Goal: Information Seeking & Learning: Learn about a topic

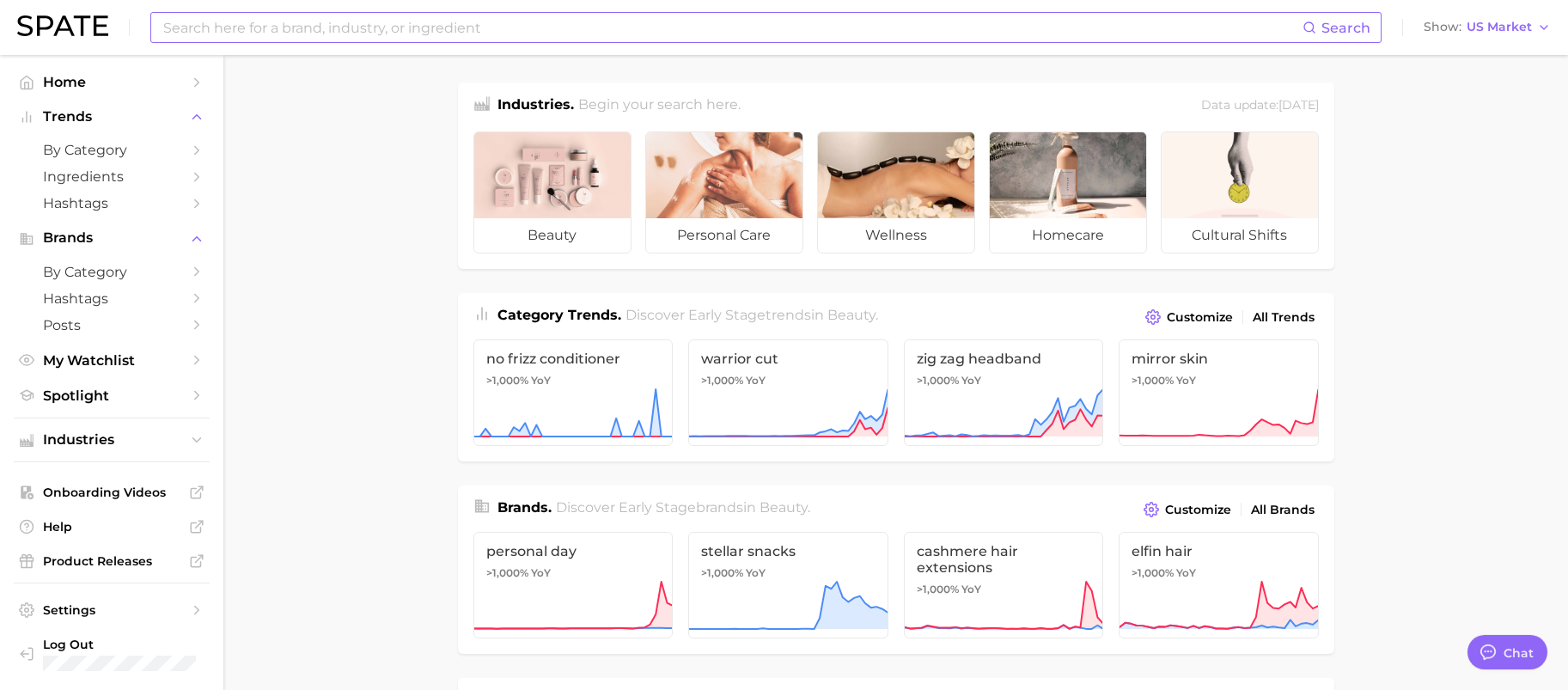
click at [478, 31] on input at bounding box center [732, 27] width 1141 height 29
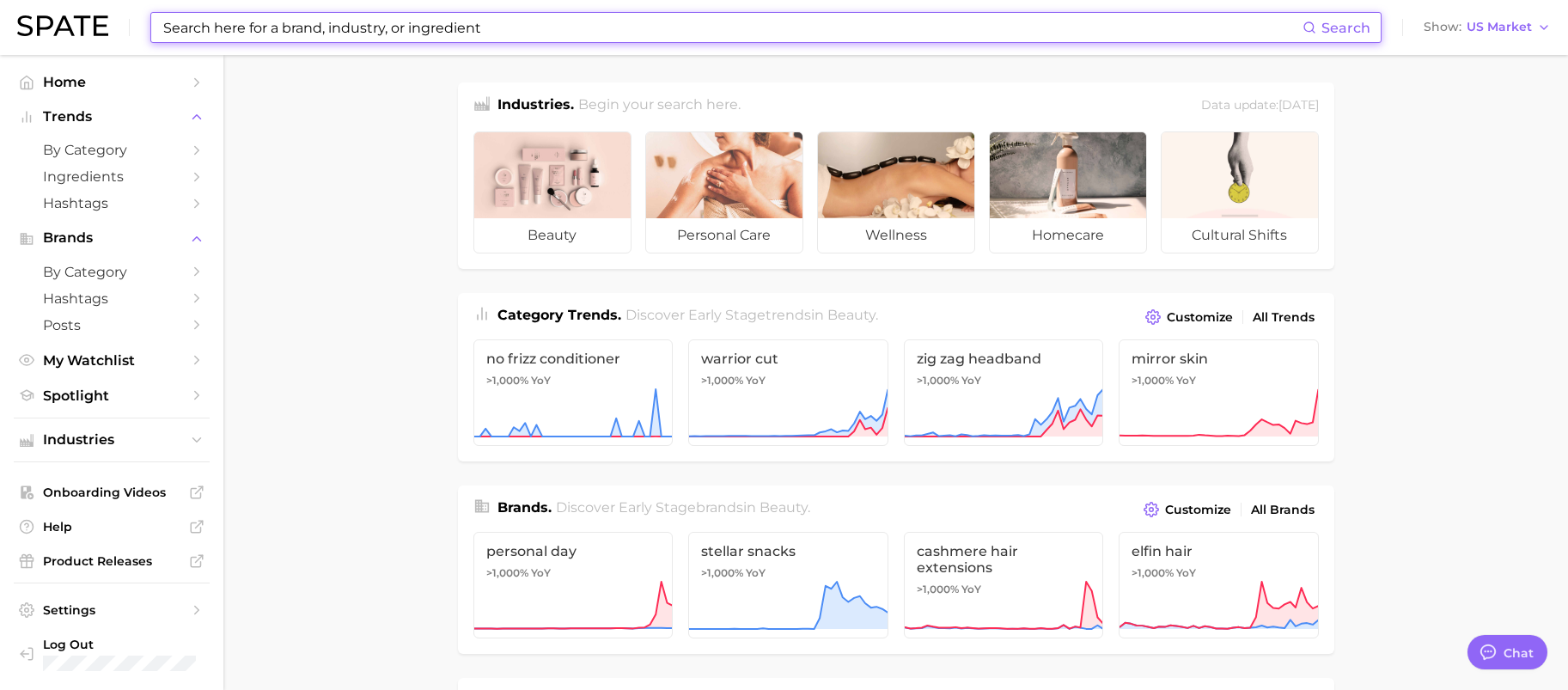
type input "p"
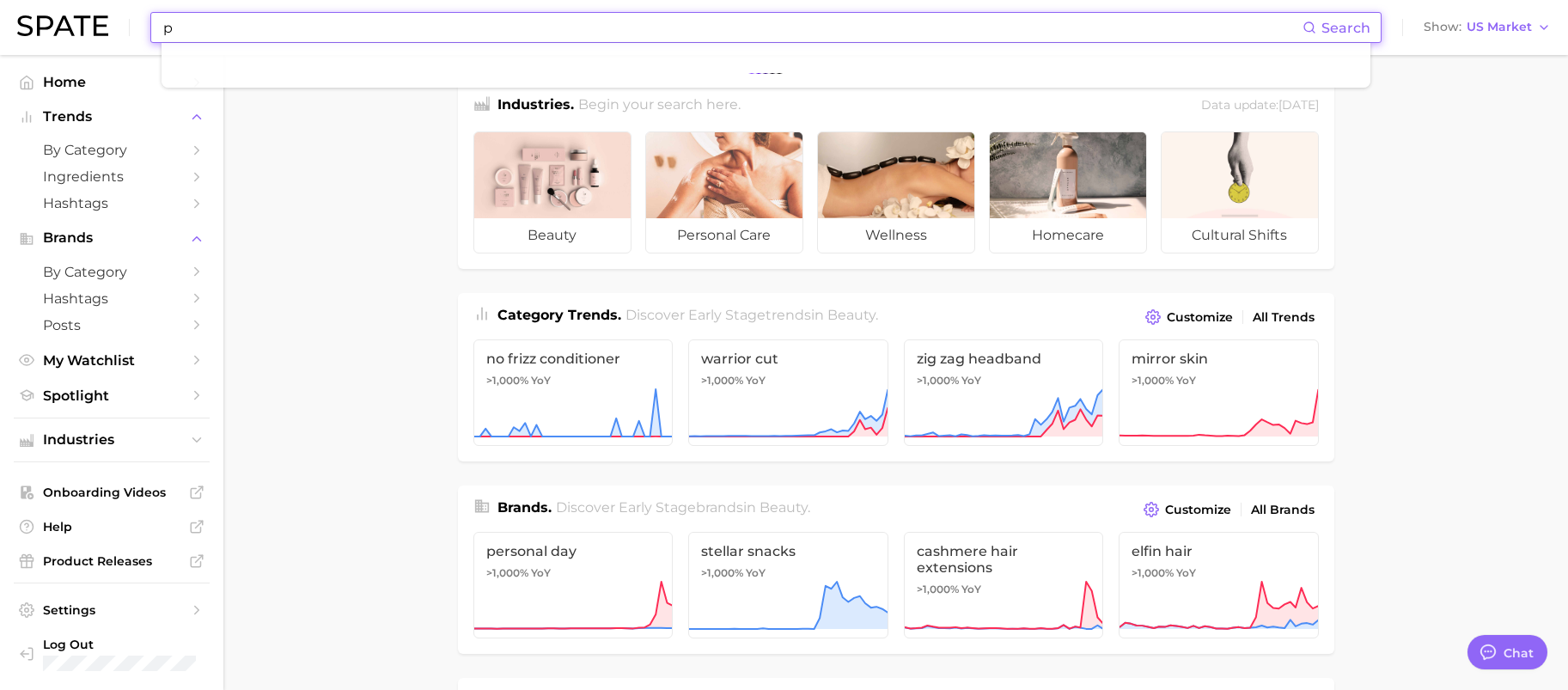
type textarea "x"
type input "perfumes"
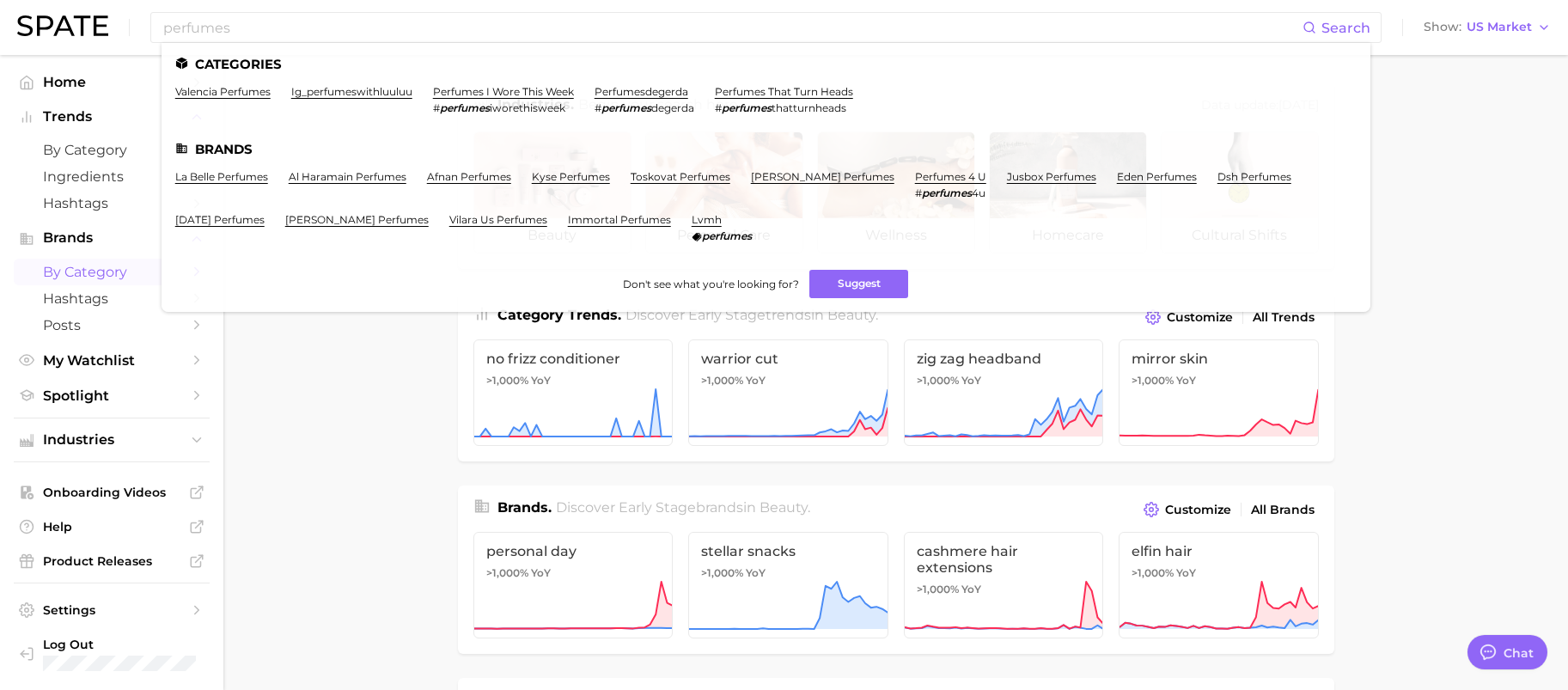
click at [114, 267] on span "by Category" at bounding box center [111, 272] width 138 height 16
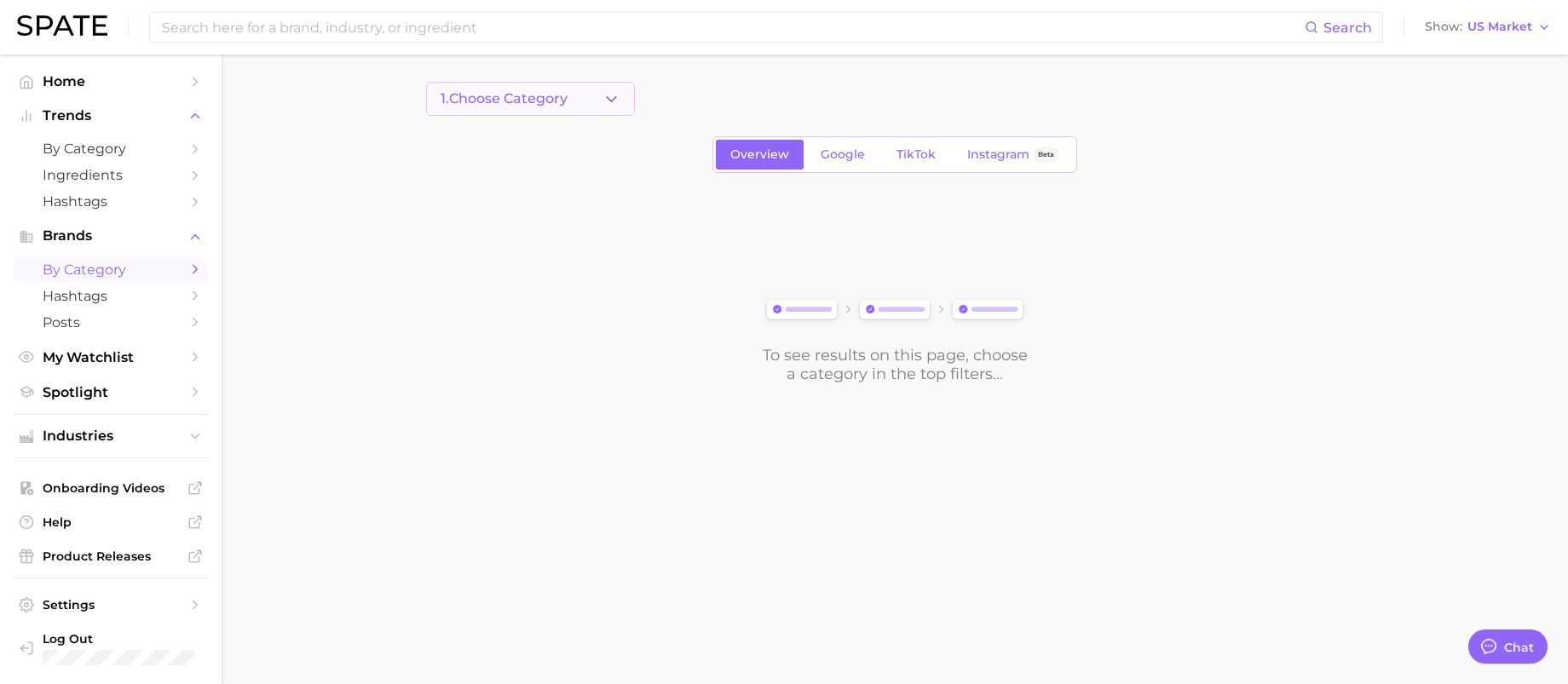
click at [583, 102] on button "1. Choose Category" at bounding box center [530, 99] width 208 height 34
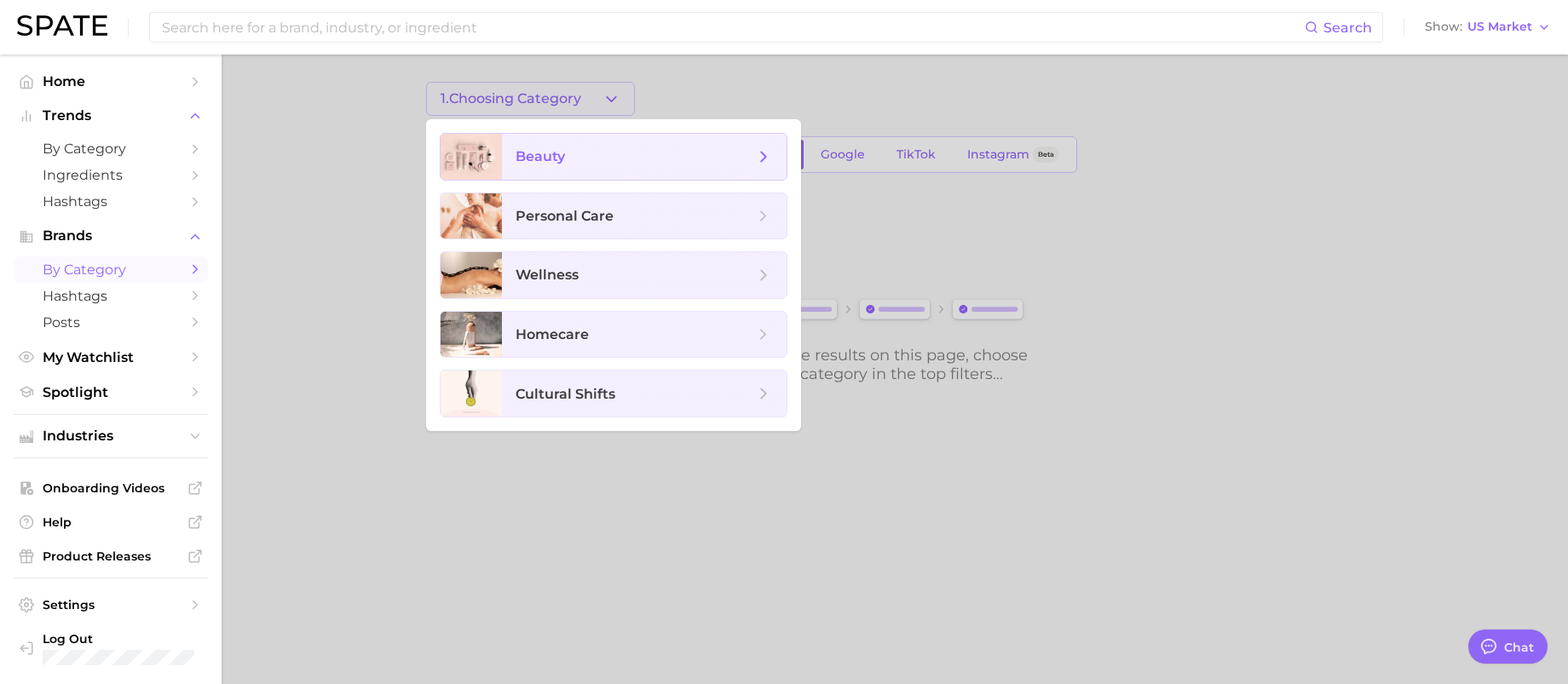
click at [603, 153] on span "beauty" at bounding box center [635, 156] width 239 height 19
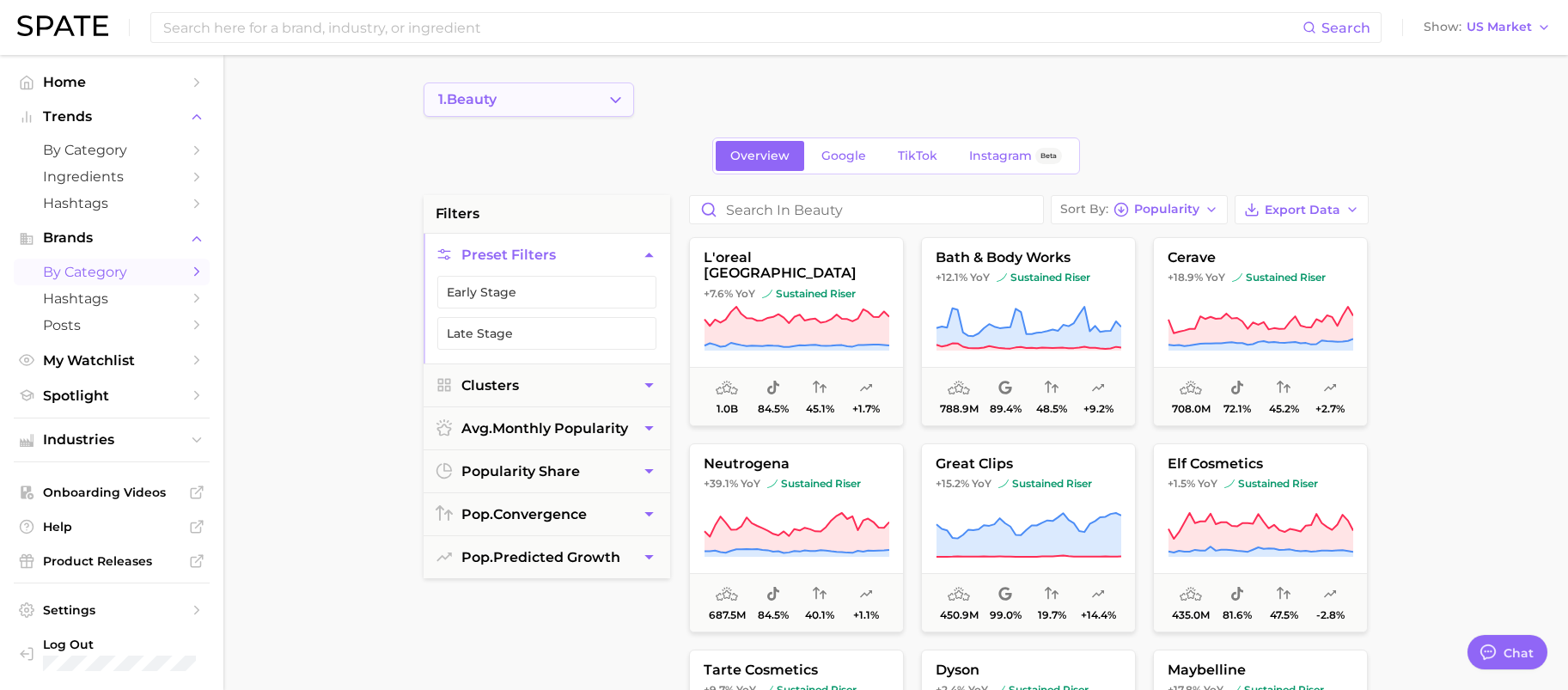
click at [614, 107] on icon "Change Category" at bounding box center [616, 101] width 18 height 18
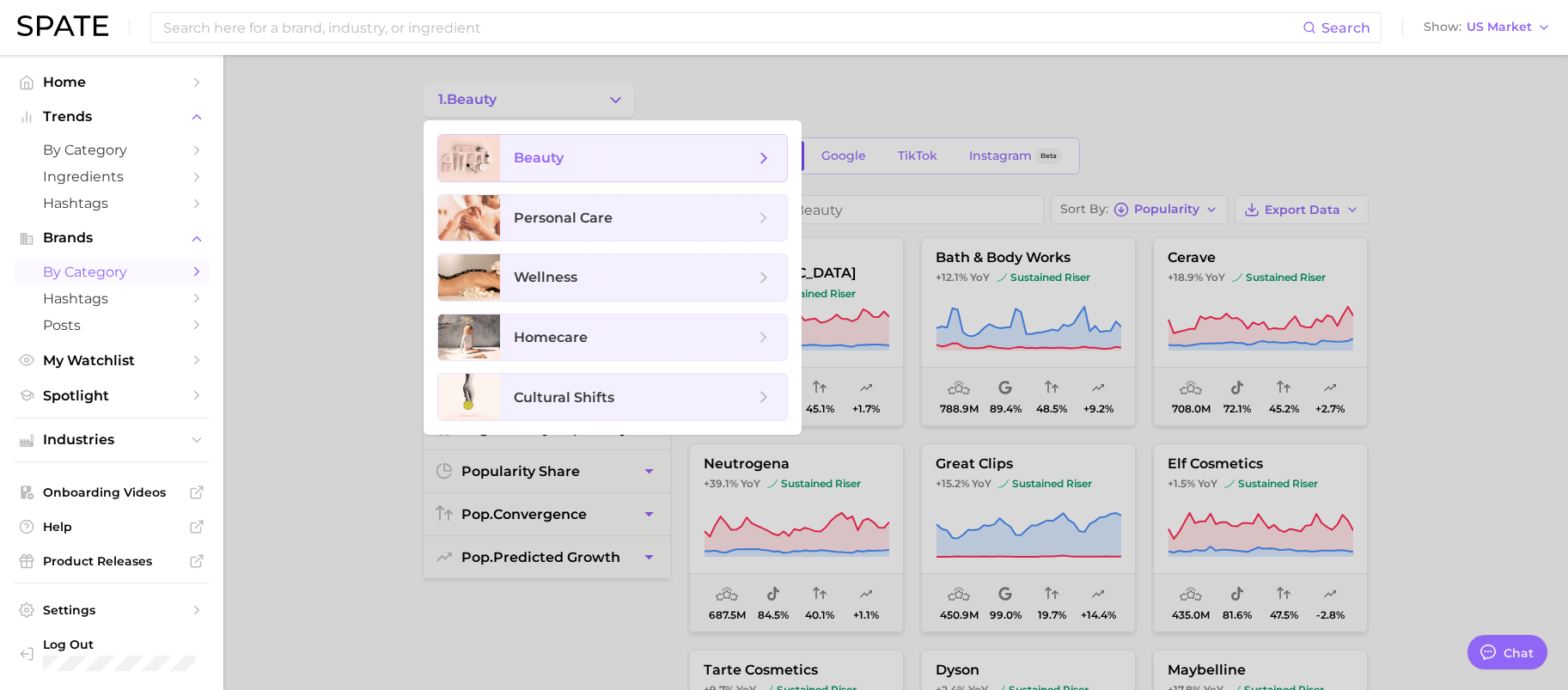
click at [773, 152] on icon at bounding box center [764, 158] width 19 height 19
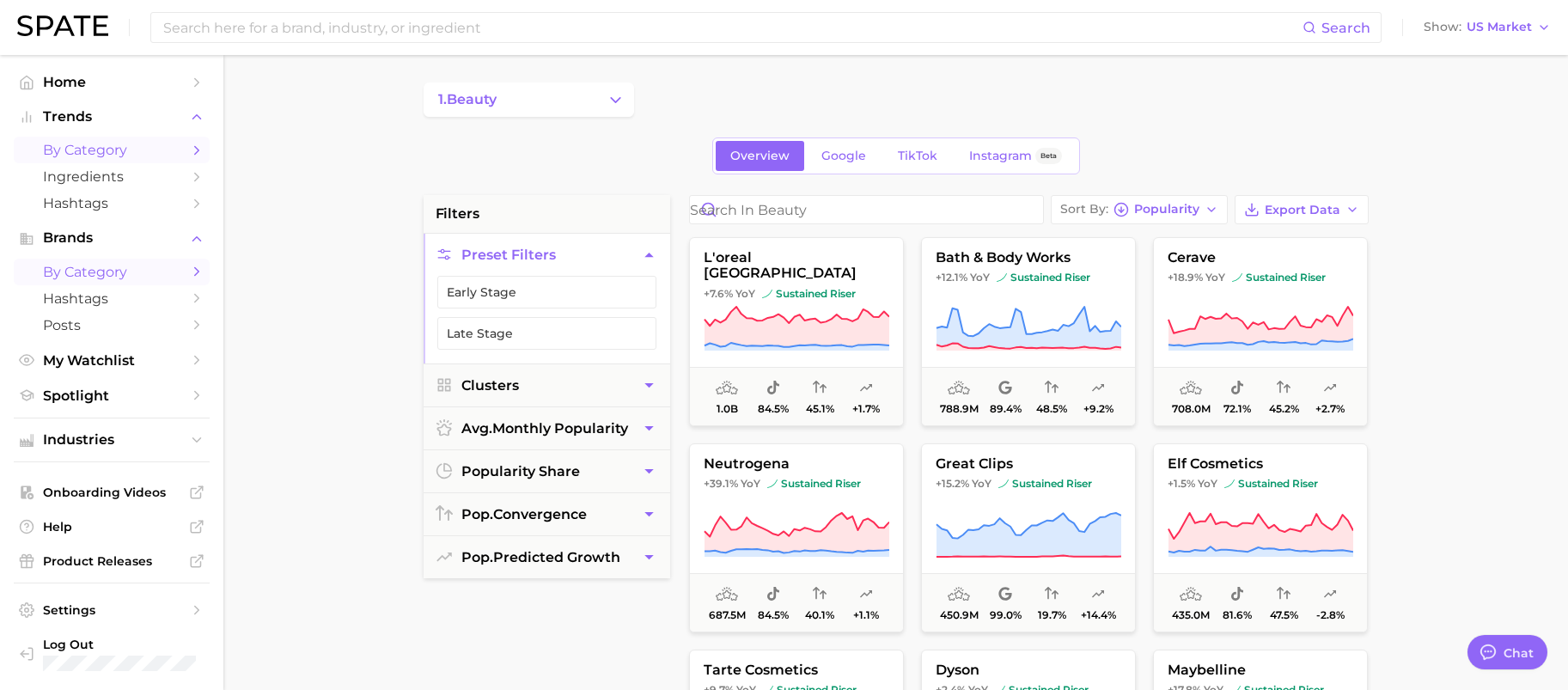
click at [70, 158] on span "by Category" at bounding box center [111, 150] width 138 height 16
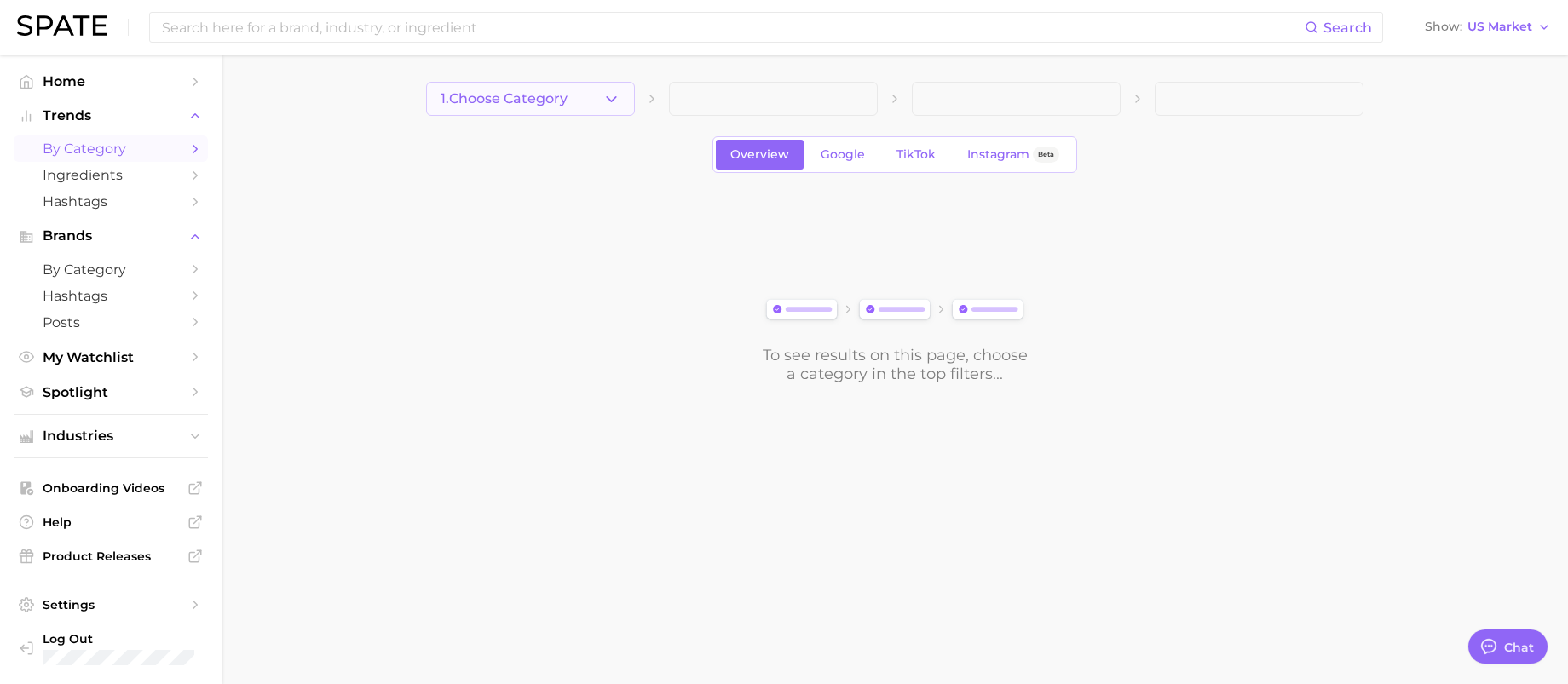
click at [615, 96] on polyline "button" at bounding box center [612, 98] width 9 height 4
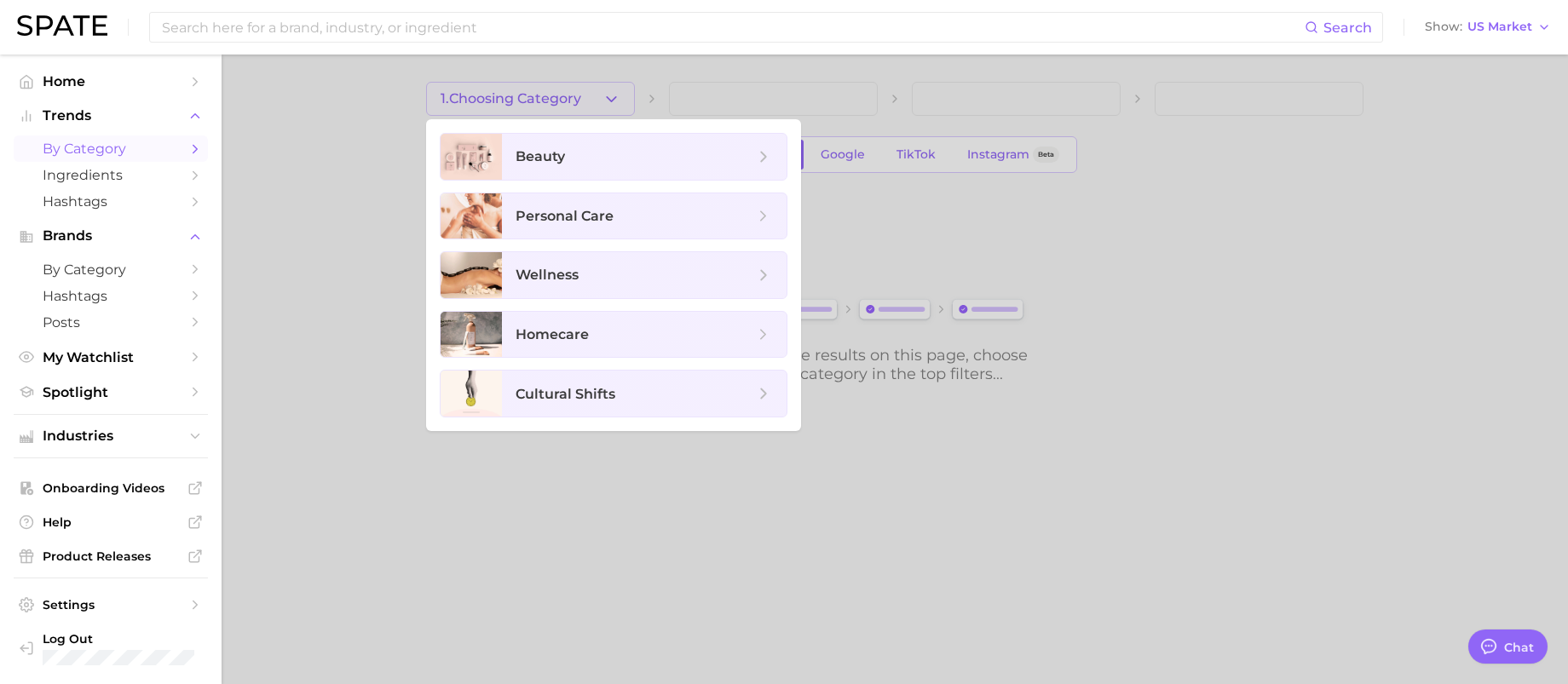
click at [600, 189] on ul "beauty personal care wellness homecare cultural shifts" at bounding box center [612, 275] width 374 height 311
click at [783, 151] on span "beauty" at bounding box center [644, 156] width 285 height 46
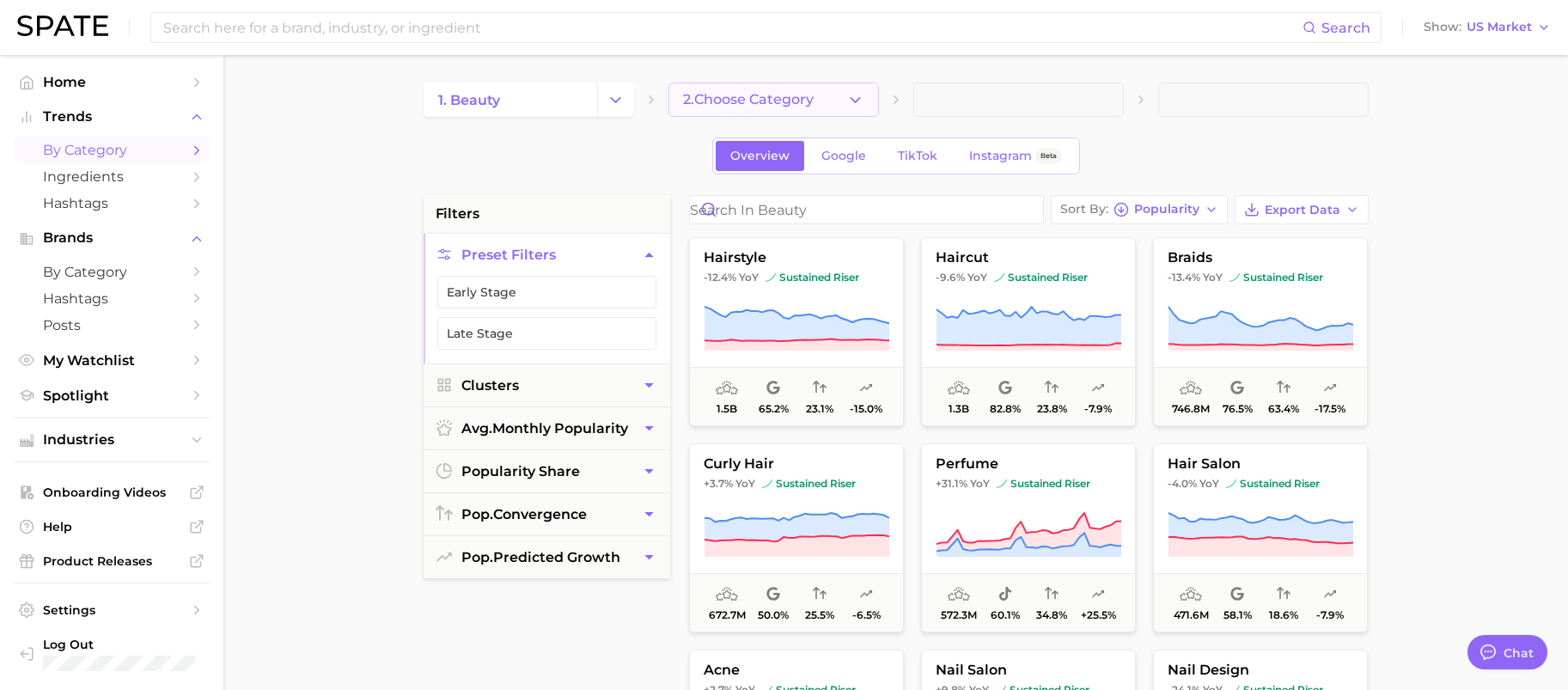
click at [857, 105] on icon "button" at bounding box center [856, 101] width 18 height 18
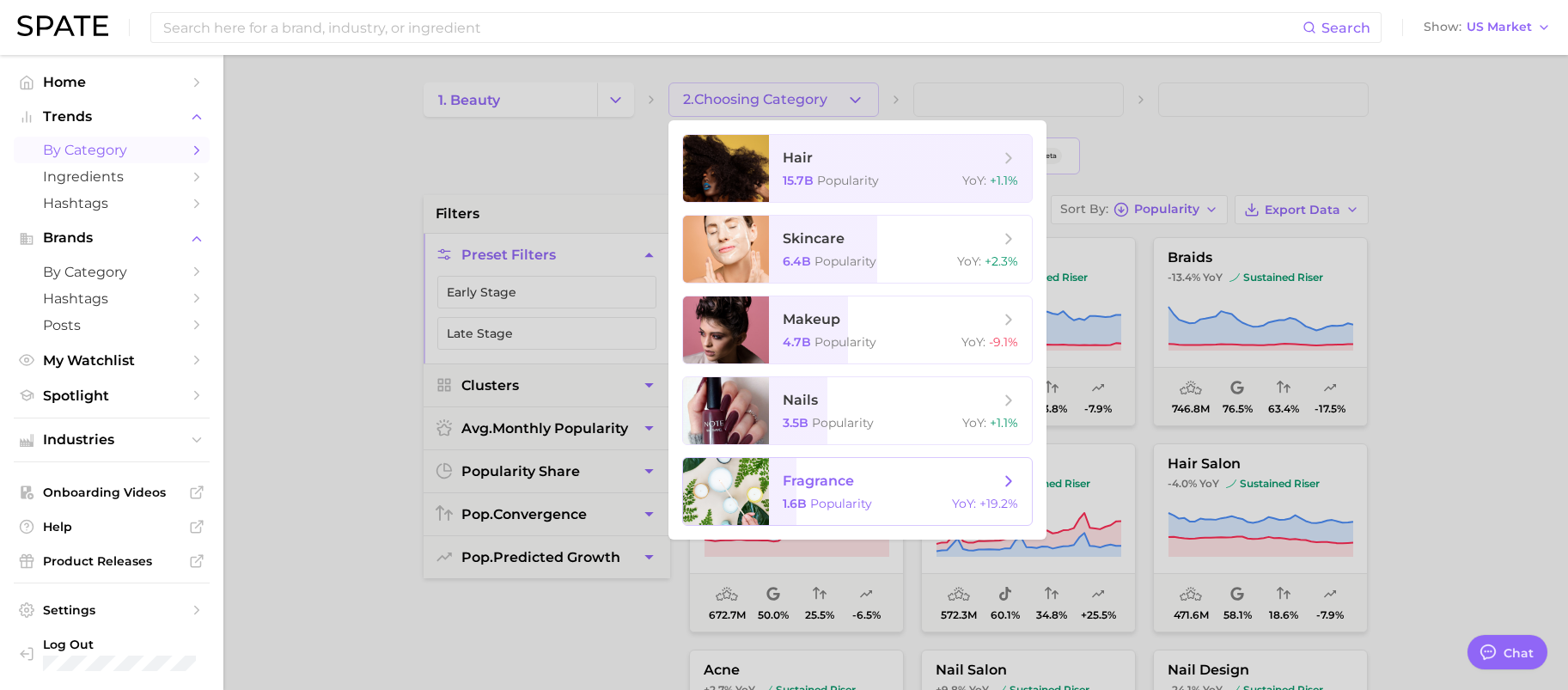
click at [964, 486] on span "fragrance" at bounding box center [890, 481] width 216 height 19
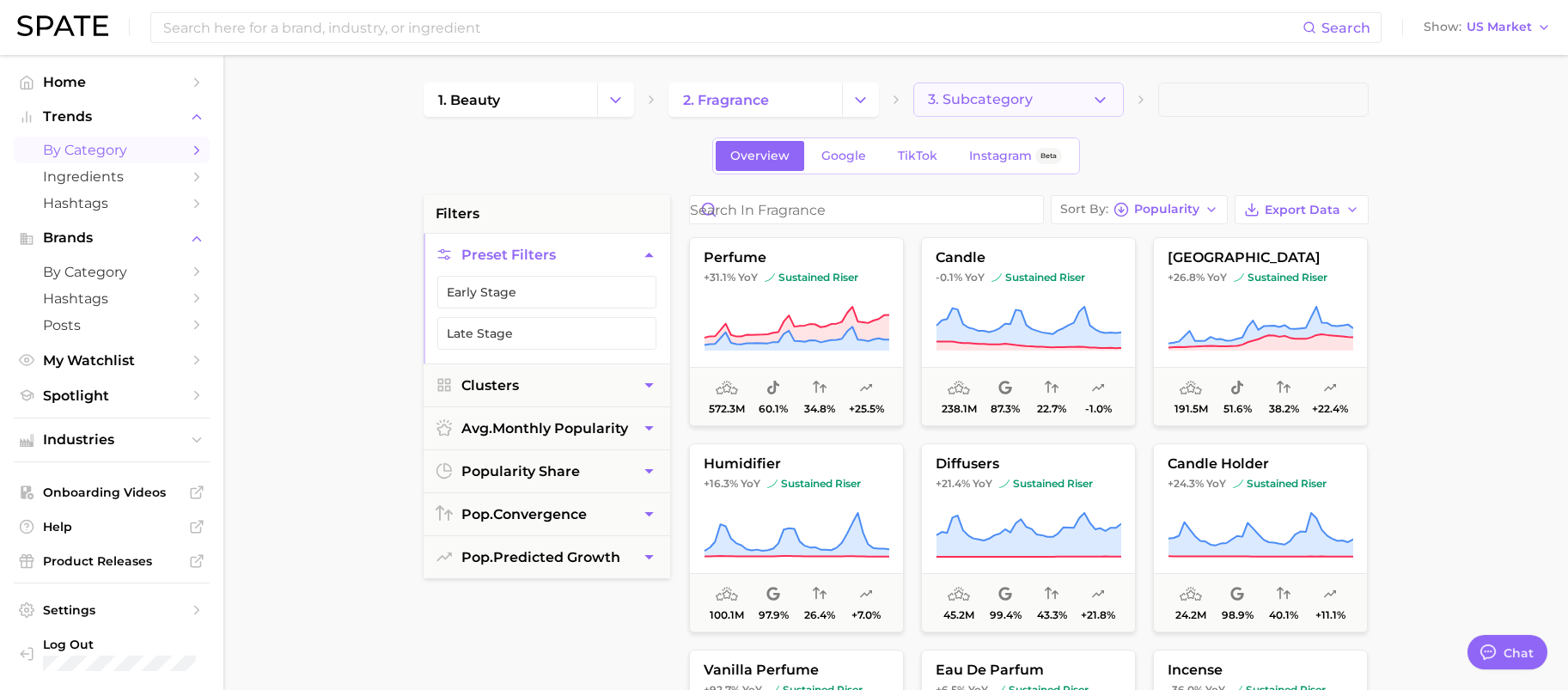
click at [1097, 93] on icon "button" at bounding box center [1101, 101] width 18 height 18
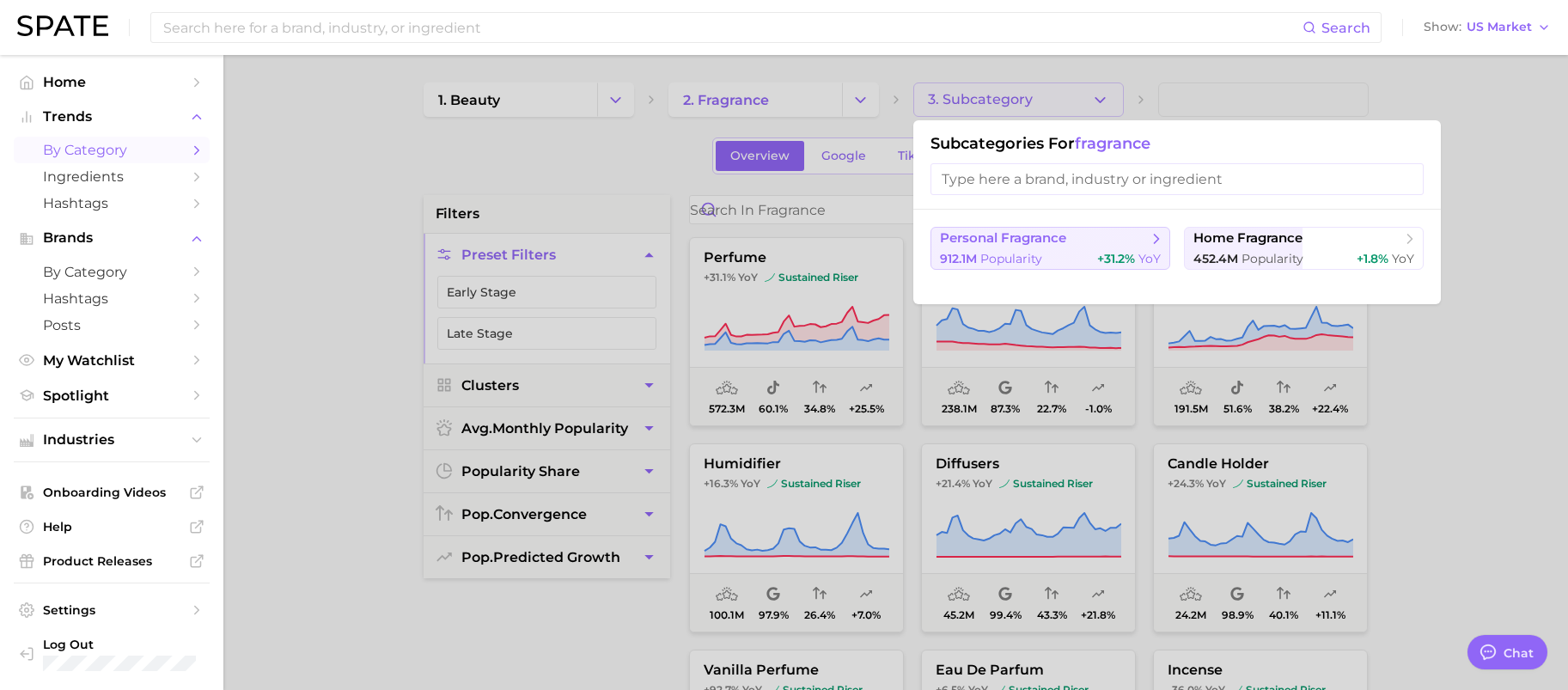
click at [1137, 246] on span "personal fragrance" at bounding box center [1044, 238] width 209 height 17
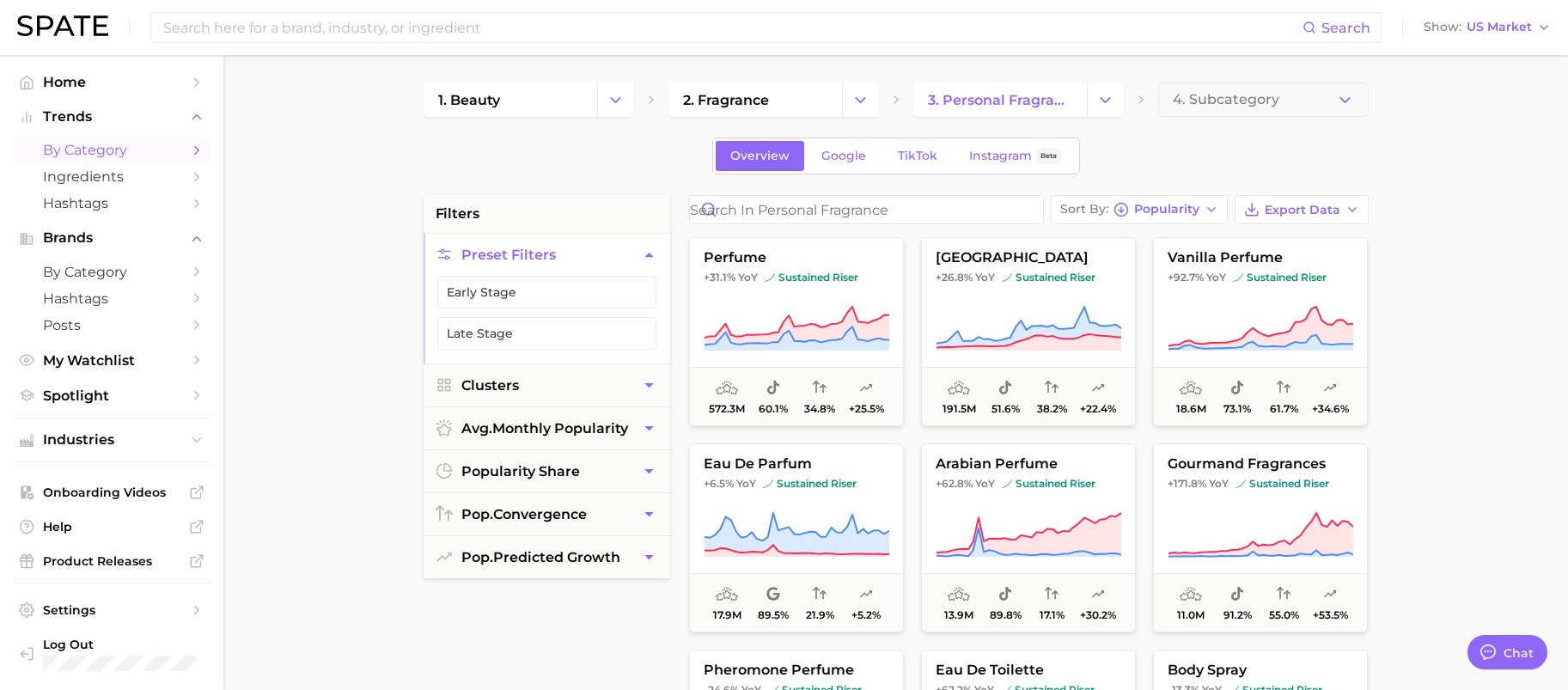
click at [1362, 98] on button "4. Subcategory" at bounding box center [1264, 100] width 210 height 34
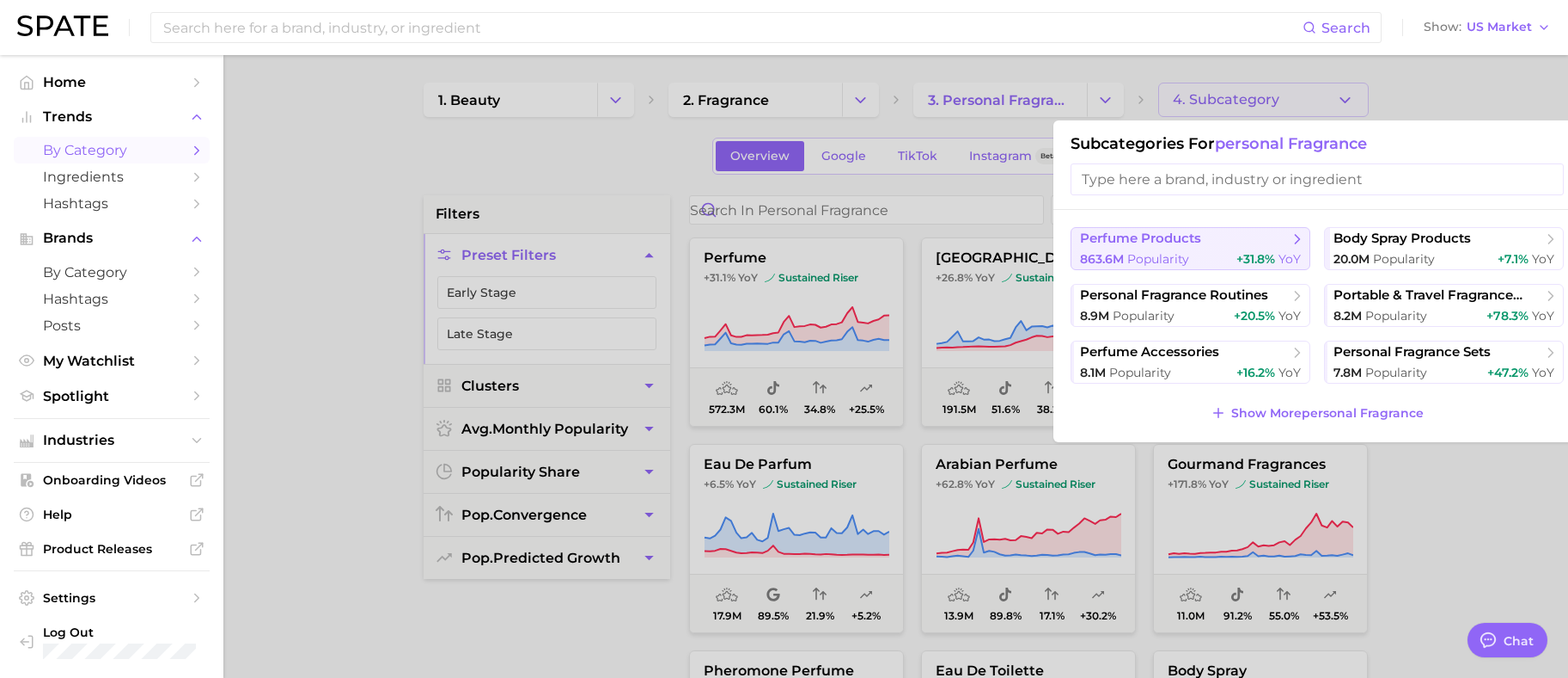
click at [1291, 244] on icon at bounding box center [1297, 238] width 17 height 17
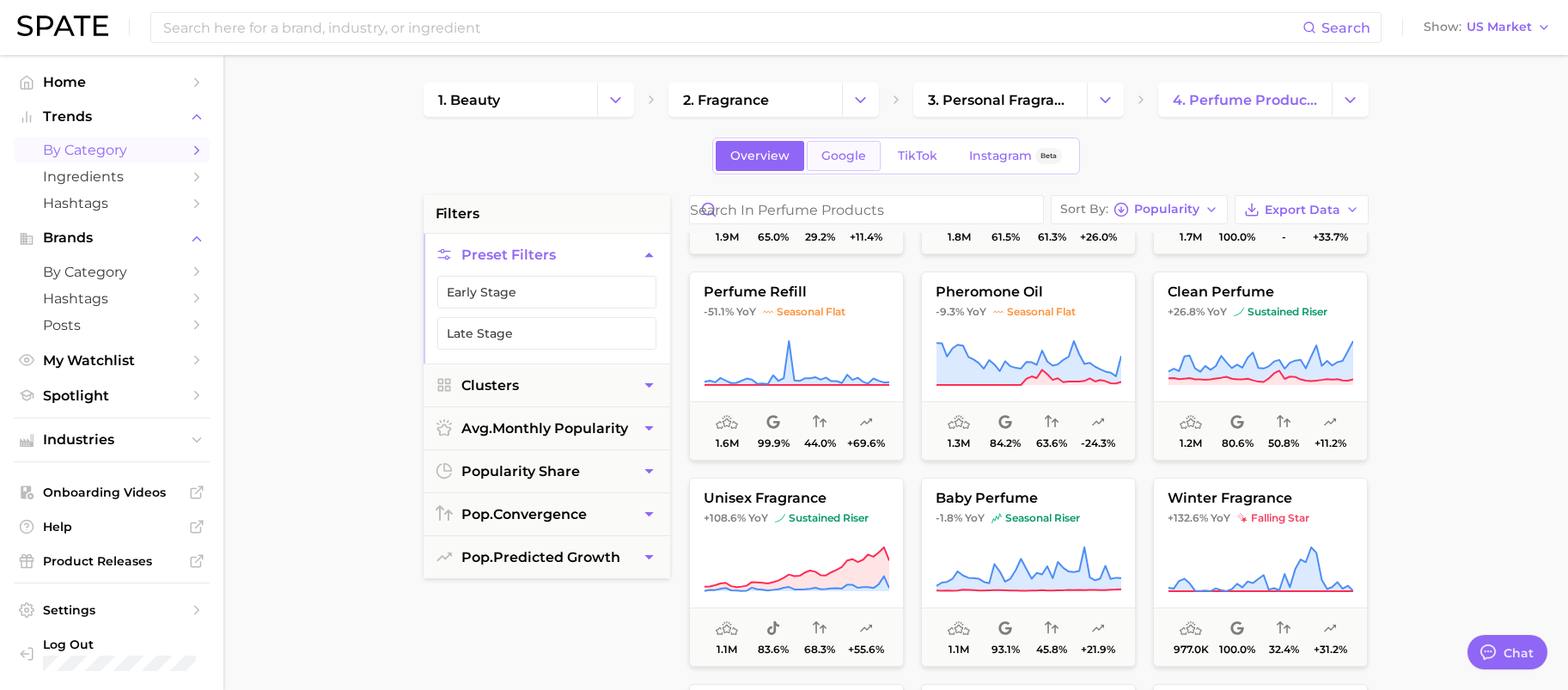
click at [844, 160] on span "Google" at bounding box center [843, 156] width 44 height 14
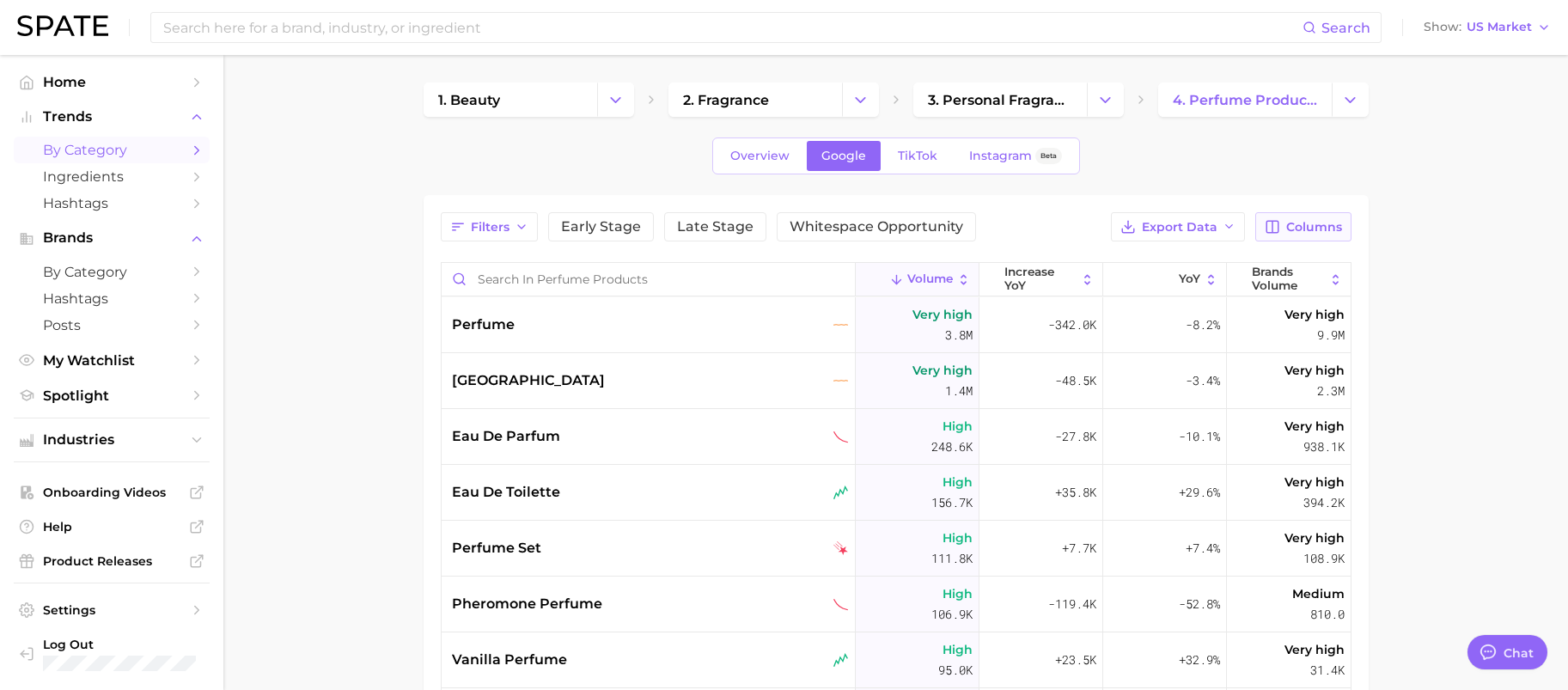
click at [1301, 226] on span "Columns" at bounding box center [1314, 227] width 56 height 14
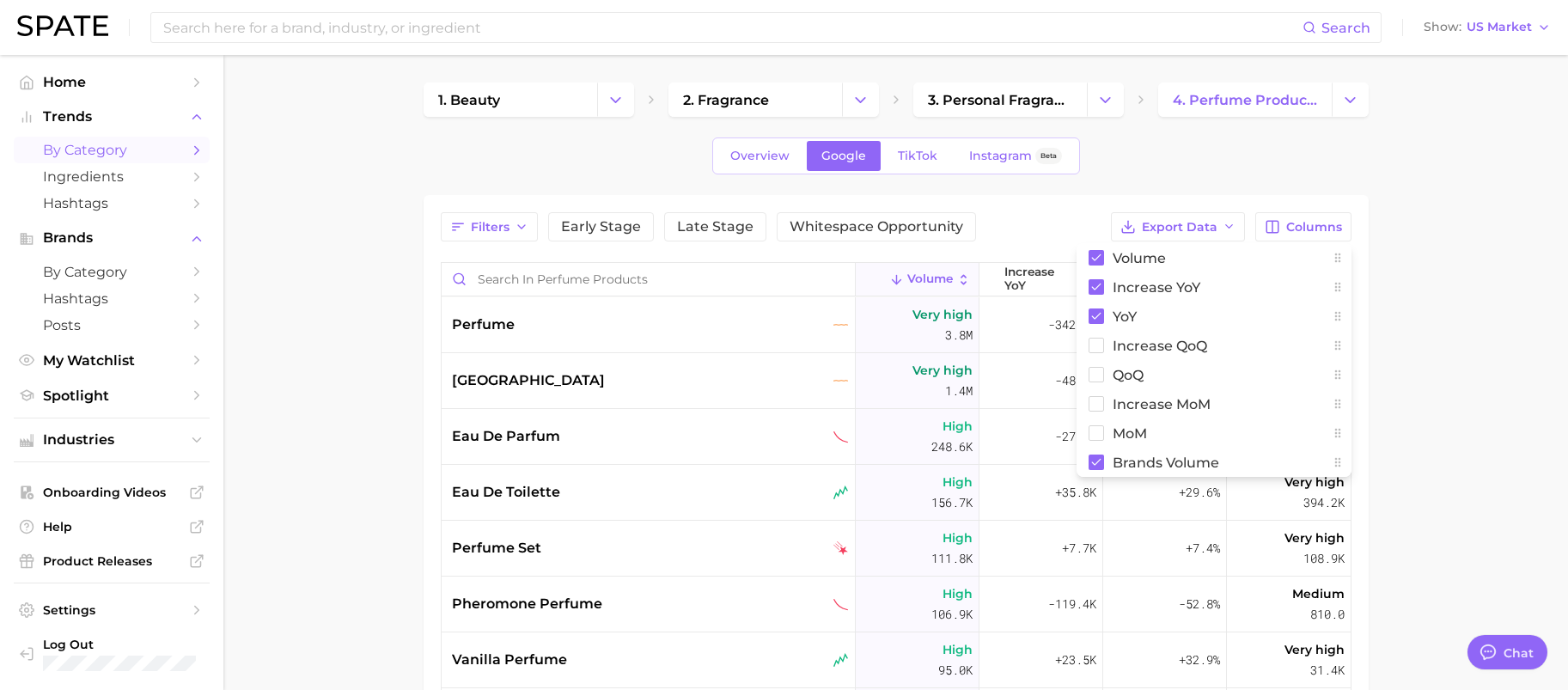
click at [1481, 248] on main "1. beauty 2. fragrance 3. personal fragrance 4. perfume products Overview Googl…" at bounding box center [896, 555] width 1345 height 1000
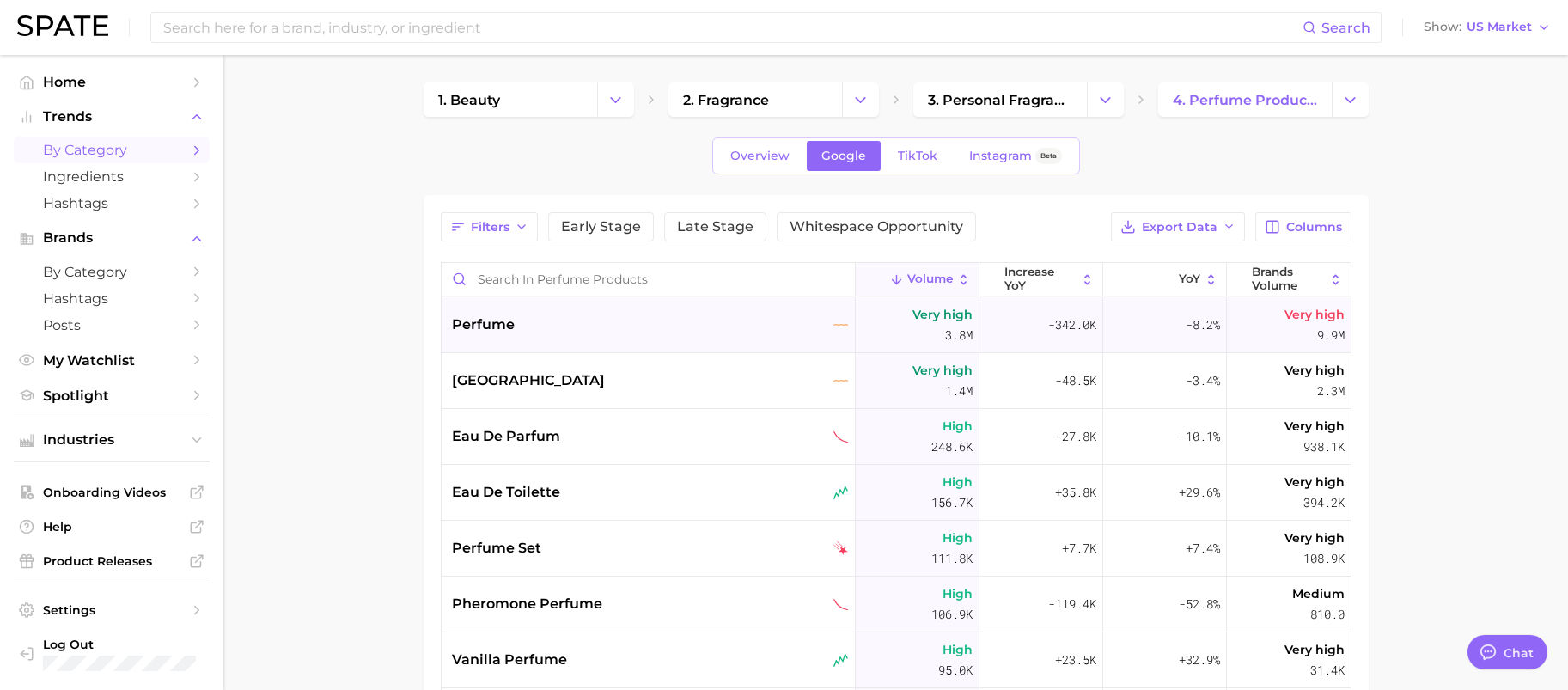
click at [493, 325] on span "perfume" at bounding box center [483, 324] width 63 height 21
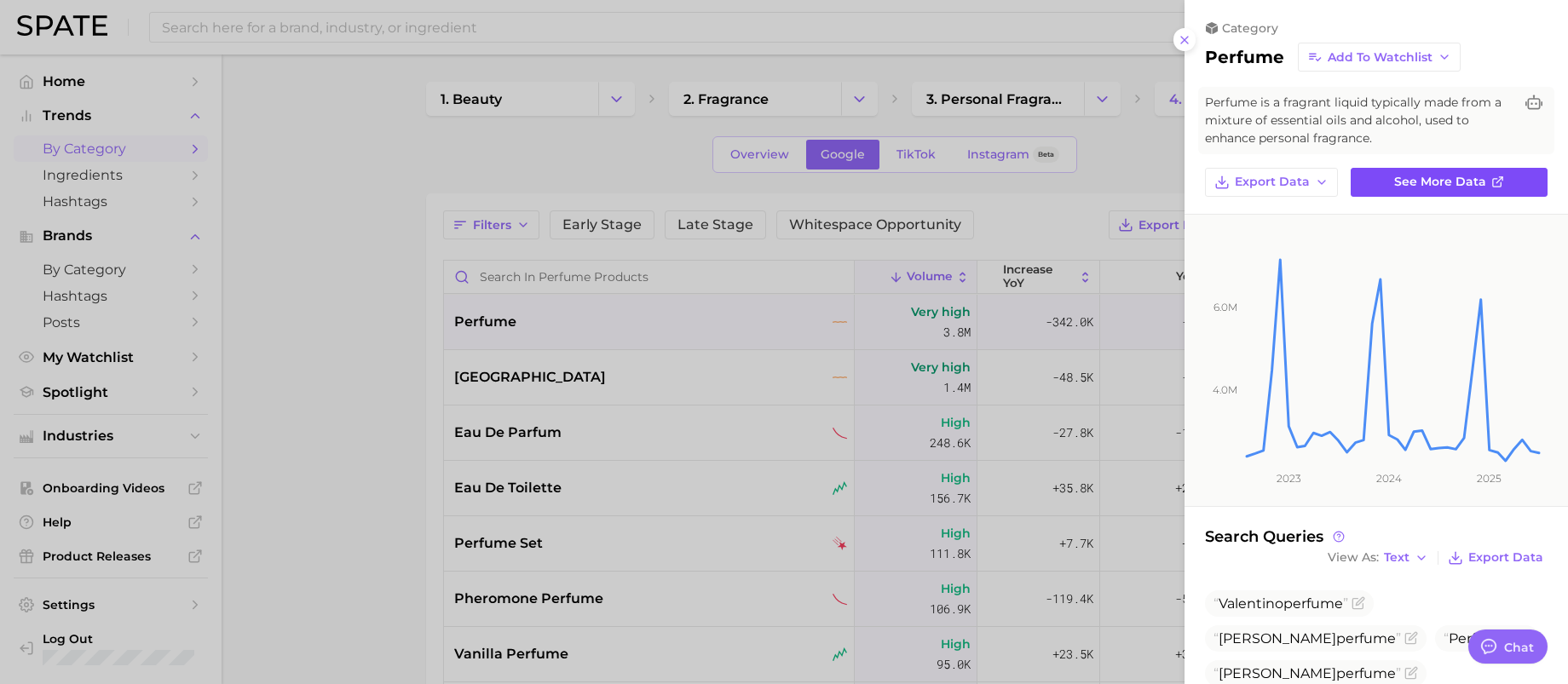
click at [1387, 180] on link "See more data" at bounding box center [1449, 182] width 197 height 29
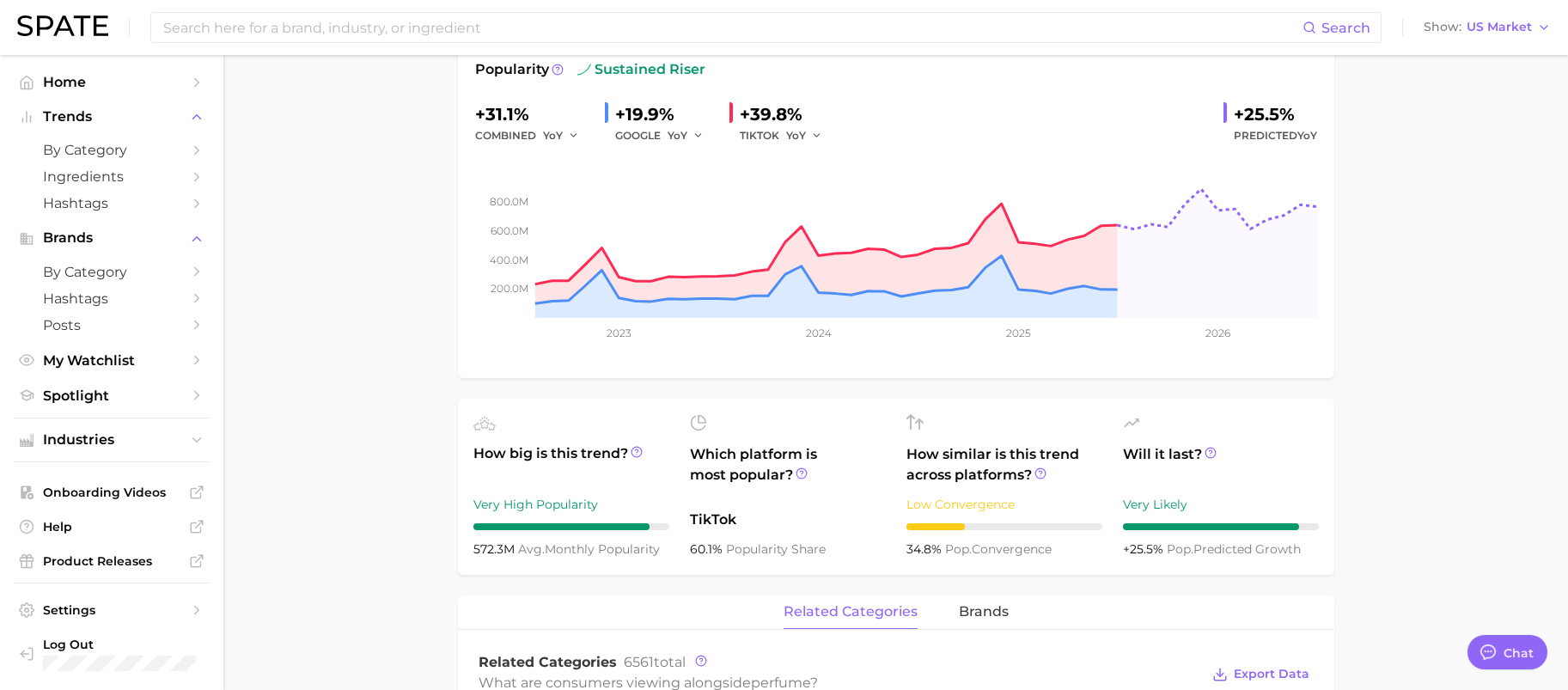
scroll to position [429, 0]
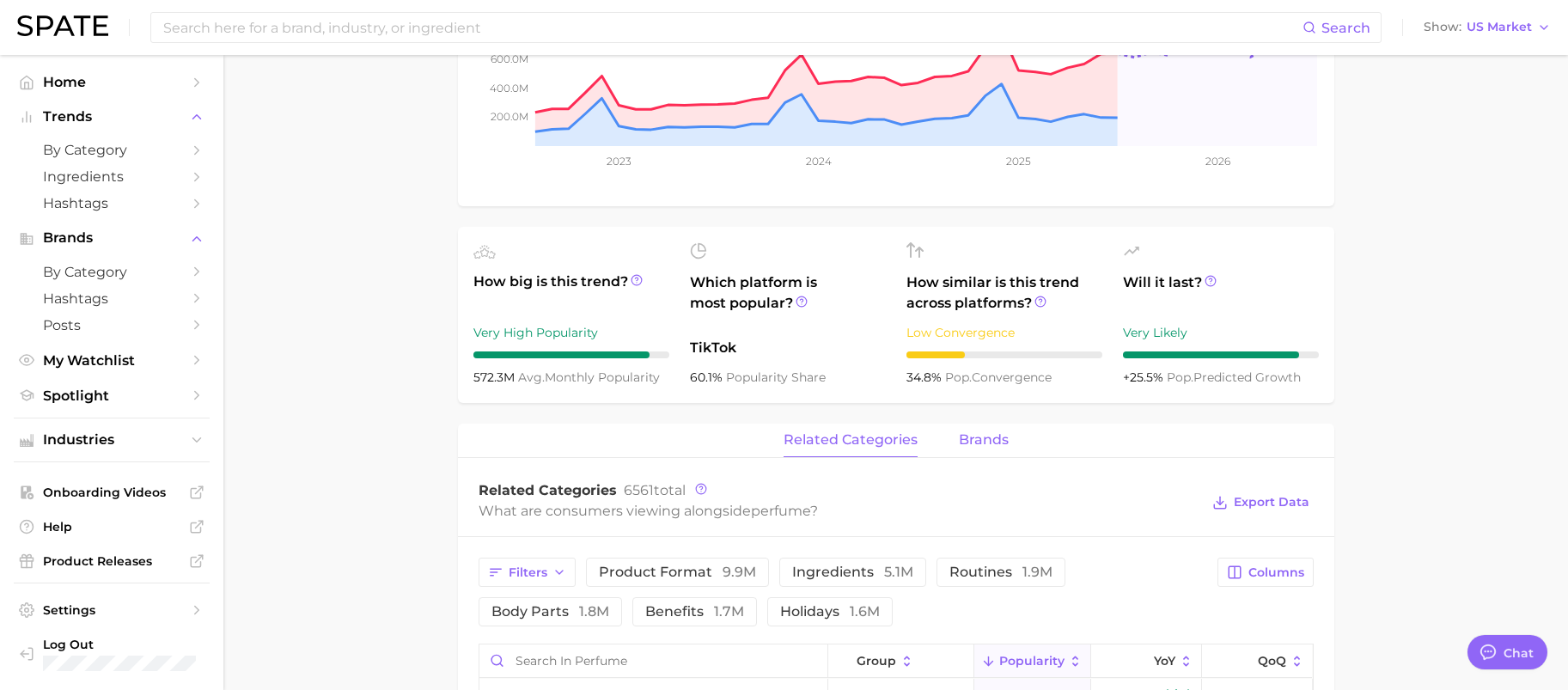
click at [981, 438] on span "brands" at bounding box center [984, 439] width 50 height 15
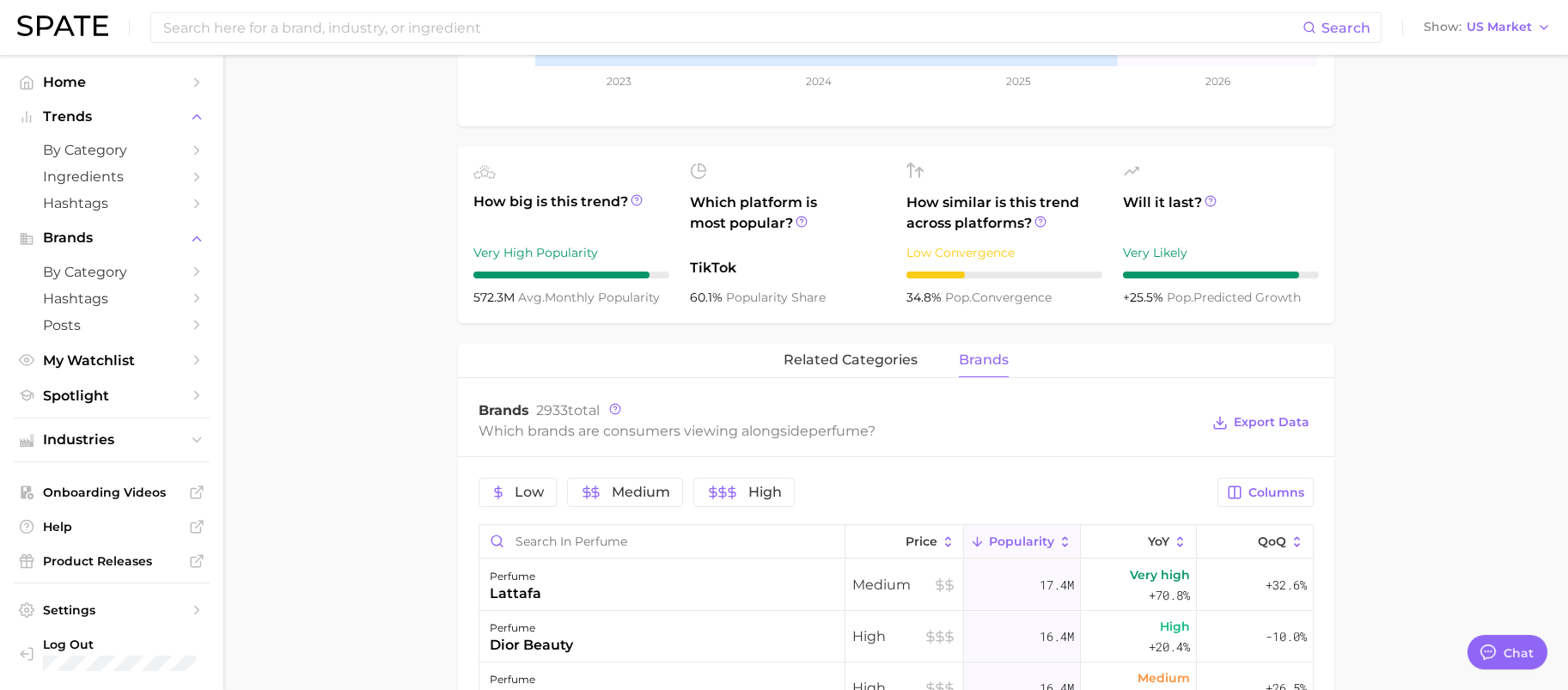
scroll to position [601, 0]
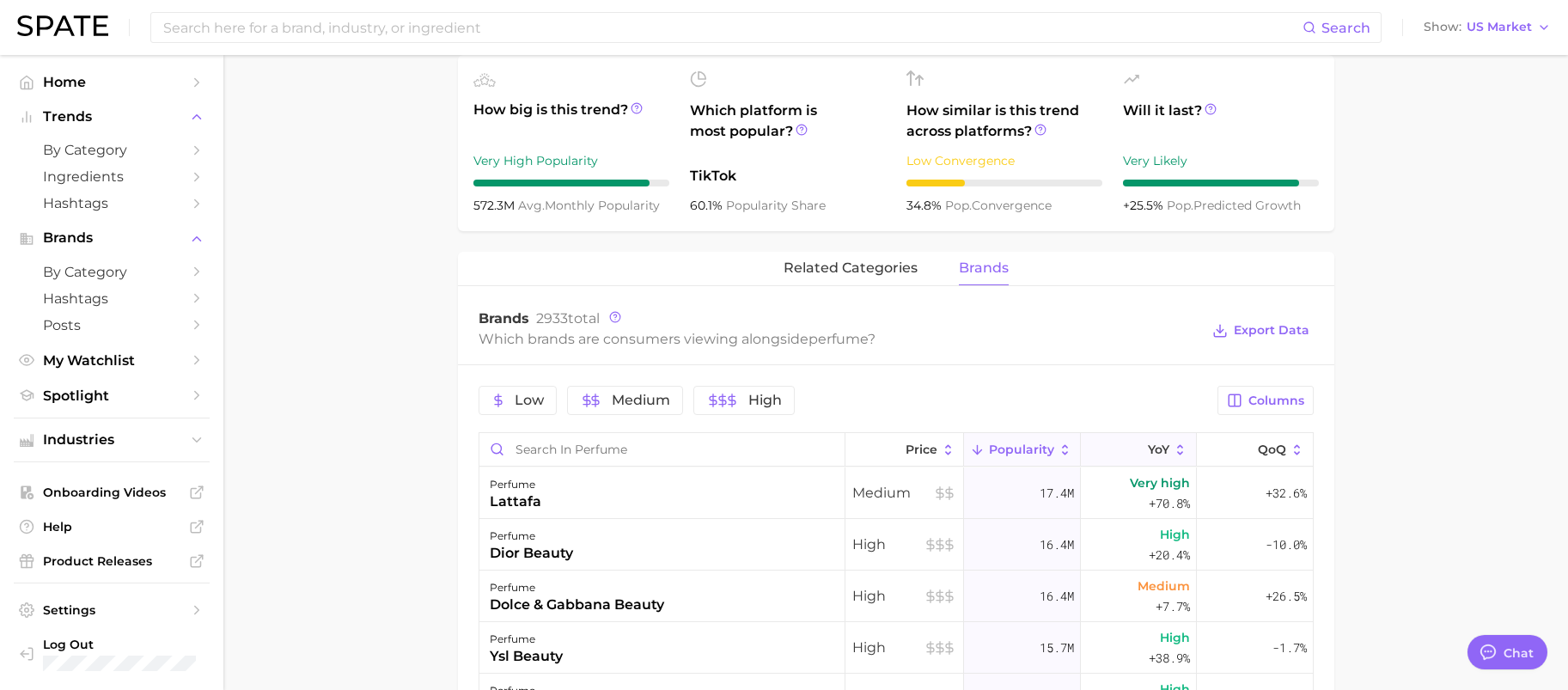
click at [1173, 443] on icon at bounding box center [1180, 450] width 15 height 15
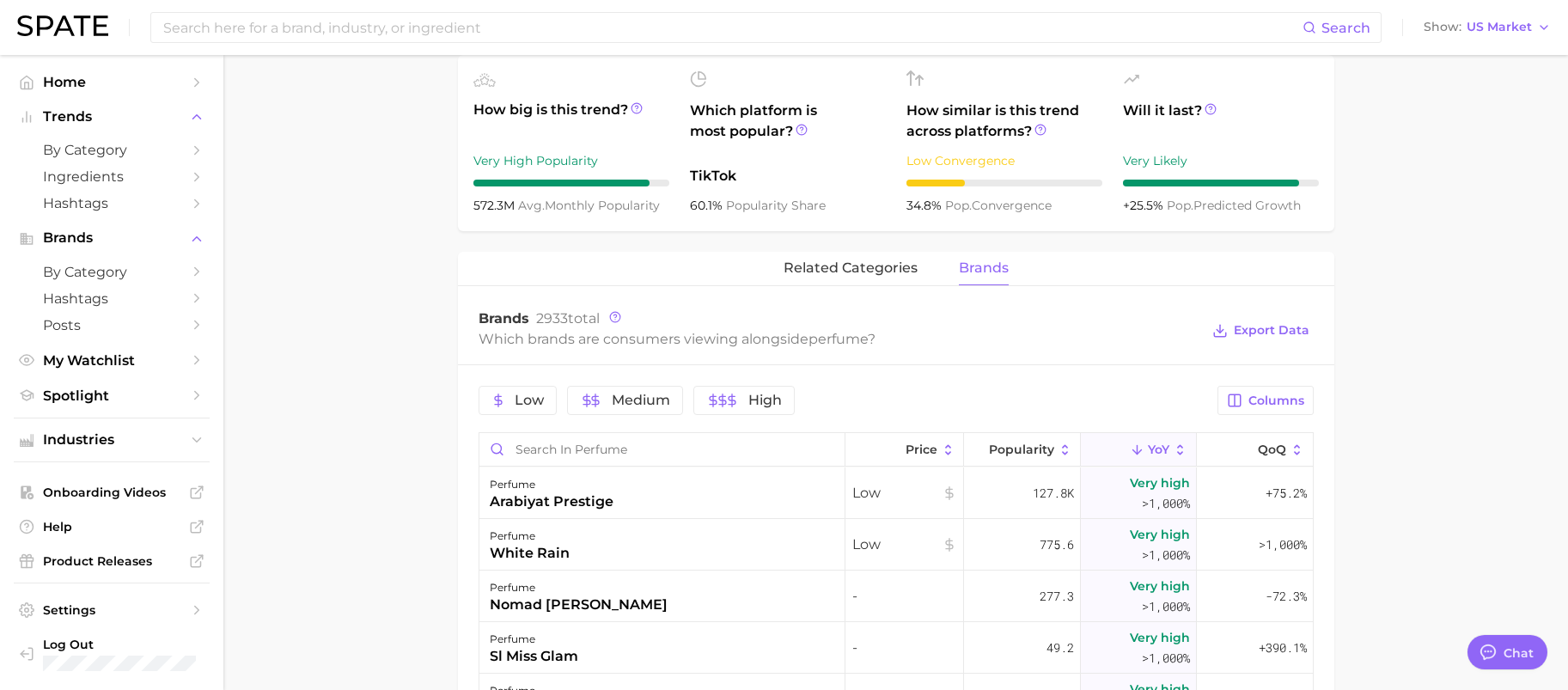
click at [1160, 463] on button "YoY" at bounding box center [1140, 449] width 116 height 34
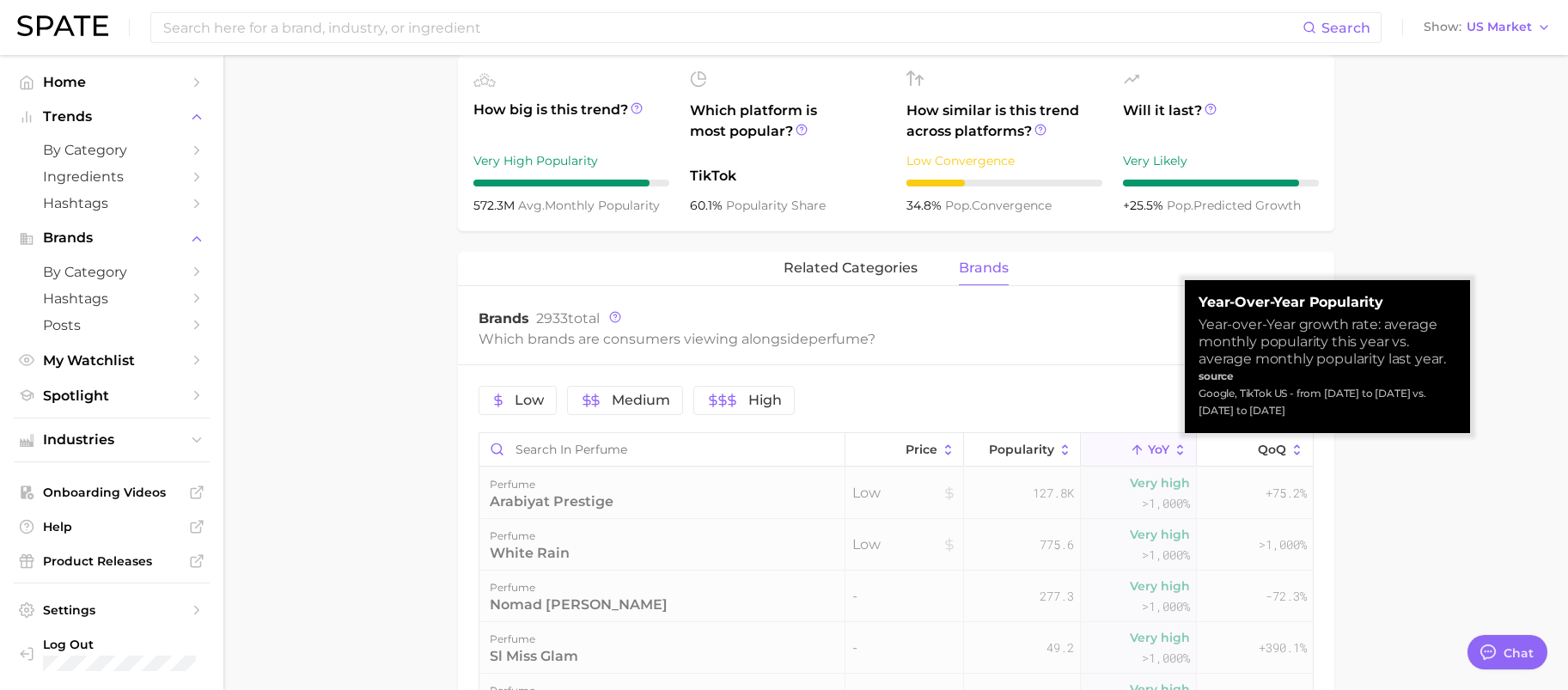
click at [1113, 444] on button "YoY" at bounding box center [1140, 449] width 116 height 34
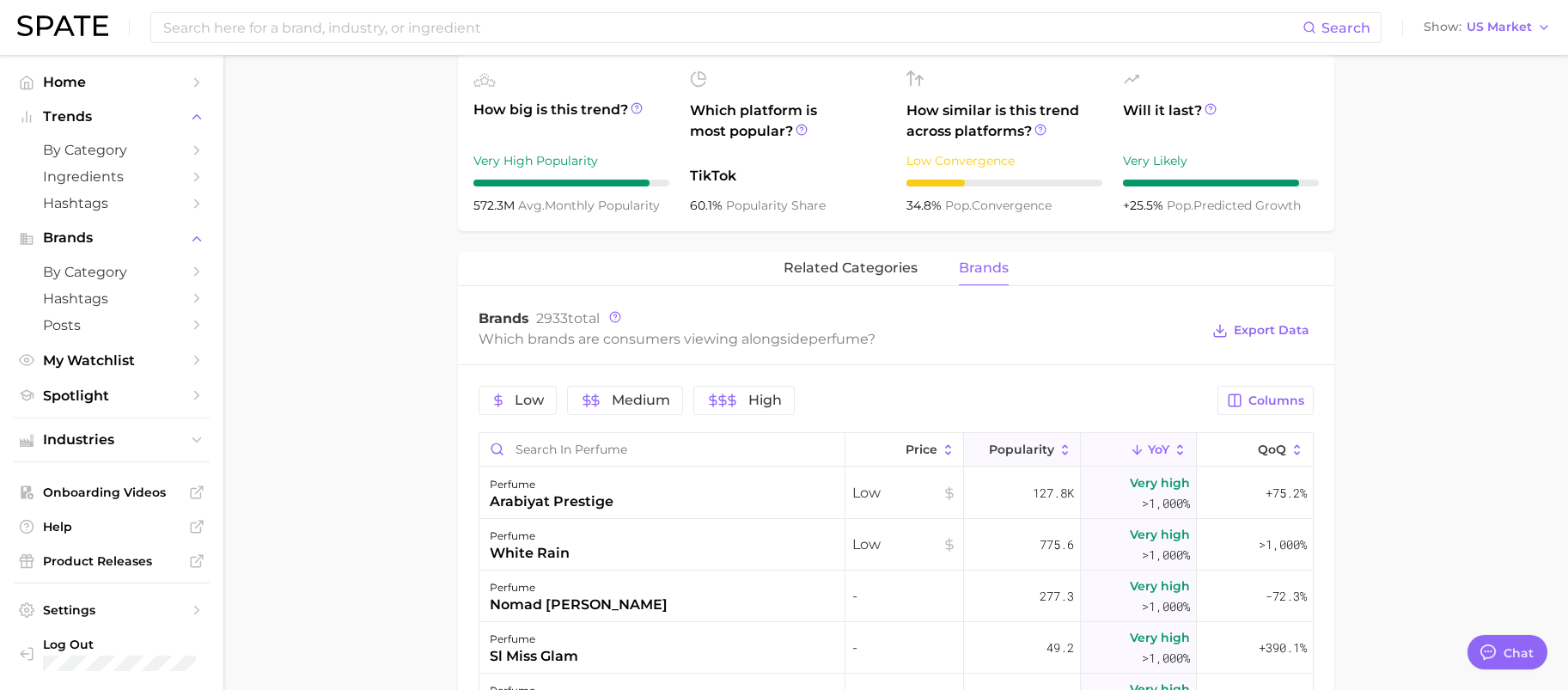
click at [1014, 455] on span "Popularity" at bounding box center [1022, 449] width 65 height 14
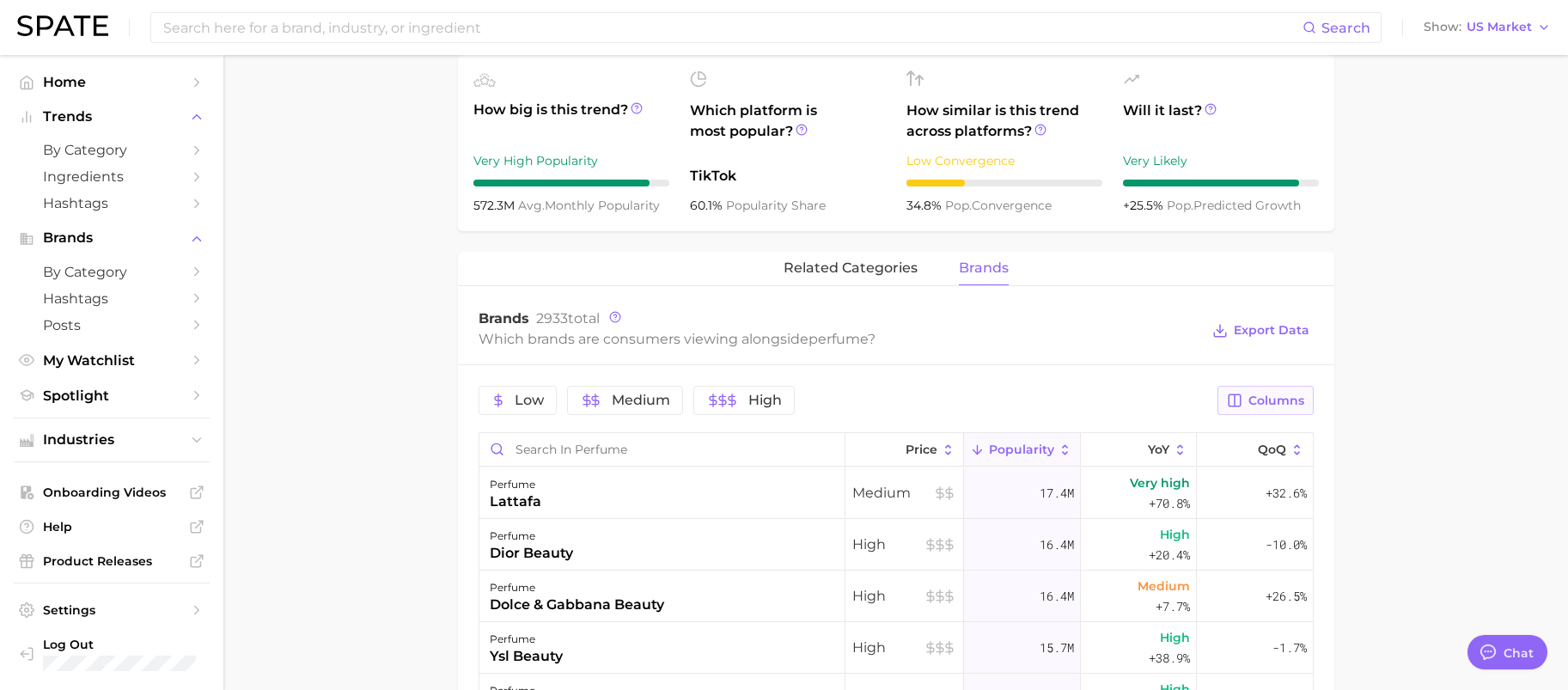
click at [1280, 391] on button "Columns" at bounding box center [1265, 400] width 95 height 29
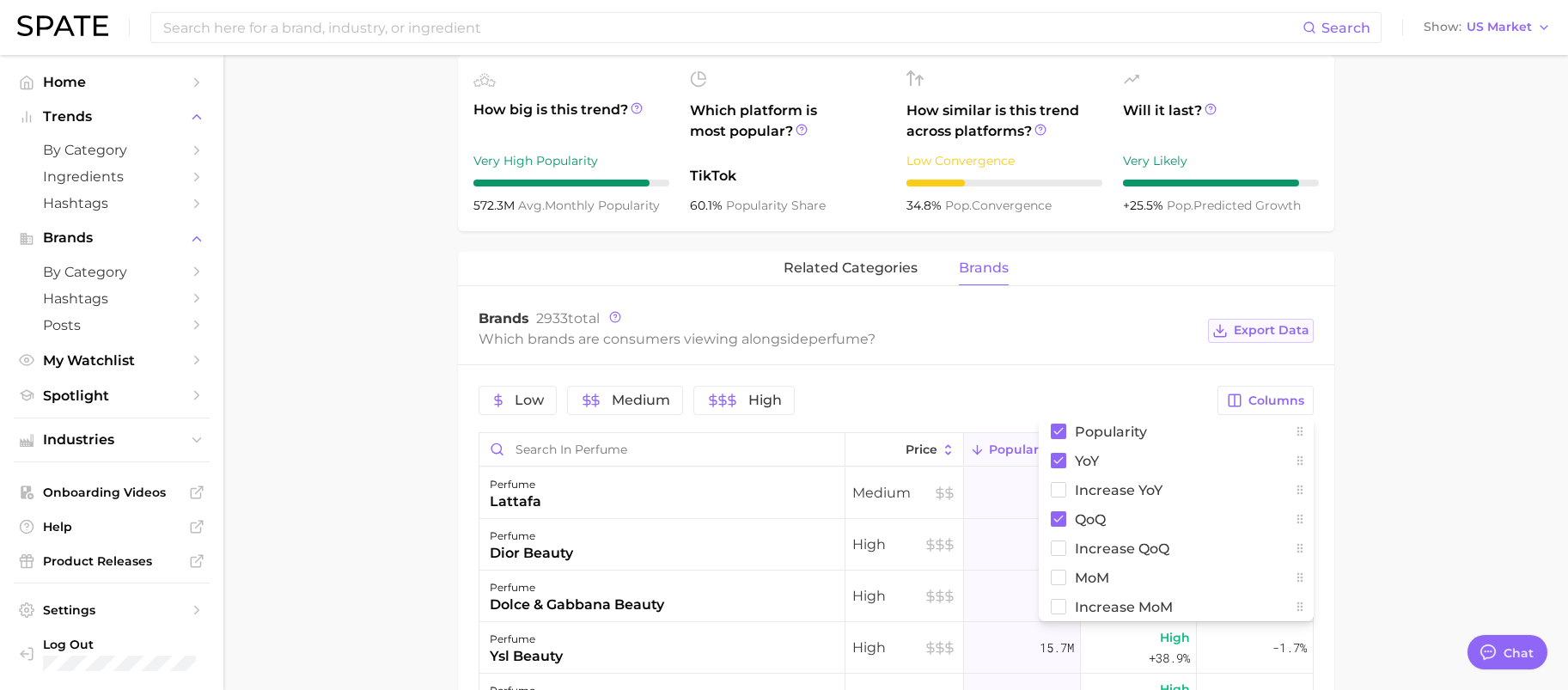
click at [1304, 331] on span "Export Data" at bounding box center [1271, 331] width 75 height 14
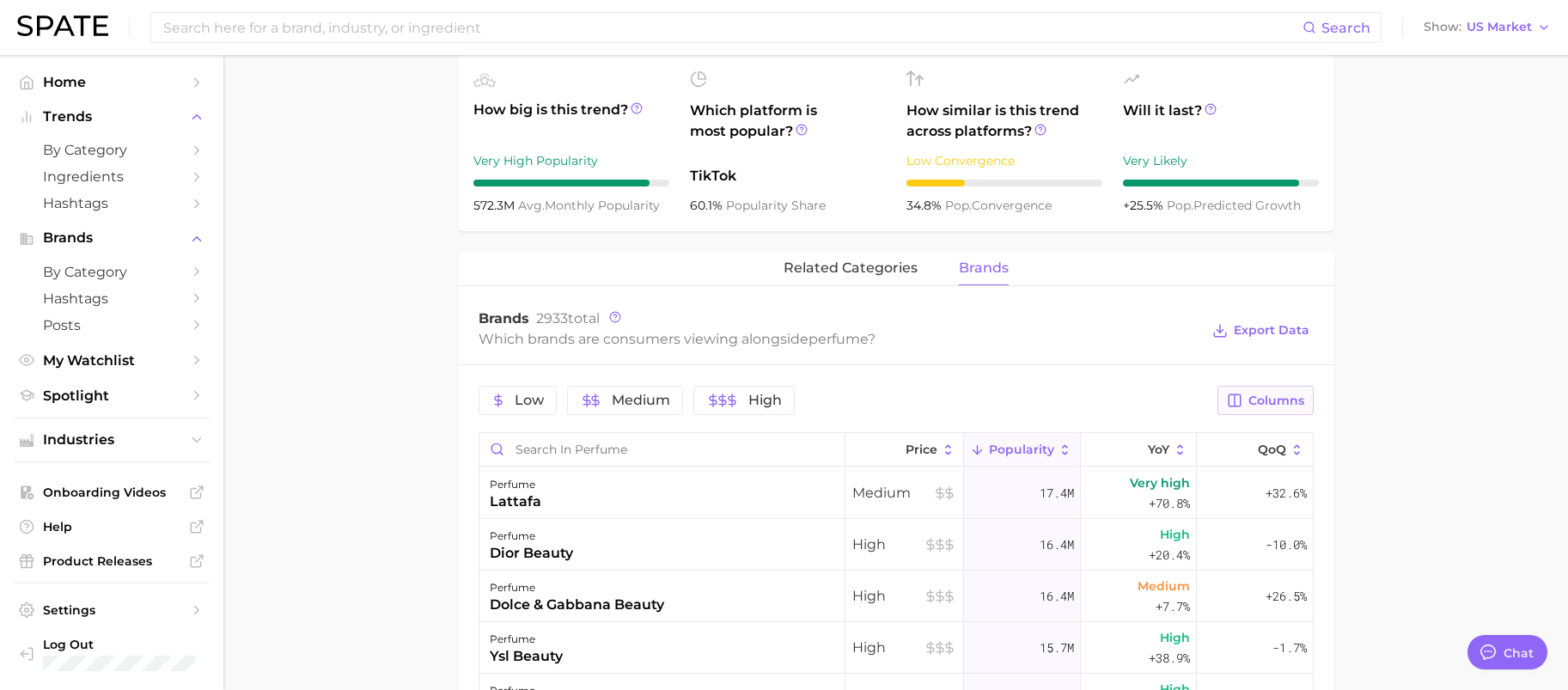
click at [1284, 394] on span "Columns" at bounding box center [1277, 401] width 56 height 14
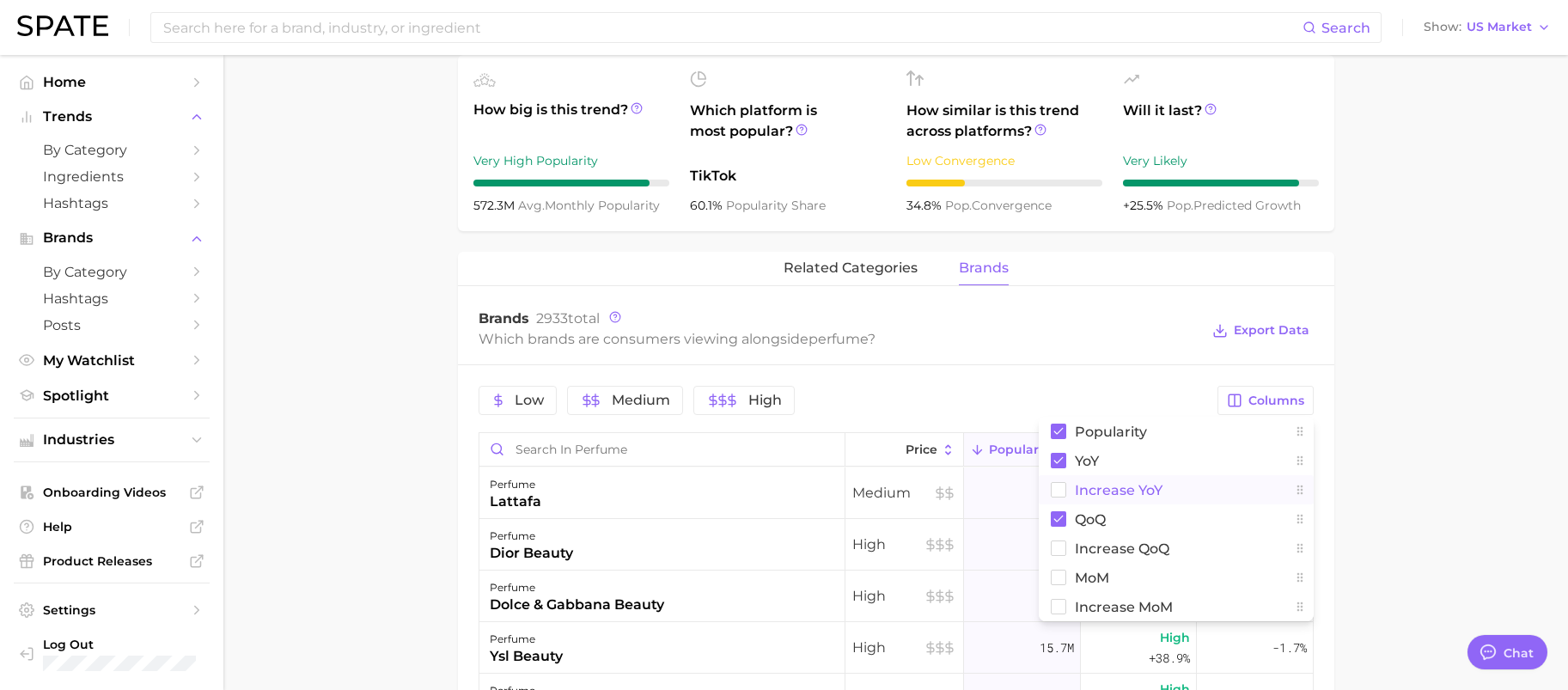
click at [1057, 494] on rect at bounding box center [1058, 490] width 14 height 14
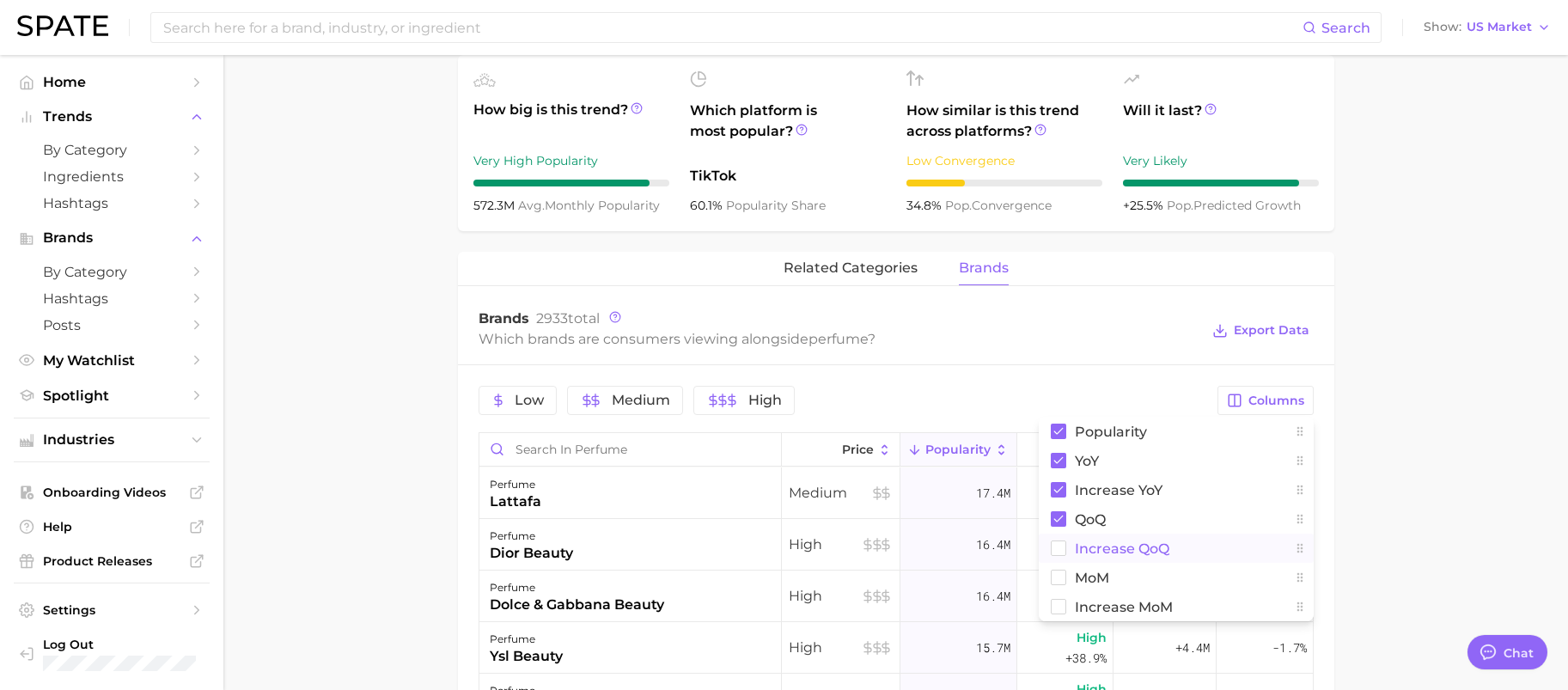
click at [1055, 558] on button "Increase QoQ" at bounding box center [1177, 548] width 275 height 29
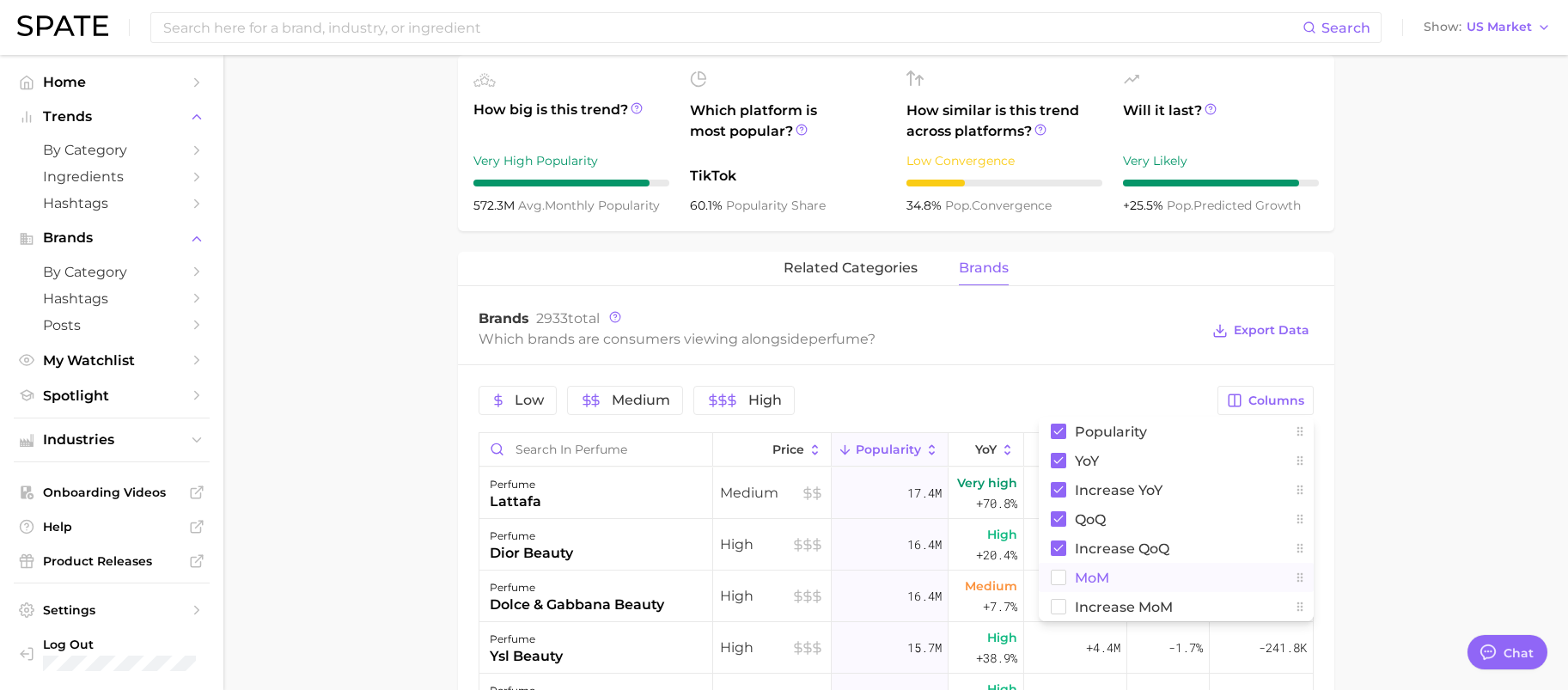
click at [1055, 575] on rect at bounding box center [1058, 578] width 14 height 14
click at [1063, 605] on rect at bounding box center [1058, 607] width 14 height 14
click at [1397, 448] on main "1. fragrance 2. personal fragrance 3. perfume products 4. perfume Overview Goog…" at bounding box center [896, 341] width 1345 height 1775
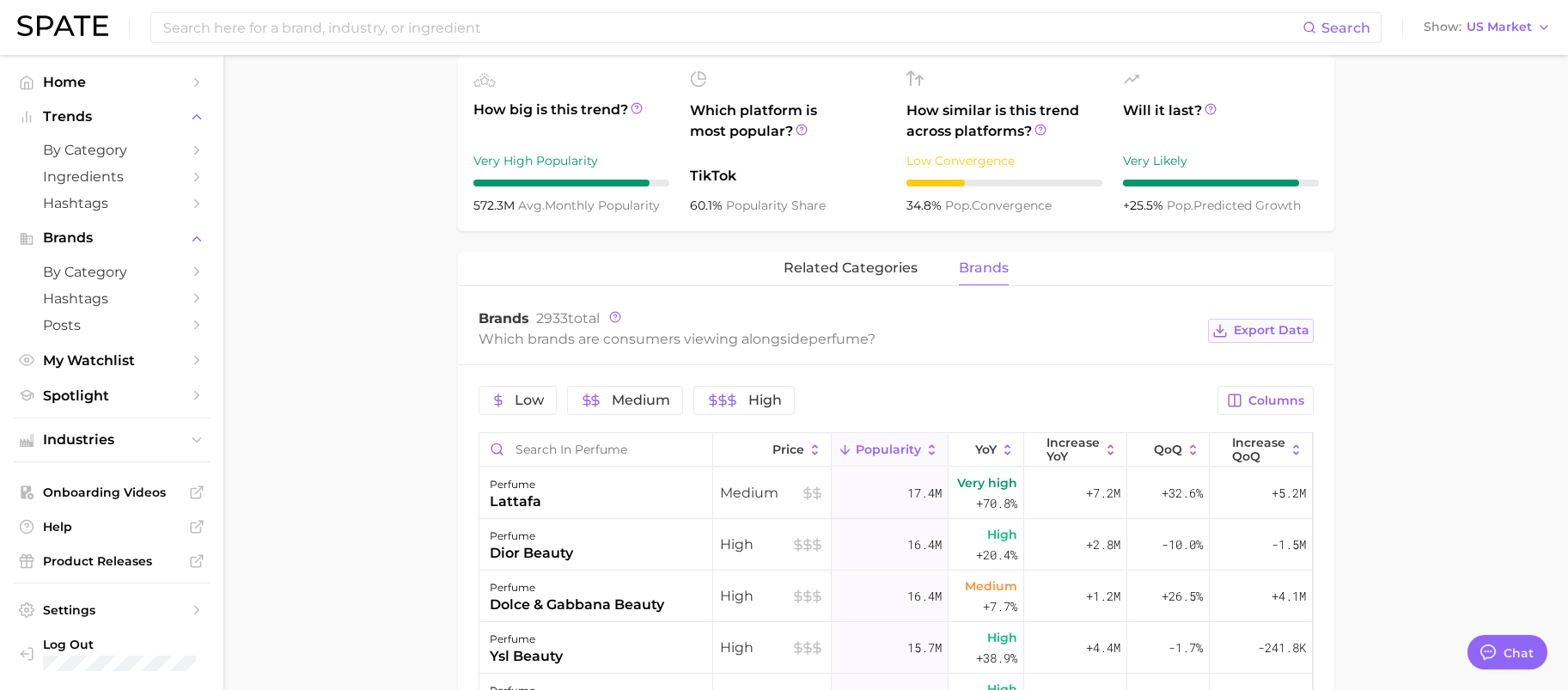
click at [1274, 327] on span "Export Data" at bounding box center [1271, 331] width 75 height 14
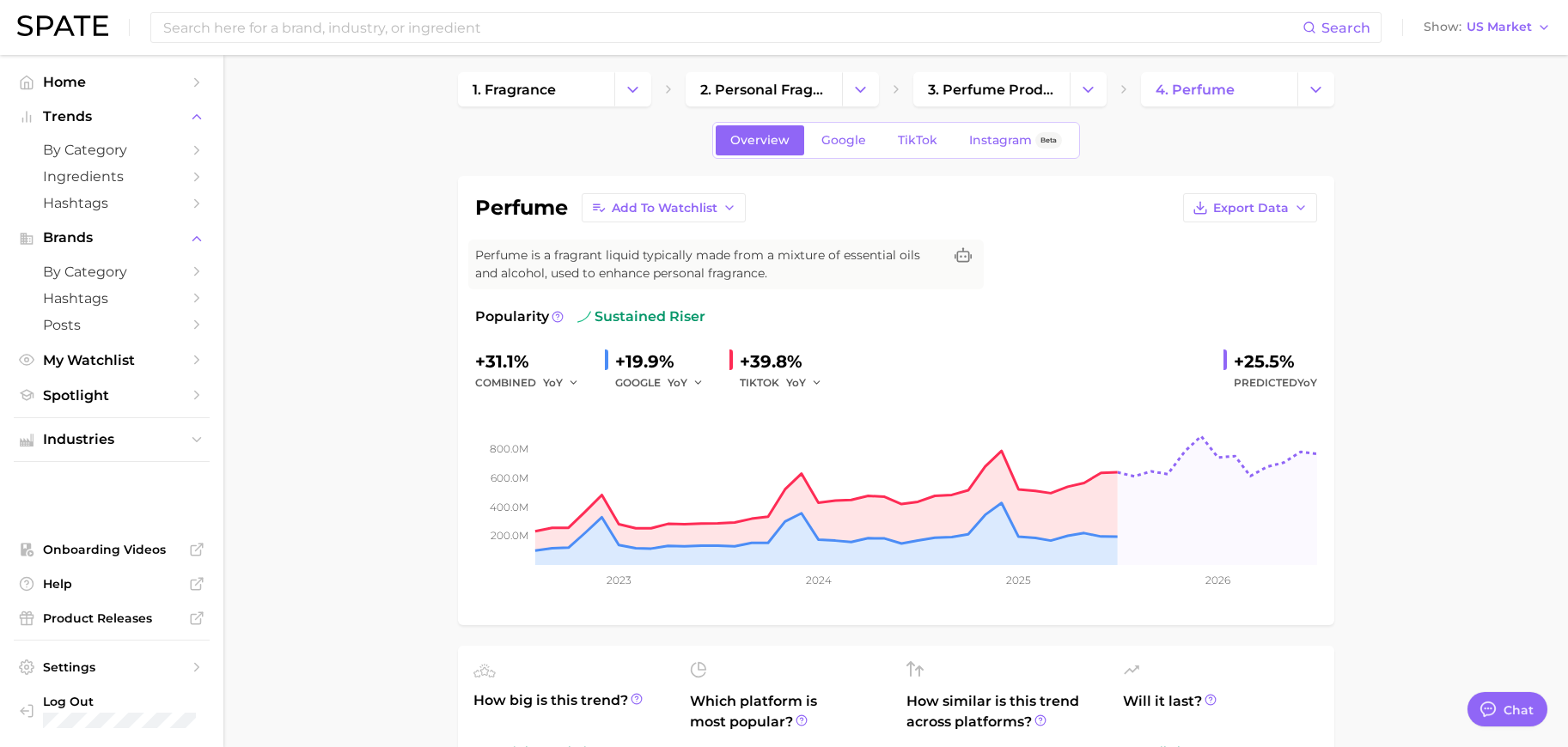
scroll to position [0, 0]
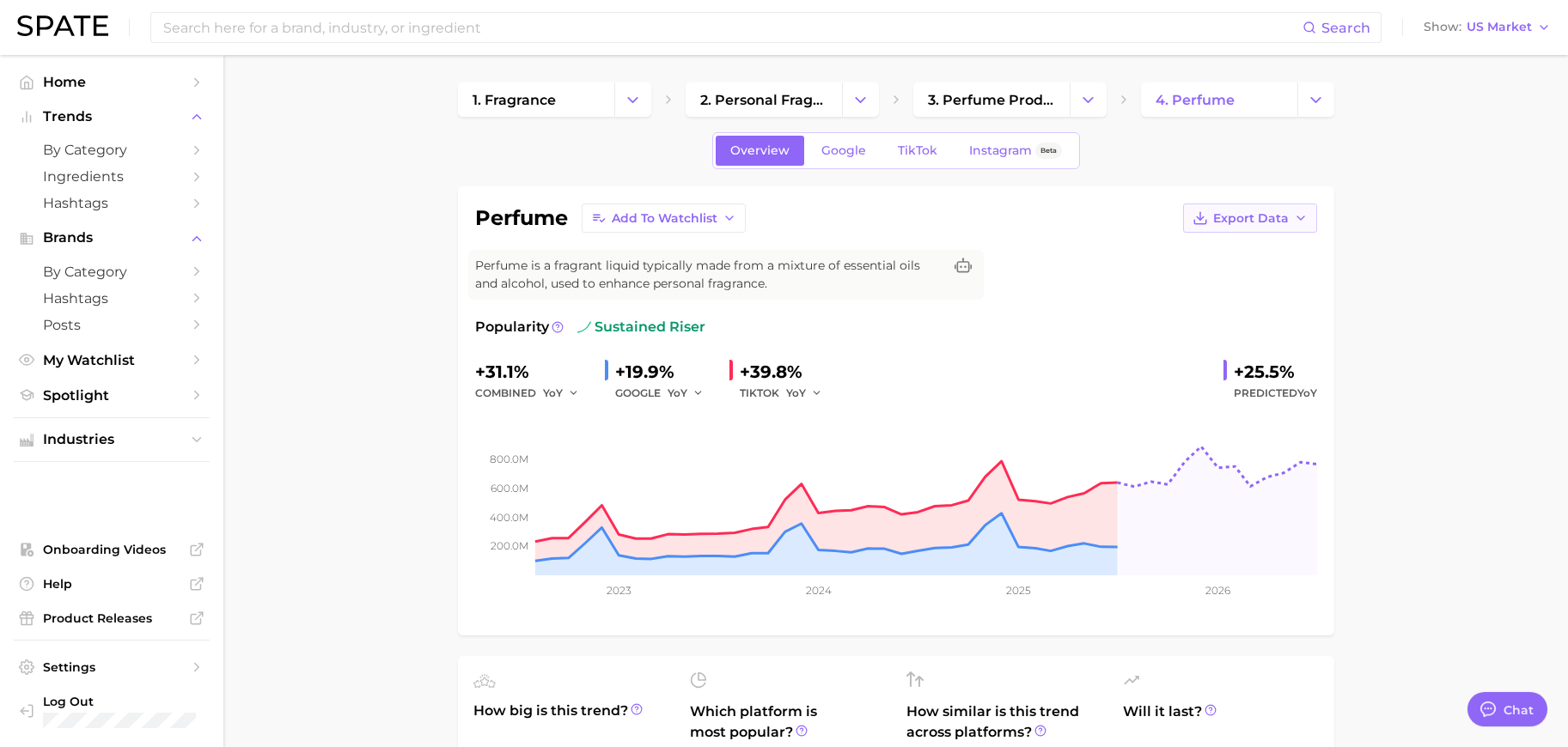
click at [1315, 221] on button "Export Data" at bounding box center [1250, 218] width 134 height 29
click at [1193, 251] on span "Time Series CSV" at bounding box center [1207, 250] width 101 height 14
click at [915, 156] on span "TikTok" at bounding box center [918, 150] width 40 height 14
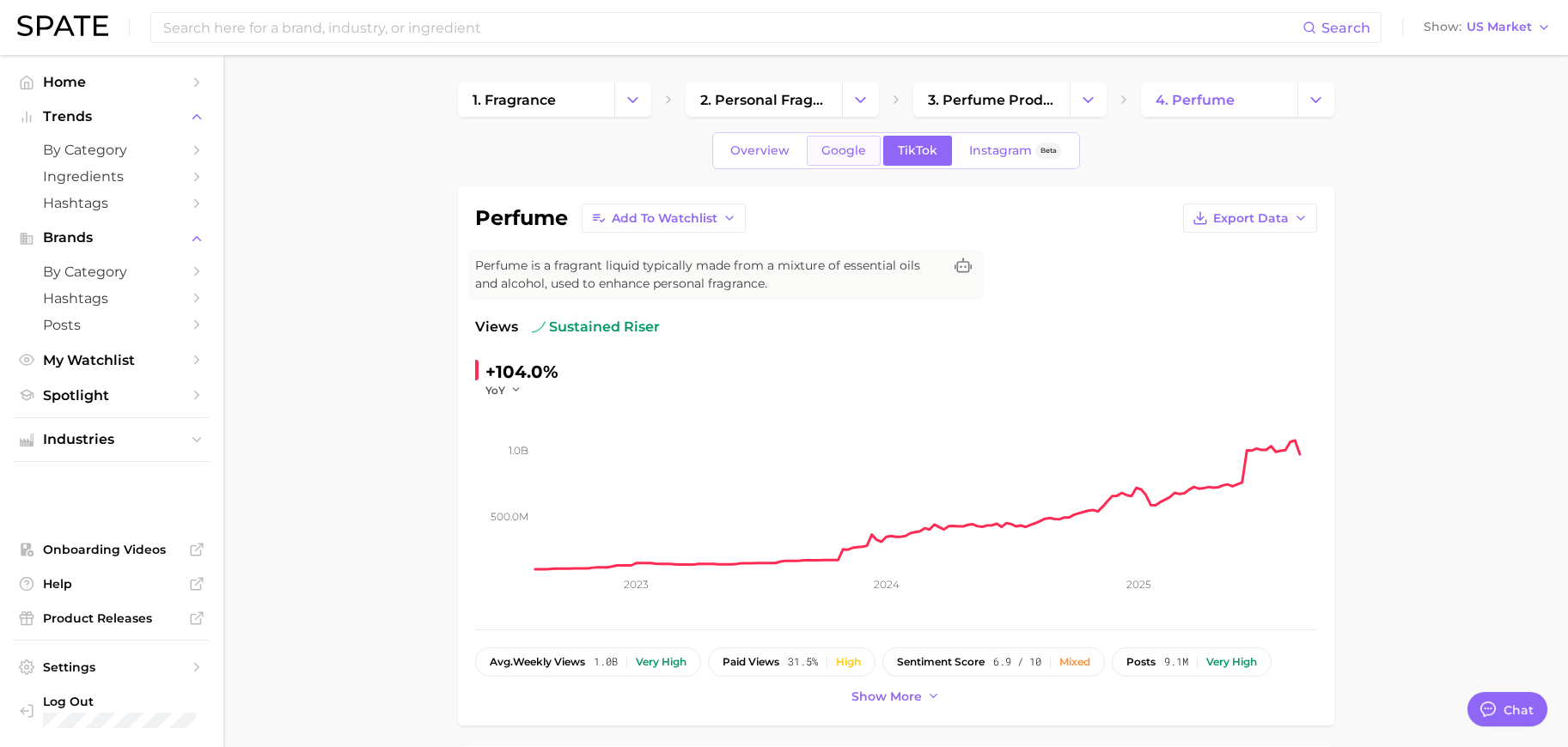
click at [850, 158] on link "Google" at bounding box center [844, 150] width 74 height 30
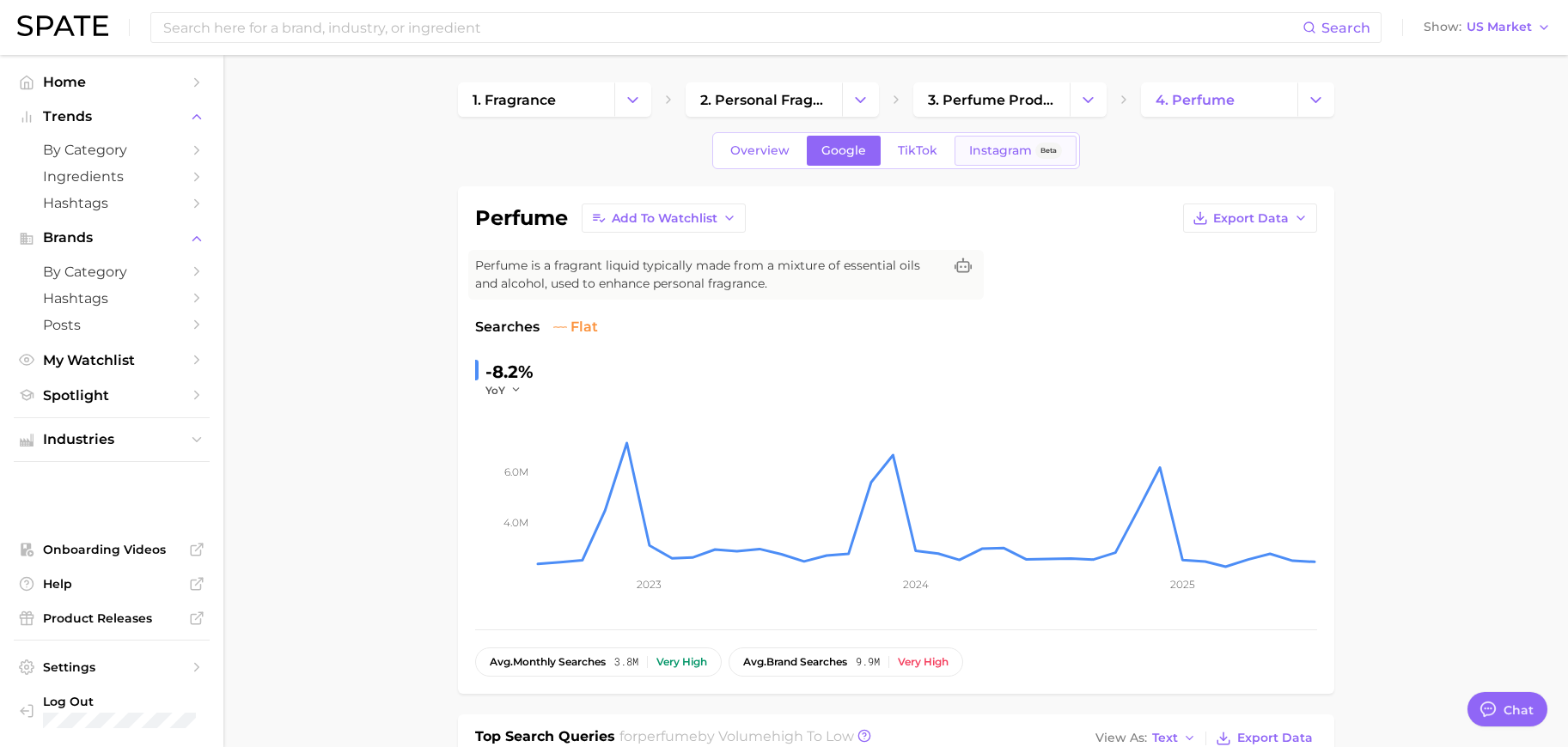
click at [1003, 148] on span "Instagram" at bounding box center [1000, 150] width 63 height 14
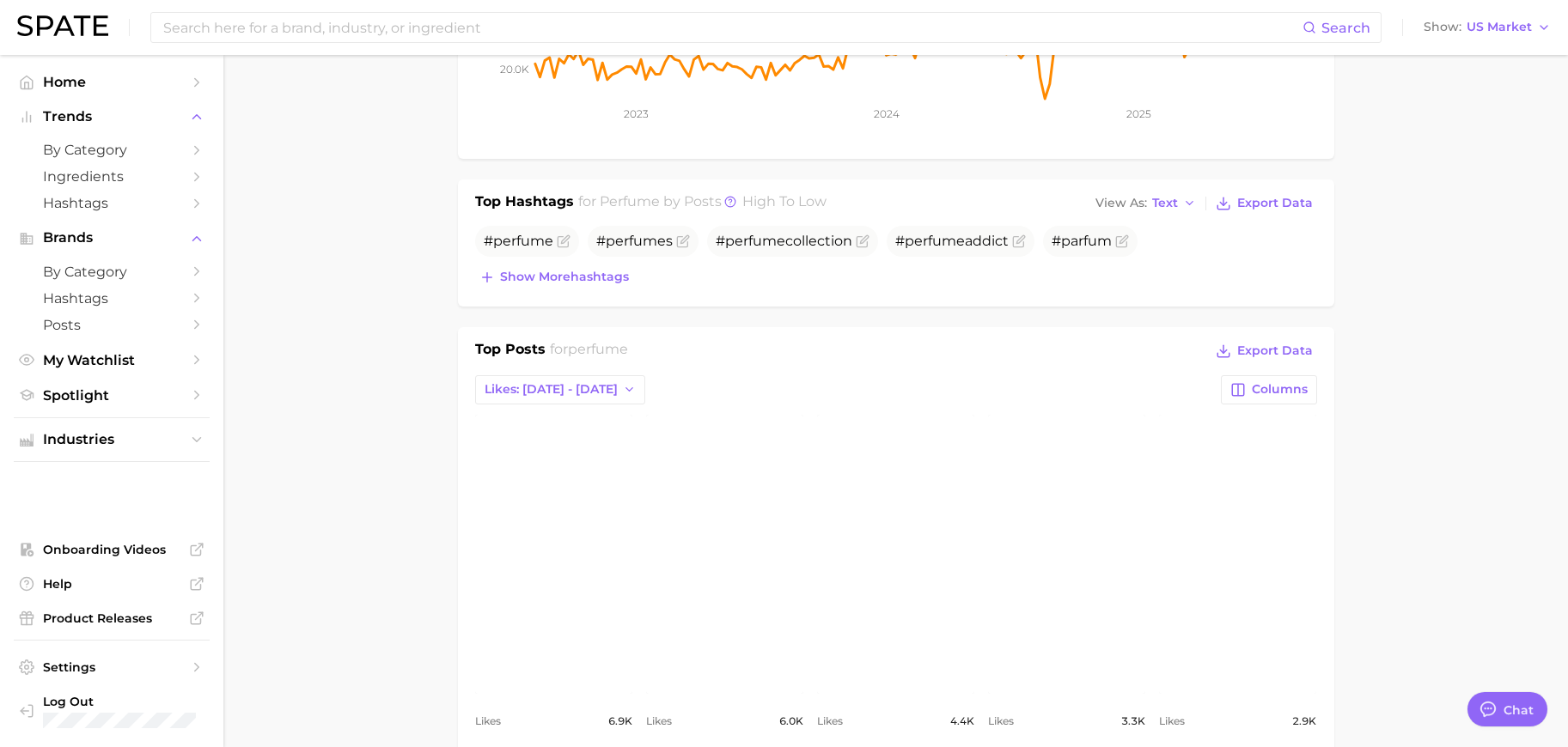
scroll to position [86, 0]
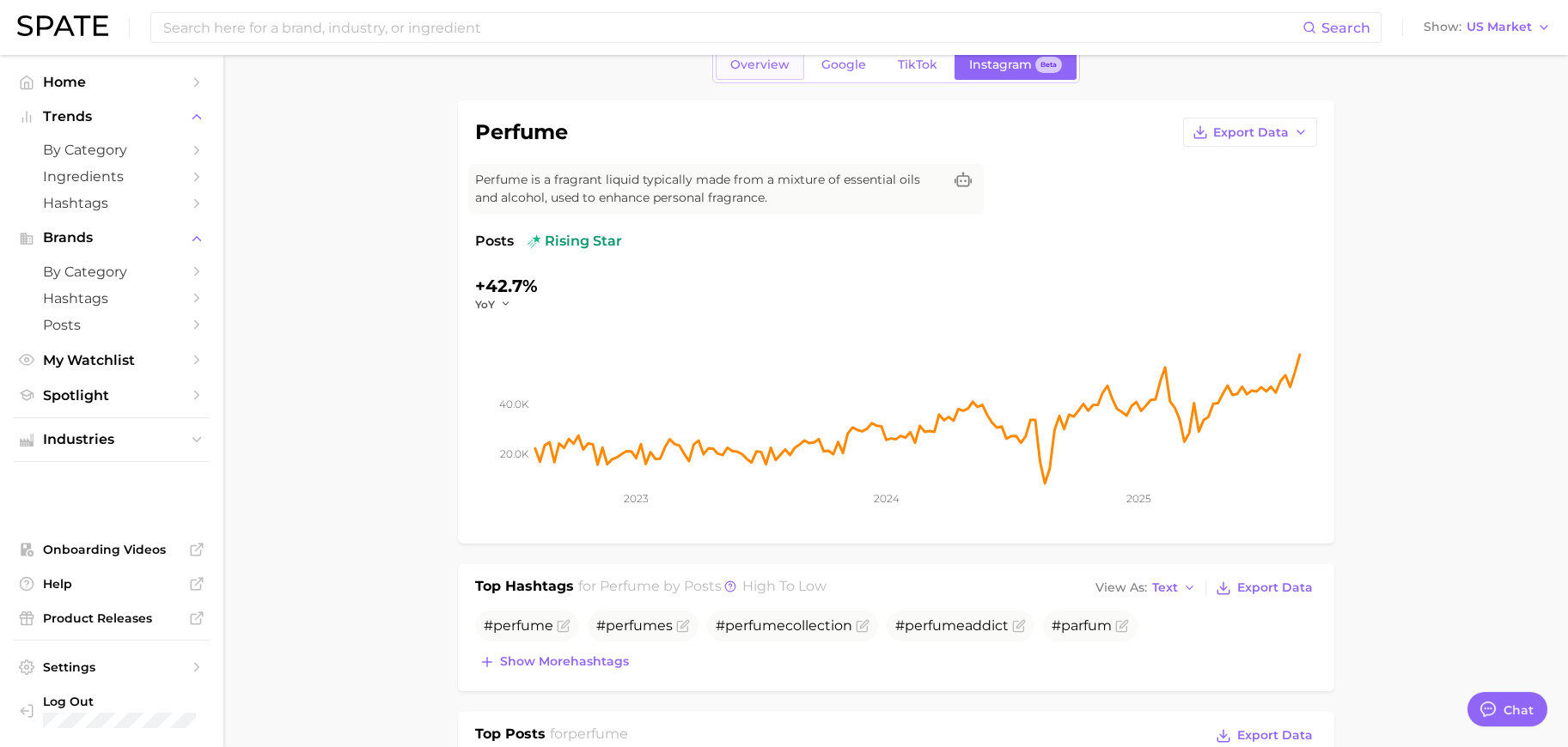
click at [749, 64] on span "Overview" at bounding box center [759, 65] width 59 height 14
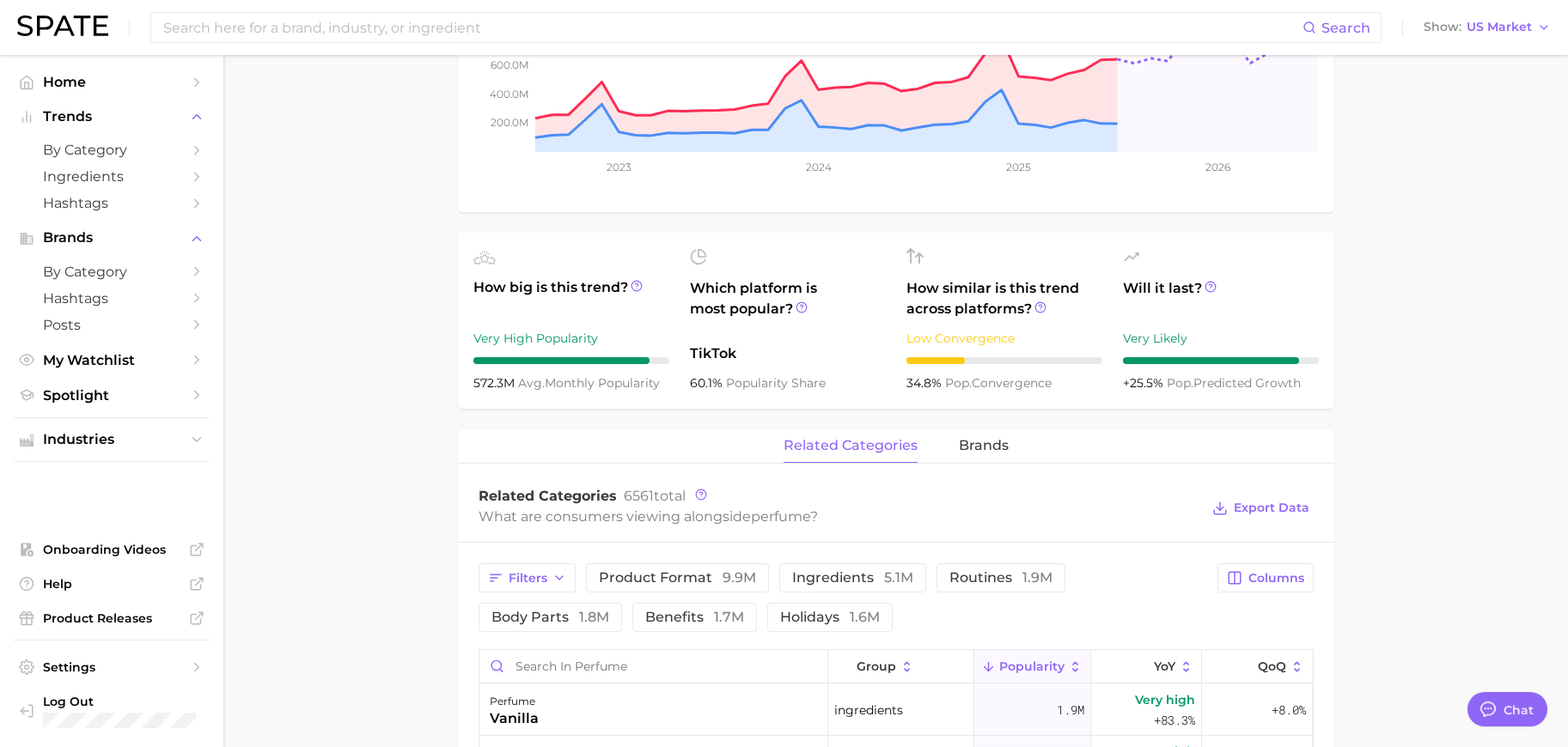
scroll to position [429, 0]
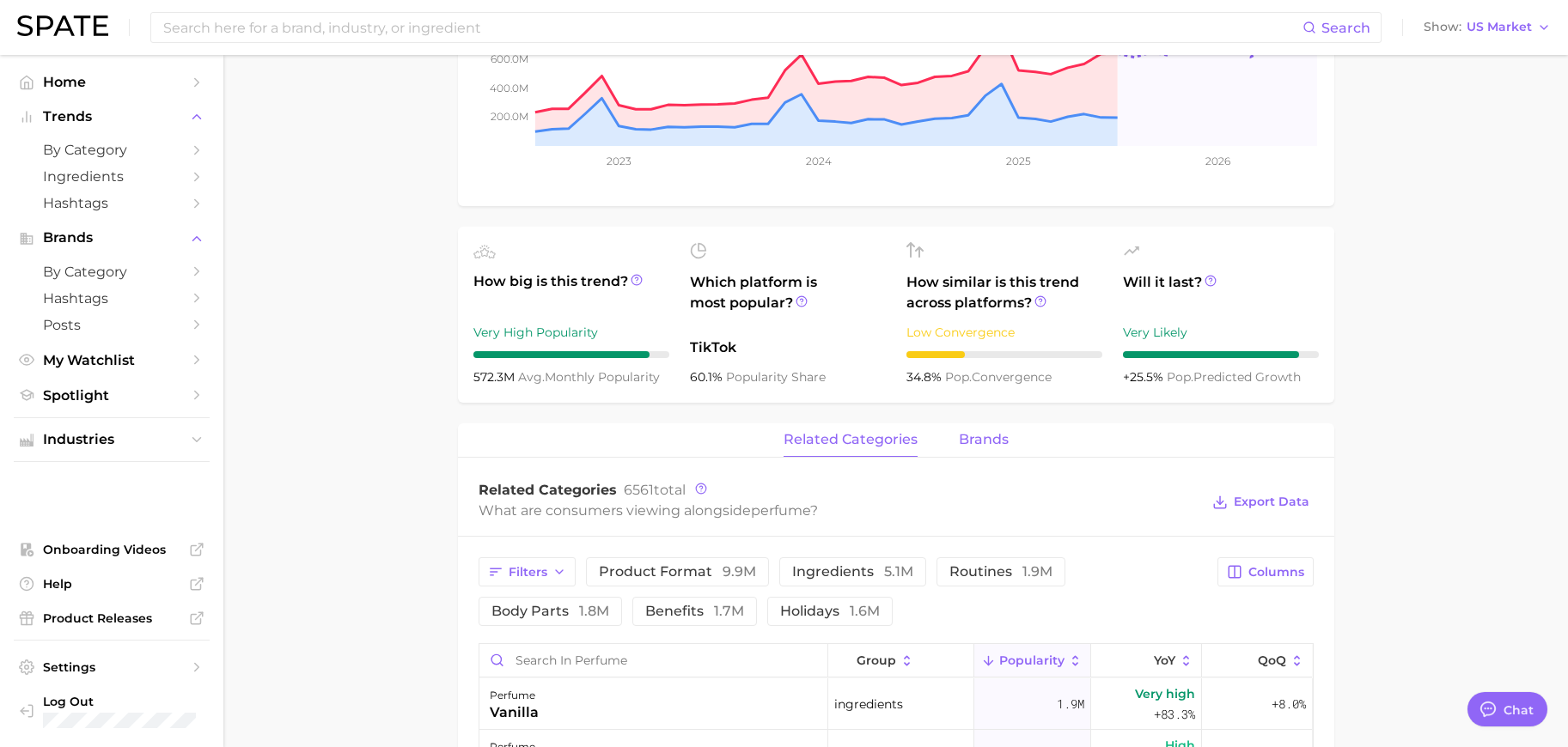
click at [989, 447] on span "brands" at bounding box center [984, 439] width 50 height 15
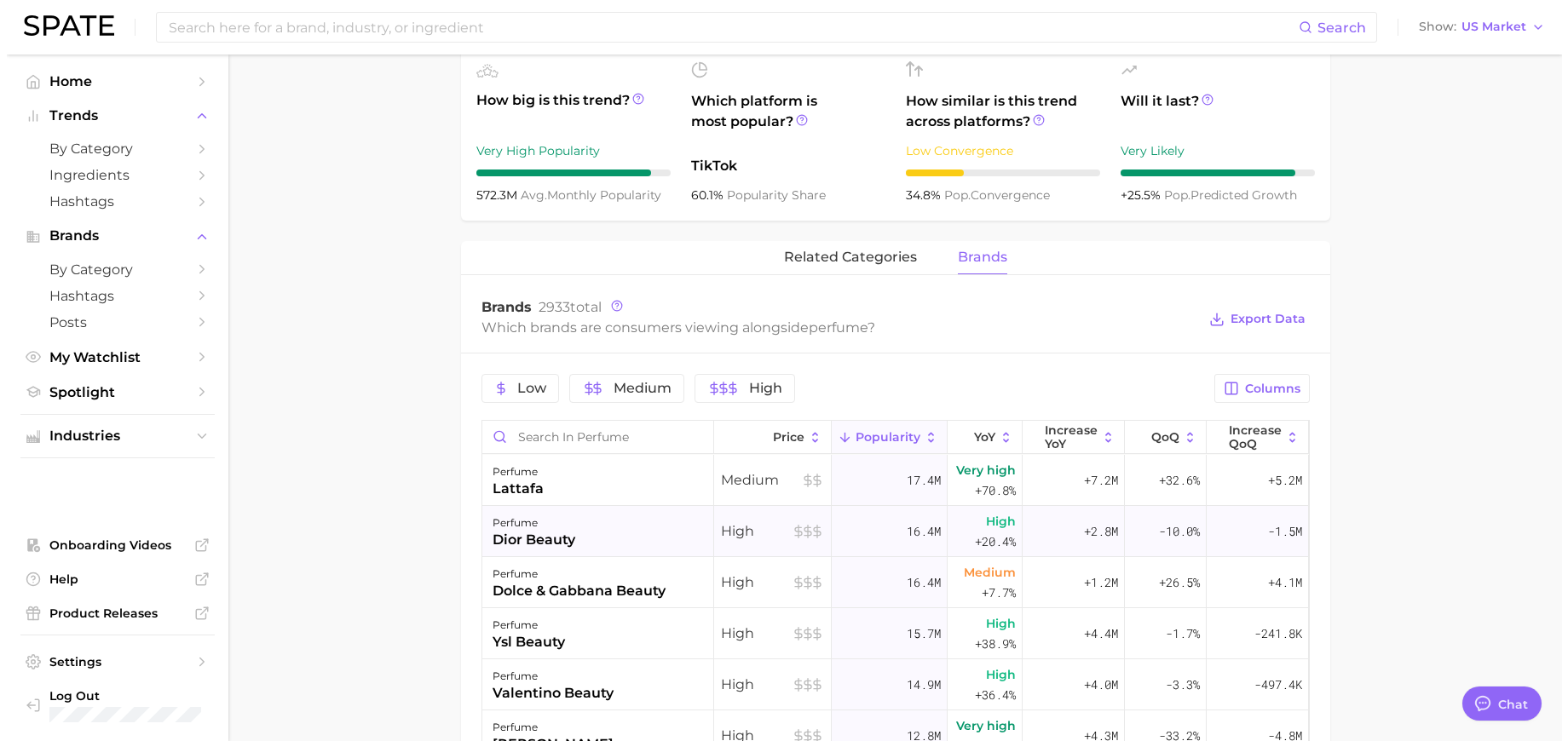
scroll to position [682, 0]
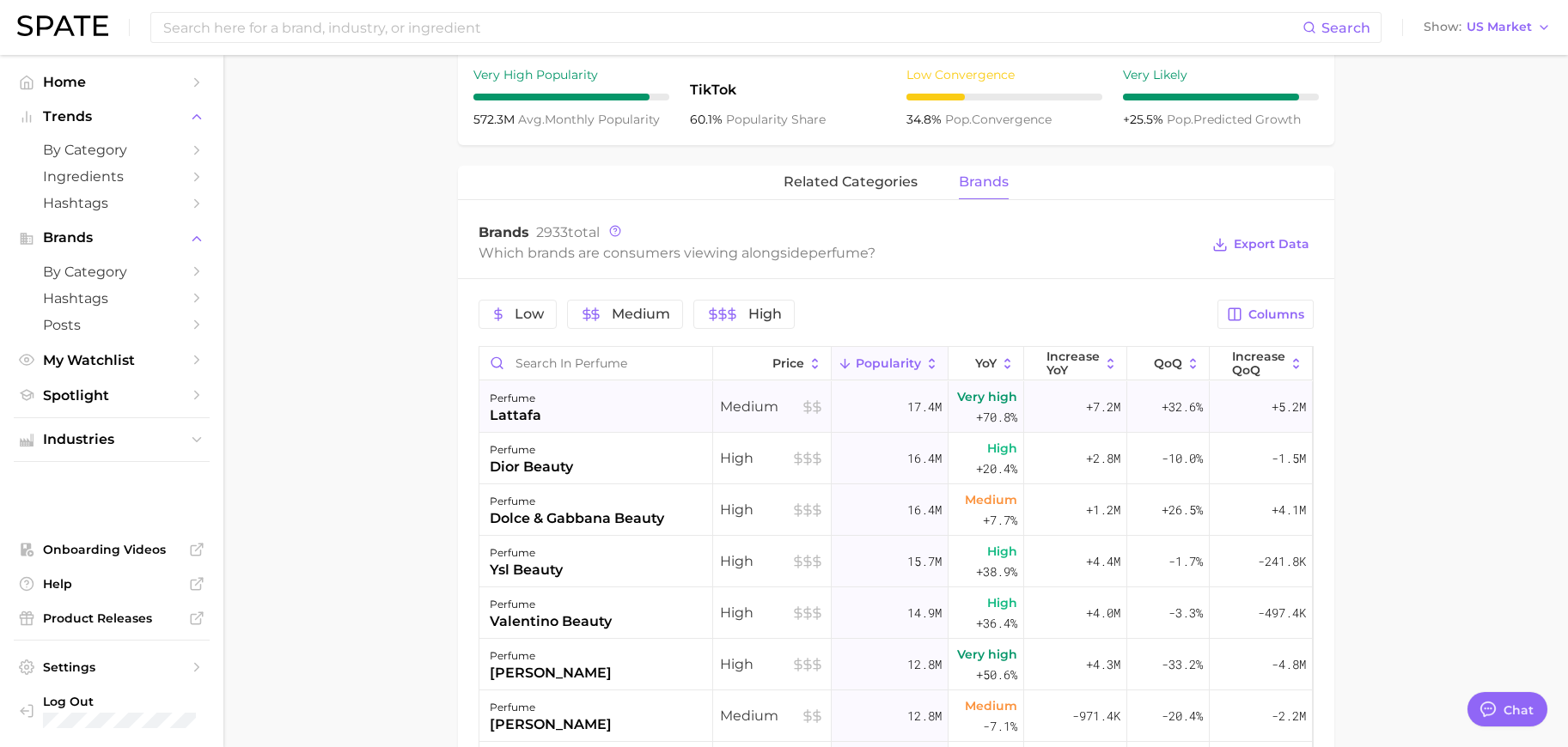
click at [627, 404] on div "perfume lattafa" at bounding box center [596, 407] width 234 height 52
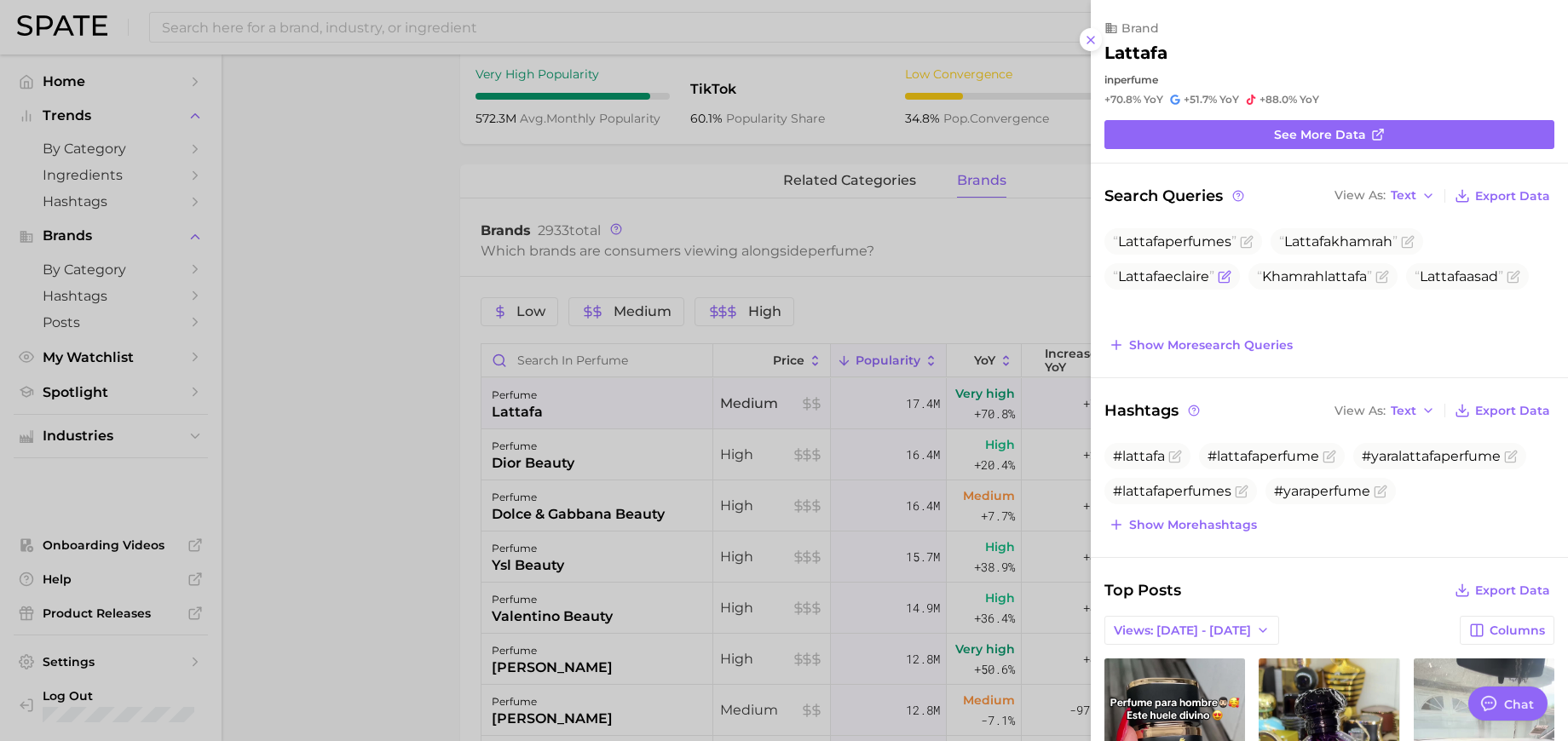
scroll to position [0, 0]
click at [1323, 142] on link "See more data" at bounding box center [1329, 135] width 450 height 29
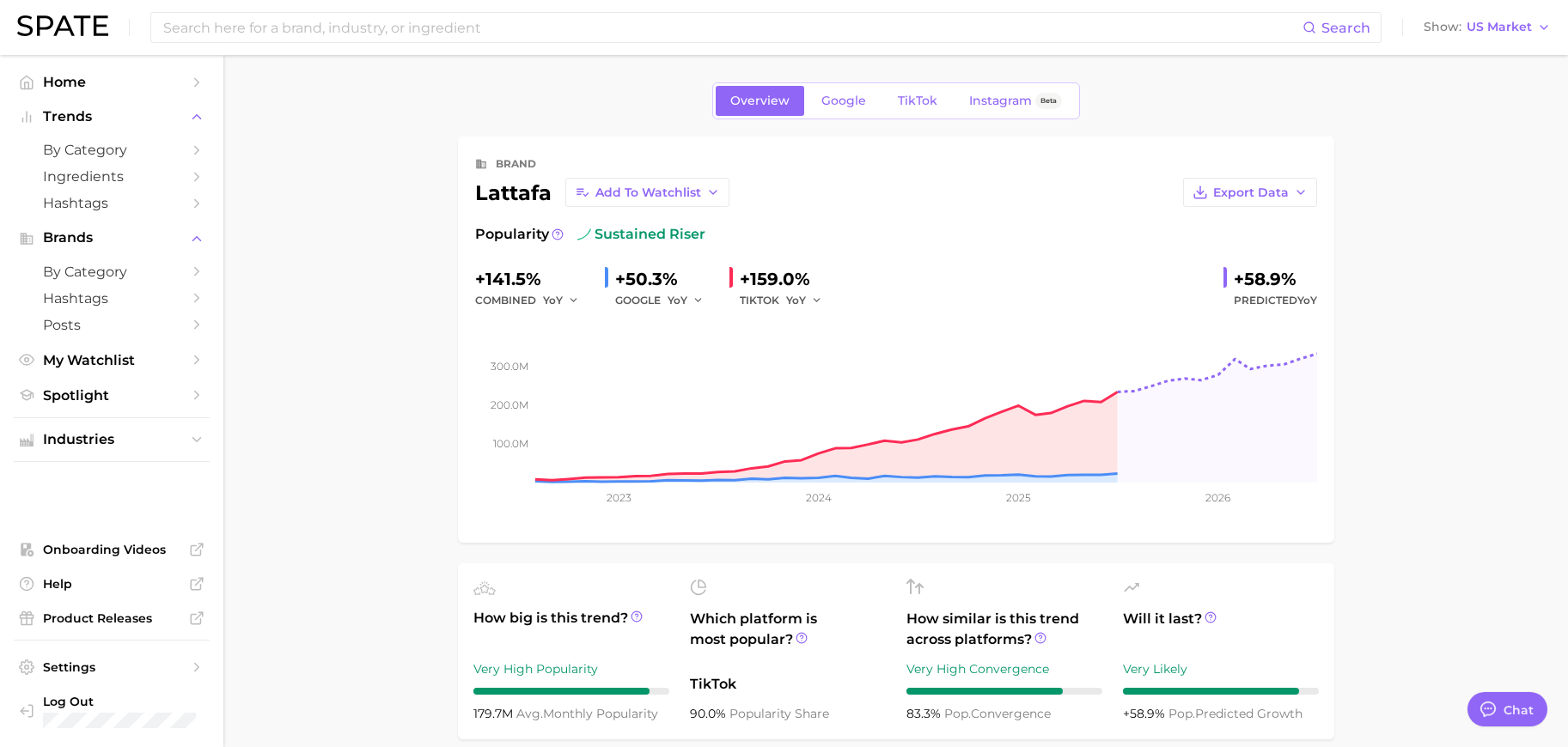
drag, startPoint x: 1549, startPoint y: 173, endPoint x: 1539, endPoint y: 170, distance: 10.4
drag, startPoint x: 924, startPoint y: 254, endPoint x: 1434, endPoint y: 254, distance: 510.0
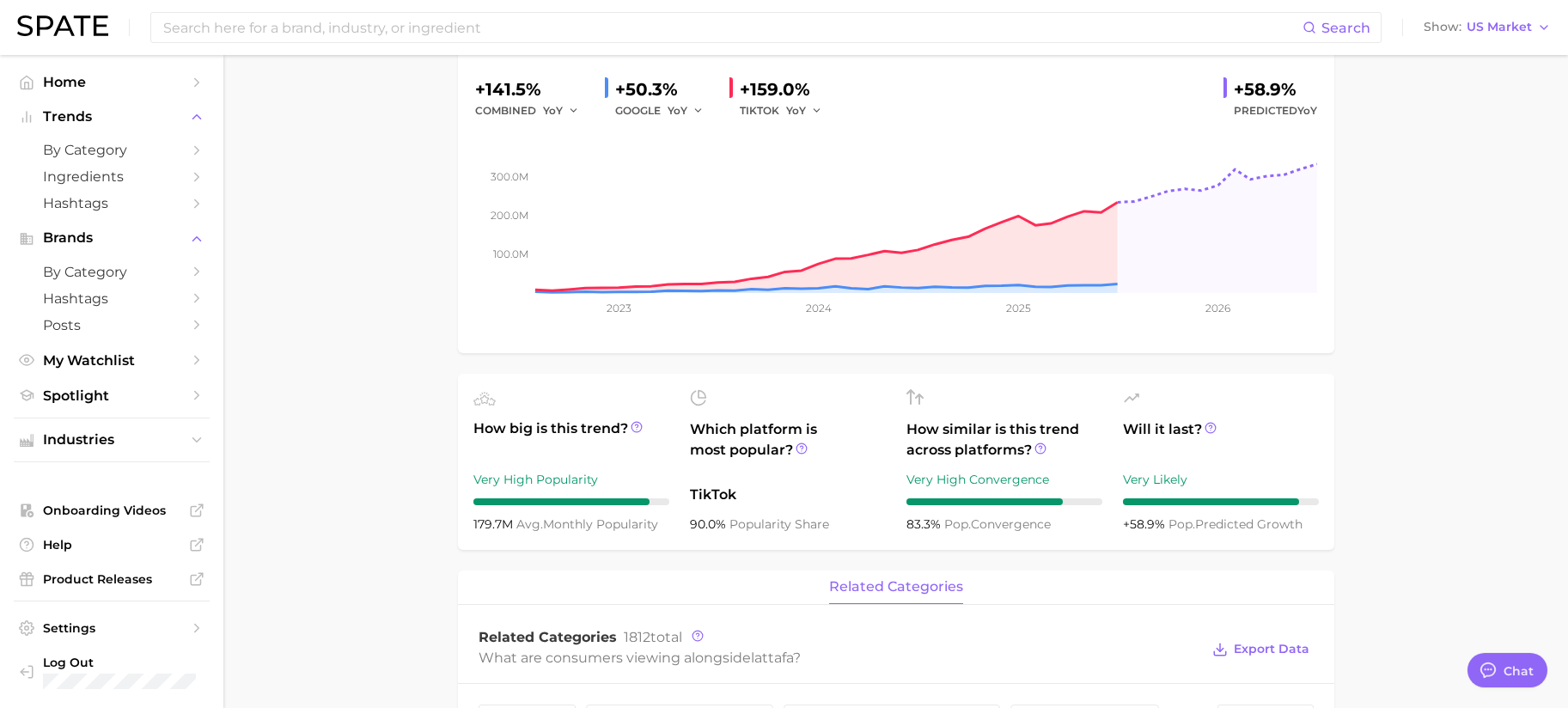
scroll to position [172, 0]
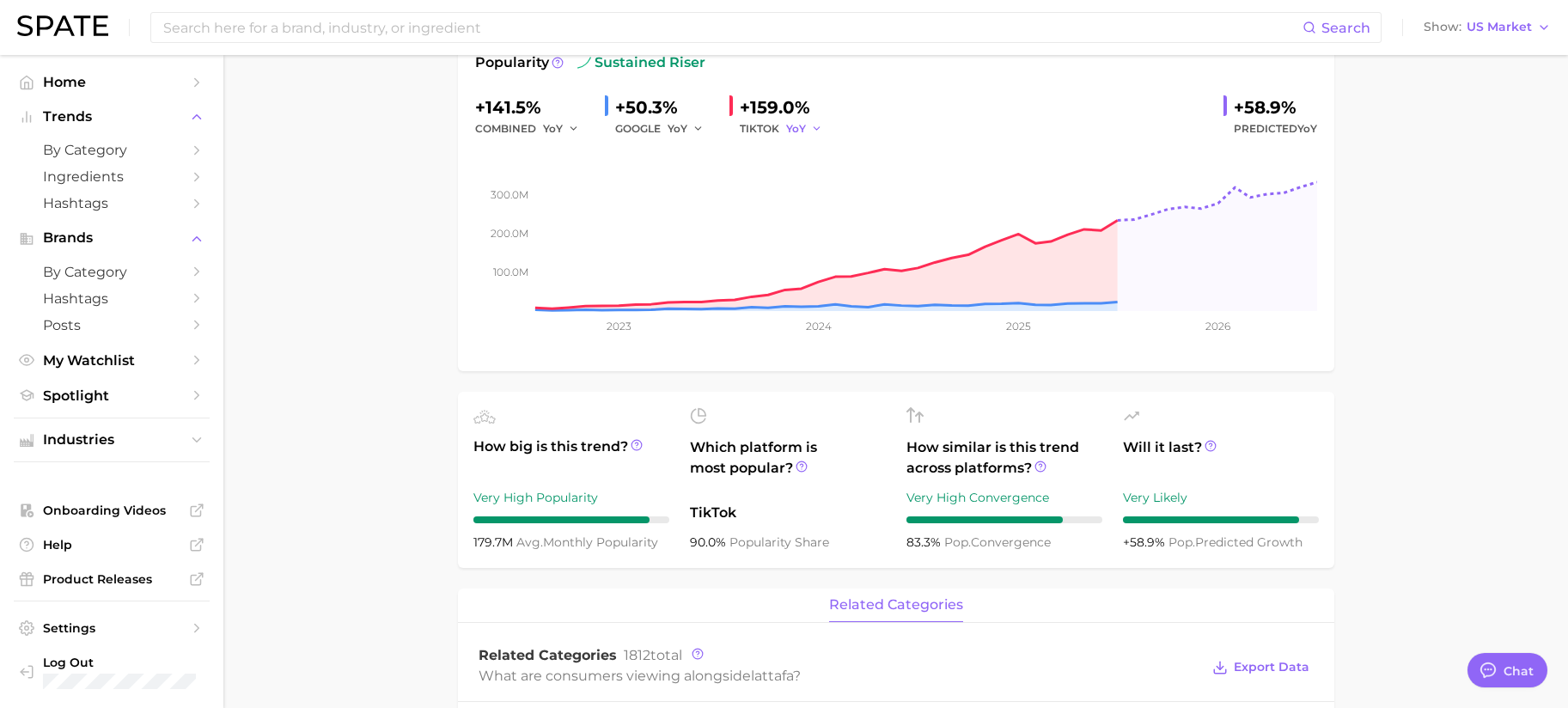
click at [804, 129] on span "YoY" at bounding box center [796, 129] width 20 height 14
click at [805, 215] on span "MoM" at bounding box center [810, 217] width 30 height 14
click at [800, 121] on span "MoM" at bounding box center [799, 129] width 25 height 14
click at [809, 177] on button "QoQ" at bounding box center [880, 187] width 189 height 31
click at [813, 129] on button "QoQ" at bounding box center [807, 129] width 42 height 21
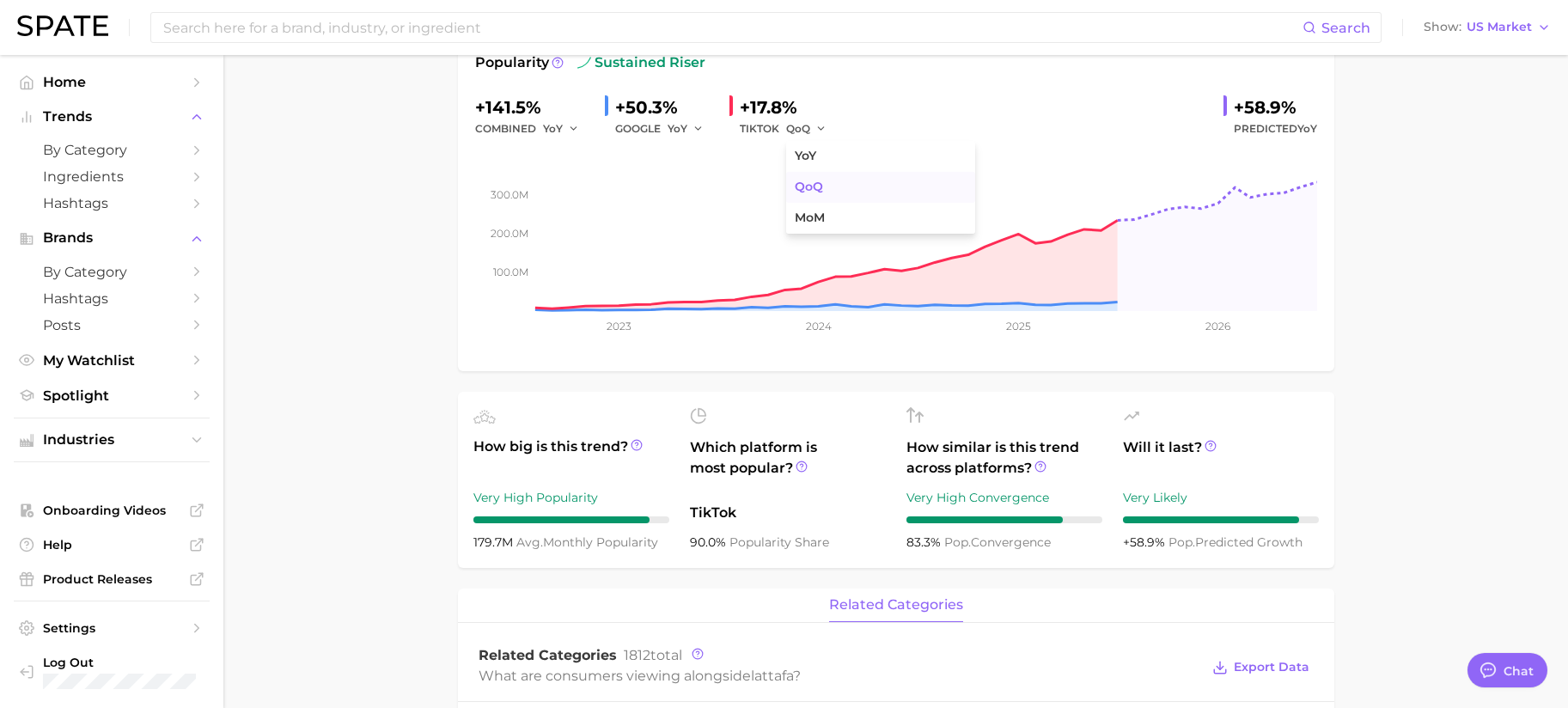
click at [830, 187] on button "QoQ" at bounding box center [880, 187] width 189 height 31
click at [799, 124] on span "QoQ" at bounding box center [798, 129] width 24 height 14
click at [681, 123] on span "YoY" at bounding box center [678, 129] width 20 height 14
click at [766, 128] on div "TIKTOK QoQ" at bounding box center [787, 129] width 94 height 21
click at [821, 125] on icon "button" at bounding box center [821, 129] width 12 height 12
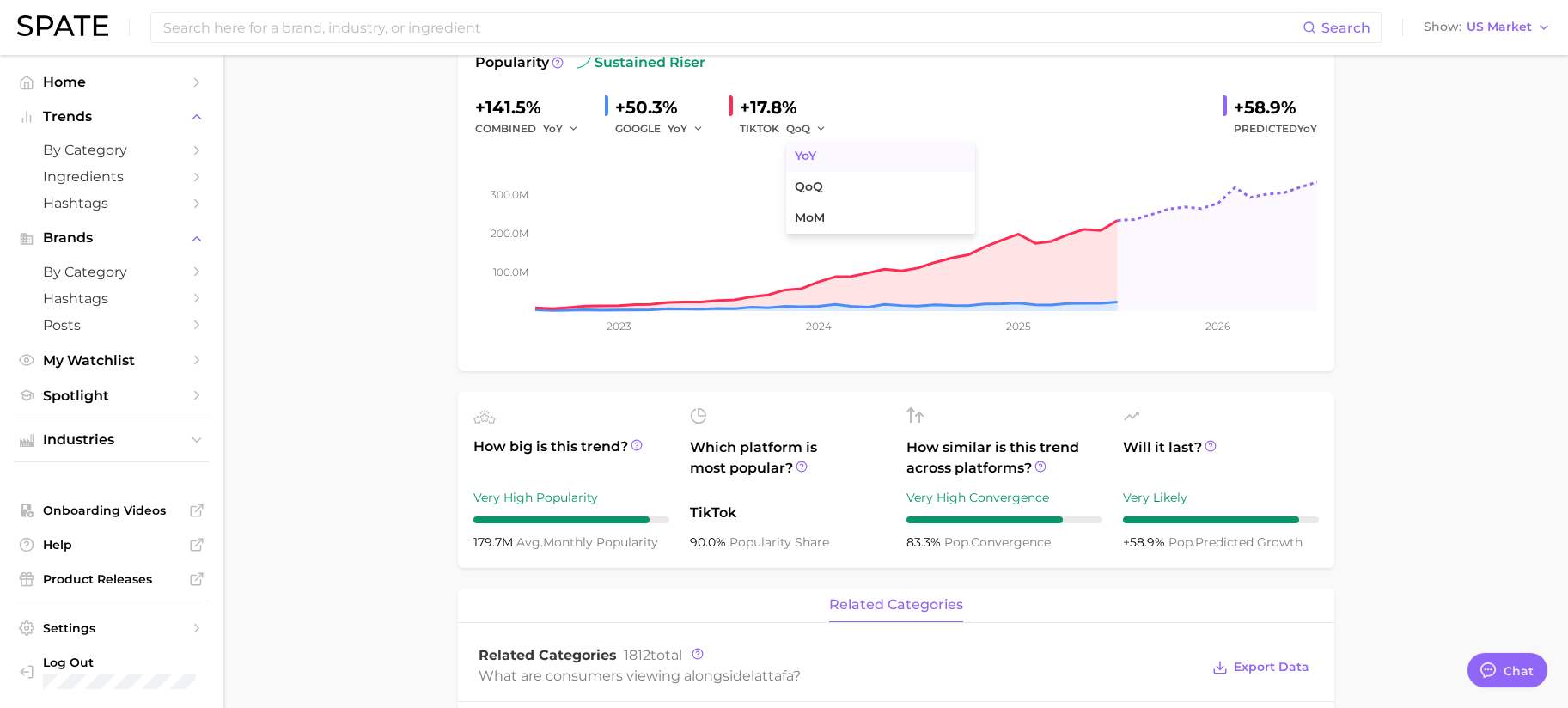
click at [830, 160] on button "YoY" at bounding box center [880, 157] width 189 height 31
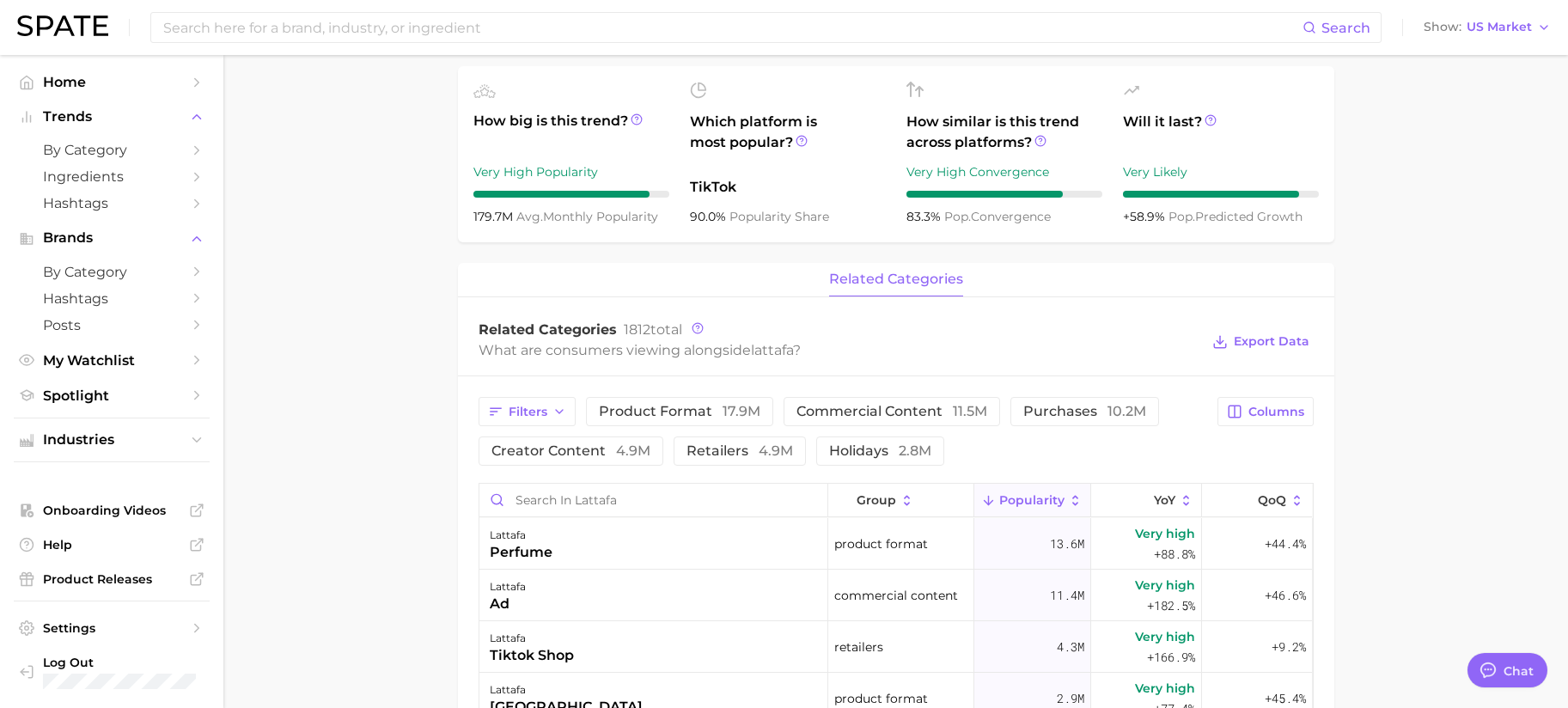
scroll to position [515, 0]
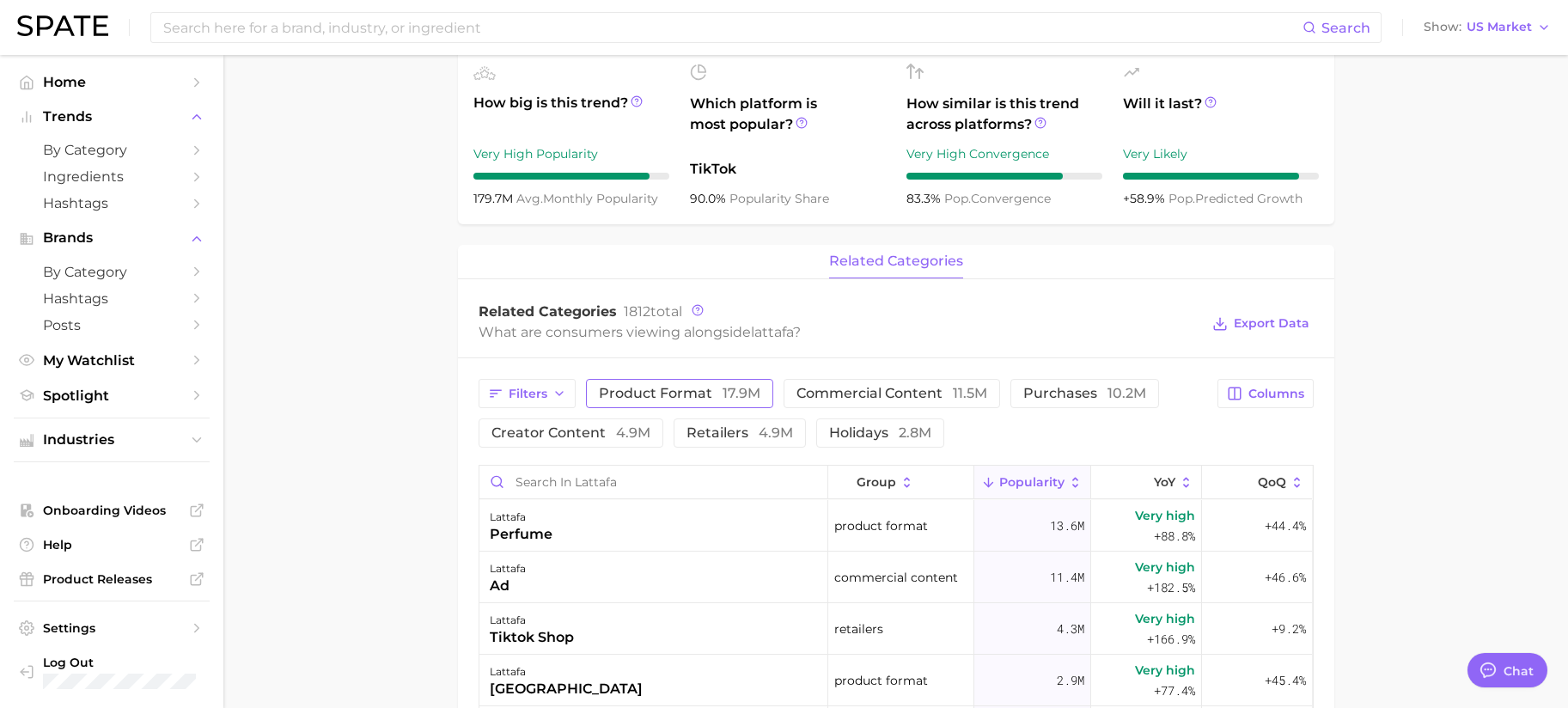
click at [692, 402] on button "product format 17.9m" at bounding box center [679, 393] width 188 height 29
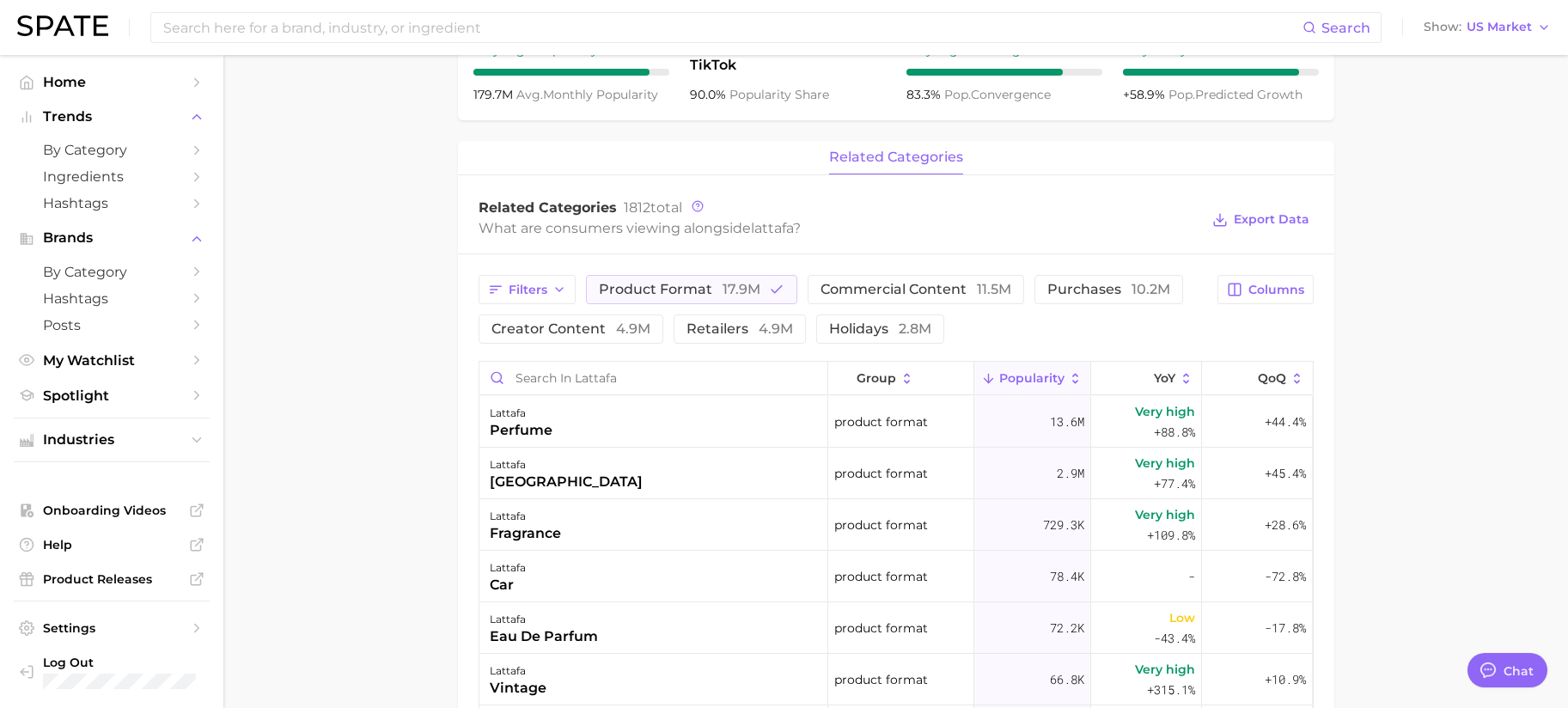
scroll to position [601, 0]
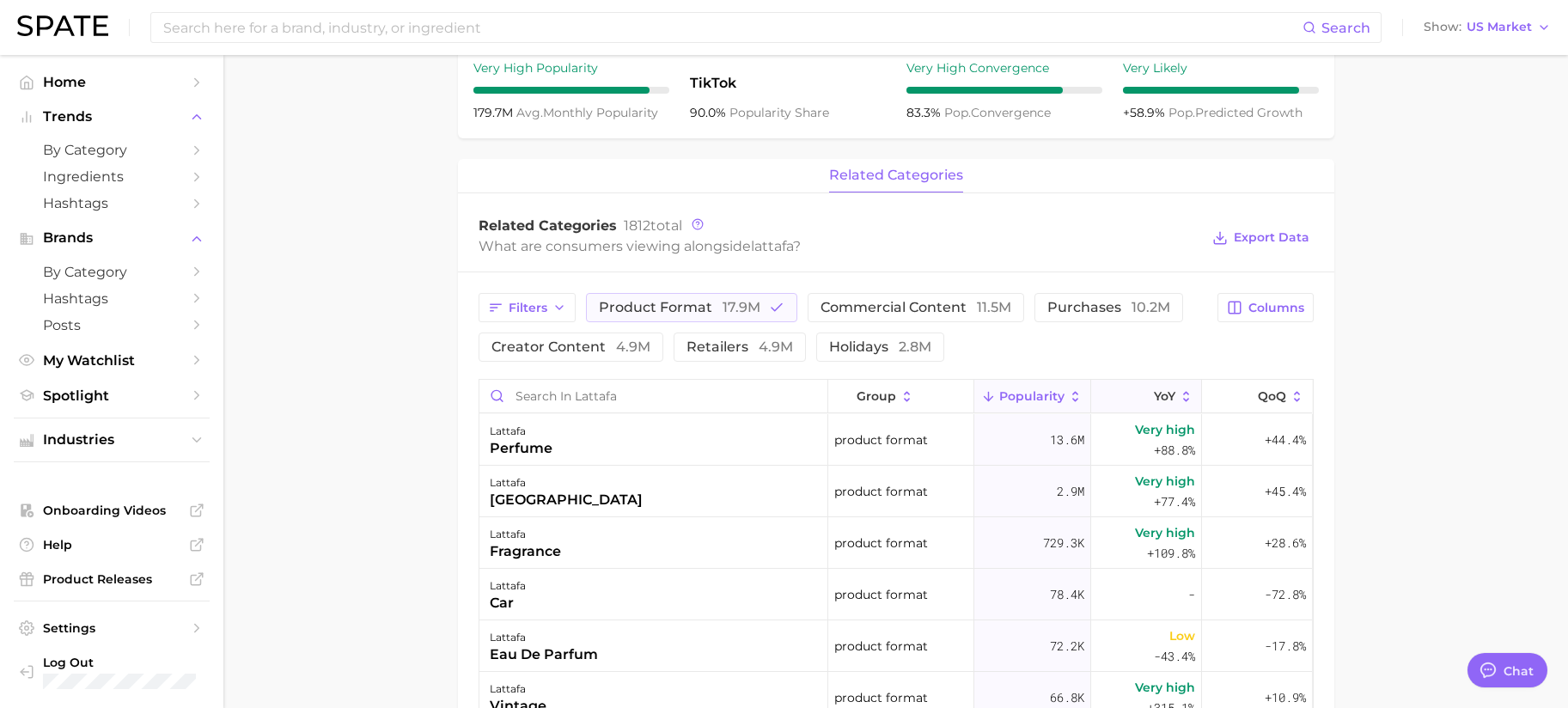
click at [1154, 389] on span "YoY" at bounding box center [1165, 396] width 22 height 14
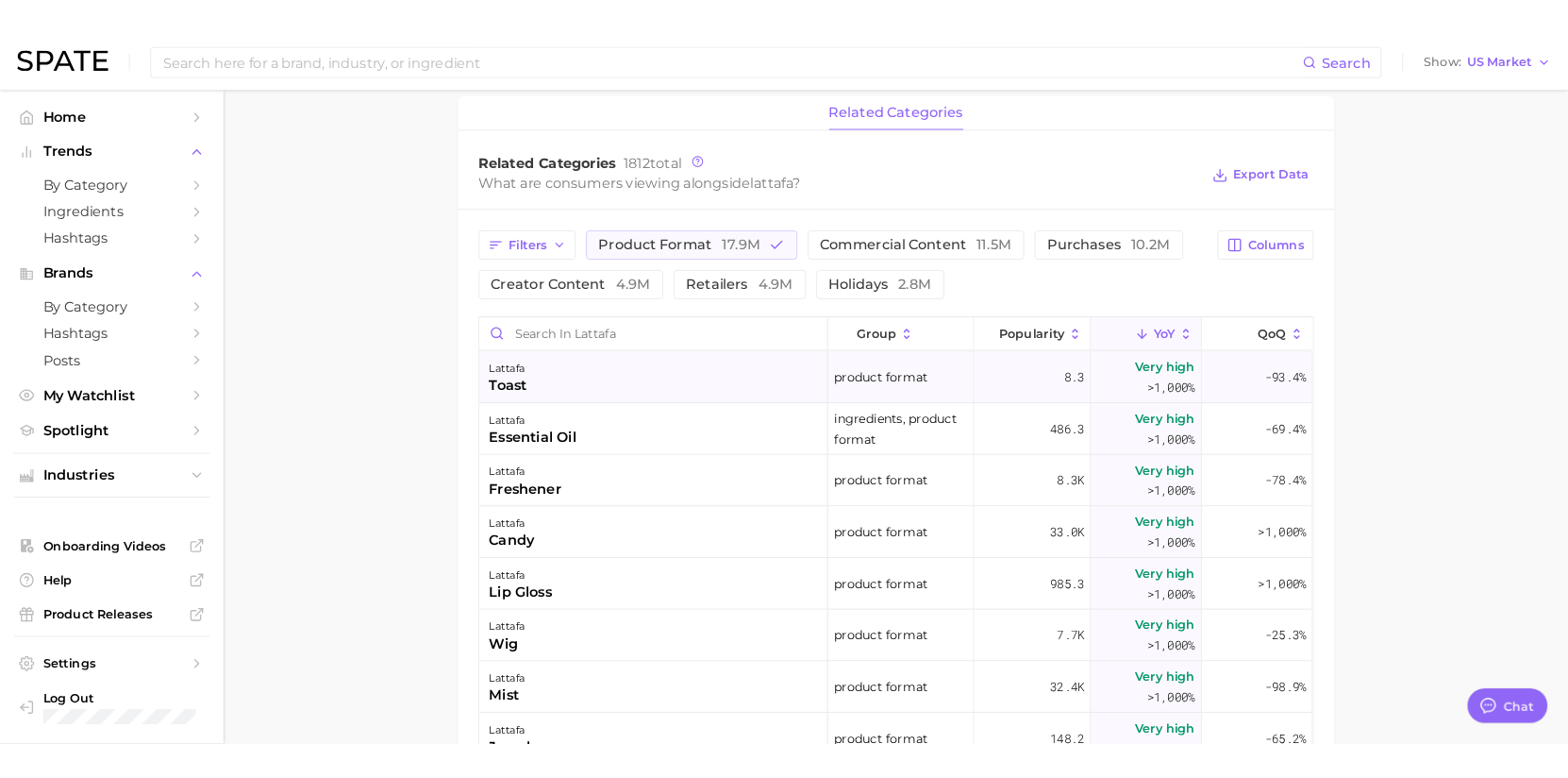
scroll to position [755, 0]
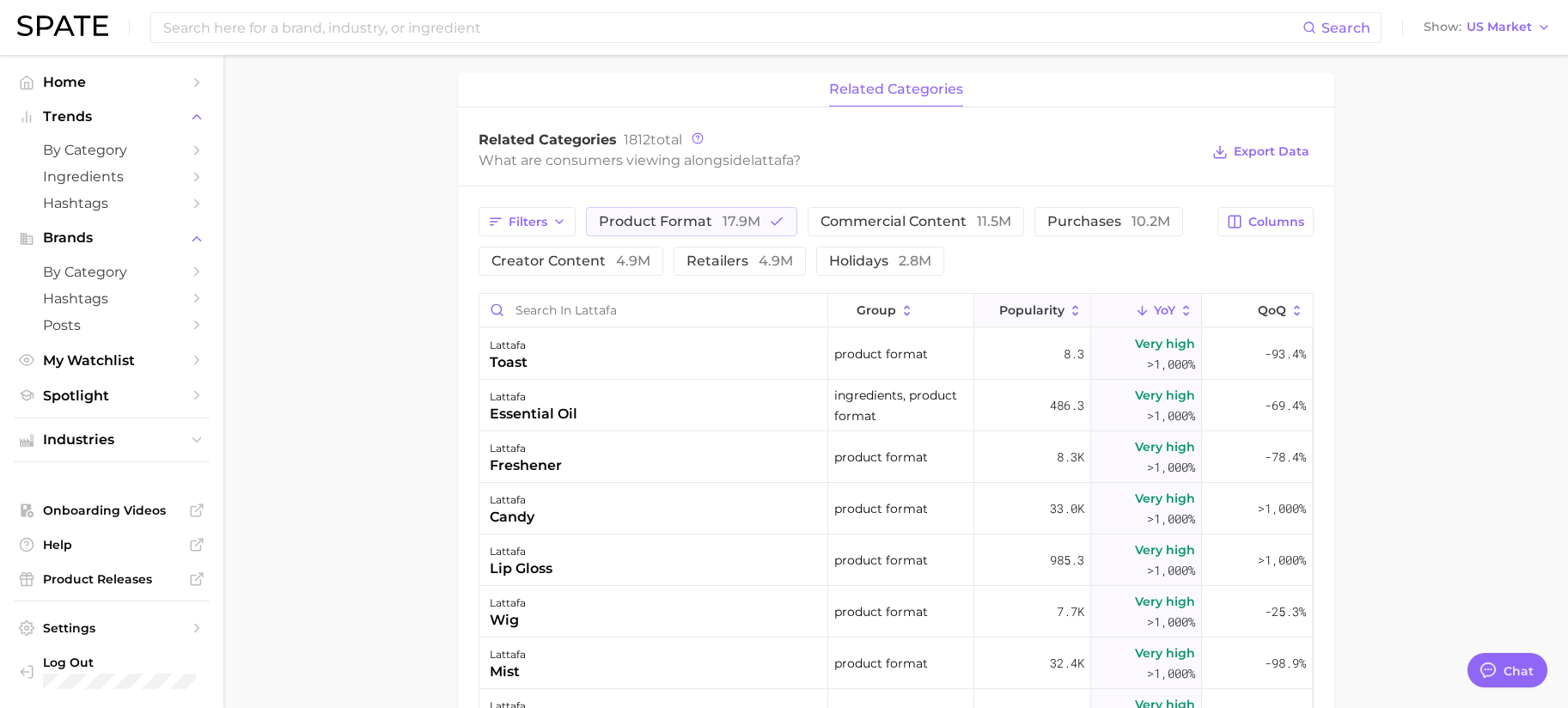
click at [1044, 310] on span "Popularity" at bounding box center [1032, 310] width 65 height 14
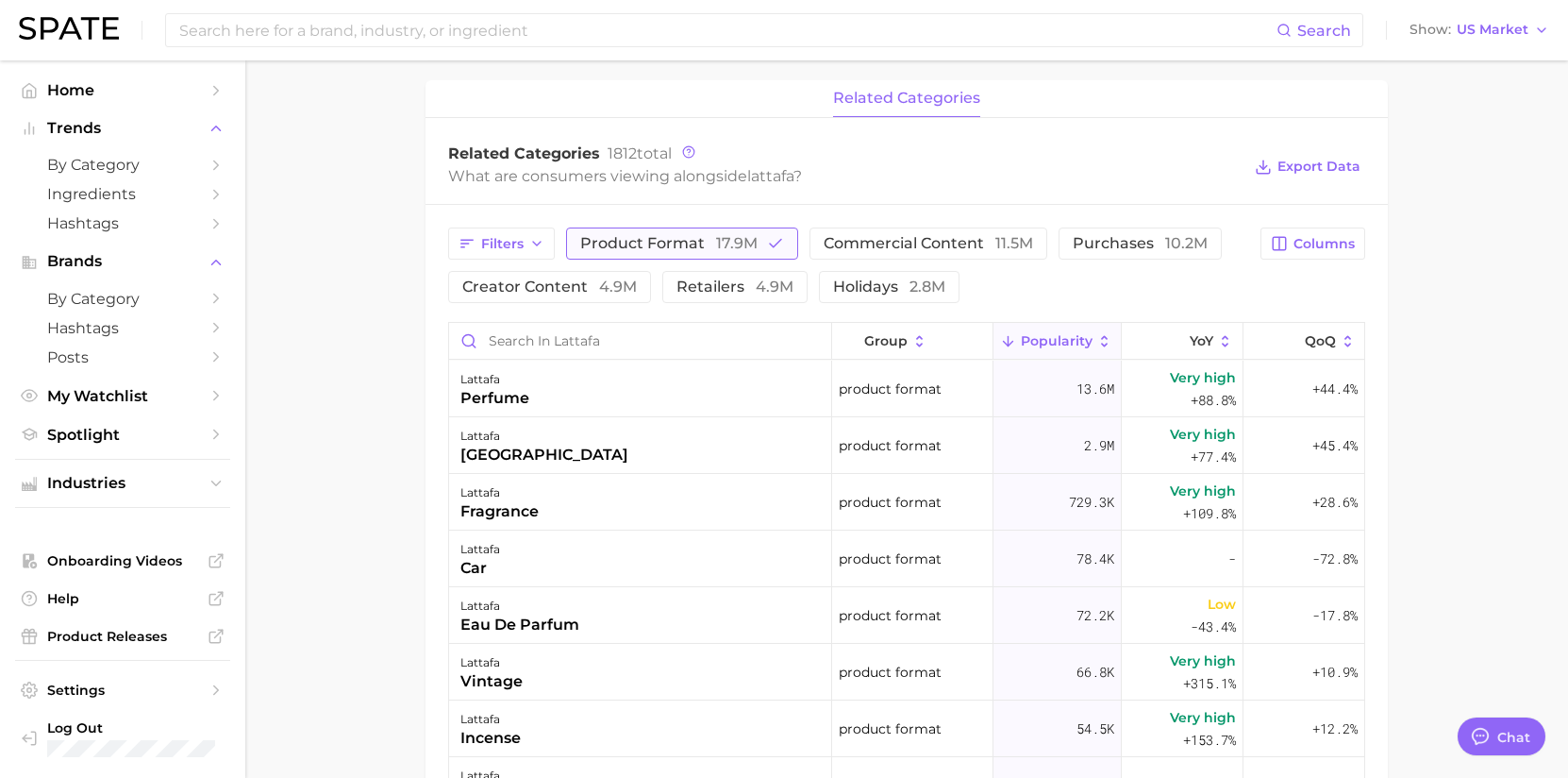
click at [773, 240] on icon "button" at bounding box center [775, 243] width 17 height 17
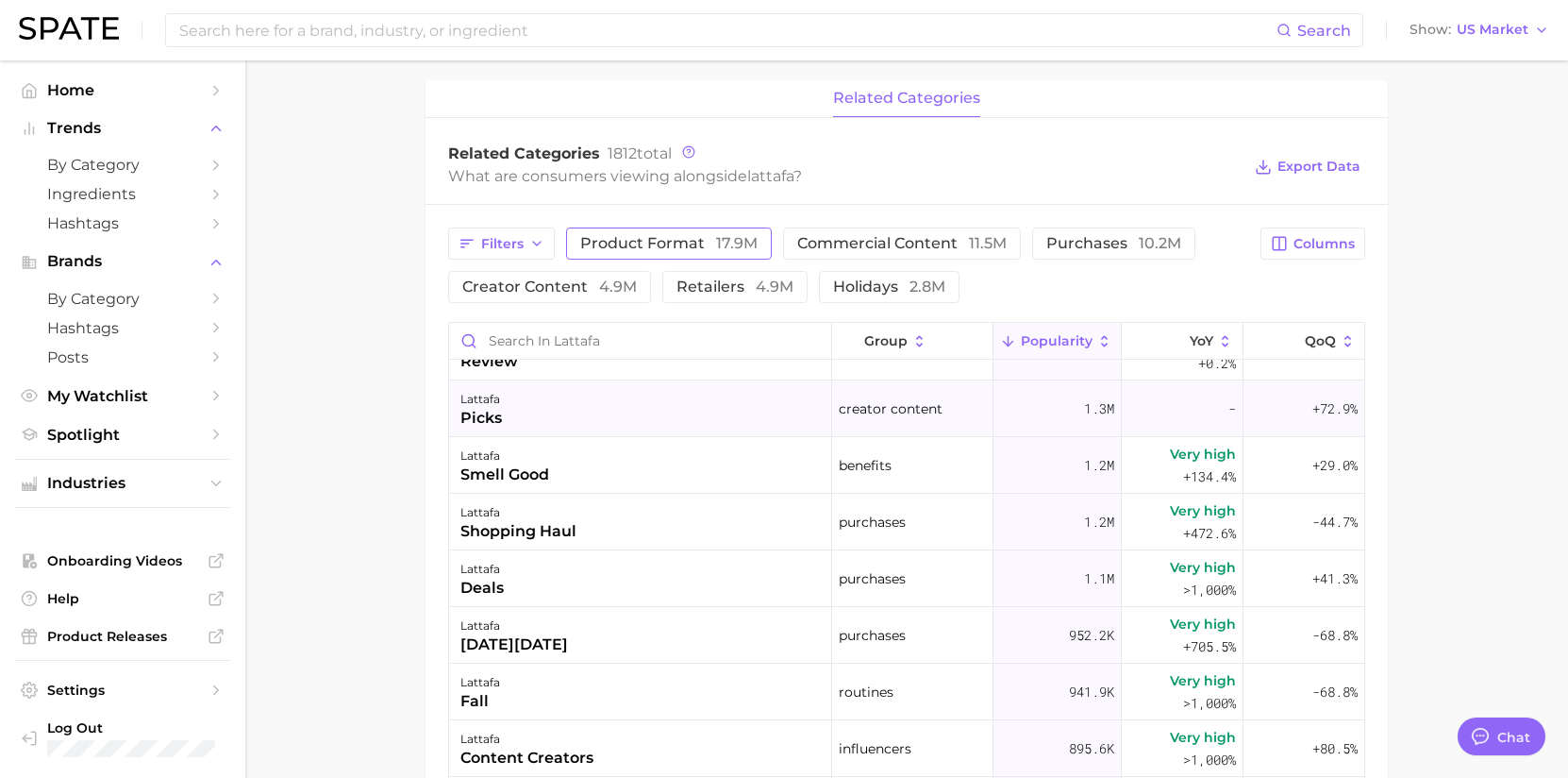
scroll to position [377, 0]
click at [761, 292] on span "4.9m" at bounding box center [775, 287] width 38 height 18
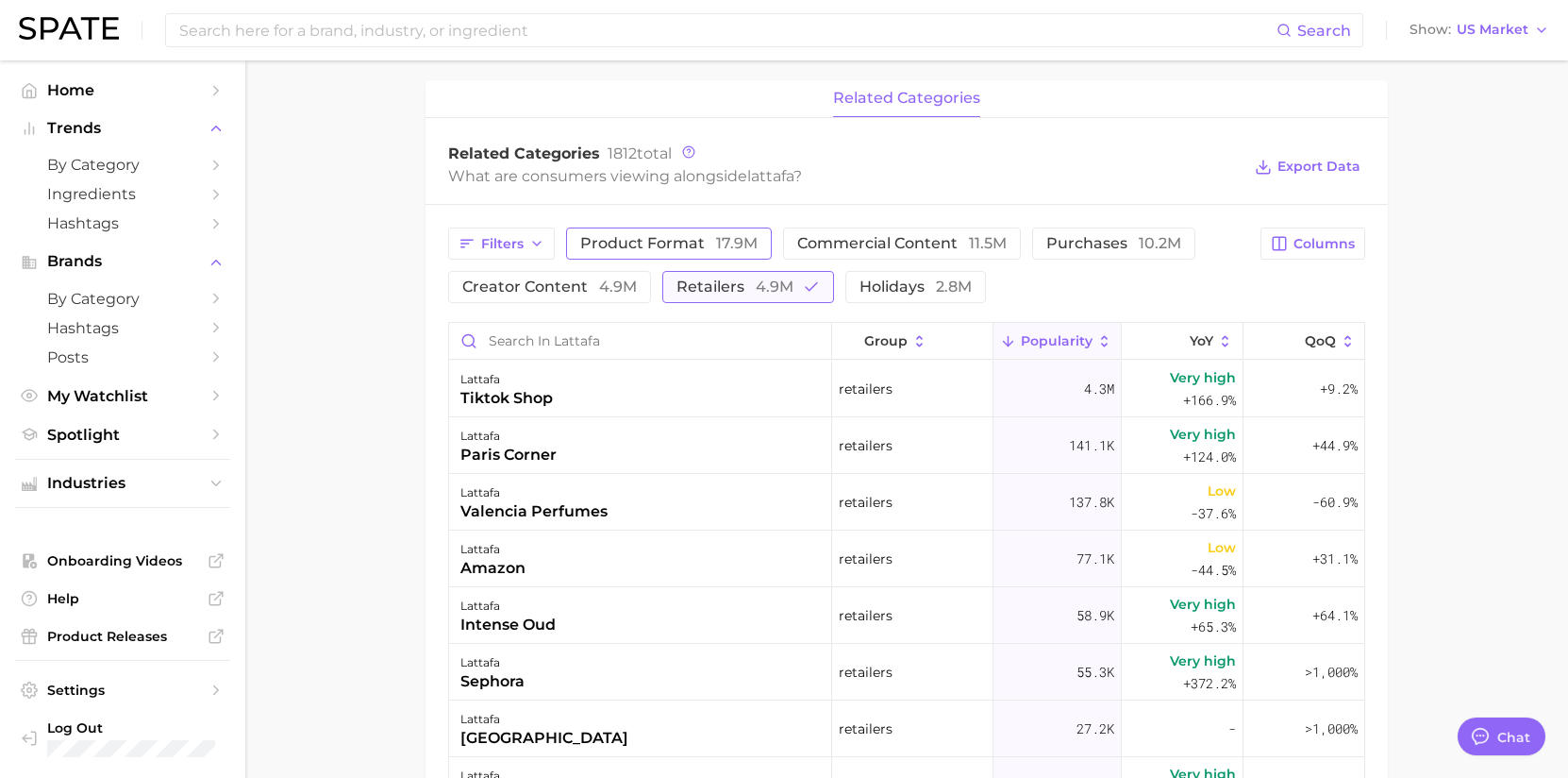
click at [817, 288] on button "retailers 4.9m" at bounding box center [748, 287] width 172 height 32
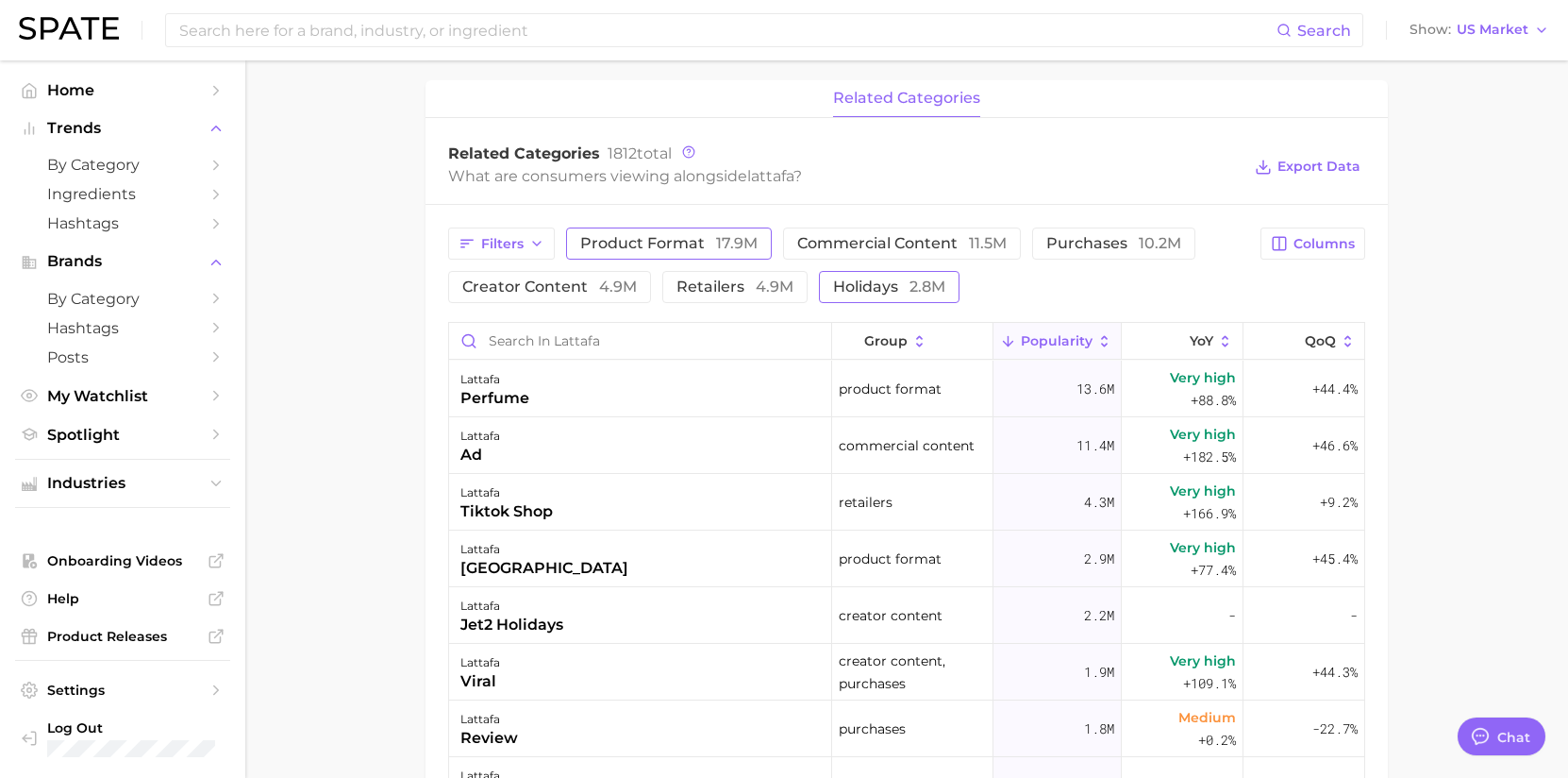
click at [864, 299] on button "holidays 2.8m" at bounding box center [889, 287] width 140 height 32
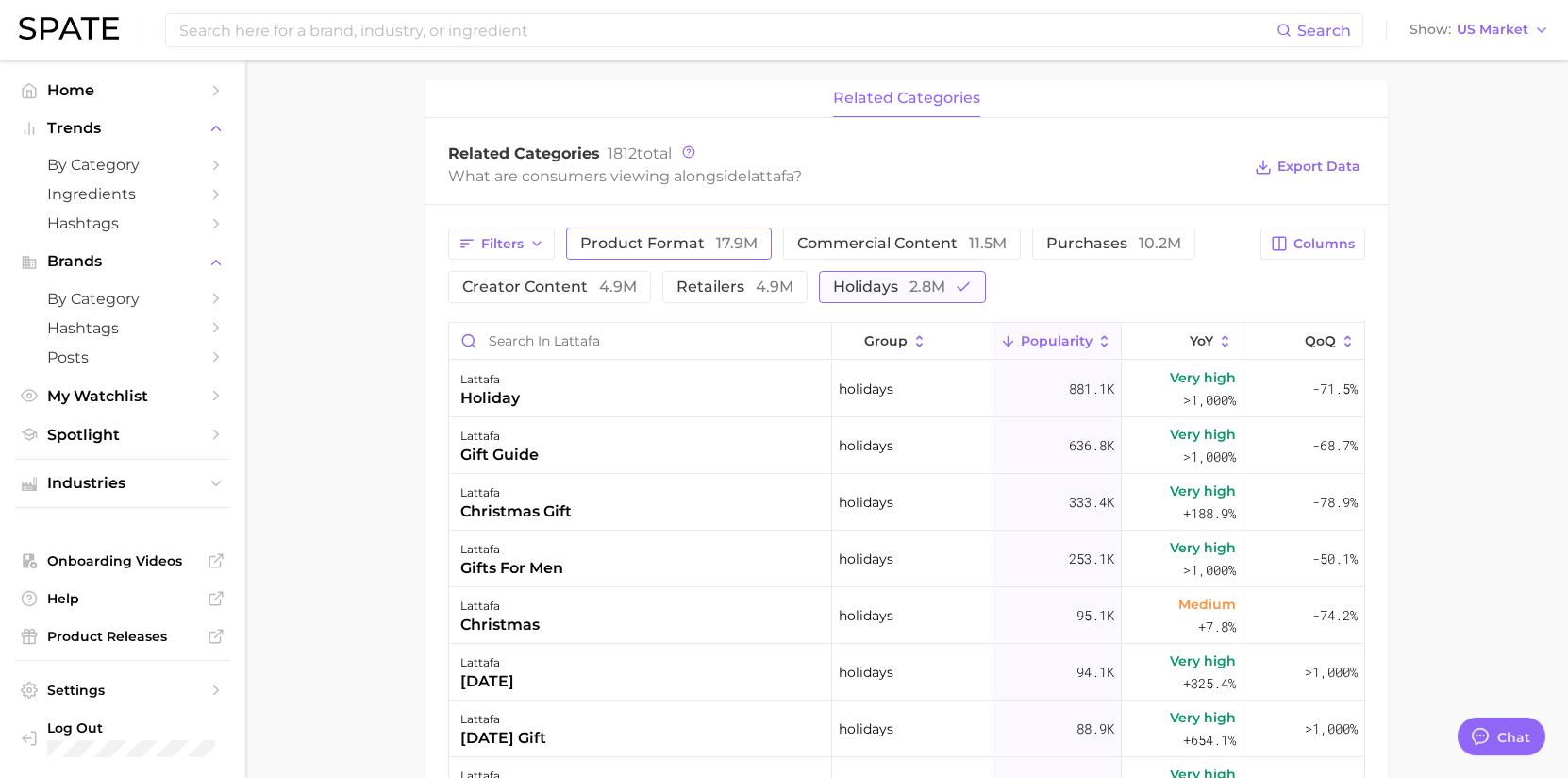
click at [847, 291] on span "holidays 2.8m" at bounding box center [889, 287] width 112 height 15
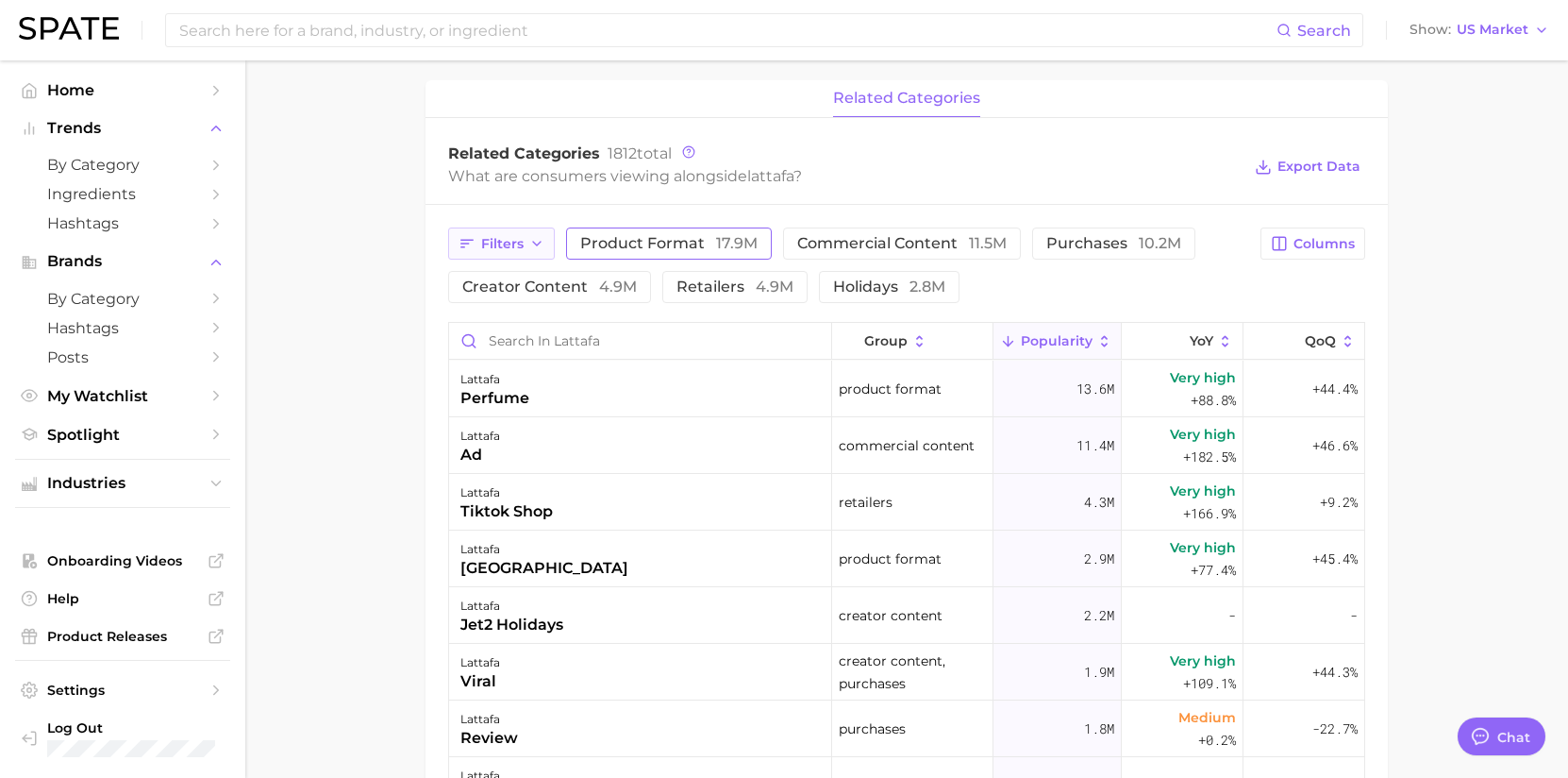
click at [506, 249] on span "Filters" at bounding box center [502, 244] width 43 height 16
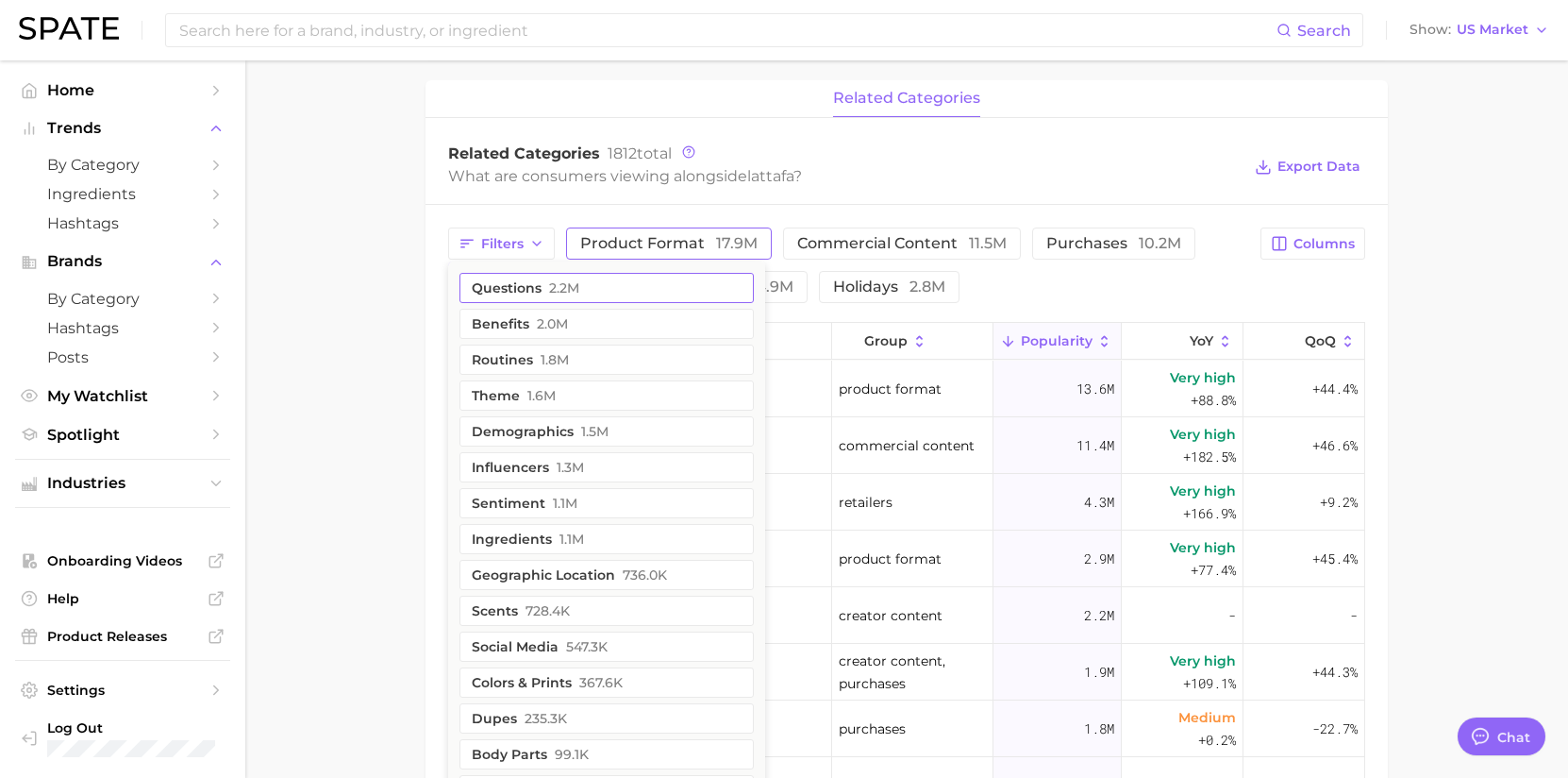
click at [670, 294] on button "questions 2.2m" at bounding box center [607, 288] width 294 height 30
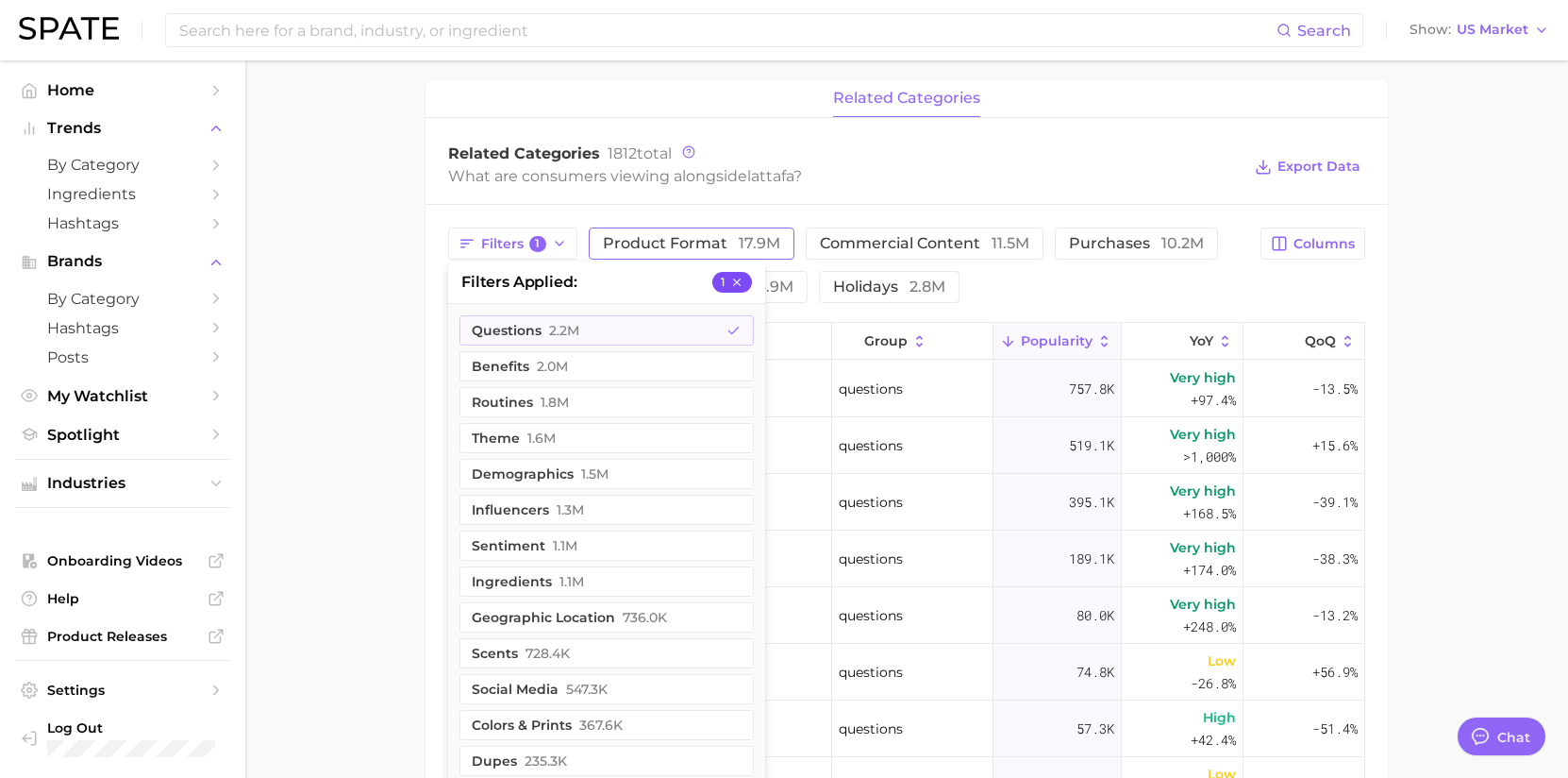
click at [740, 280] on icon "button" at bounding box center [737, 283] width 8 height 8
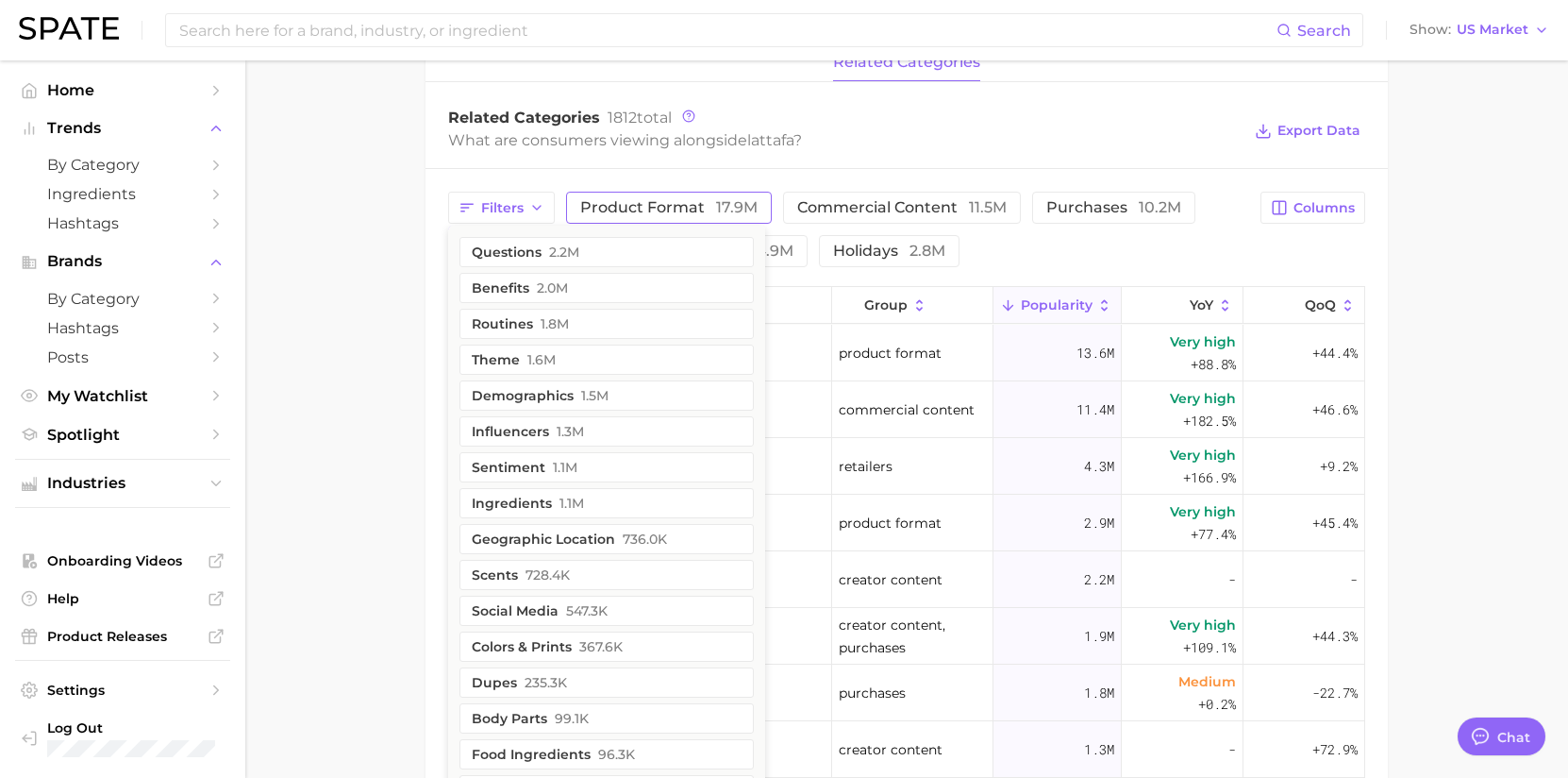
scroll to position [684, 0]
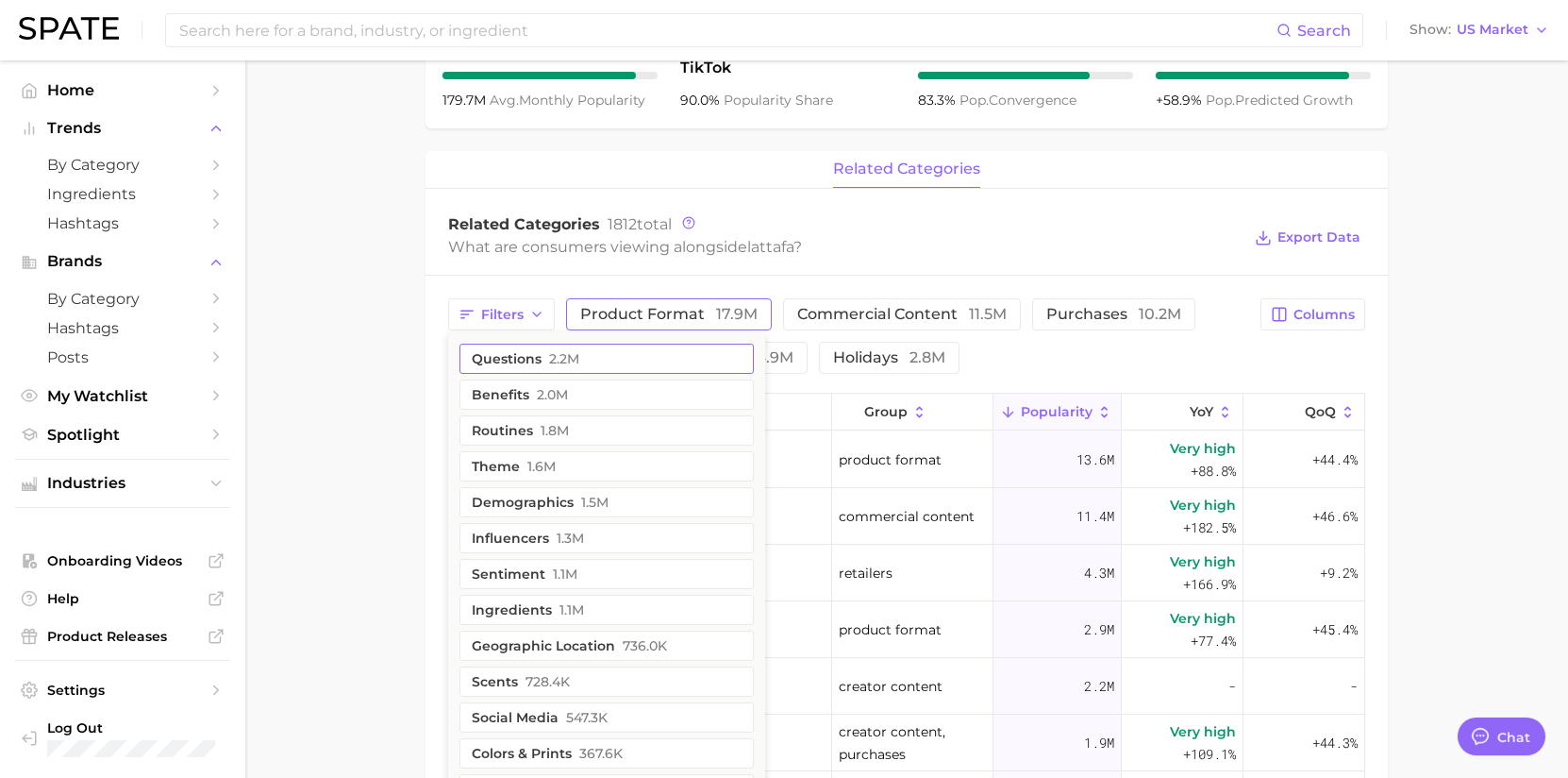
click at [641, 355] on button "questions 2.2m" at bounding box center [607, 358] width 294 height 30
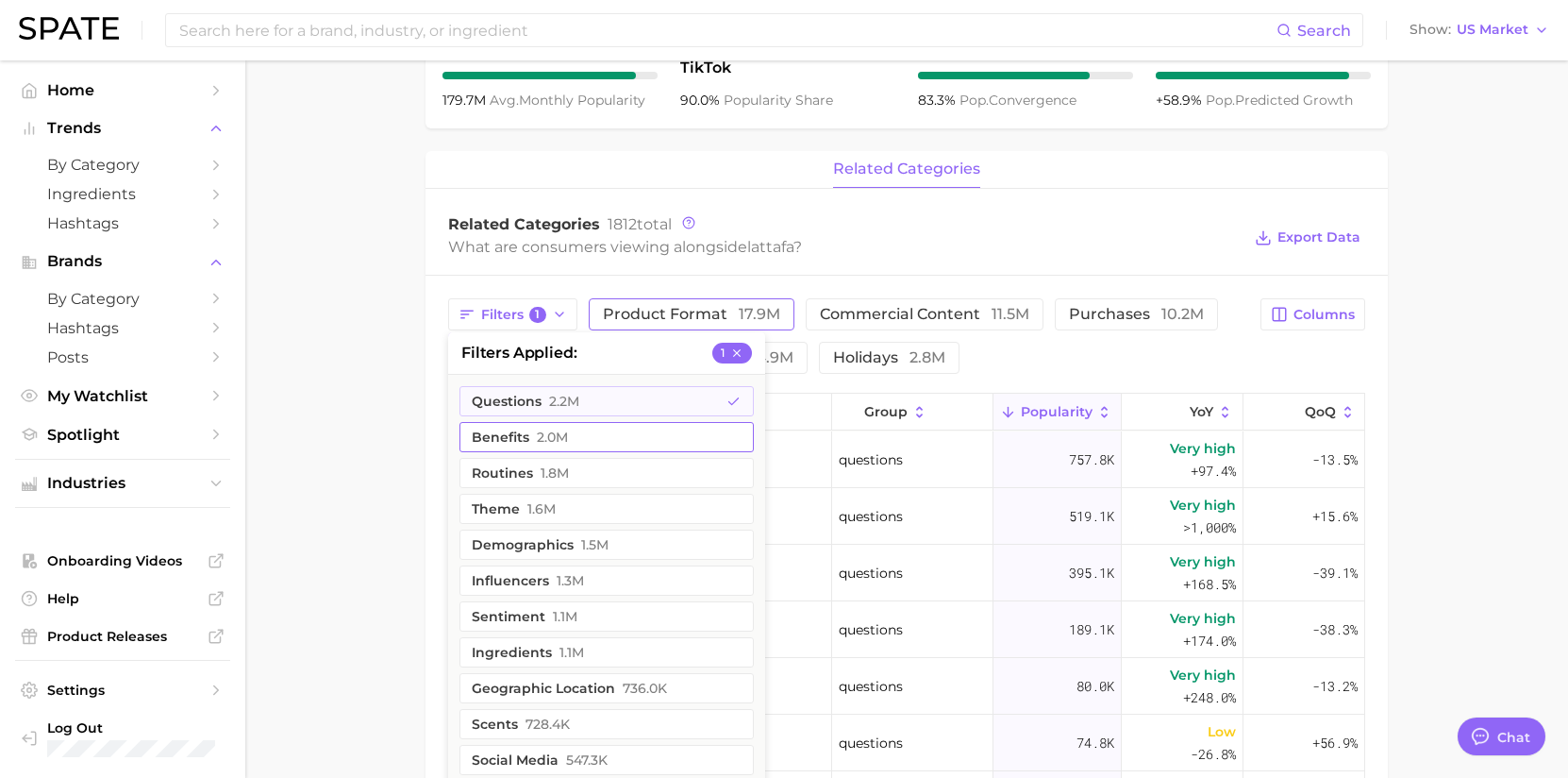
click at [636, 434] on button "benefits 2.0m" at bounding box center [607, 437] width 294 height 30
click at [641, 474] on button "routines 1.8m" at bounding box center [607, 473] width 294 height 30
click at [664, 512] on button "theme 1.6m" at bounding box center [607, 508] width 294 height 30
click at [1492, 409] on main "Overview Google TikTok Instagram Beta brand lattafa Add to Watchlist Export Dat…" at bounding box center [907, 331] width 1322 height 1911
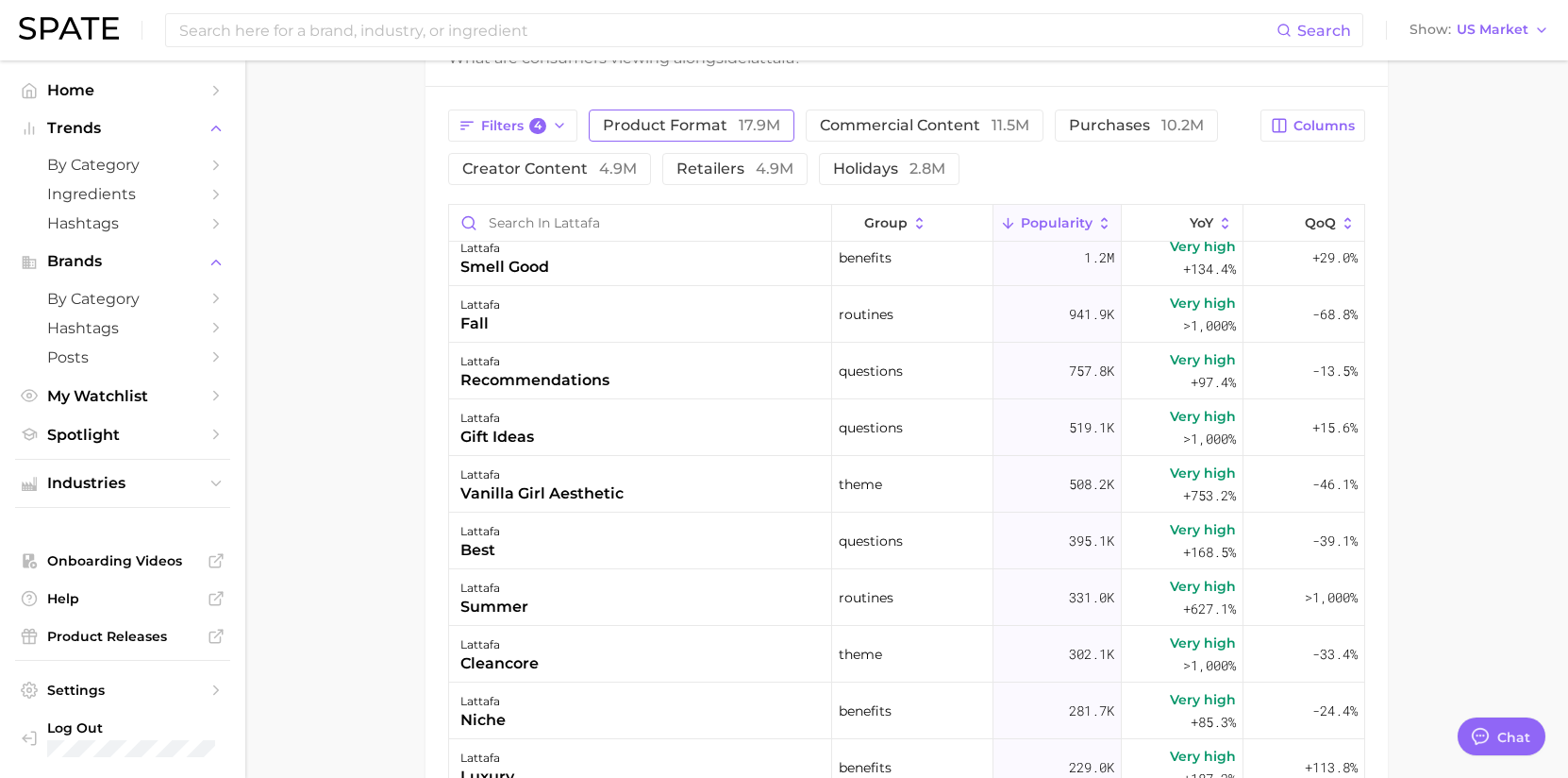
scroll to position [0, 0]
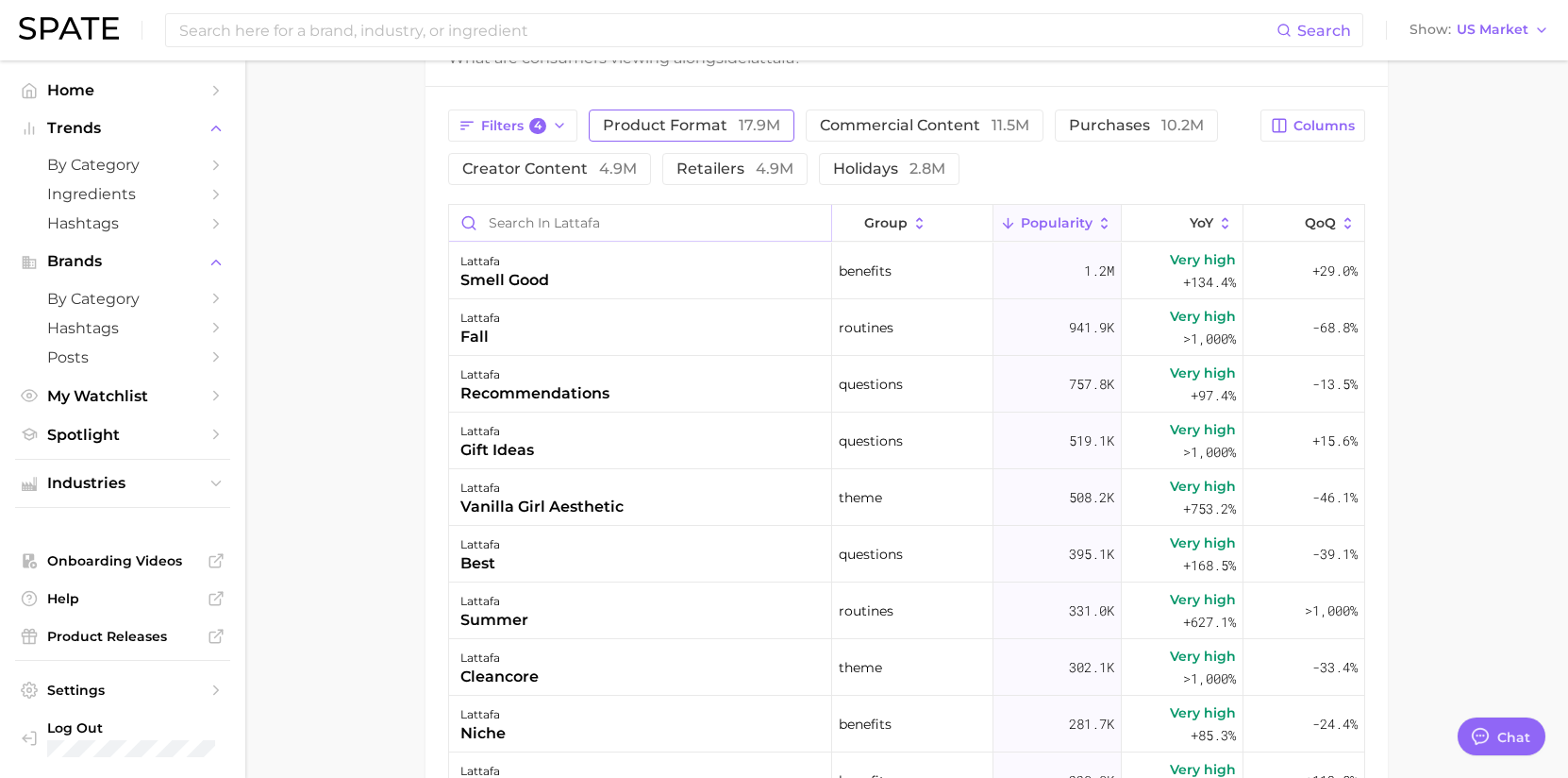
click at [818, 223] on input "Search in lattafa" at bounding box center [640, 223] width 382 height 36
click at [546, 128] on button "Filters 4" at bounding box center [513, 125] width 129 height 32
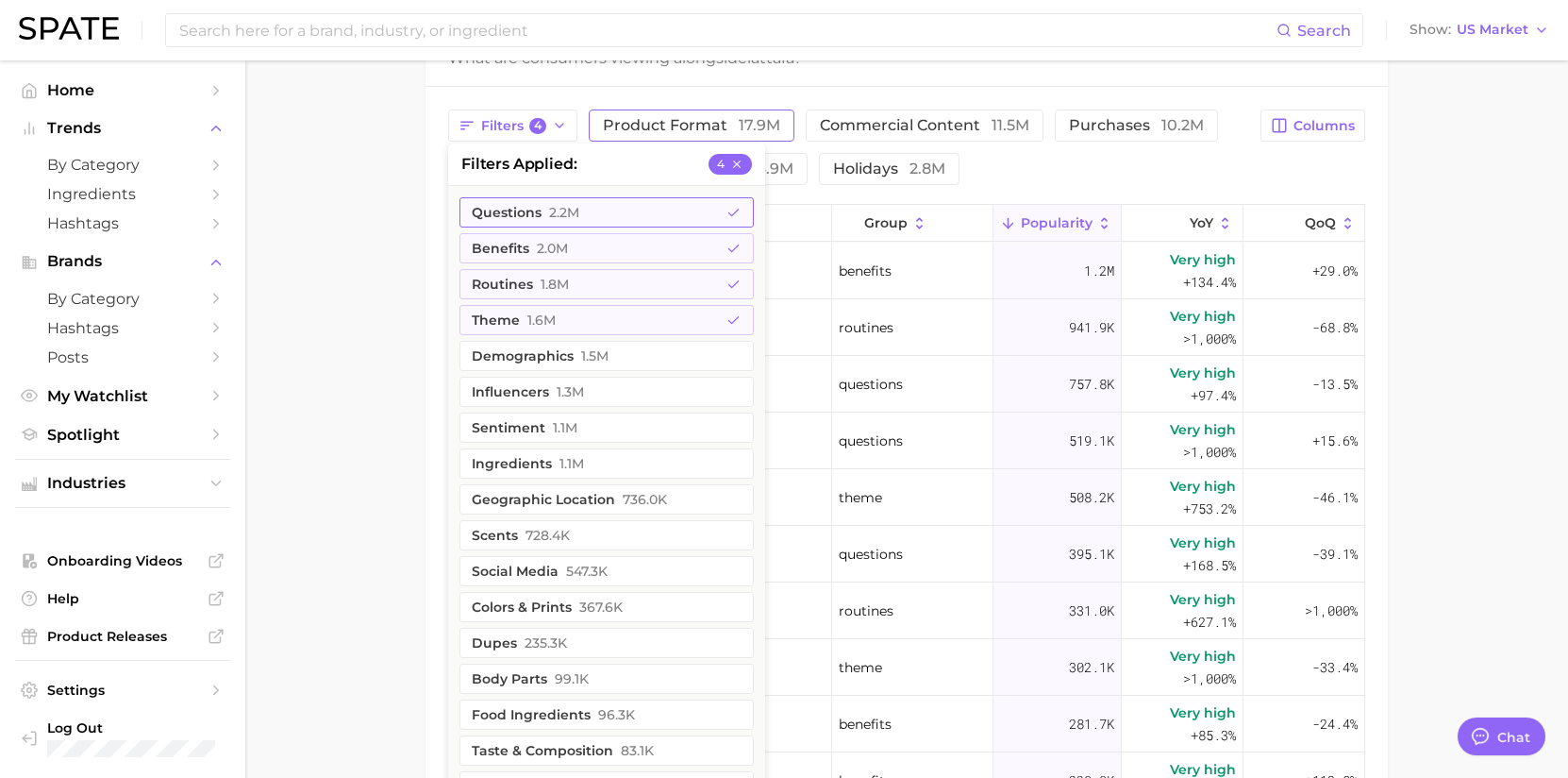
click at [725, 210] on button "questions 2.2m" at bounding box center [607, 212] width 294 height 30
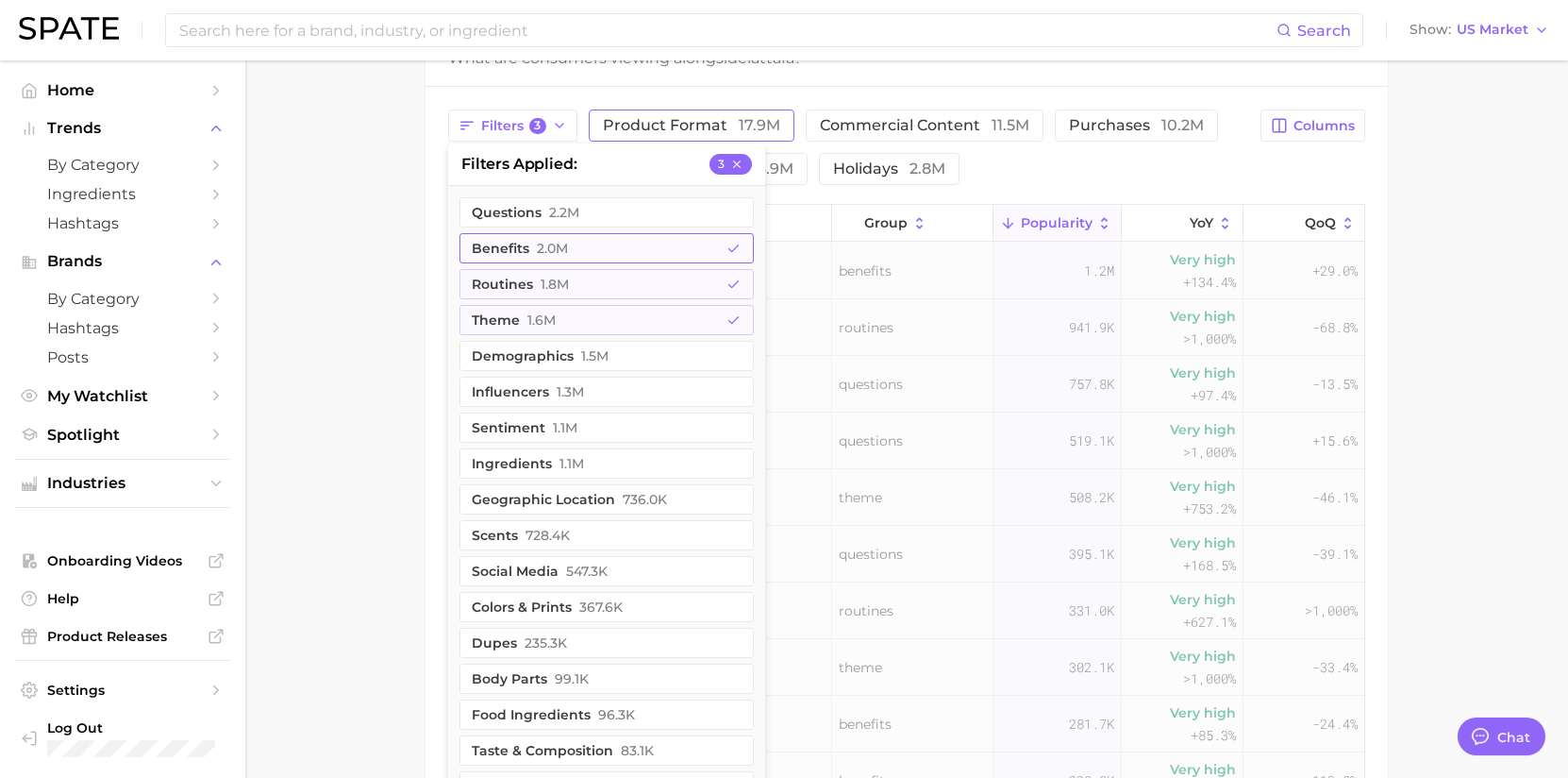
click at [734, 242] on icon "button" at bounding box center [734, 249] width 15 height 15
click at [735, 285] on polyline "button" at bounding box center [734, 284] width 10 height 7
click at [737, 317] on icon "button" at bounding box center [734, 320] width 15 height 15
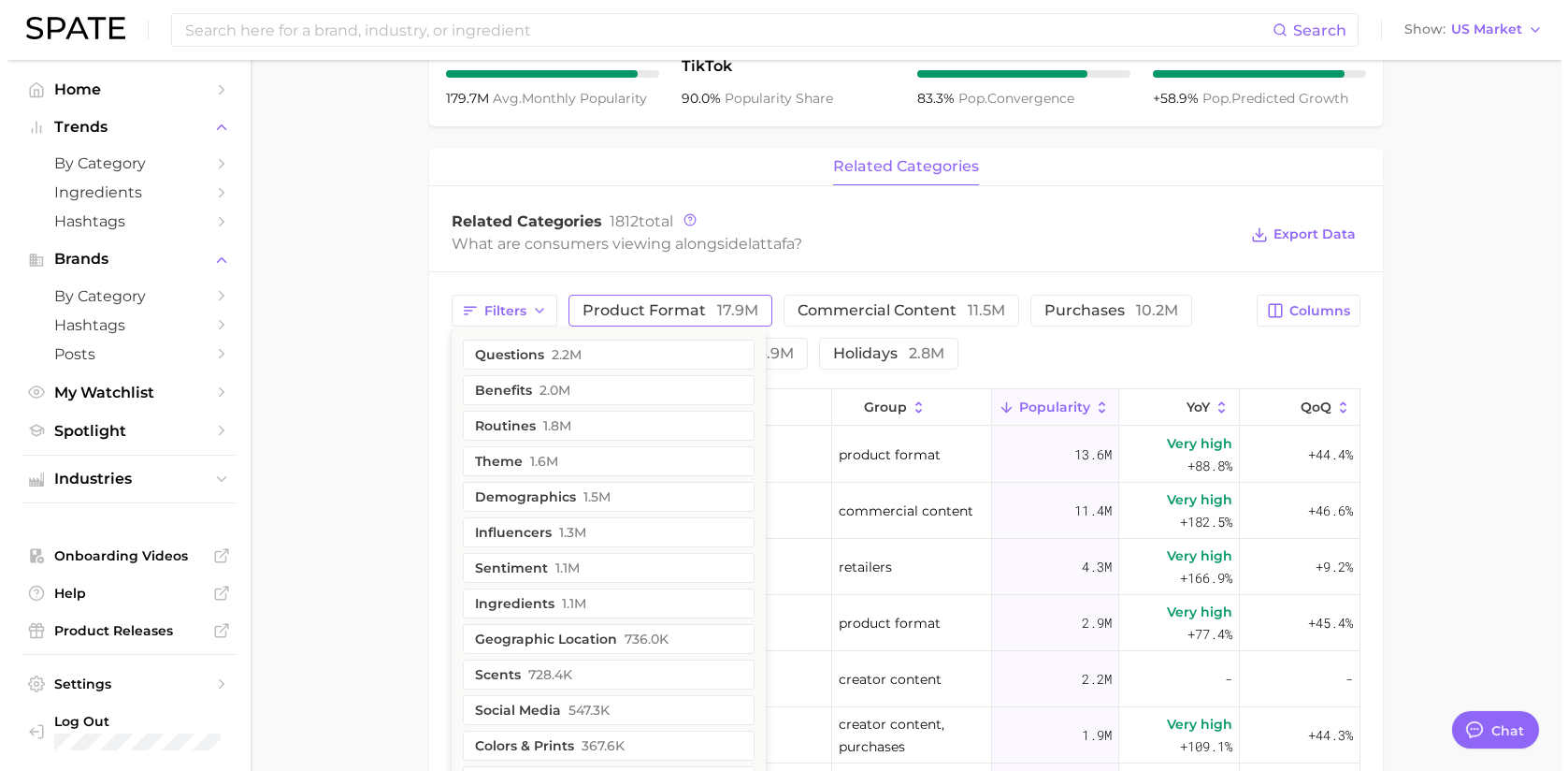
scroll to position [678, 0]
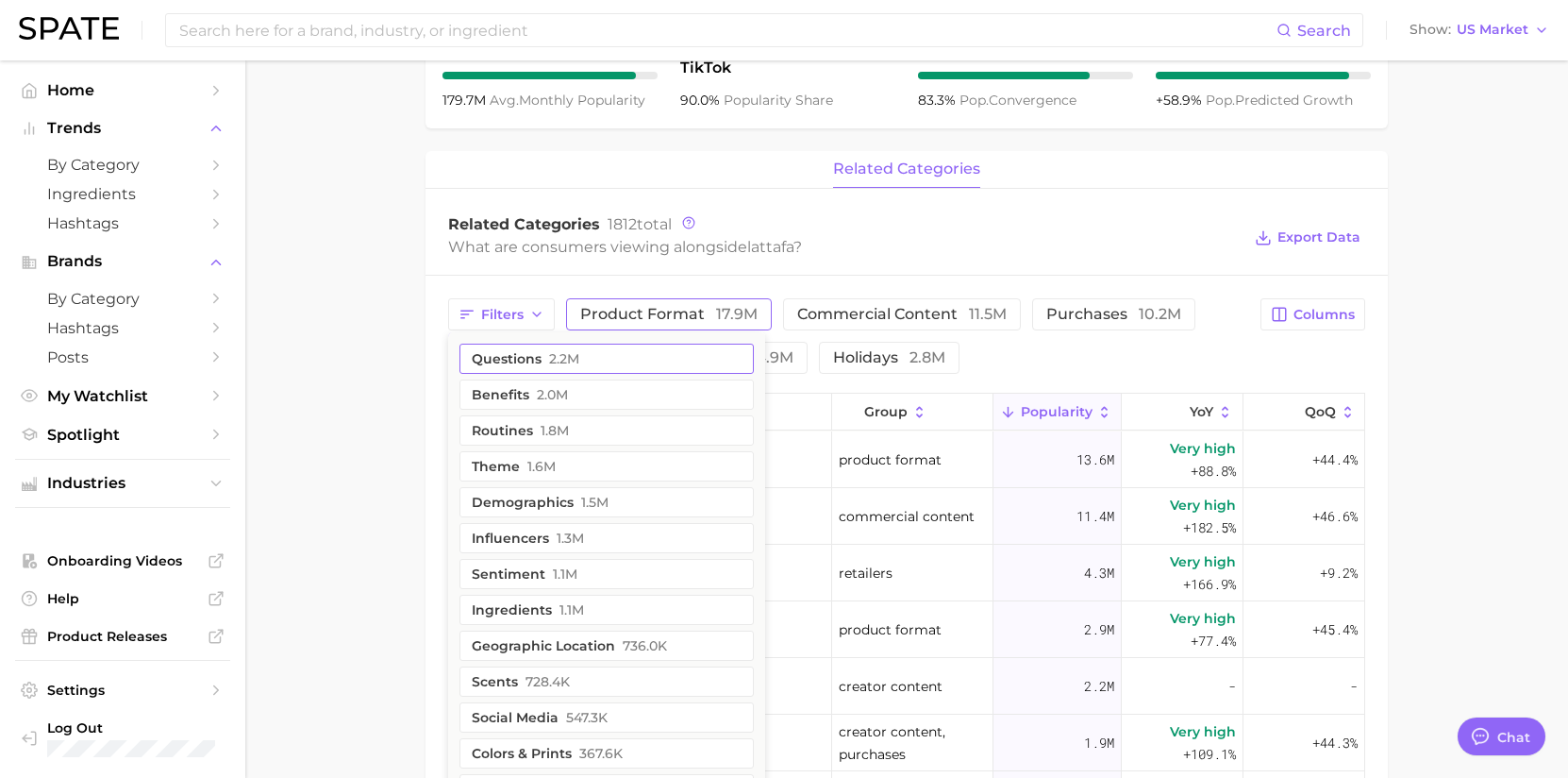
click at [624, 355] on button "questions 2.2m" at bounding box center [607, 358] width 294 height 30
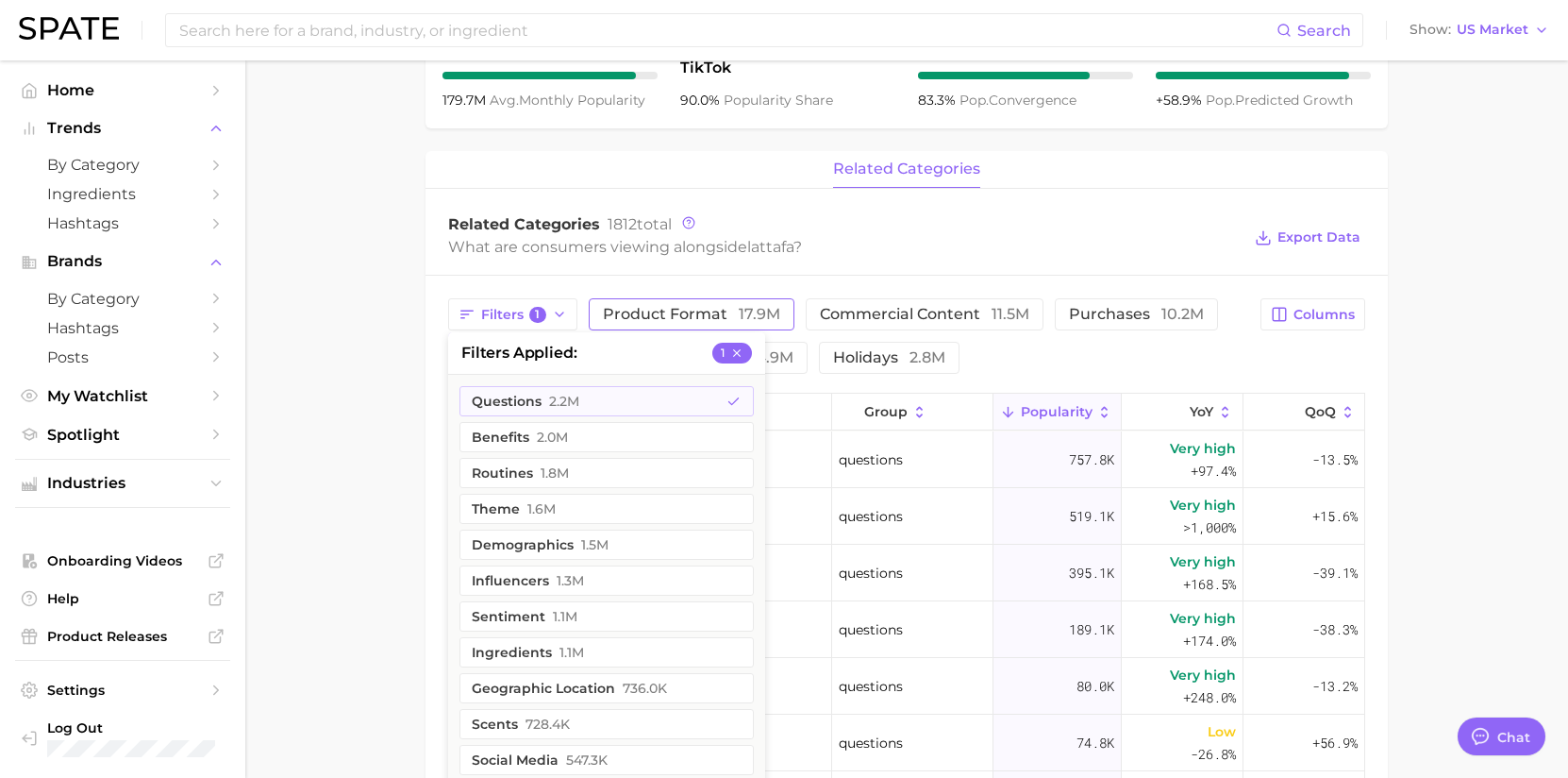
click at [1450, 356] on main "Overview Google TikTok Instagram Beta brand lattafa Add to Watchlist Export Dat…" at bounding box center [907, 331] width 1322 height 1911
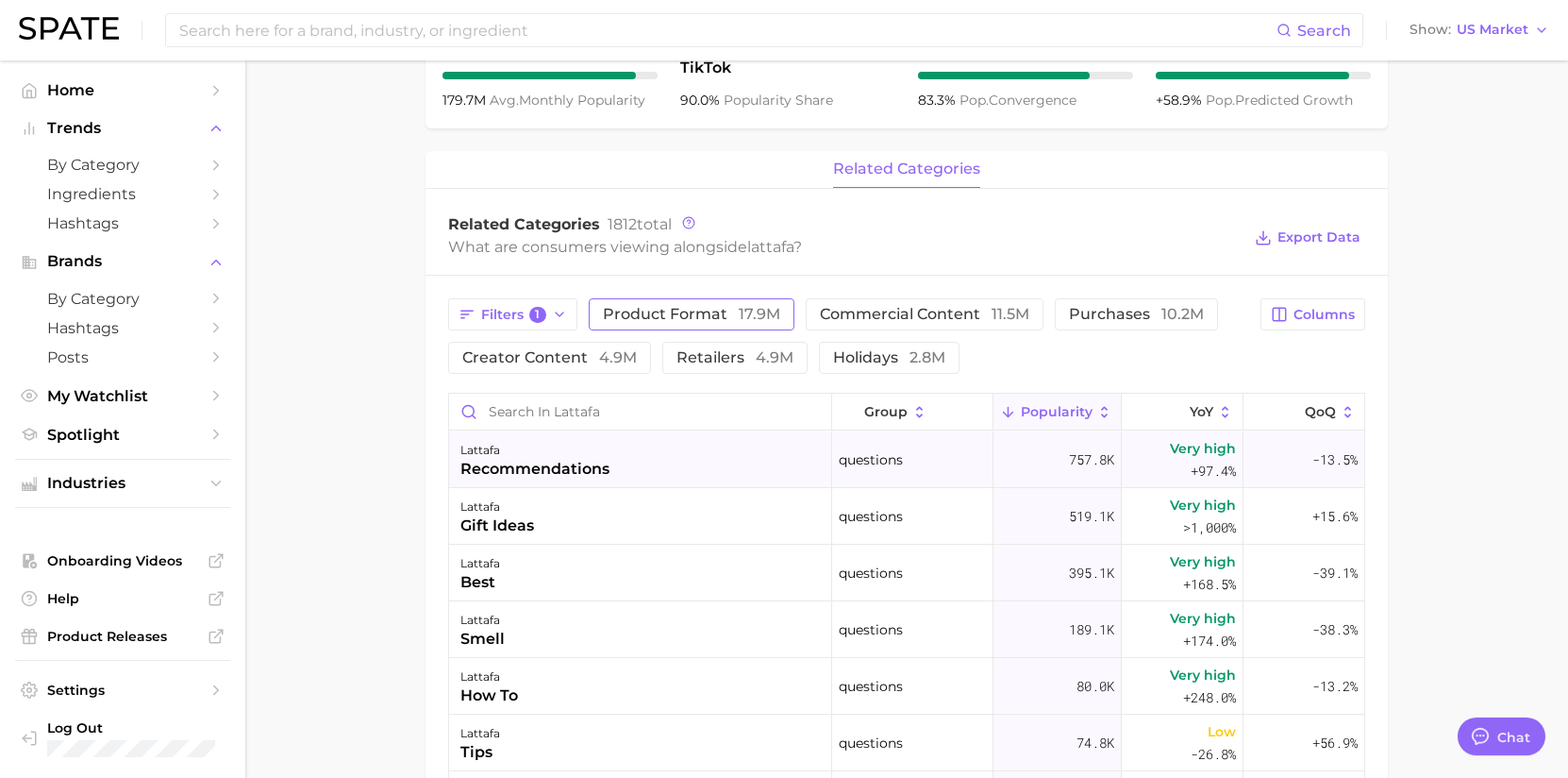
click at [1214, 451] on span "Very high" at bounding box center [1202, 448] width 66 height 23
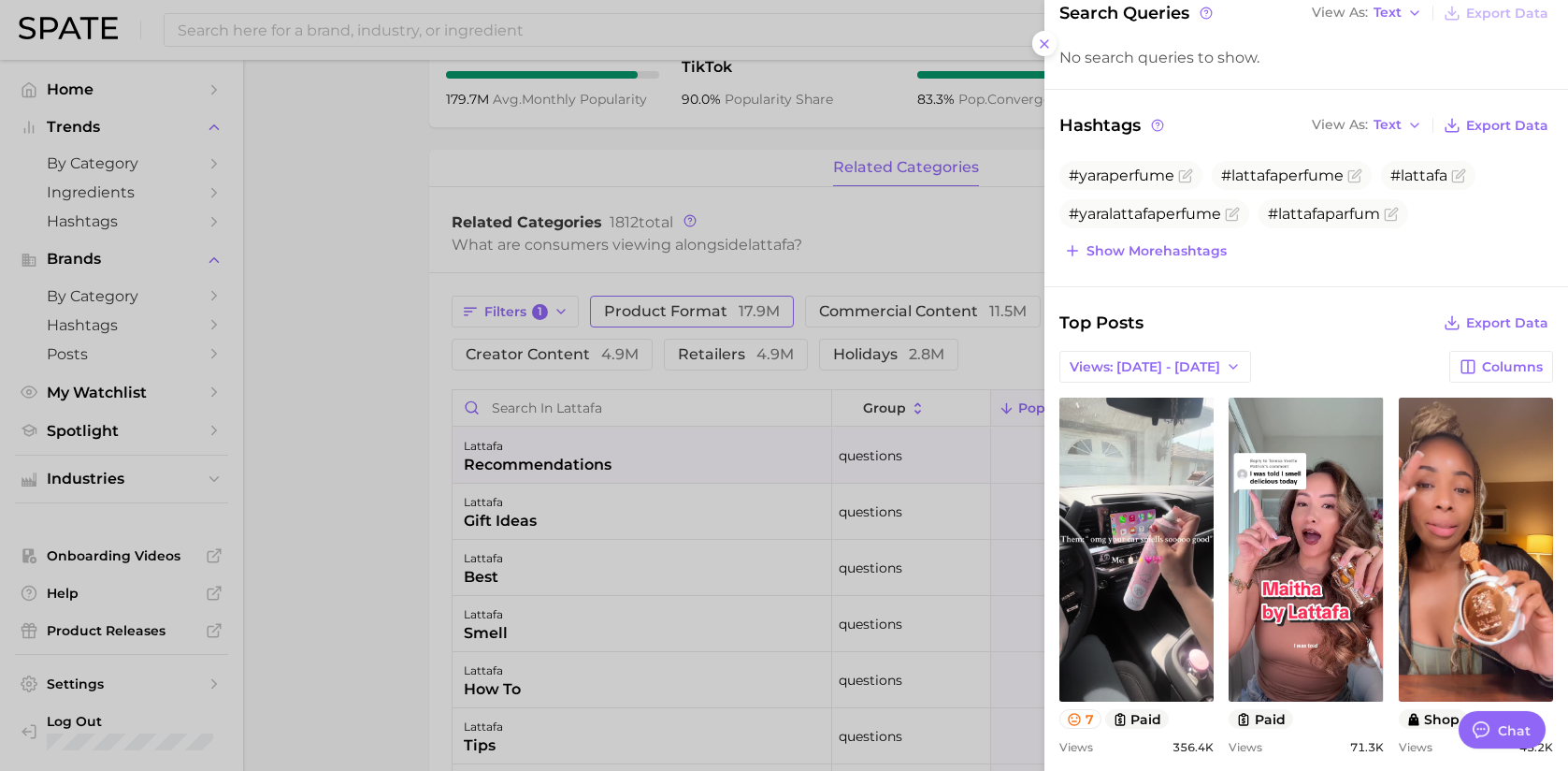
scroll to position [374, 0]
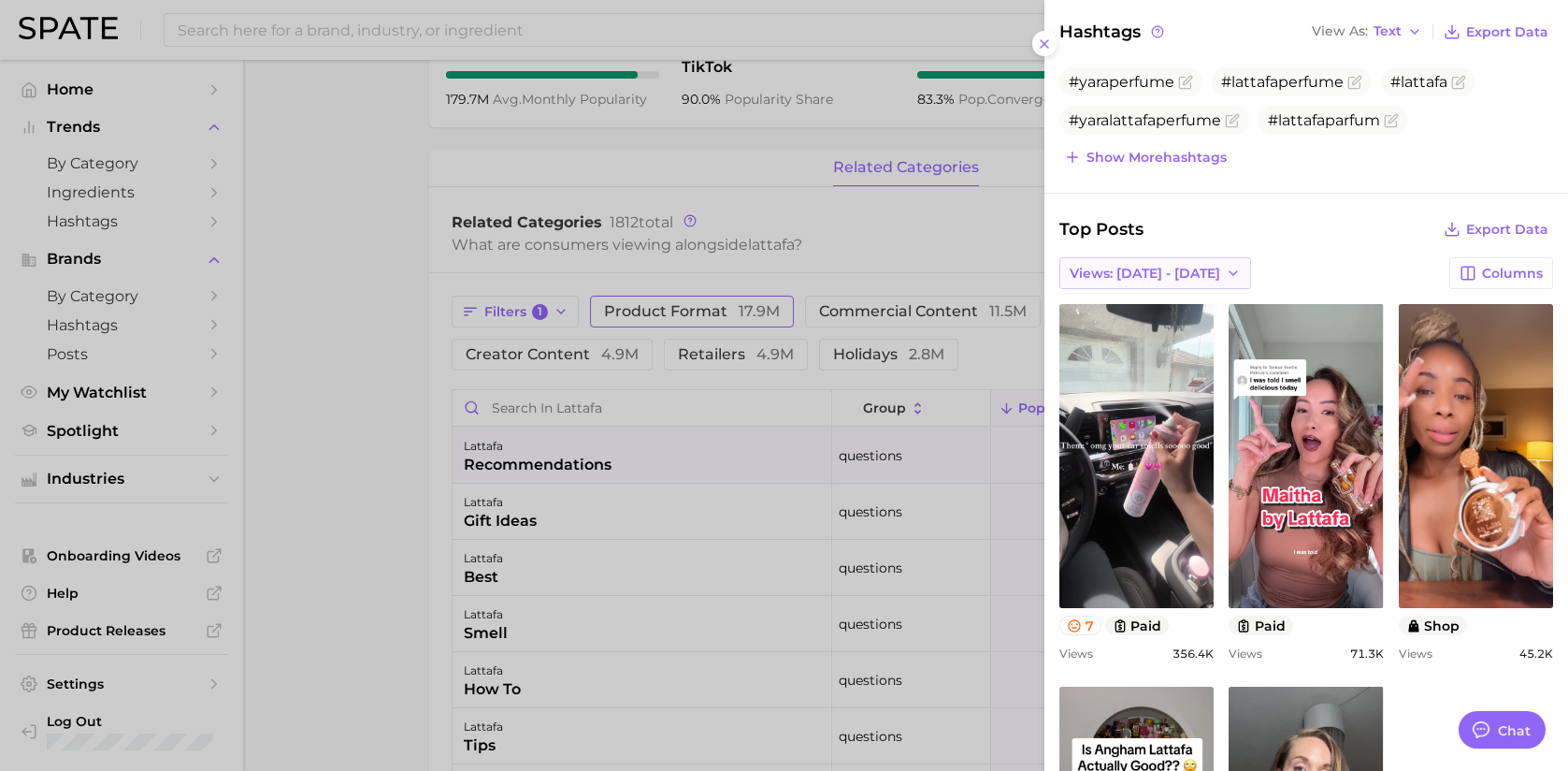
click at [1167, 265] on span "Views: [DATE] - [DATE]" at bounding box center [1144, 273] width 151 height 16
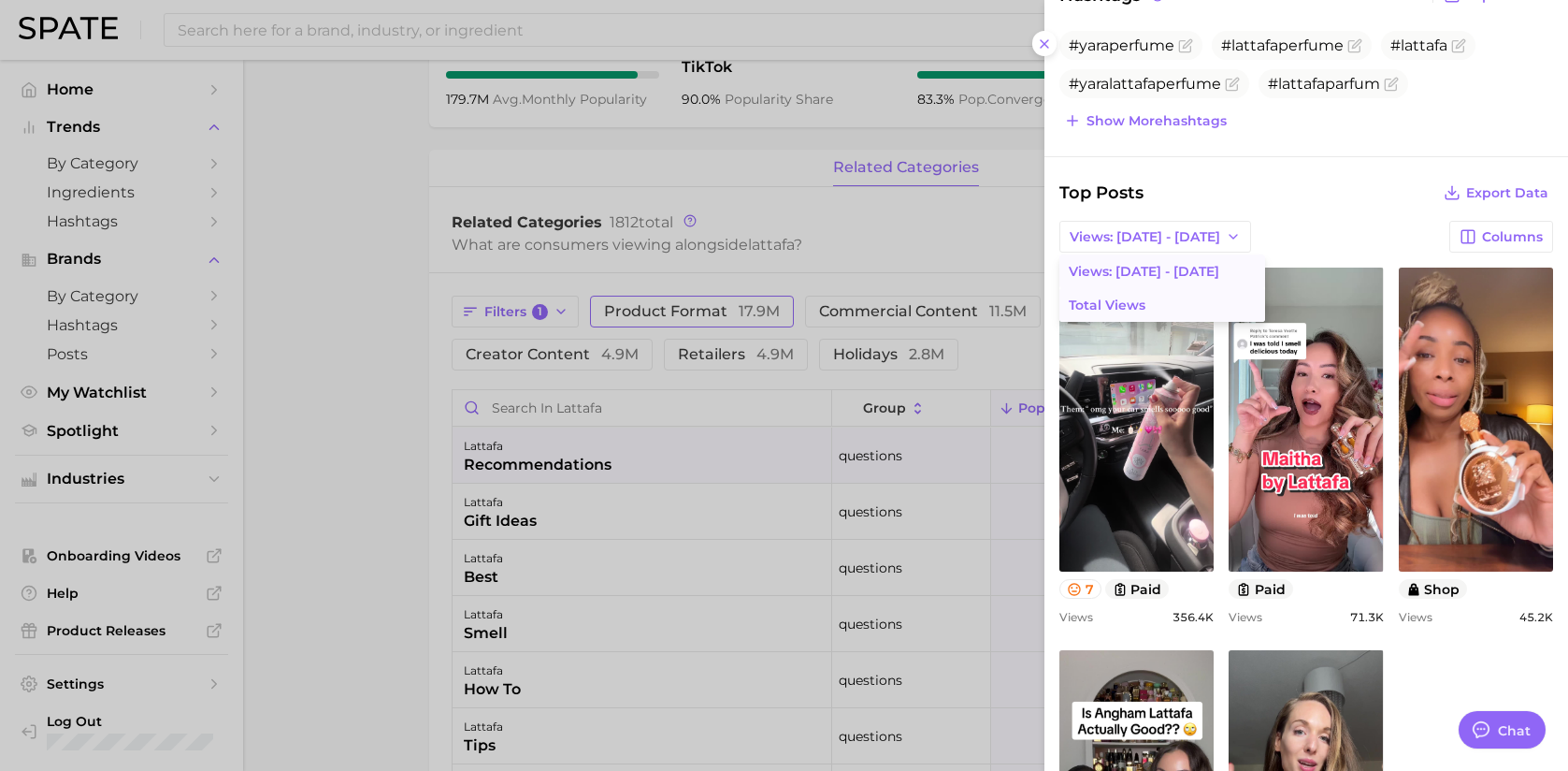
click at [1155, 307] on button "Total Views" at bounding box center [1162, 305] width 206 height 34
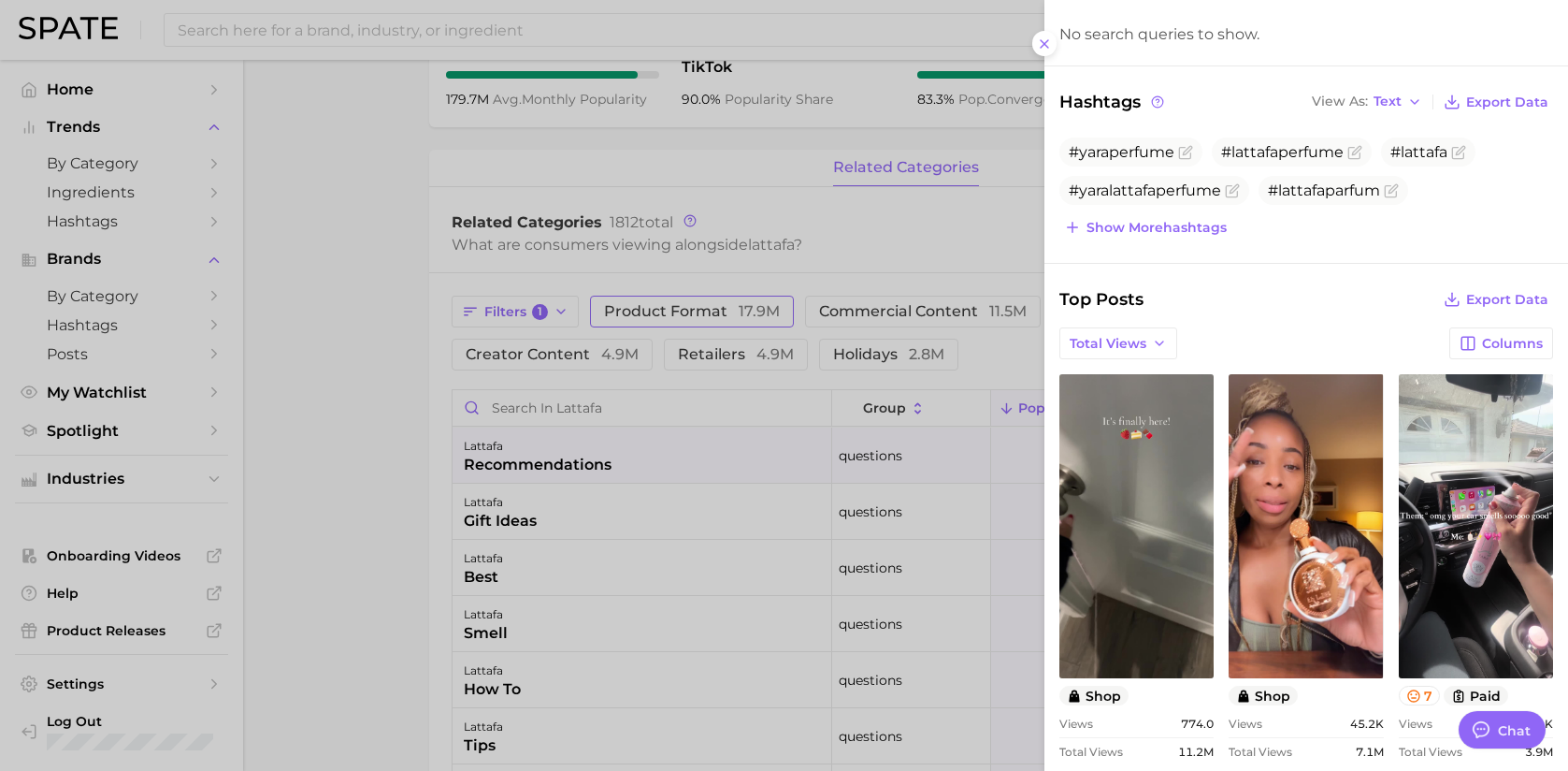
scroll to position [206, 0]
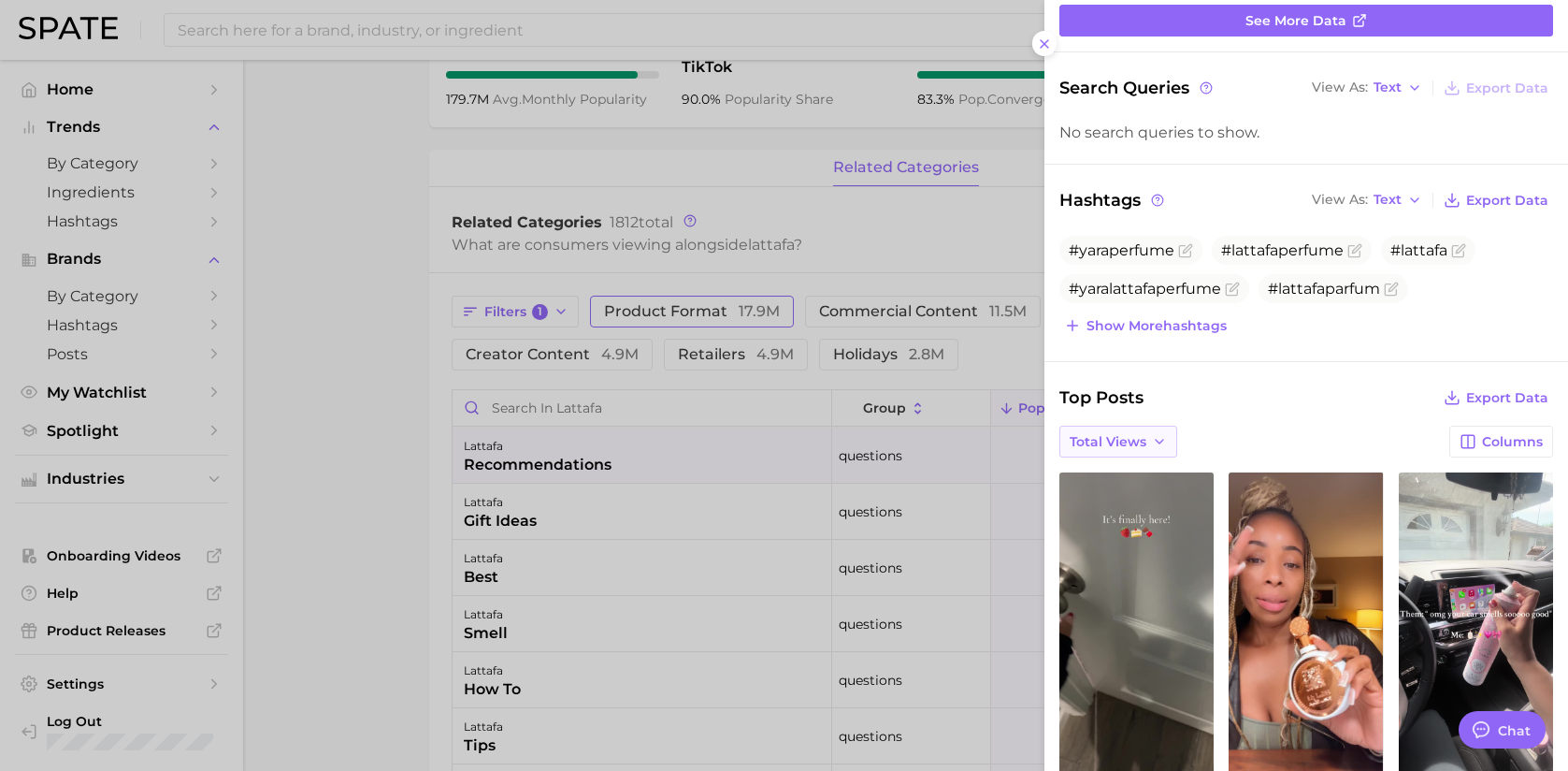
click at [1143, 436] on span "Total Views" at bounding box center [1108, 442] width 77 height 16
click at [1132, 464] on button "Views: [DATE] - [DATE]" at bounding box center [1162, 476] width 206 height 34
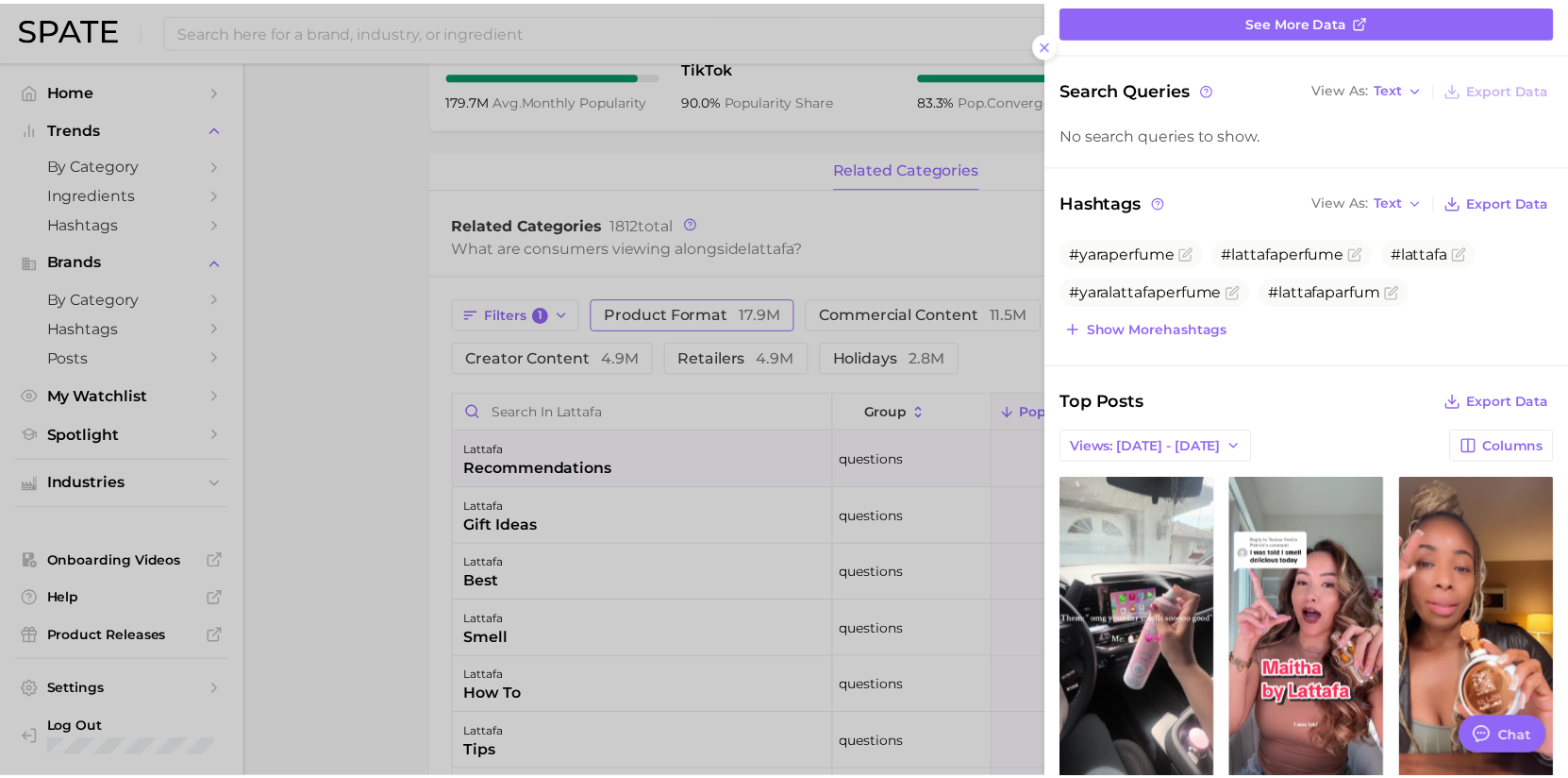
scroll to position [0, 0]
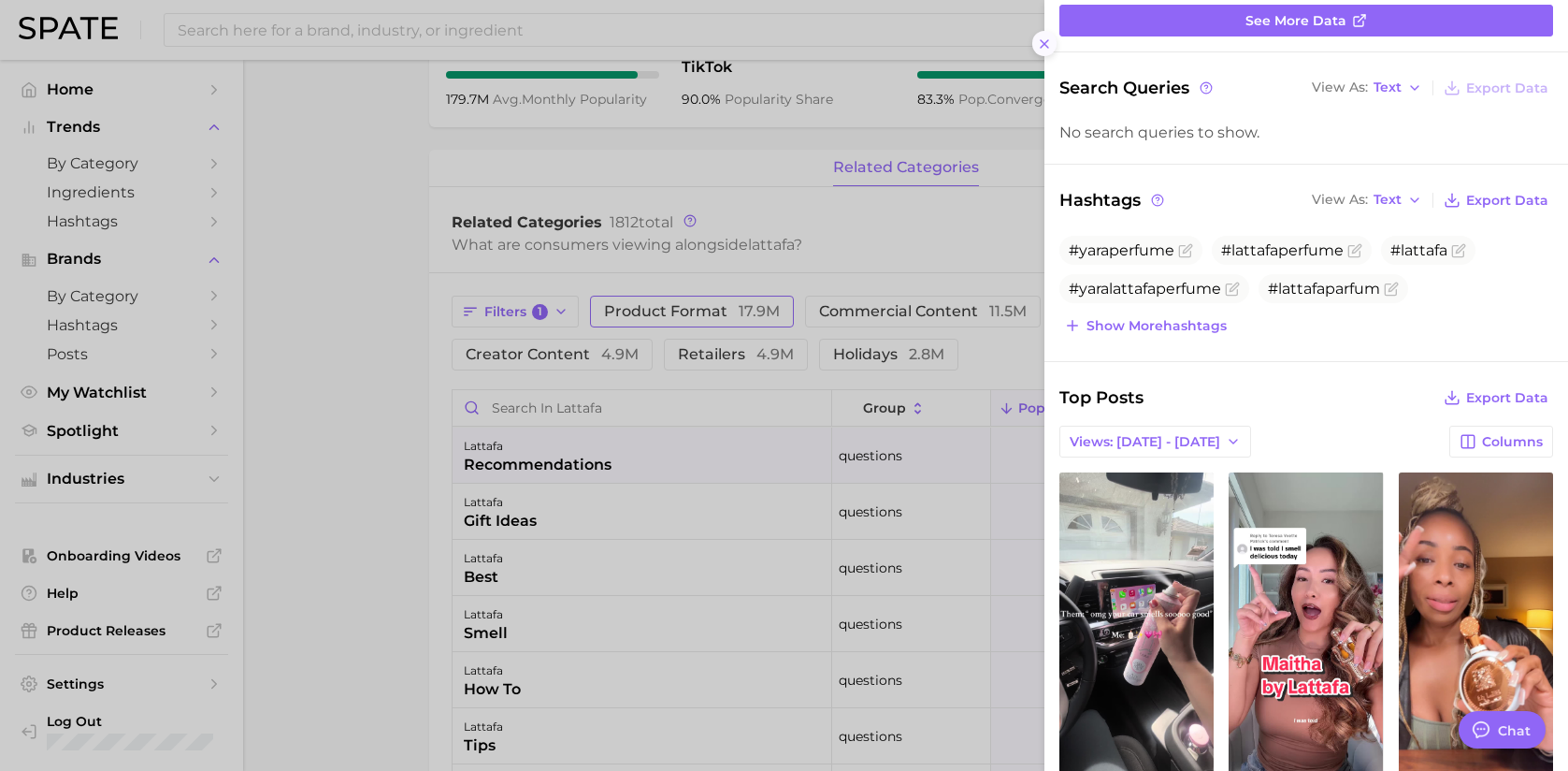
click at [1041, 45] on icon at bounding box center [1044, 43] width 15 height 15
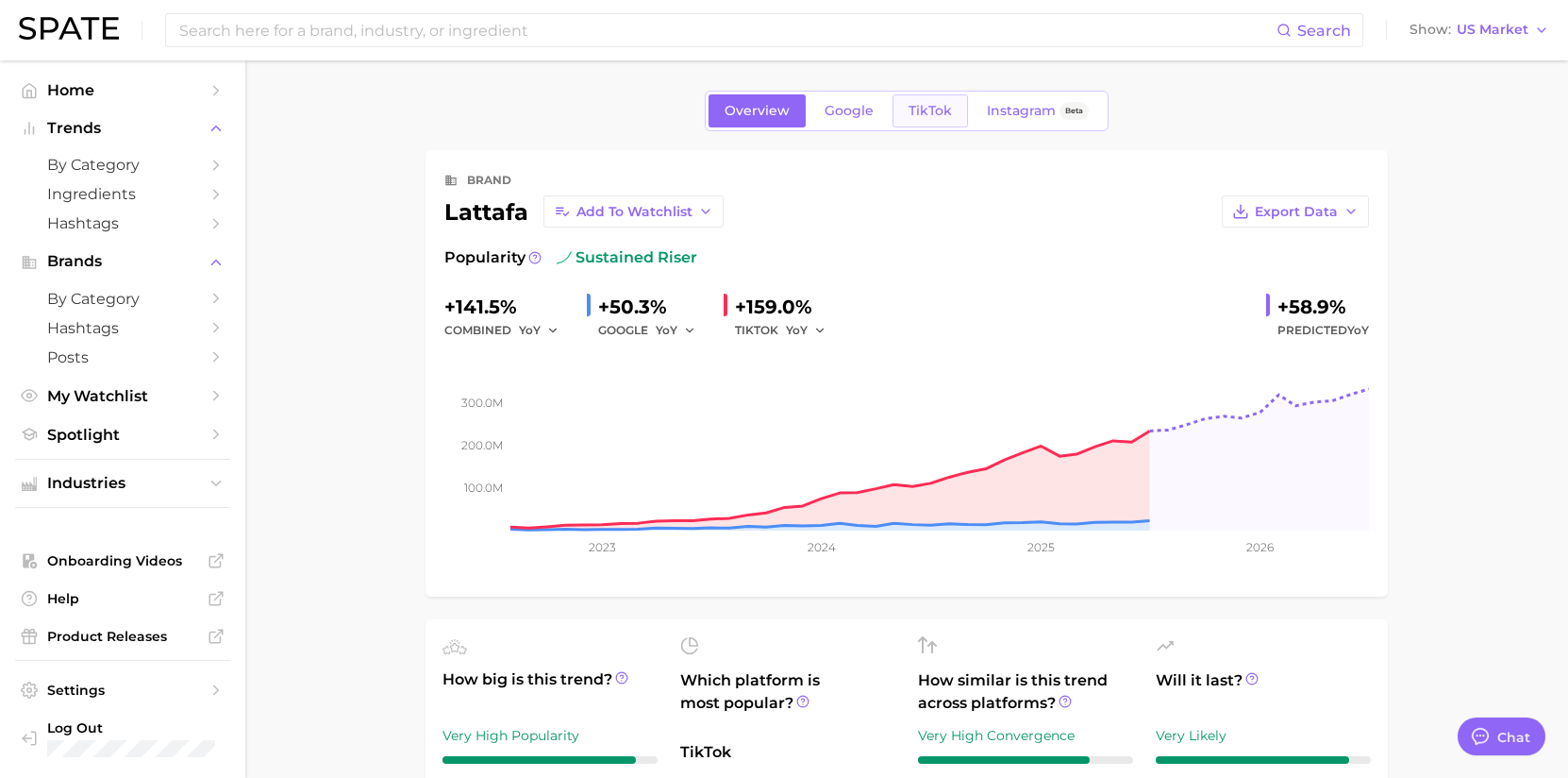
click at [948, 103] on span "TikTok" at bounding box center [931, 110] width 44 height 16
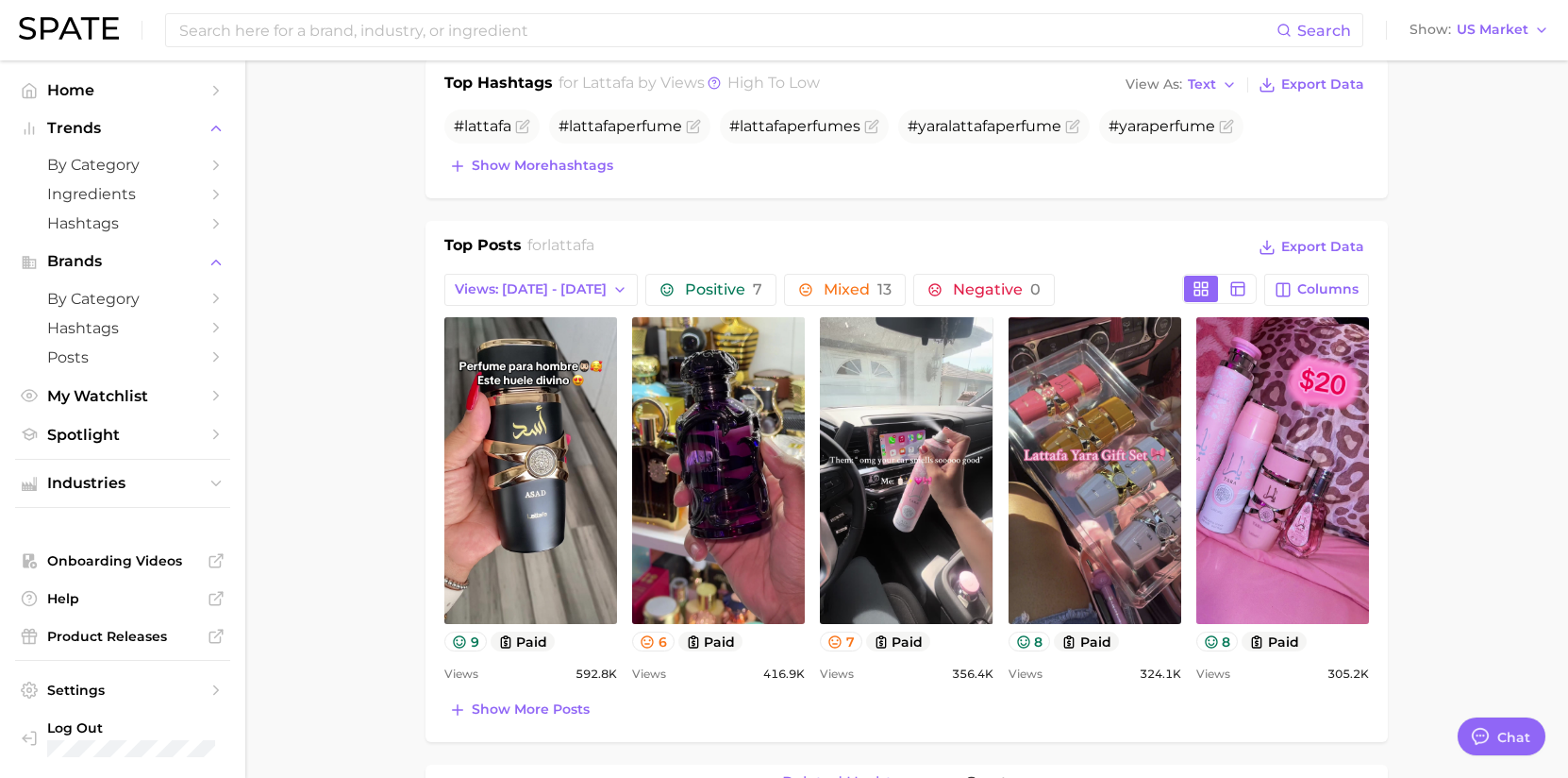
scroll to position [661, 0]
click at [547, 292] on span "Views: [DATE] - [DATE]" at bounding box center [530, 289] width 152 height 16
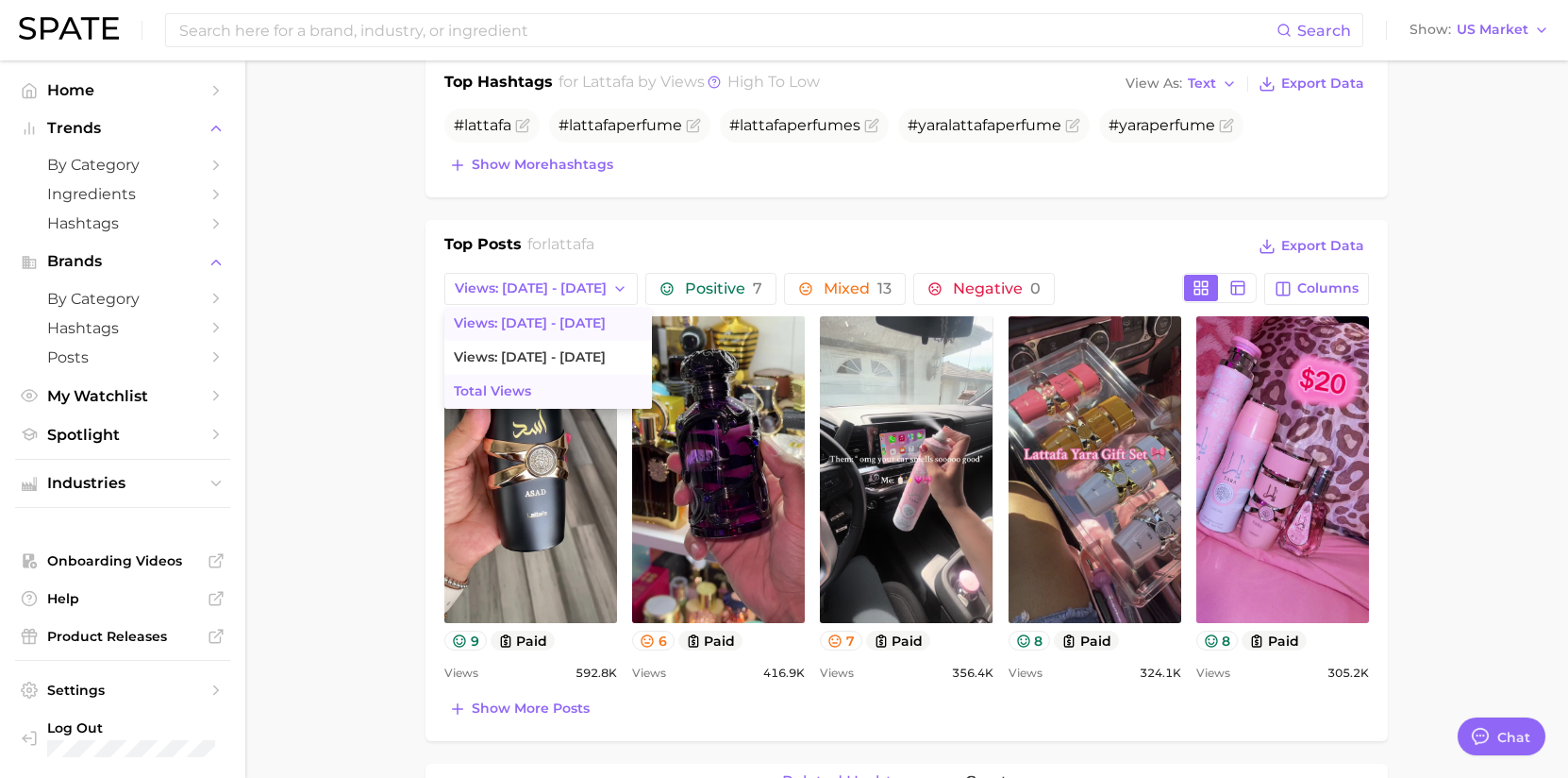
click at [573, 392] on button "Total Views" at bounding box center [548, 392] width 208 height 34
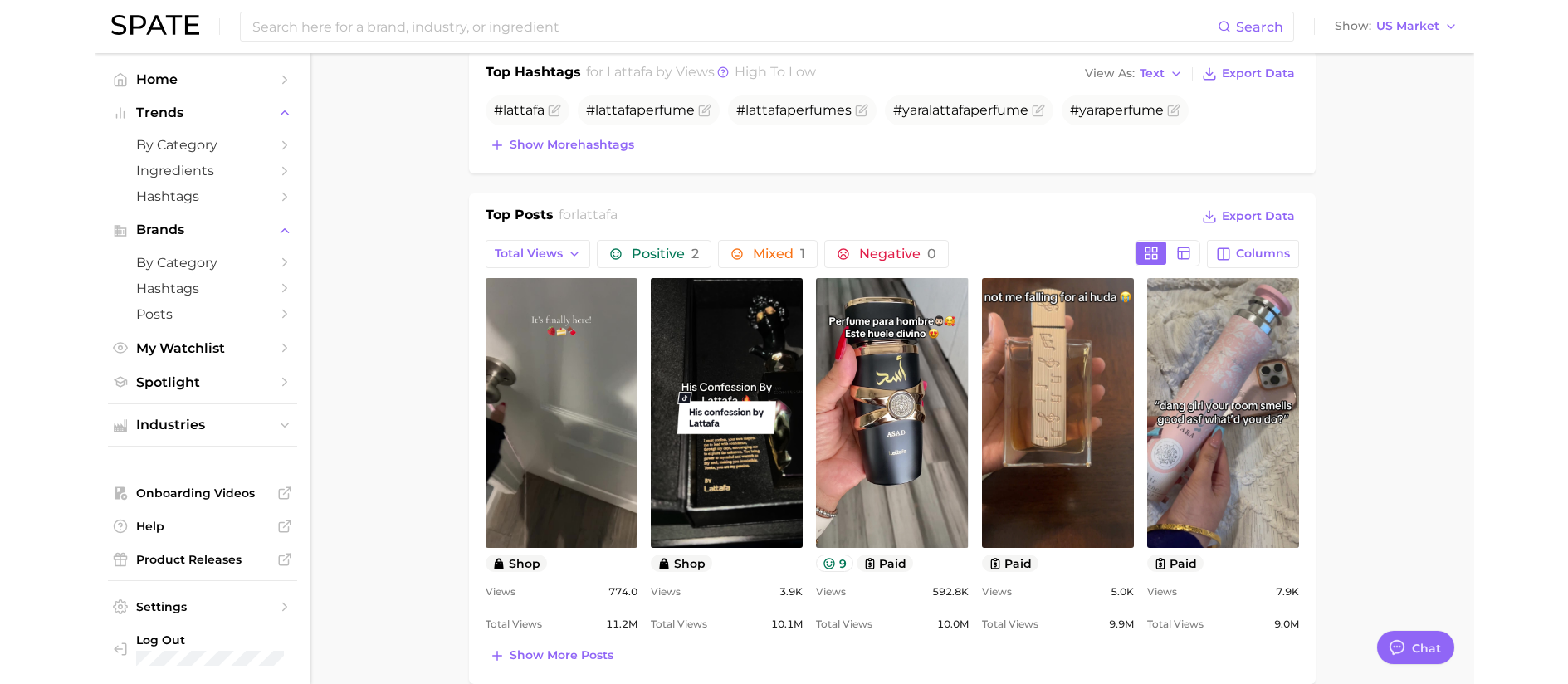
scroll to position [0, 0]
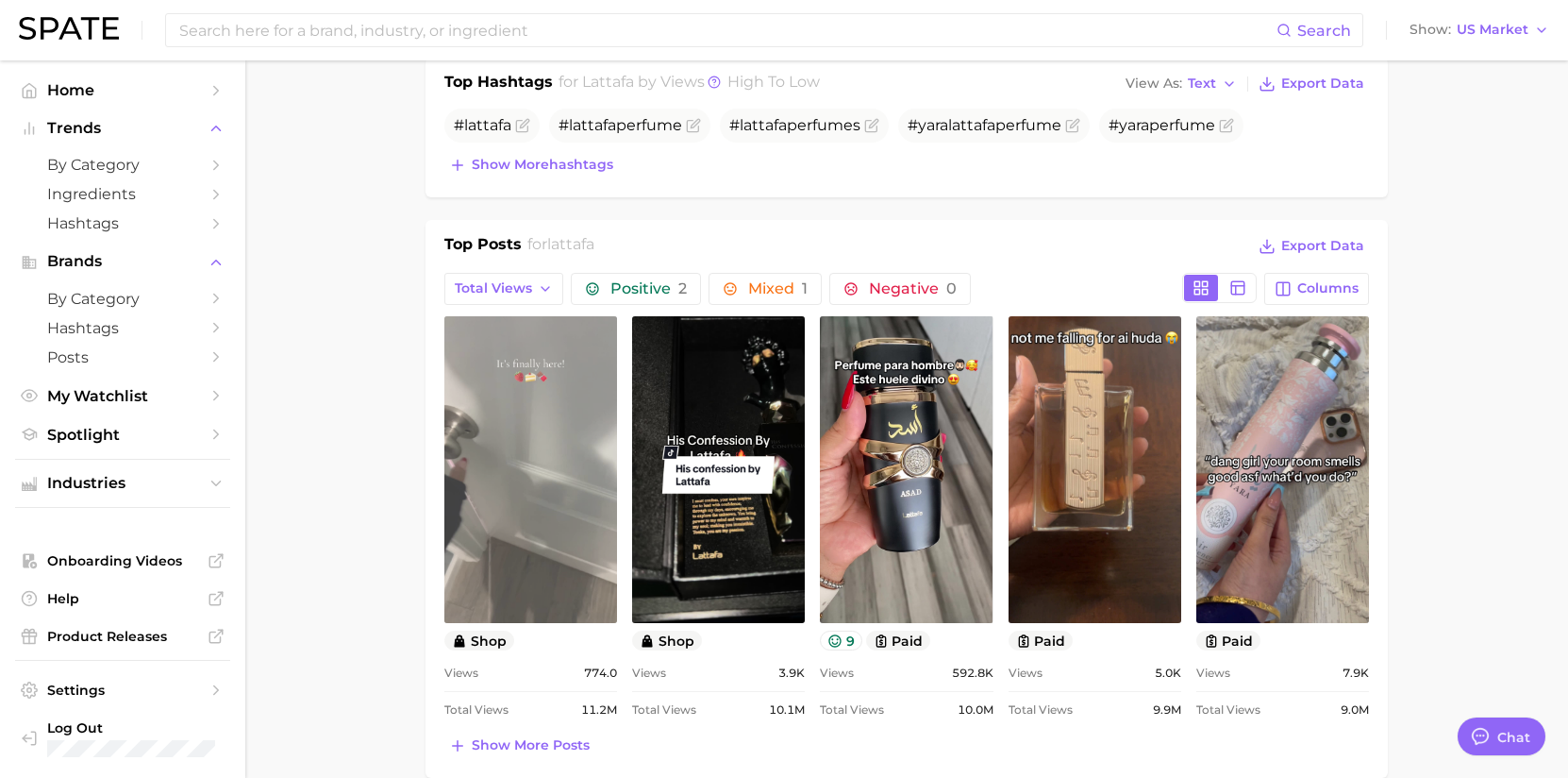
click at [526, 470] on link "view post on TikTok" at bounding box center [531, 470] width 173 height 306
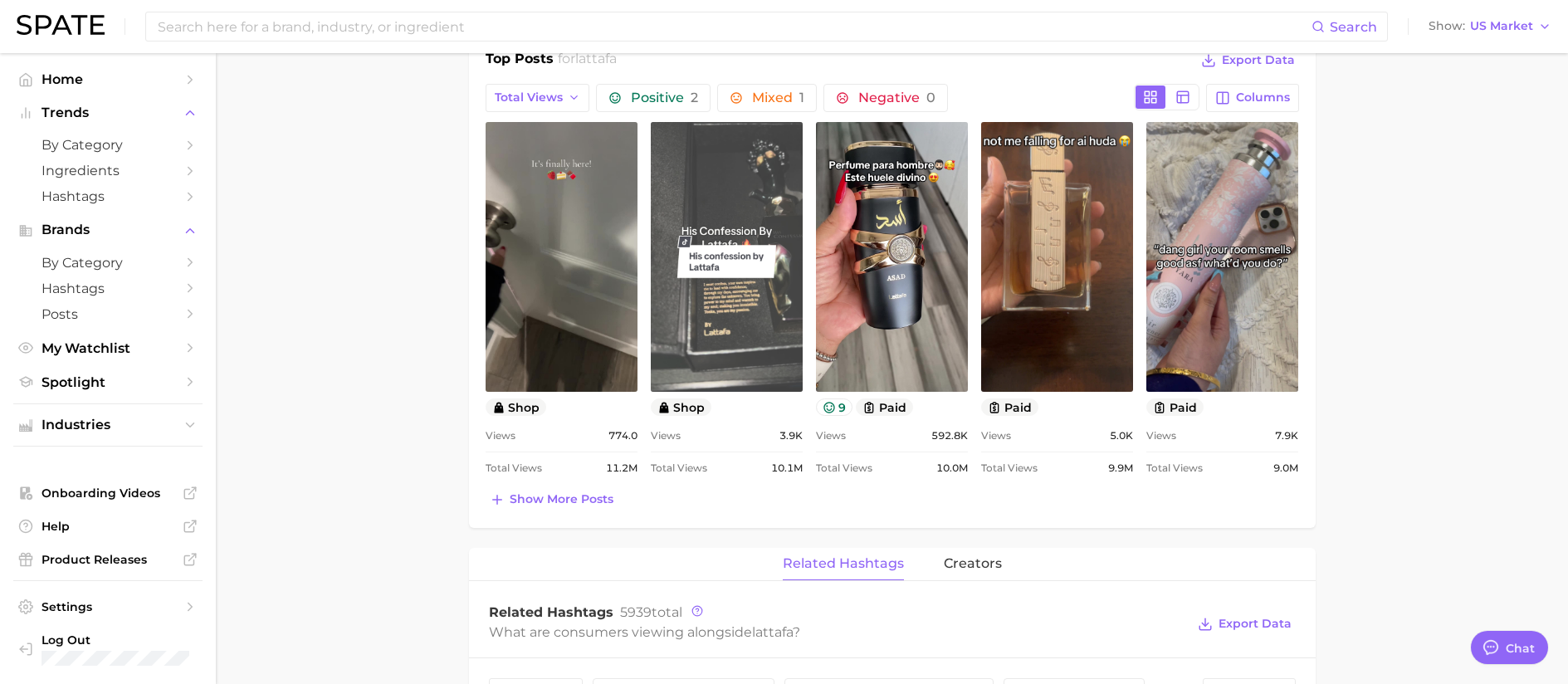
scroll to position [830, 0]
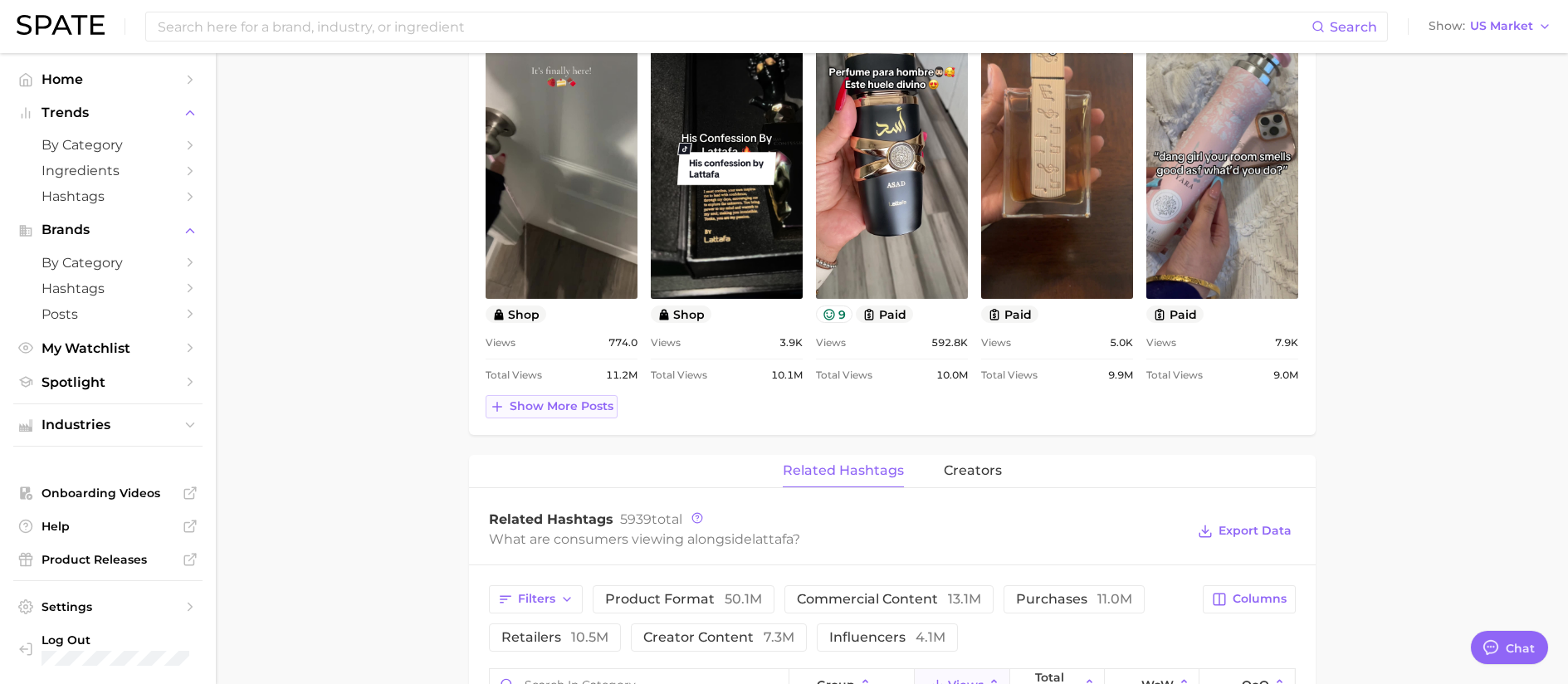
click at [552, 407] on span "Show more posts" at bounding box center [562, 406] width 104 height 14
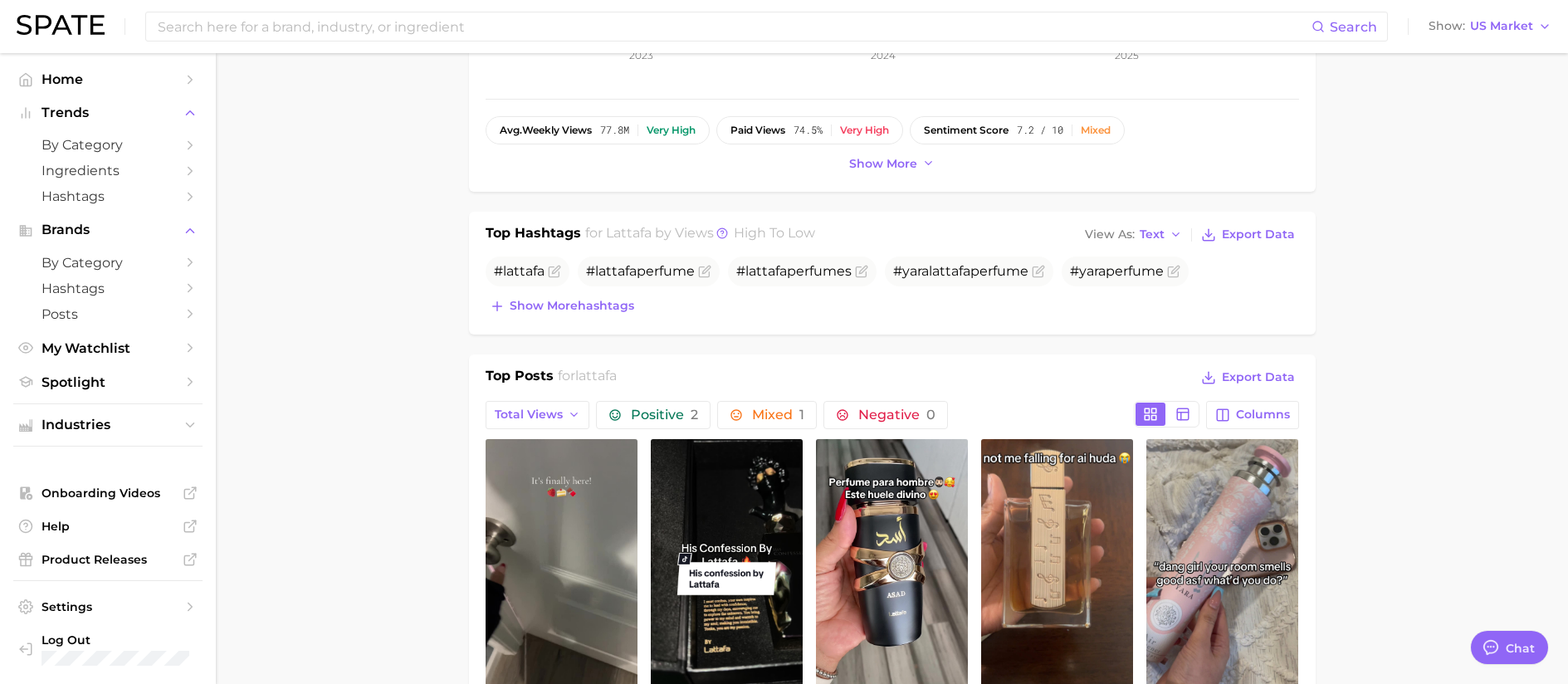
scroll to position [415, 0]
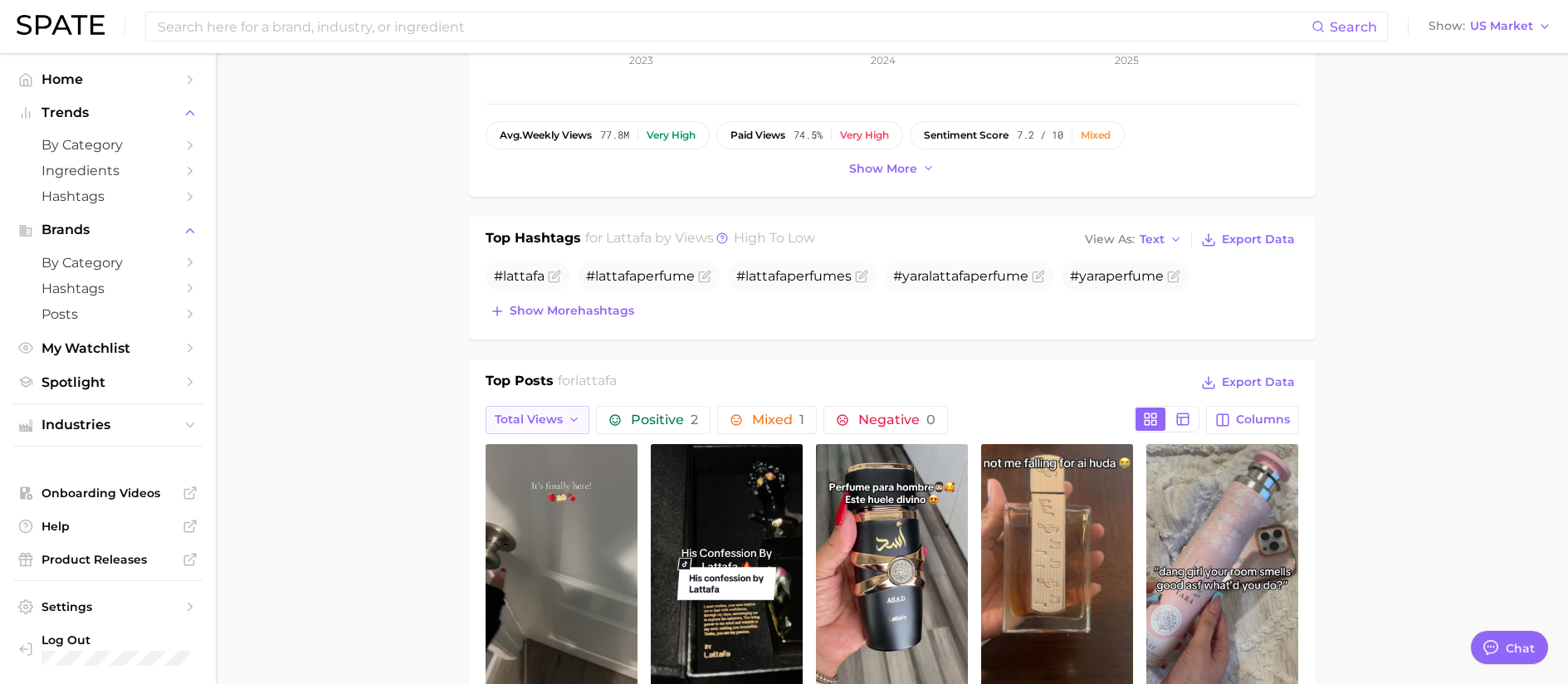
click at [543, 414] on span "Total Views" at bounding box center [528, 420] width 68 height 14
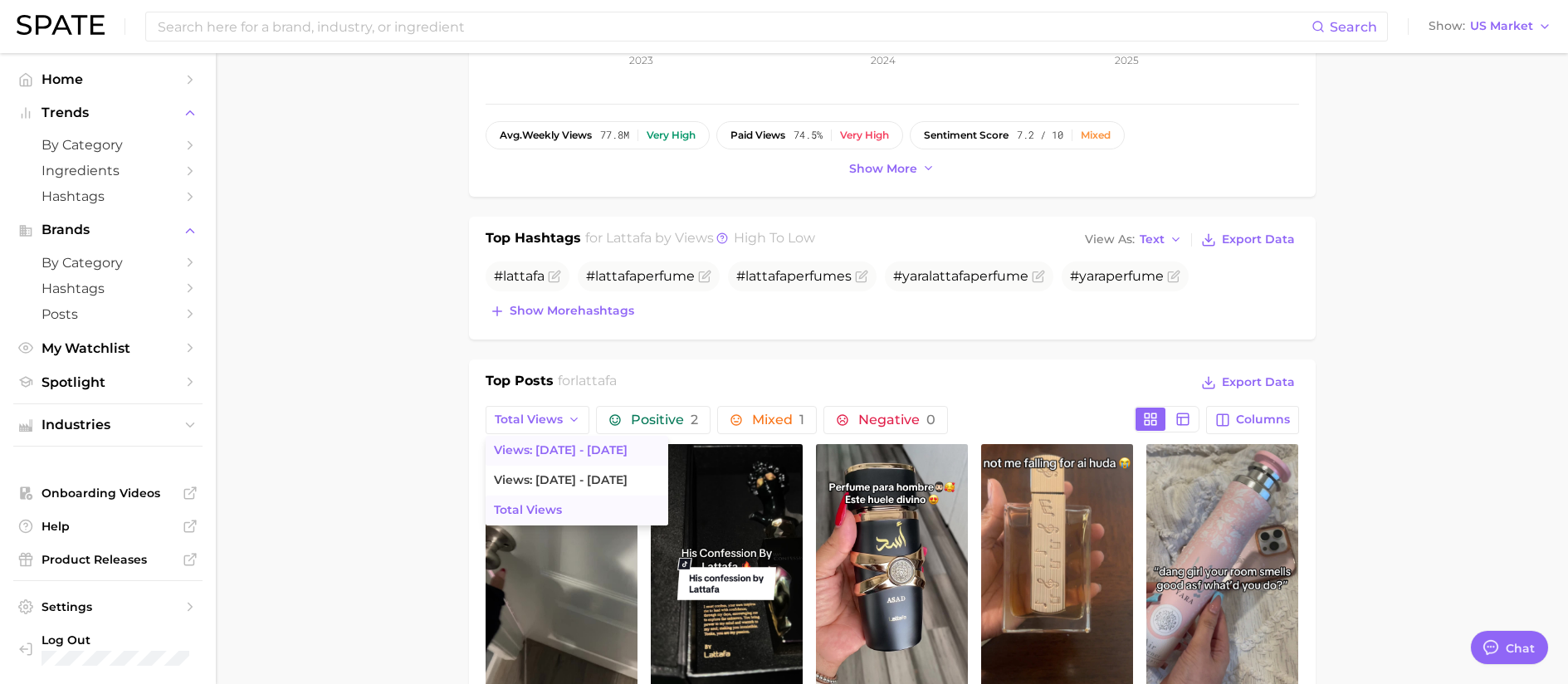
click at [549, 443] on span "Views: [DATE] - [DATE]" at bounding box center [560, 450] width 134 height 14
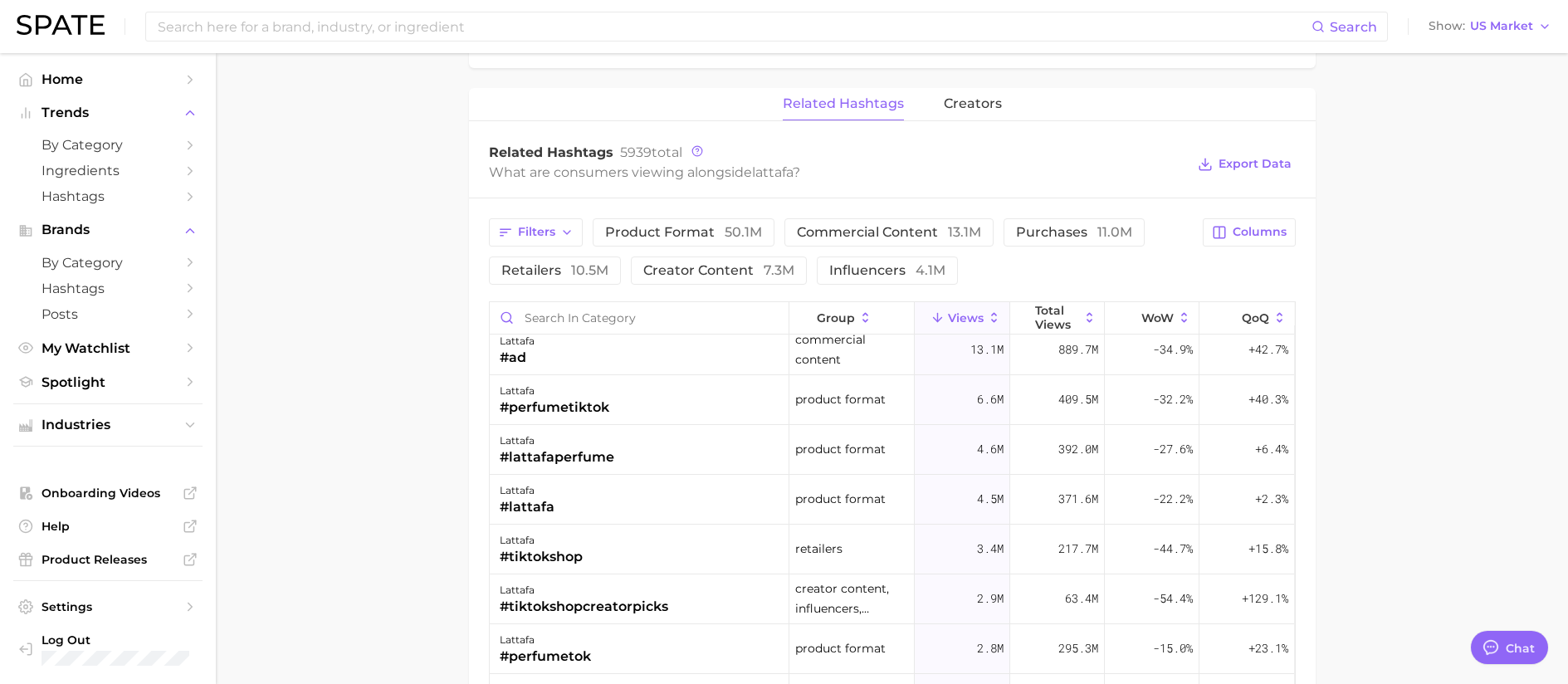
scroll to position [0, 0]
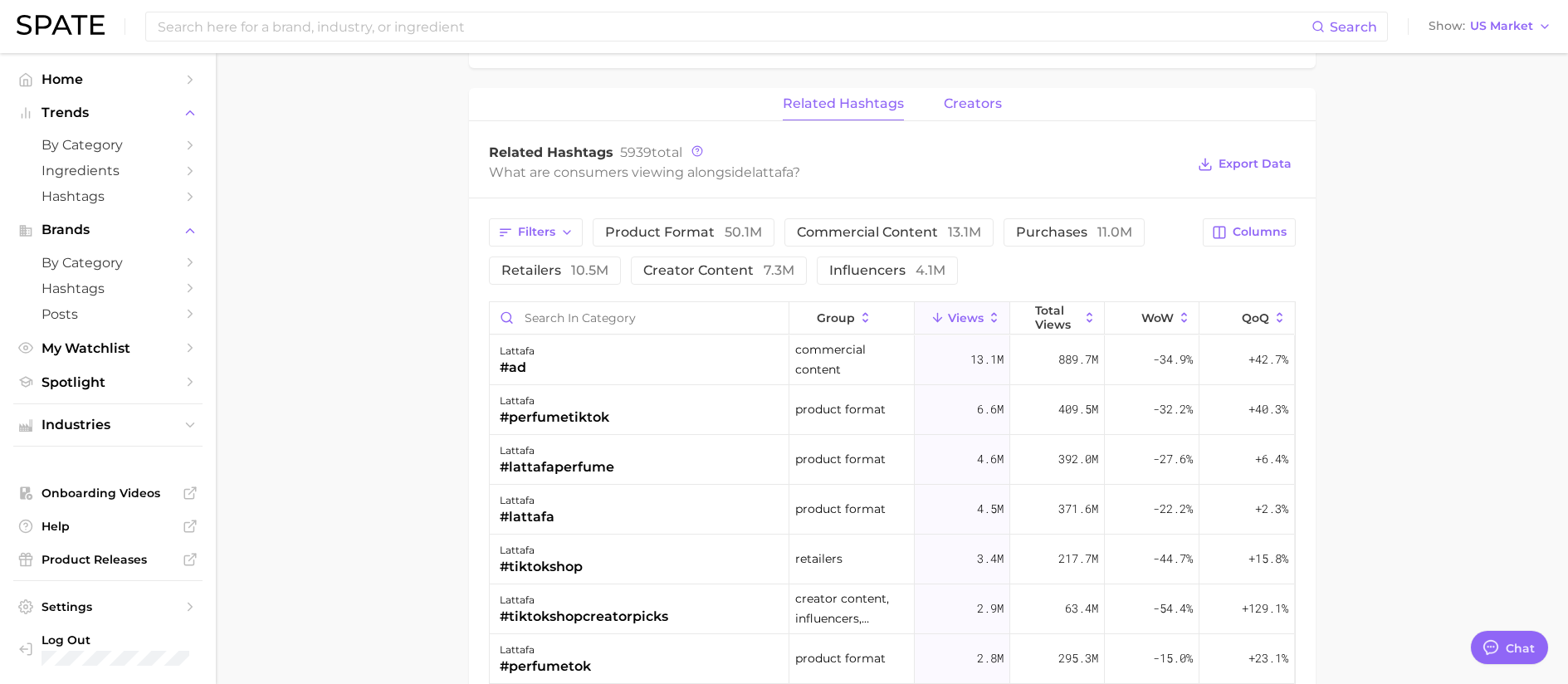
click at [985, 112] on button "creators" at bounding box center [973, 104] width 58 height 32
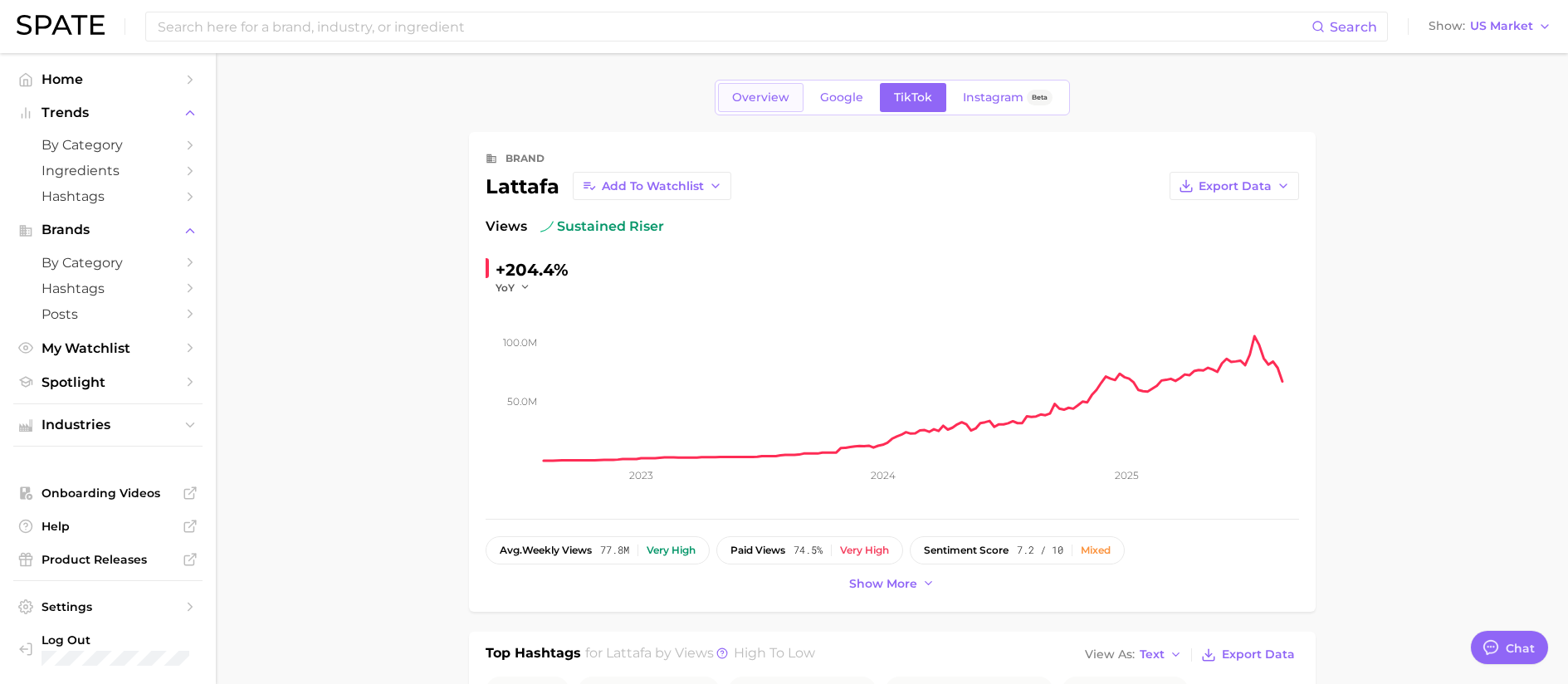
click at [772, 94] on span "Overview" at bounding box center [760, 97] width 57 height 14
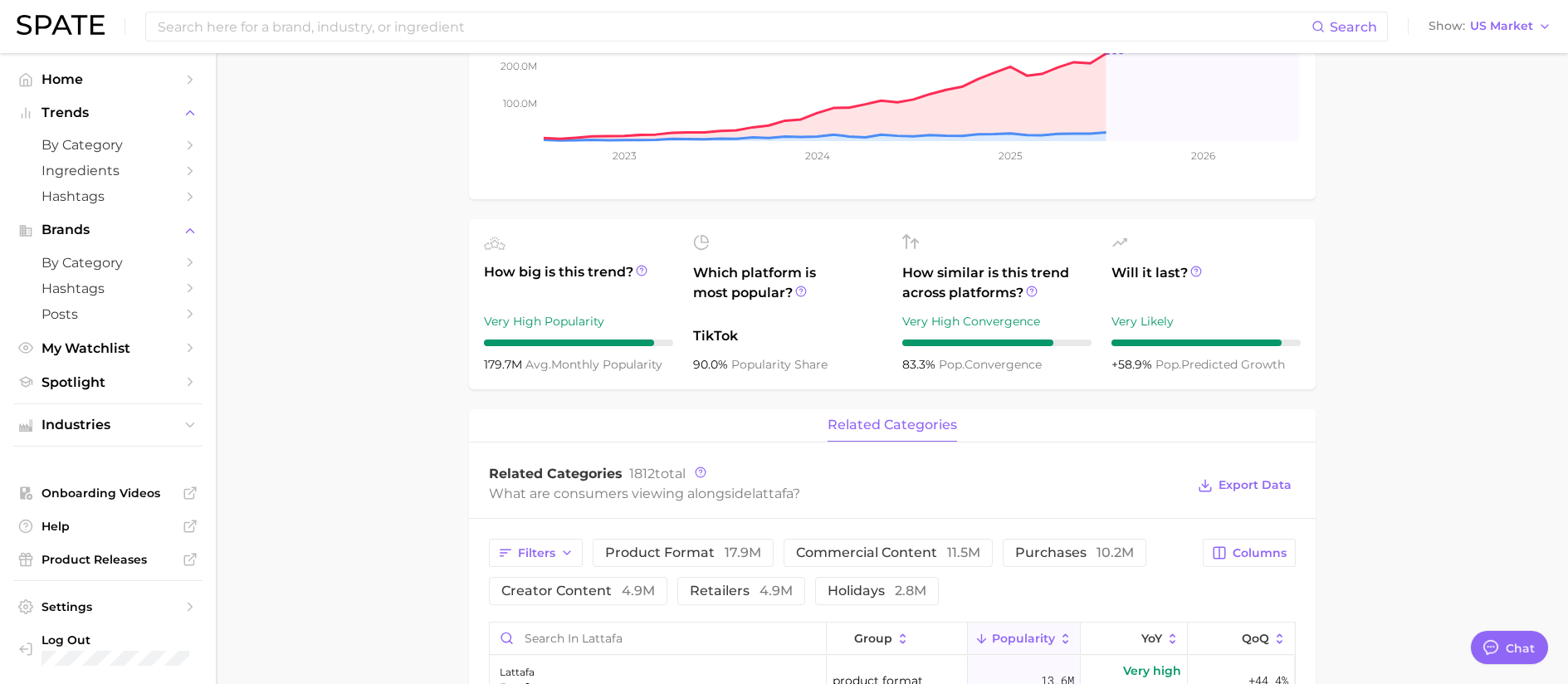
scroll to position [498, 0]
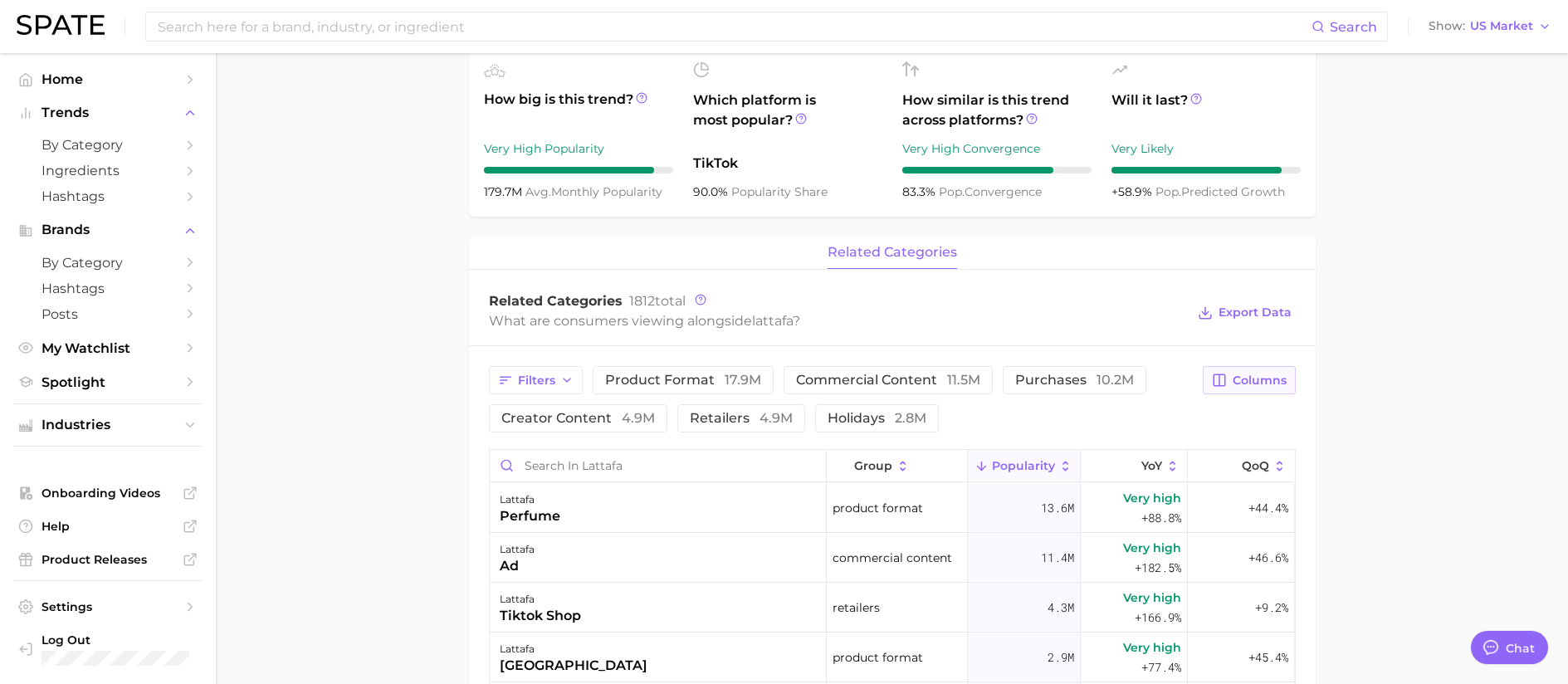
click at [1268, 374] on span "Columns" at bounding box center [1260, 380] width 54 height 14
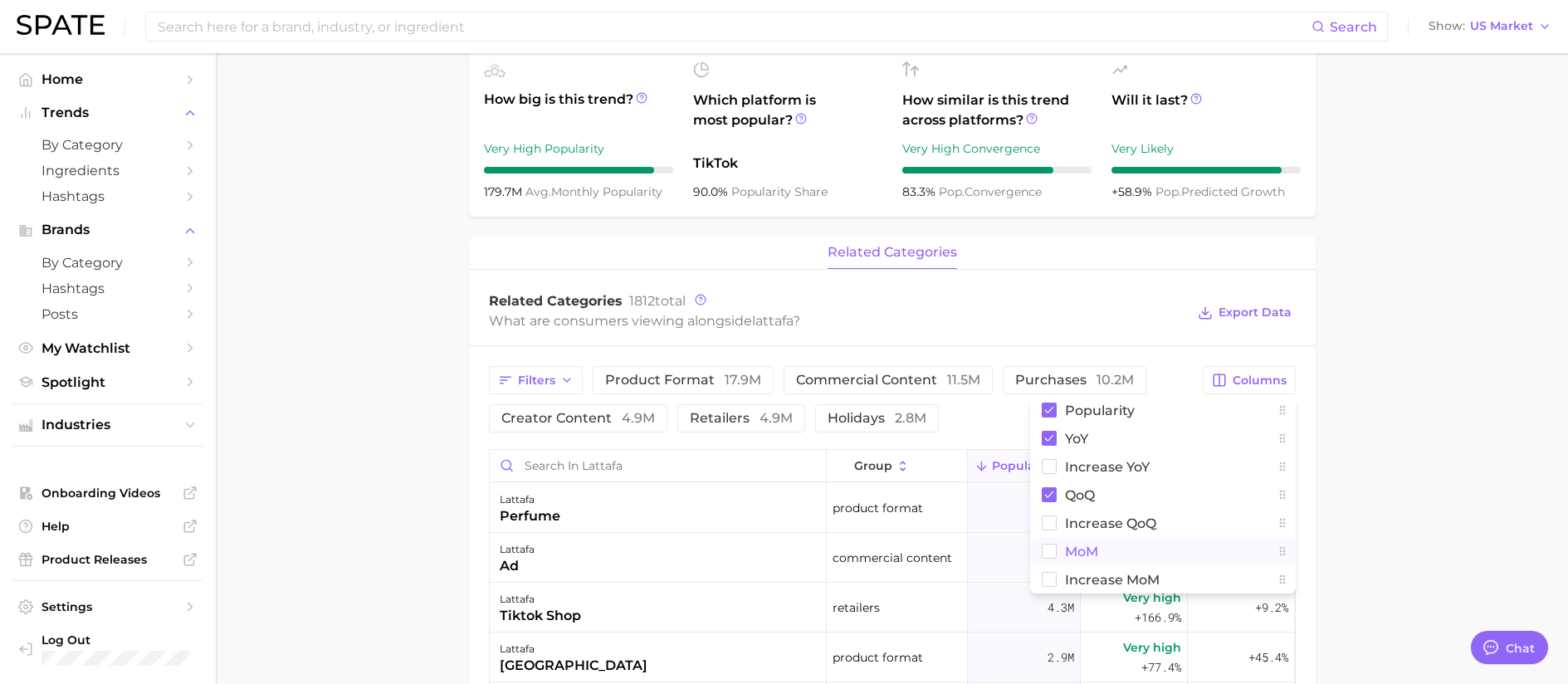
click at [1046, 552] on rect at bounding box center [1049, 551] width 14 height 14
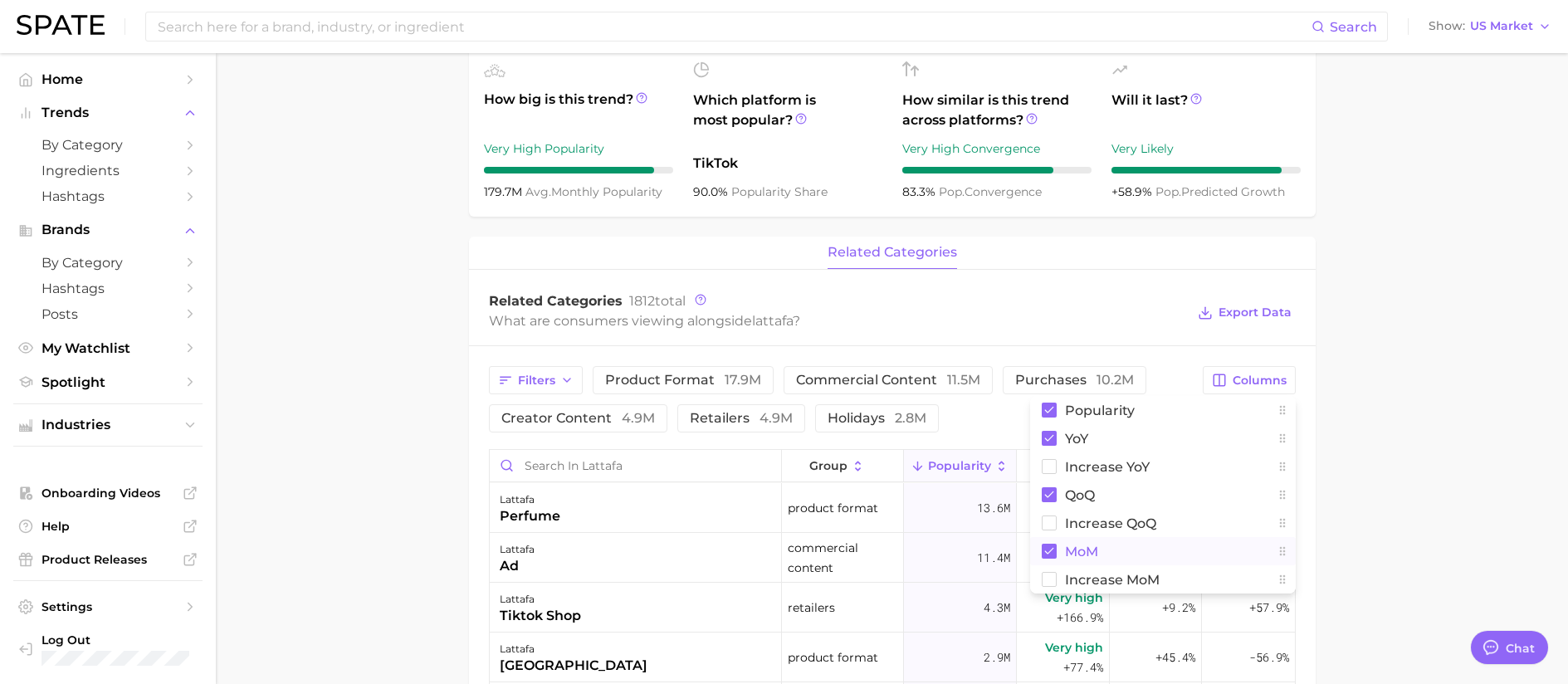
click at [1386, 444] on main "Overview Google TikTok Instagram Beta brand lattafa Add to Watchlist Export Dat…" at bounding box center [892, 394] width 1352 height 1680
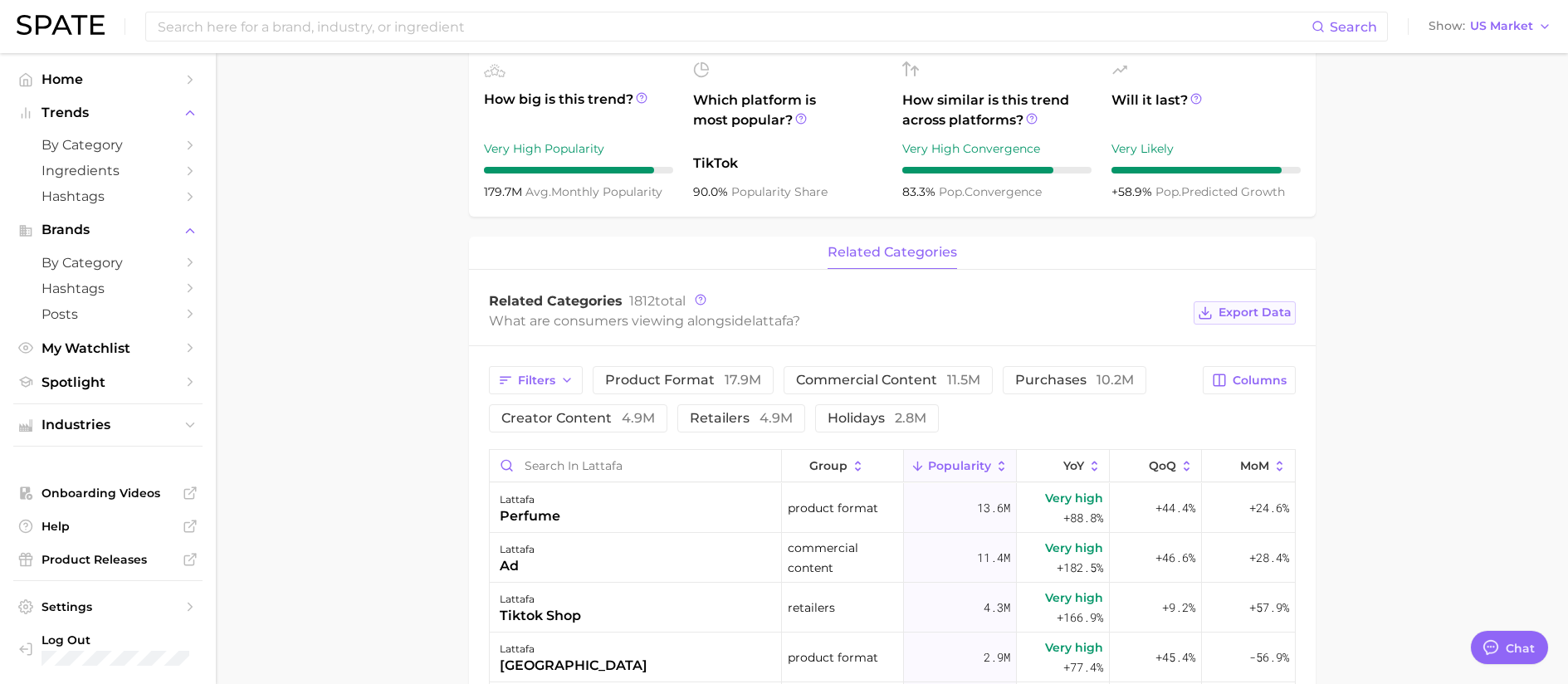
click at [1249, 311] on span "Export Data" at bounding box center [1255, 312] width 73 height 14
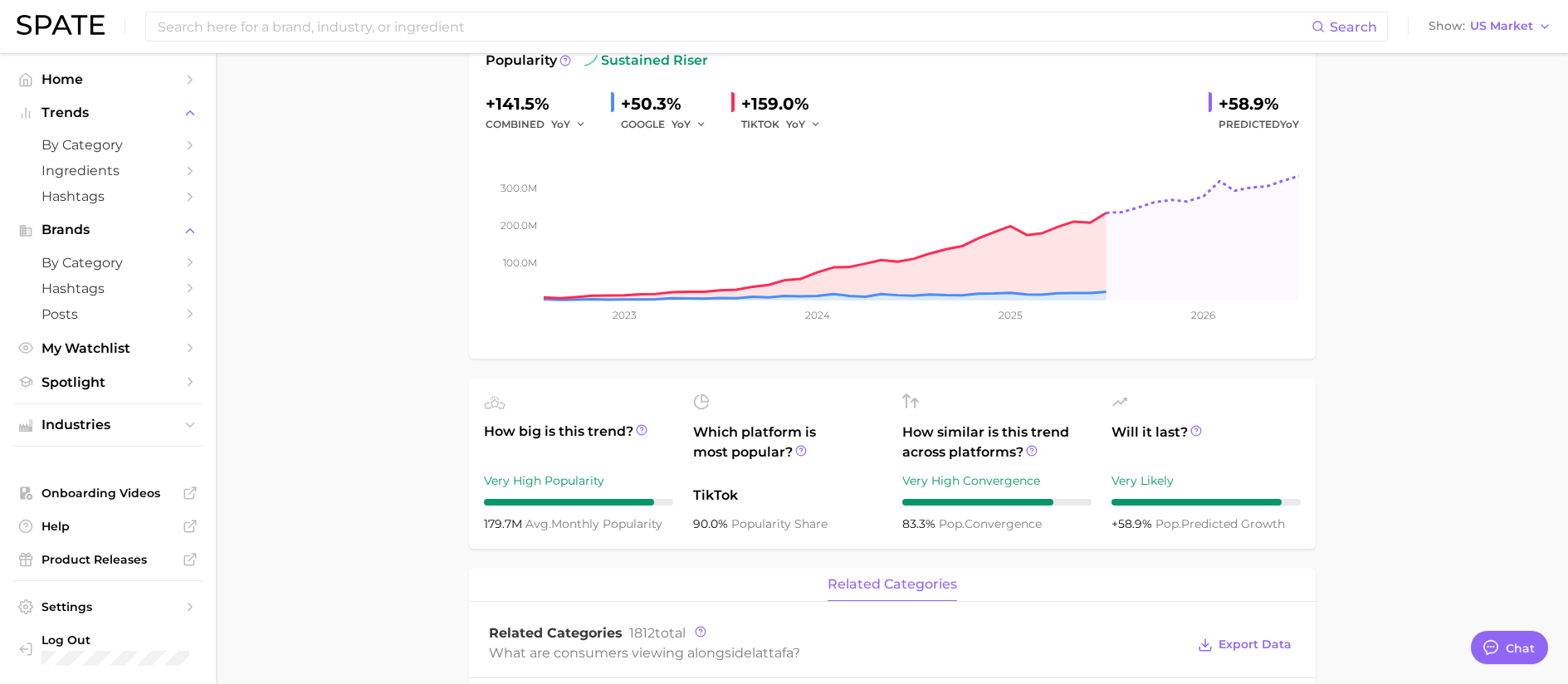
scroll to position [0, 0]
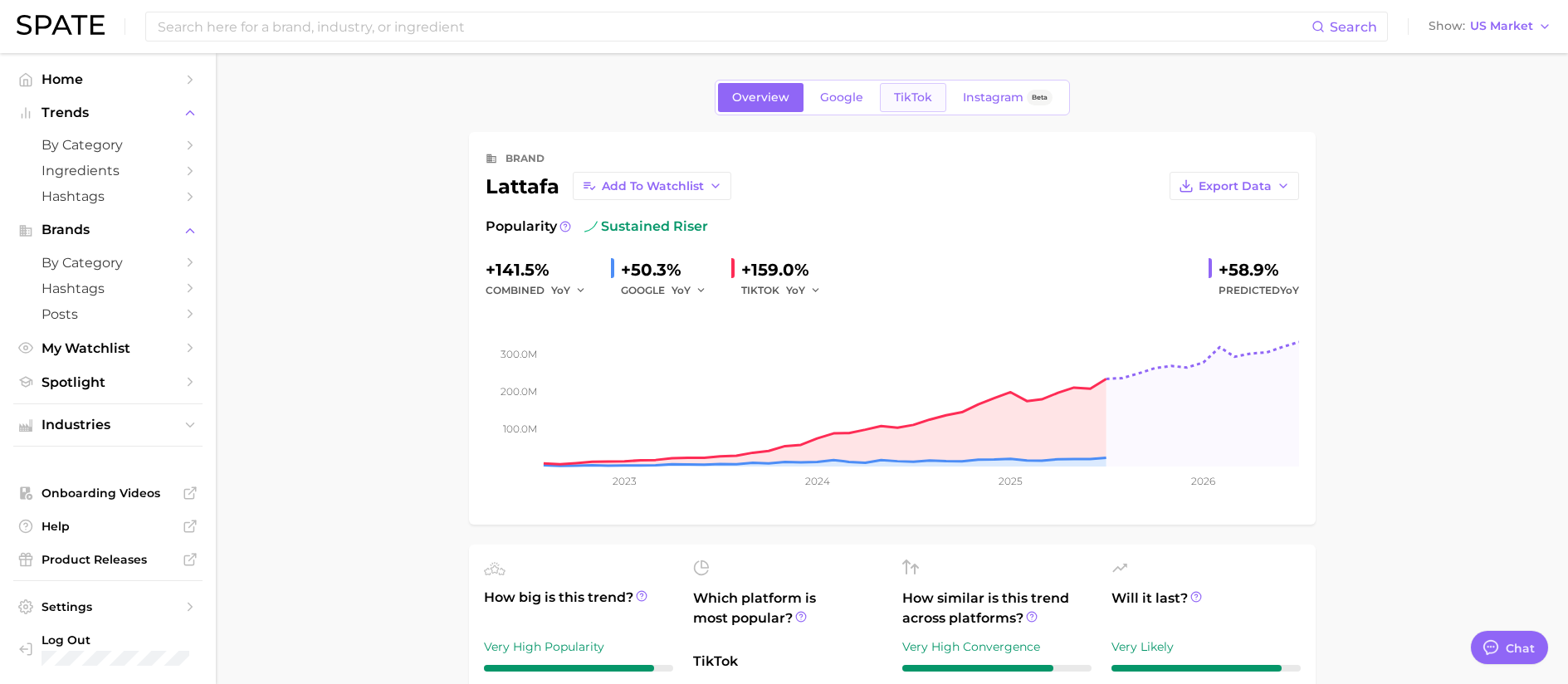
click at [895, 105] on link "TikTok" at bounding box center [914, 97] width 66 height 29
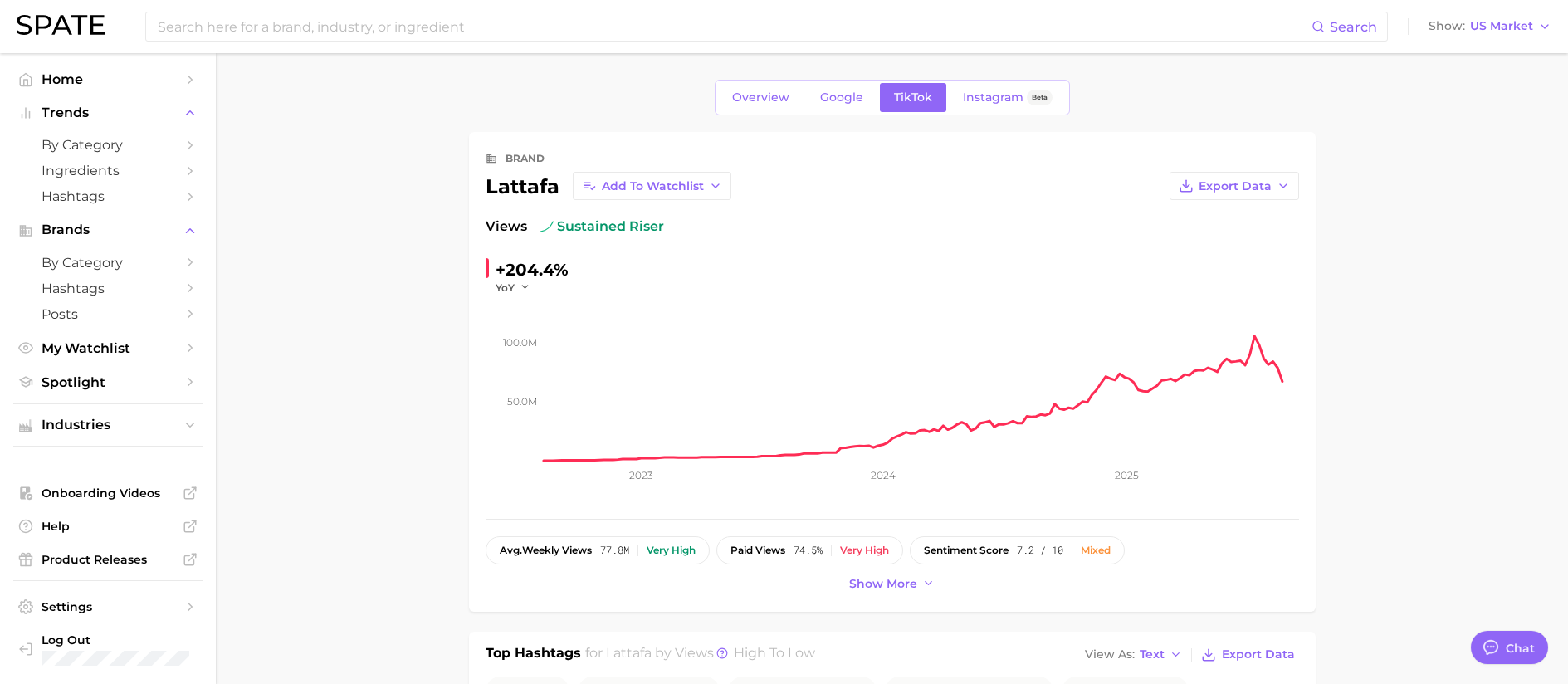
click at [906, 596] on div "brand lattafa Add to Watchlist Export Data Views sustained riser +204.4% YoY 50…" at bounding box center [892, 372] width 847 height 479
click at [897, 584] on span "Show more" at bounding box center [884, 583] width 68 height 14
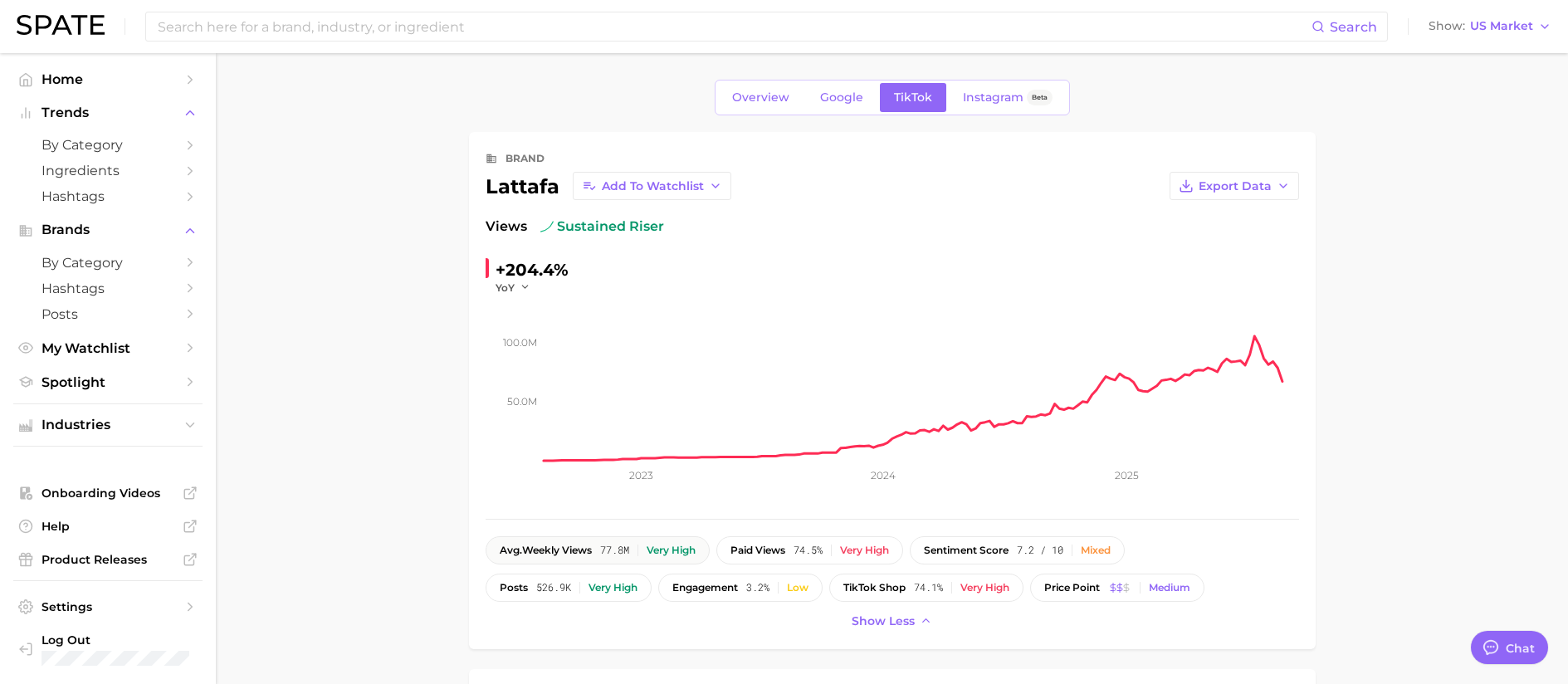
click at [645, 552] on div "avg. weekly views 77.8m Very high" at bounding box center [598, 549] width 196 height 11
click at [901, 591] on span "TikTok shop" at bounding box center [874, 587] width 62 height 11
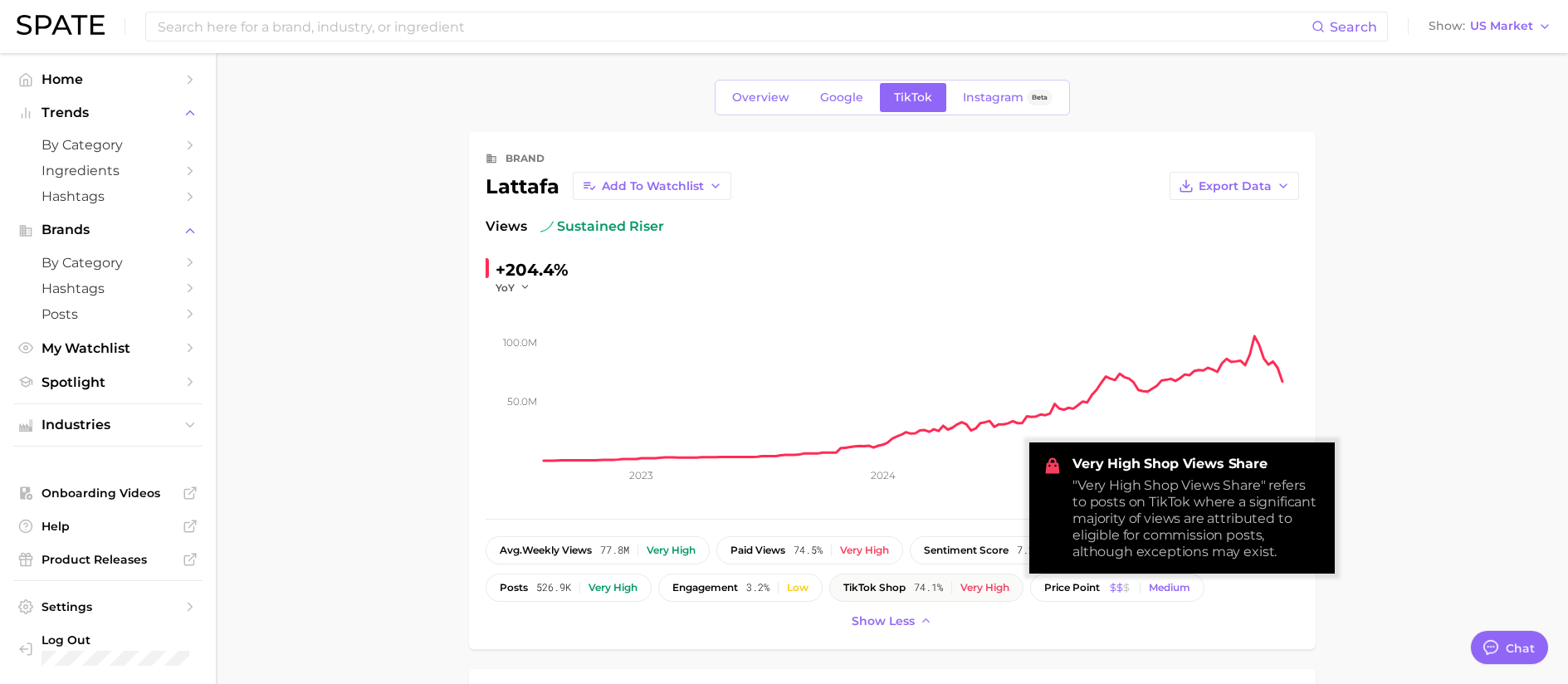
click at [943, 589] on span "74.1%" at bounding box center [928, 587] width 29 height 11
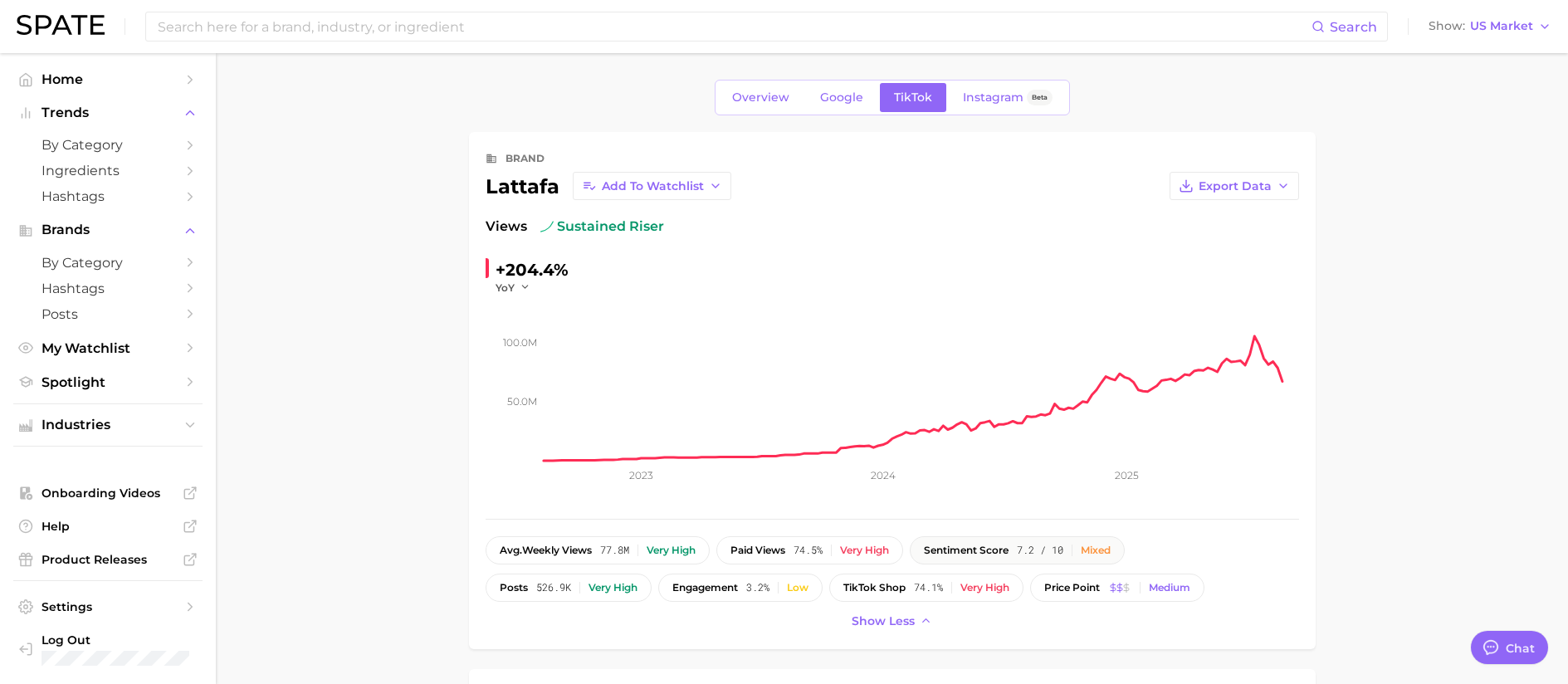
click at [987, 555] on span "sentiment score" at bounding box center [966, 549] width 85 height 11
click at [622, 587] on div "Very high" at bounding box center [613, 587] width 49 height 11
click at [1218, 187] on span "Export Data" at bounding box center [1235, 186] width 73 height 14
click at [1204, 243] on span "Time Series Image" at bounding box center [1200, 247] width 111 height 14
click at [522, 287] on polyline "button" at bounding box center [525, 287] width 6 height 3
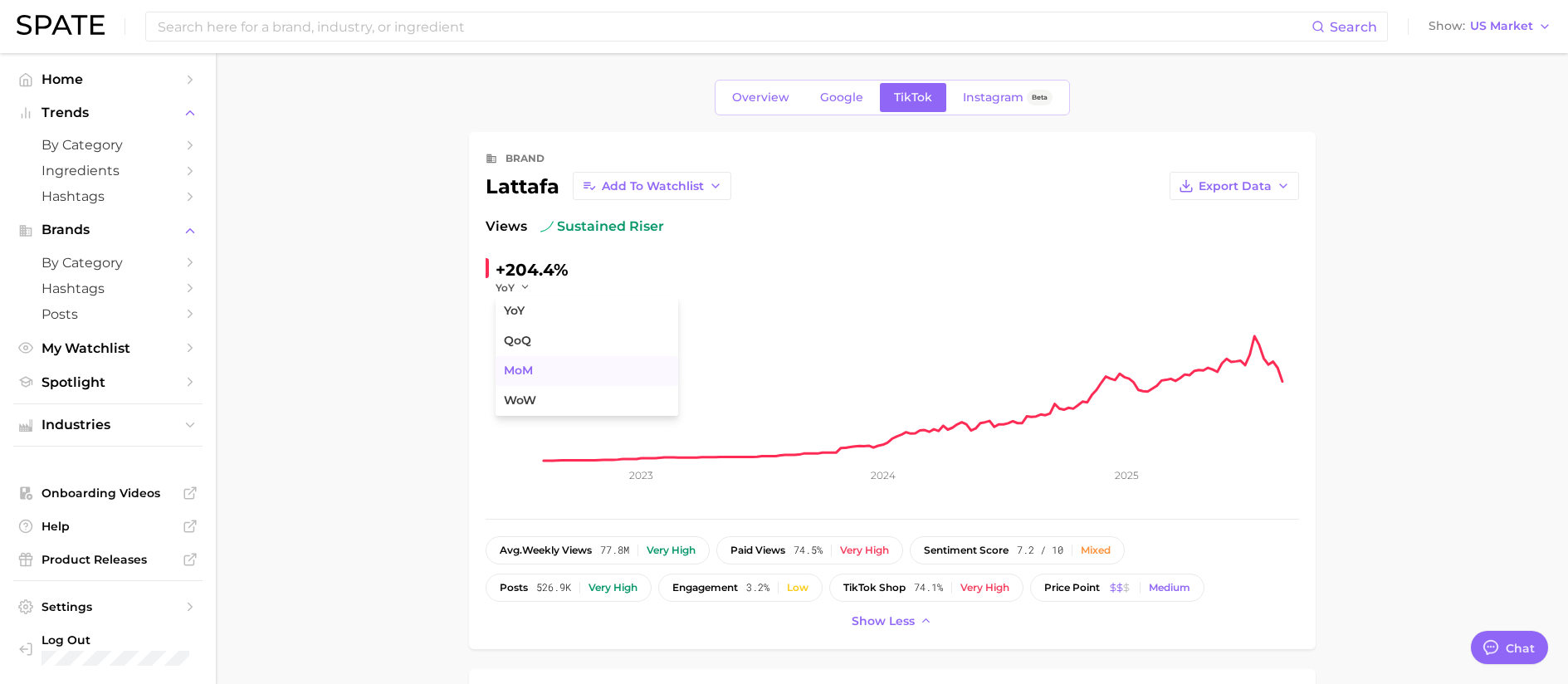
click at [519, 371] on span "MoM" at bounding box center [518, 371] width 29 height 14
click at [508, 290] on span "MoM" at bounding box center [508, 288] width 24 height 14
click at [529, 344] on span "QoQ" at bounding box center [517, 340] width 27 height 14
click at [521, 288] on button "QoQ" at bounding box center [515, 288] width 40 height 14
click at [514, 315] on span "YoY" at bounding box center [514, 311] width 21 height 14
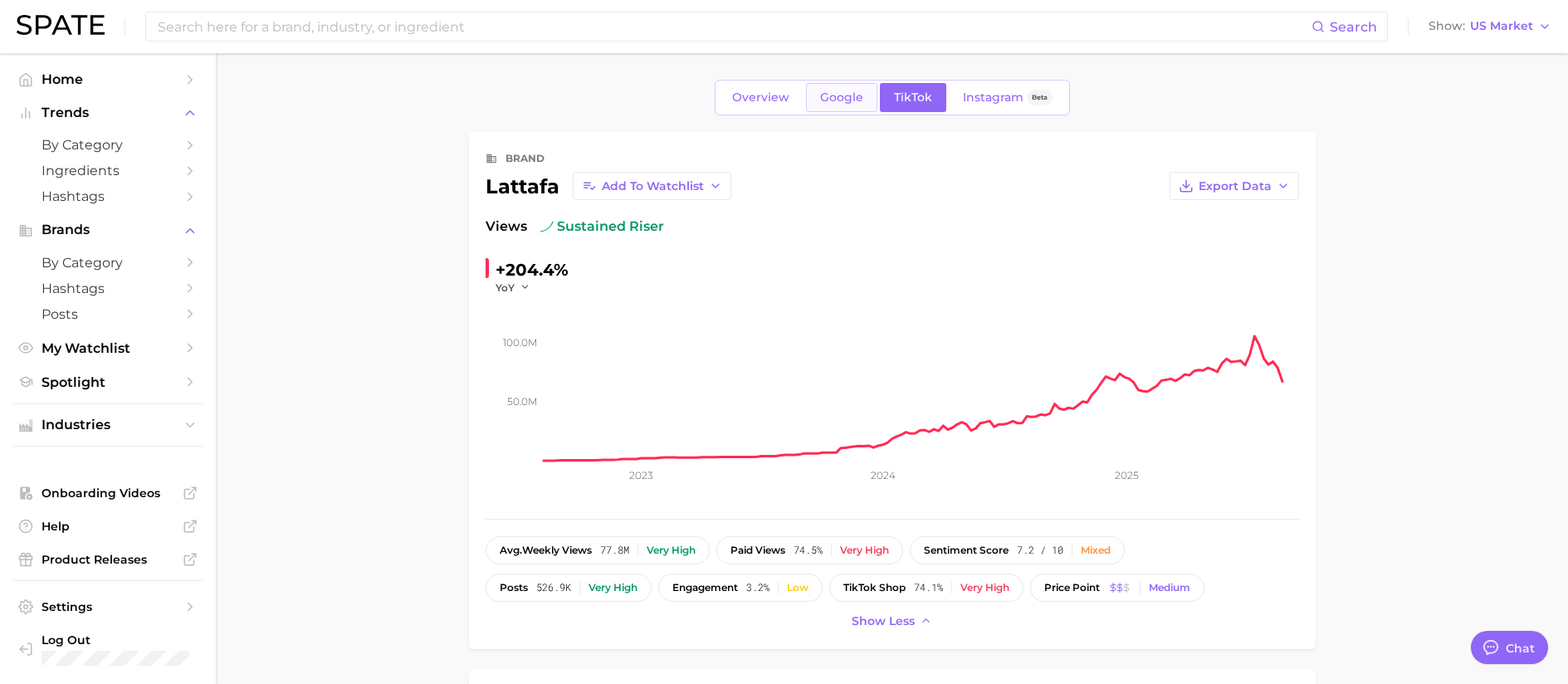
click at [834, 90] on span "Google" at bounding box center [841, 97] width 43 height 14
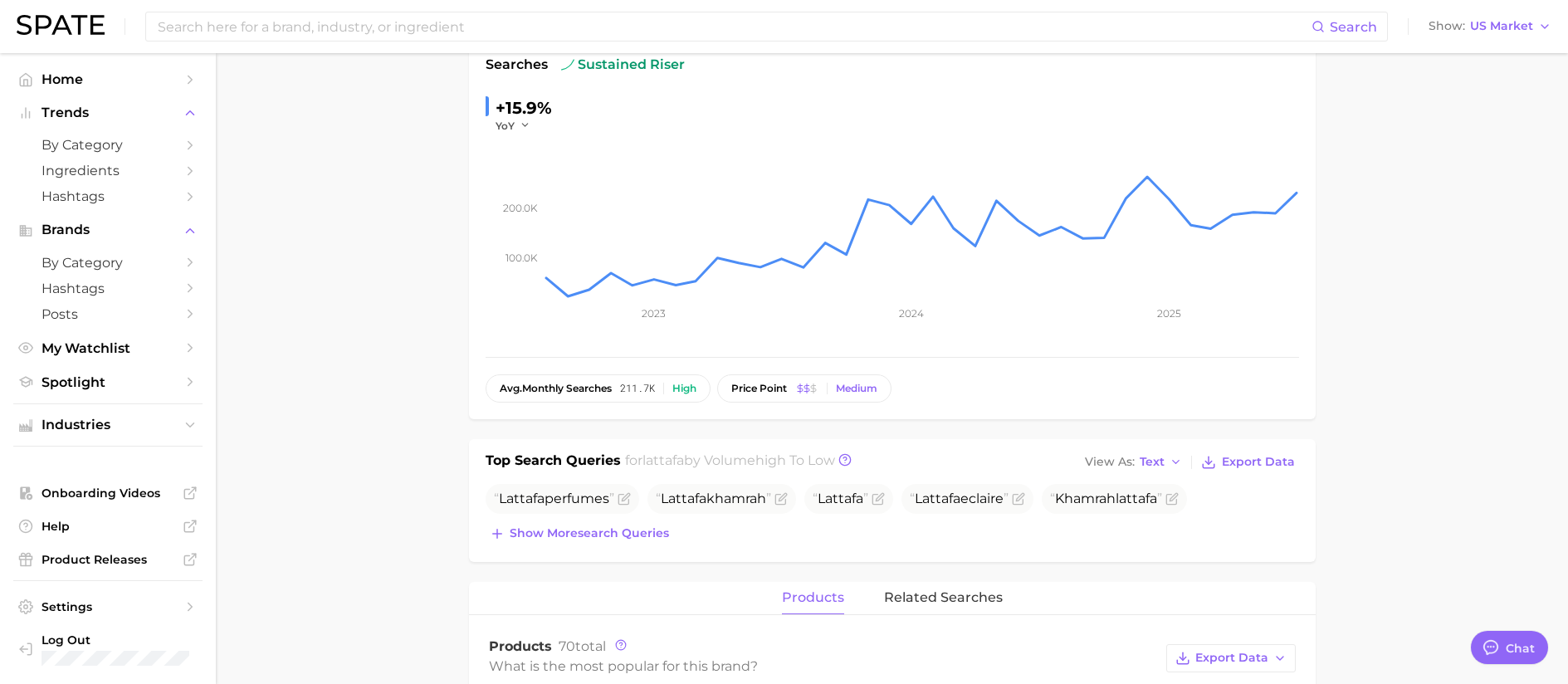
scroll to position [166, 0]
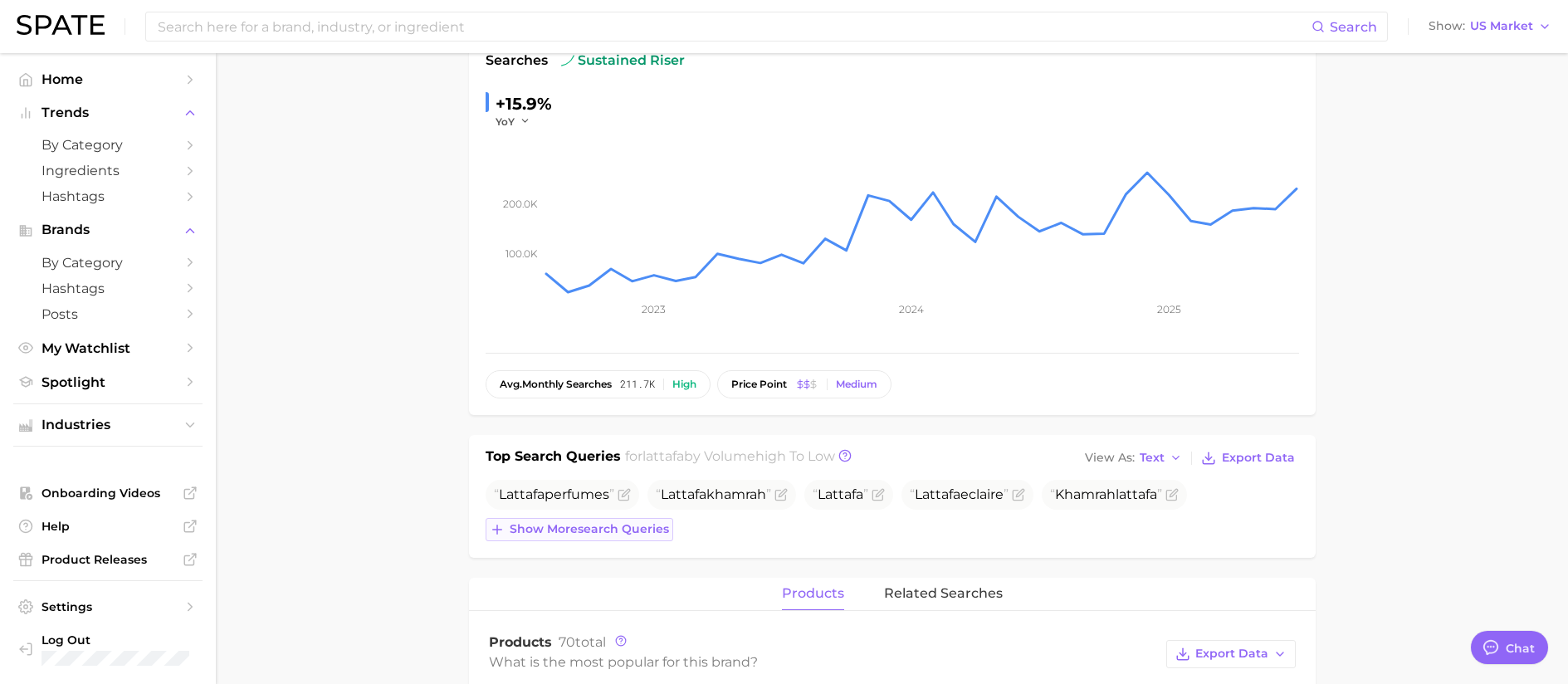
click at [638, 530] on span "Show more search queries" at bounding box center [590, 529] width 159 height 14
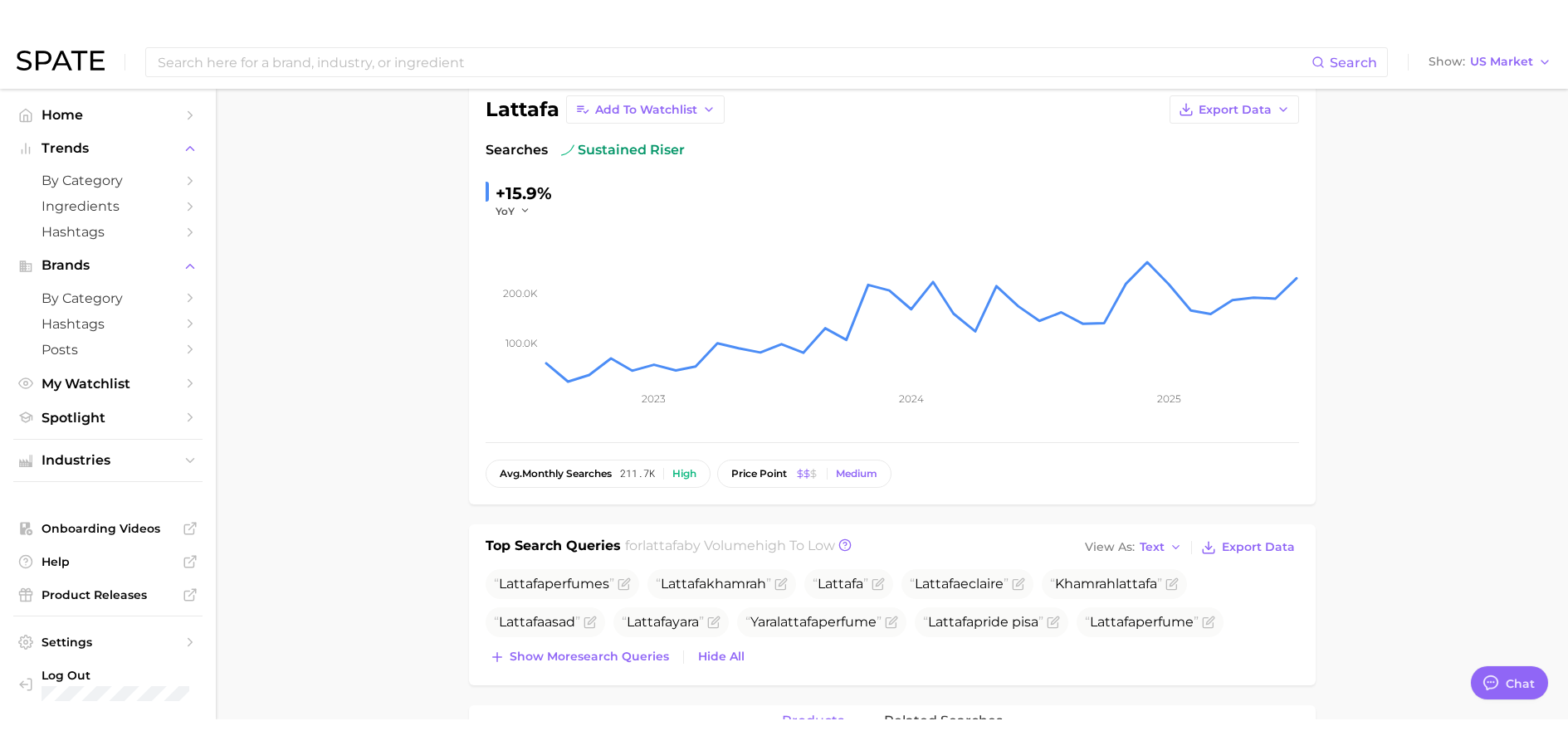
scroll to position [83, 0]
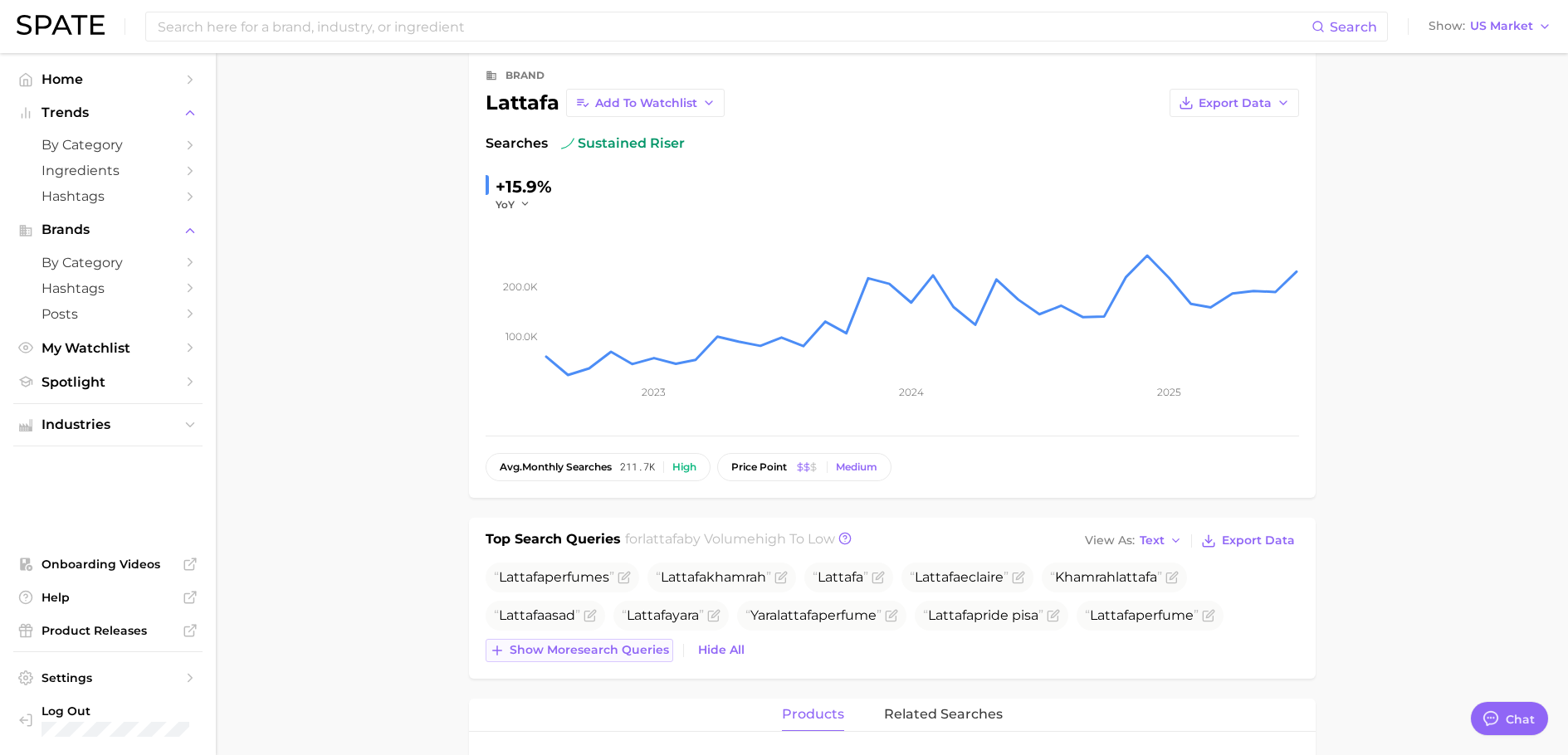
click at [620, 652] on span "Show more search queries" at bounding box center [590, 650] width 159 height 14
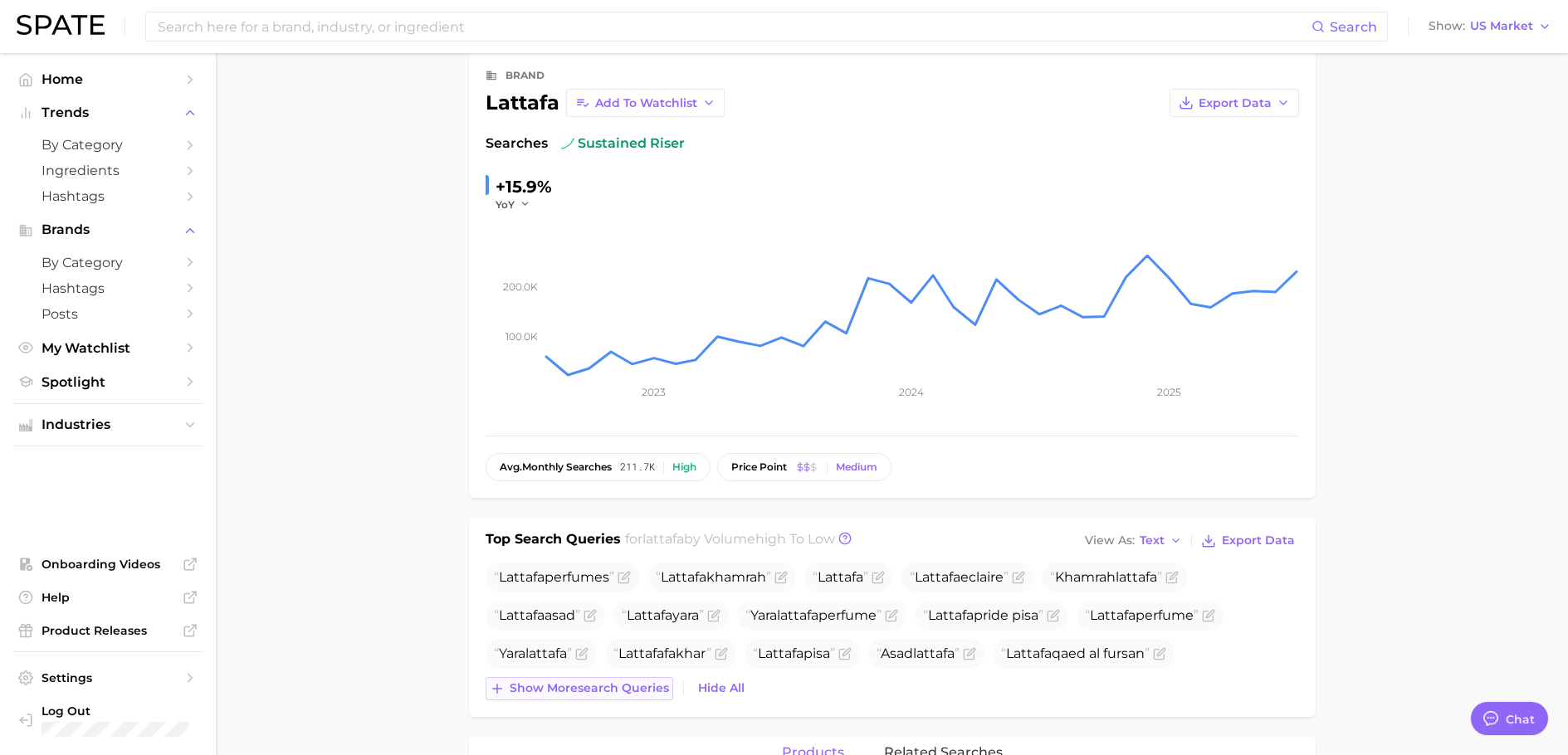
click at [637, 666] on span "Show more search queries" at bounding box center [590, 689] width 159 height 14
click at [1173, 546] on icon "button" at bounding box center [1176, 541] width 13 height 13
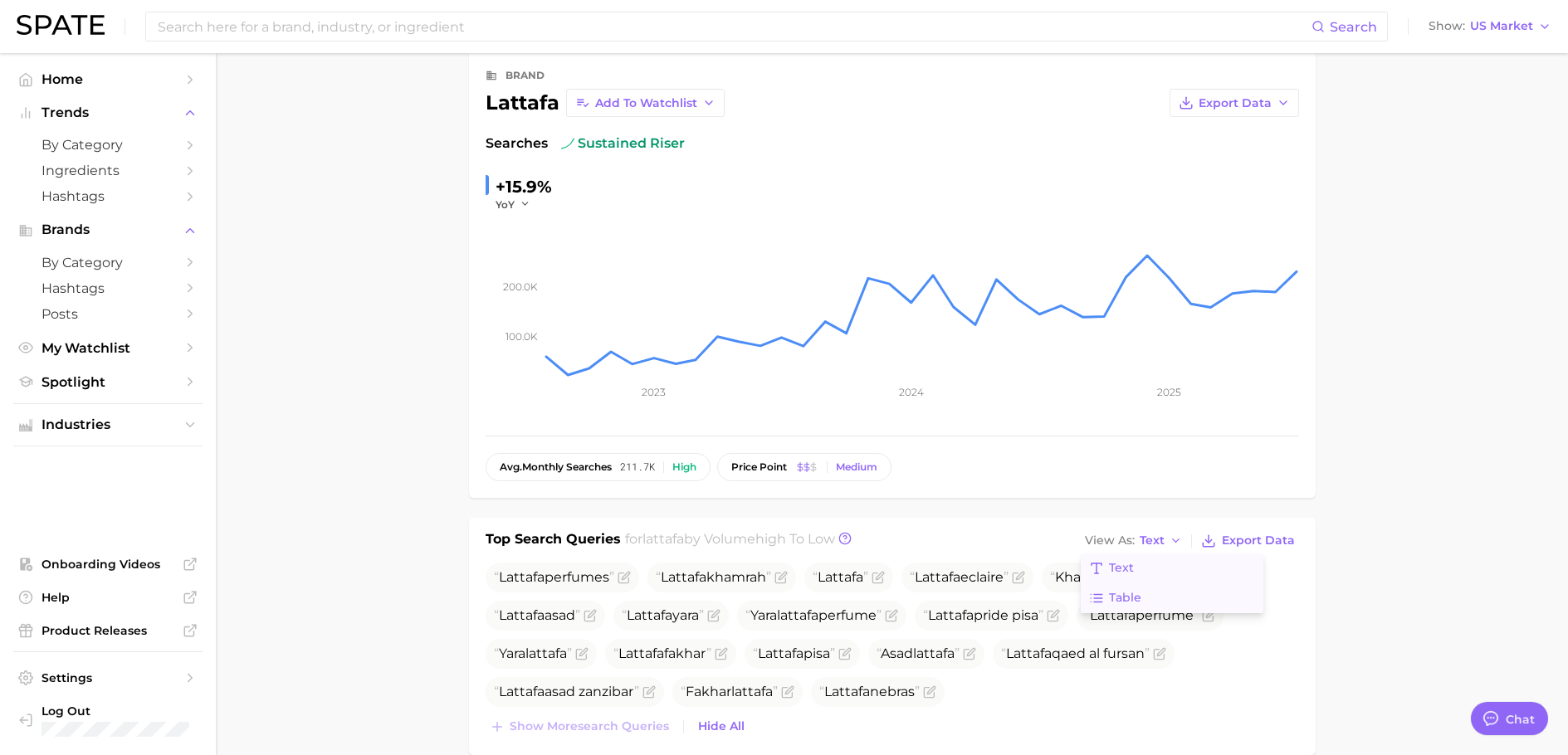
click at [1126, 602] on span "Table" at bounding box center [1125, 598] width 32 height 14
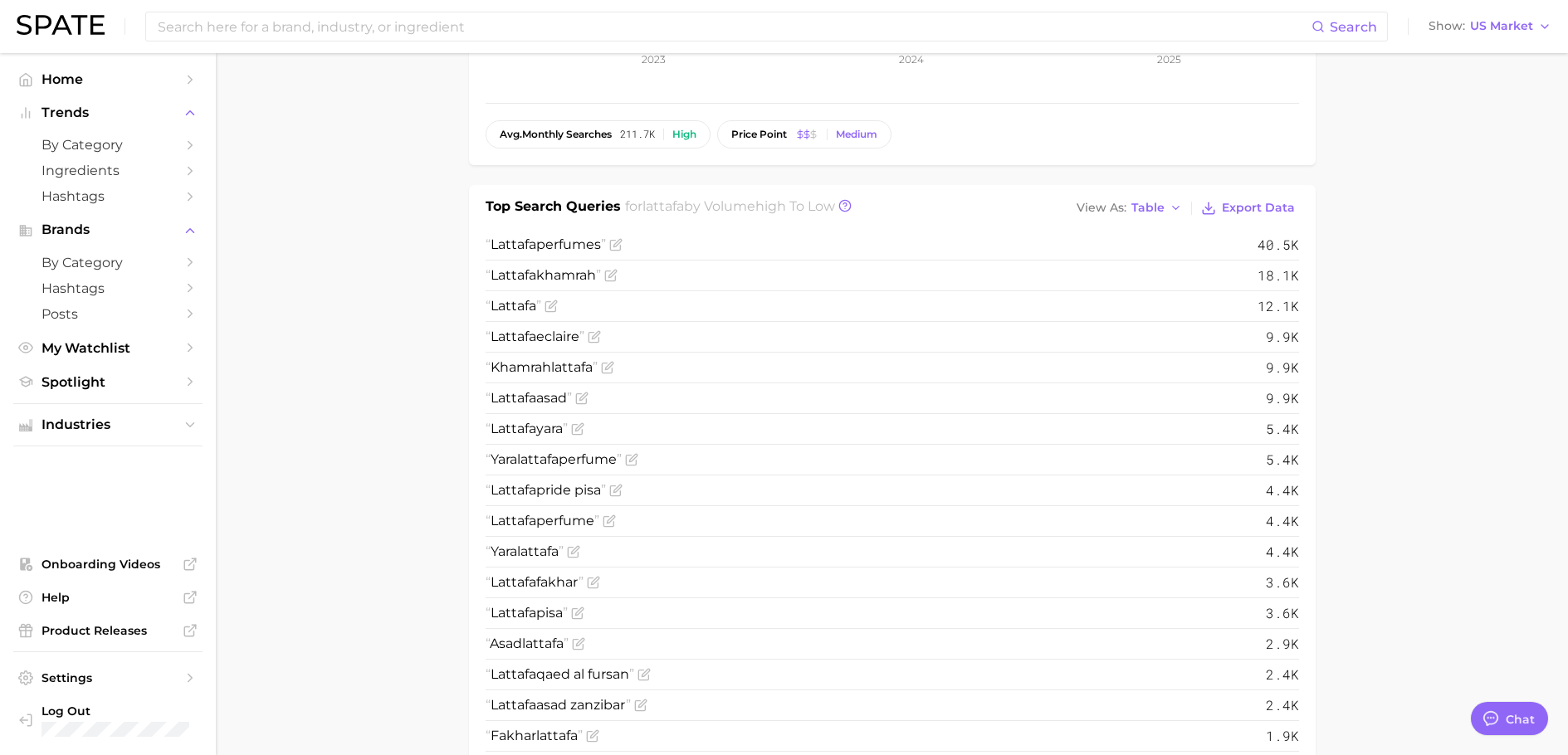
scroll to position [415, 0]
click at [1288, 199] on button "Export Data" at bounding box center [1248, 209] width 102 height 24
click at [1152, 204] on span "Table" at bounding box center [1148, 208] width 33 height 9
drag, startPoint x: 1151, startPoint y: 260, endPoint x: 1147, endPoint y: 244, distance: 16.5
click at [1147, 244] on div "Text Table" at bounding box center [1164, 251] width 183 height 59
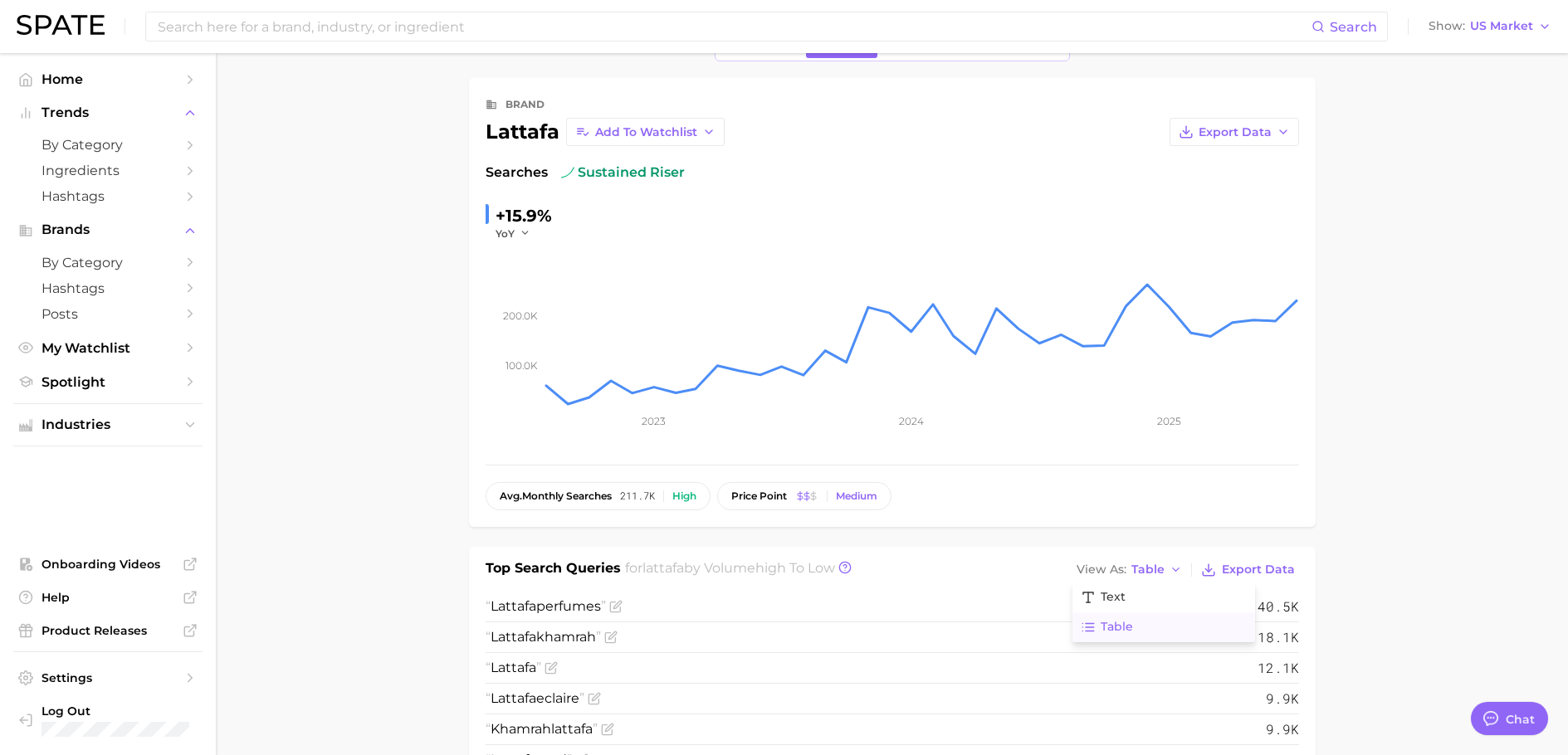
scroll to position [83, 0]
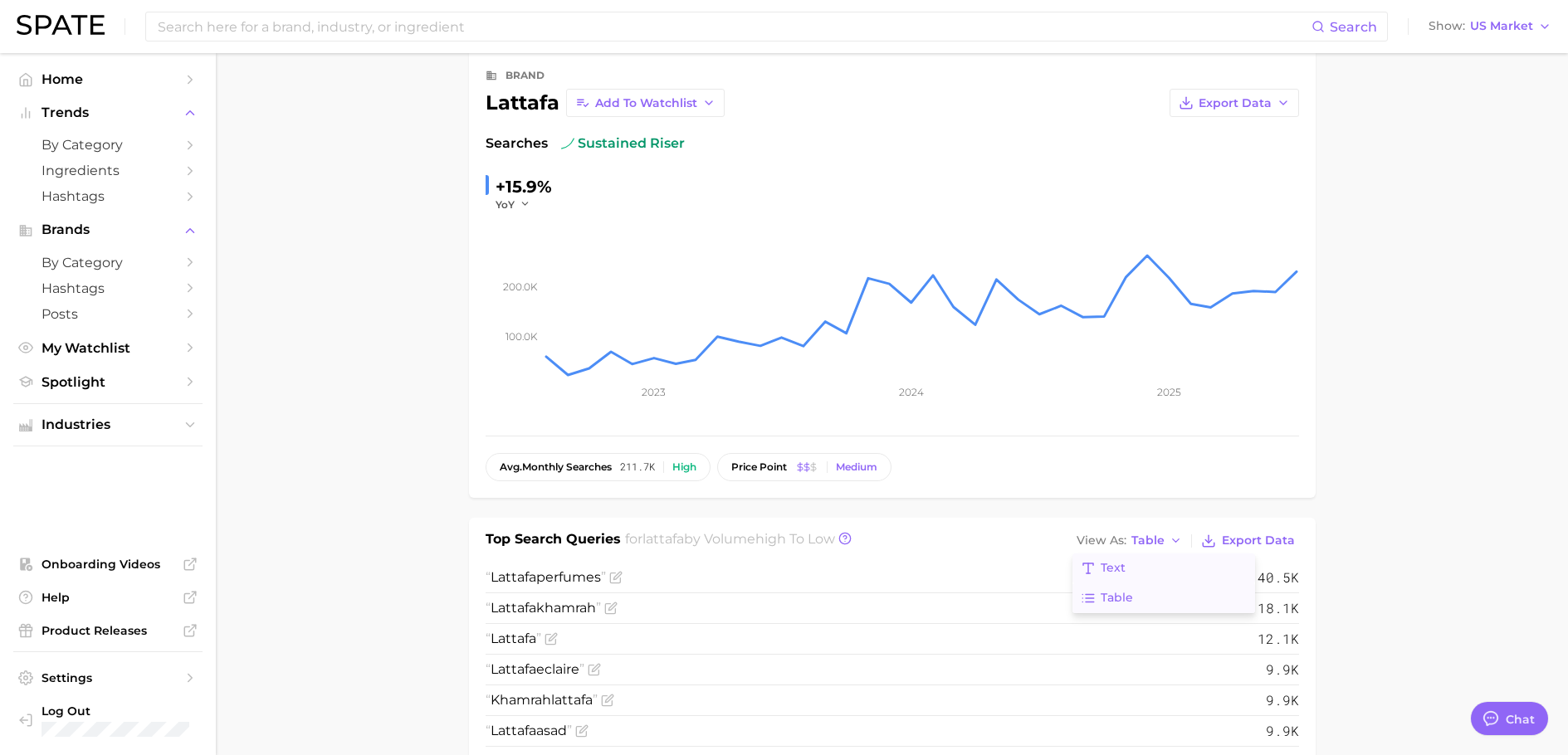
click at [1137, 570] on button "Text" at bounding box center [1164, 569] width 183 height 30
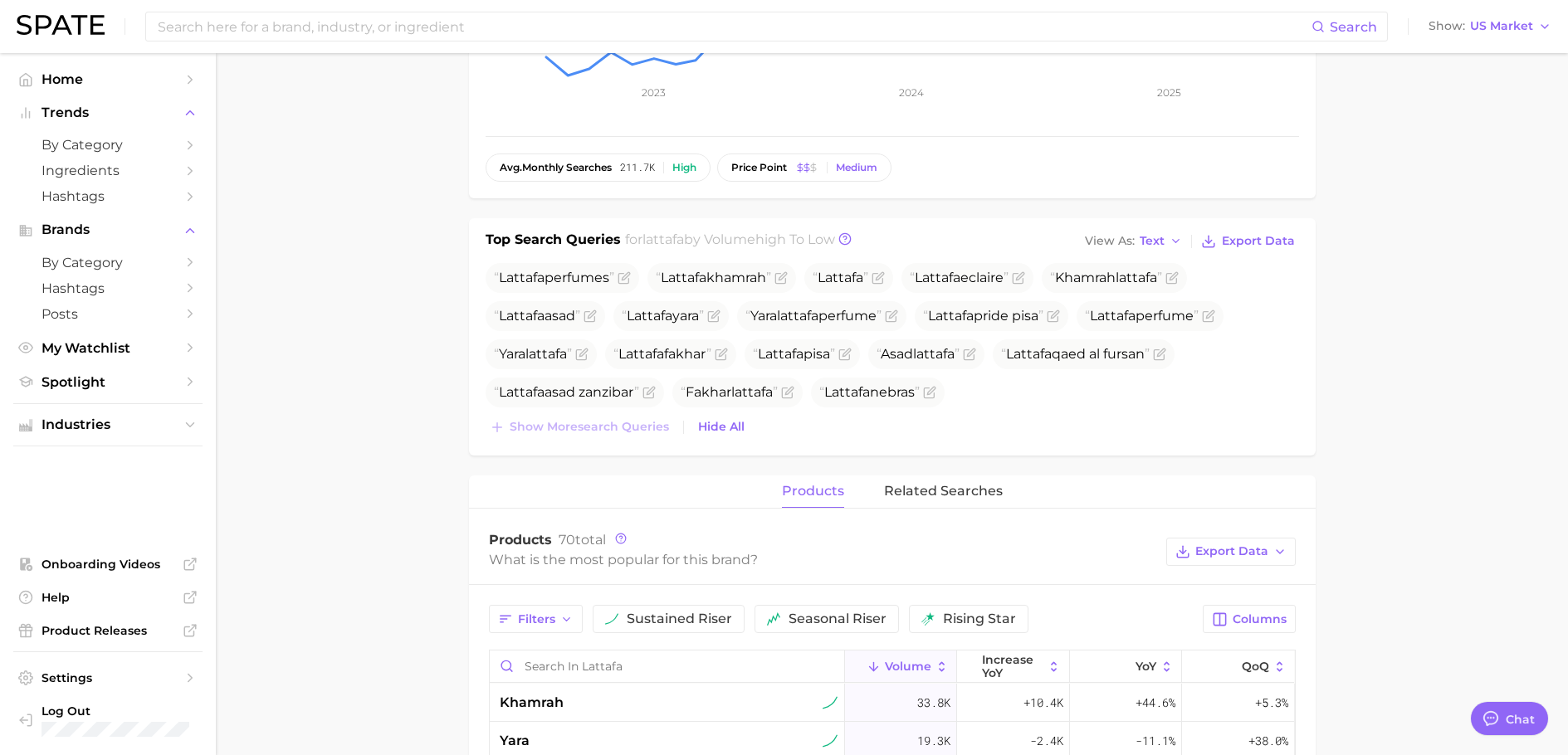
scroll to position [332, 0]
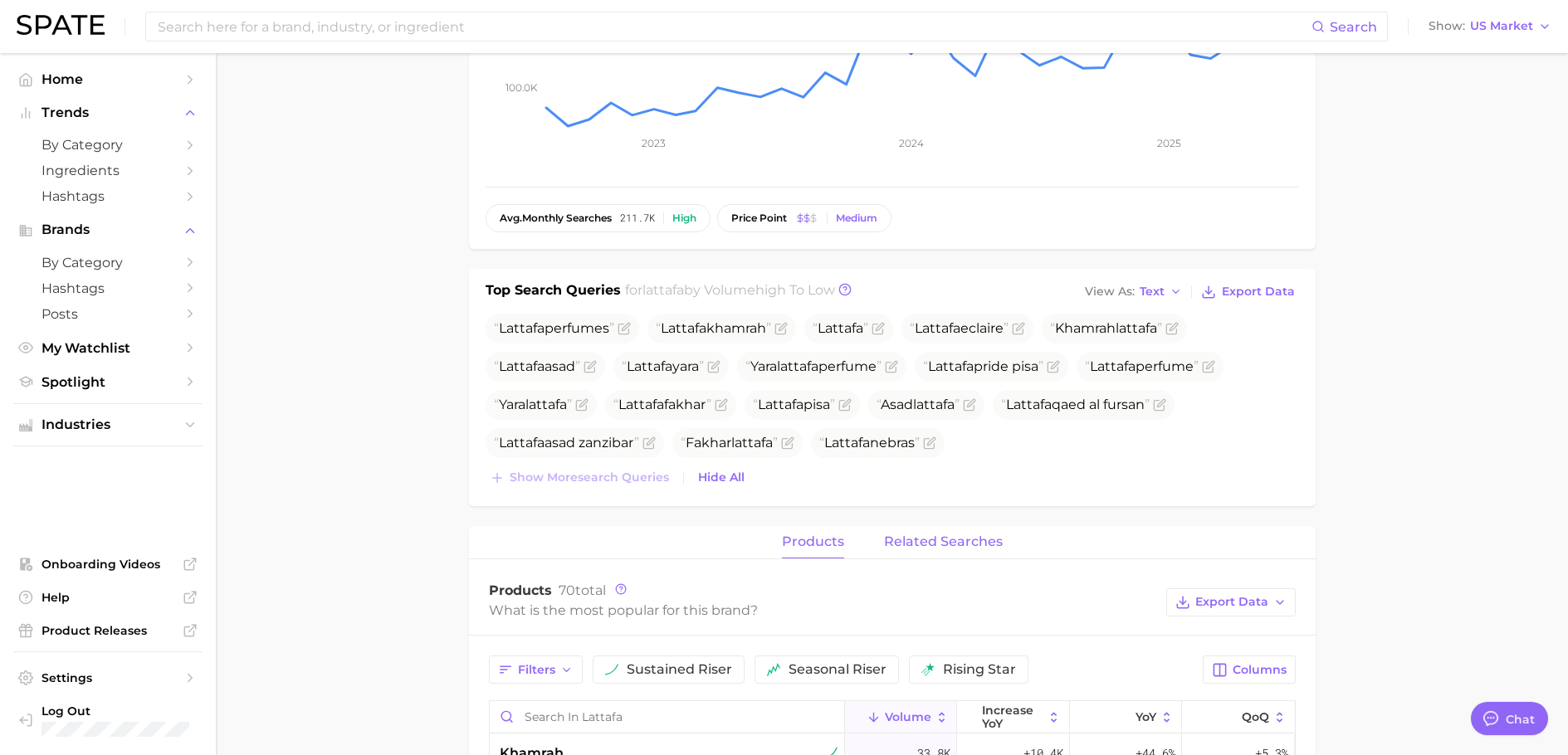
click at [963, 535] on span "related searches" at bounding box center [943, 542] width 119 height 15
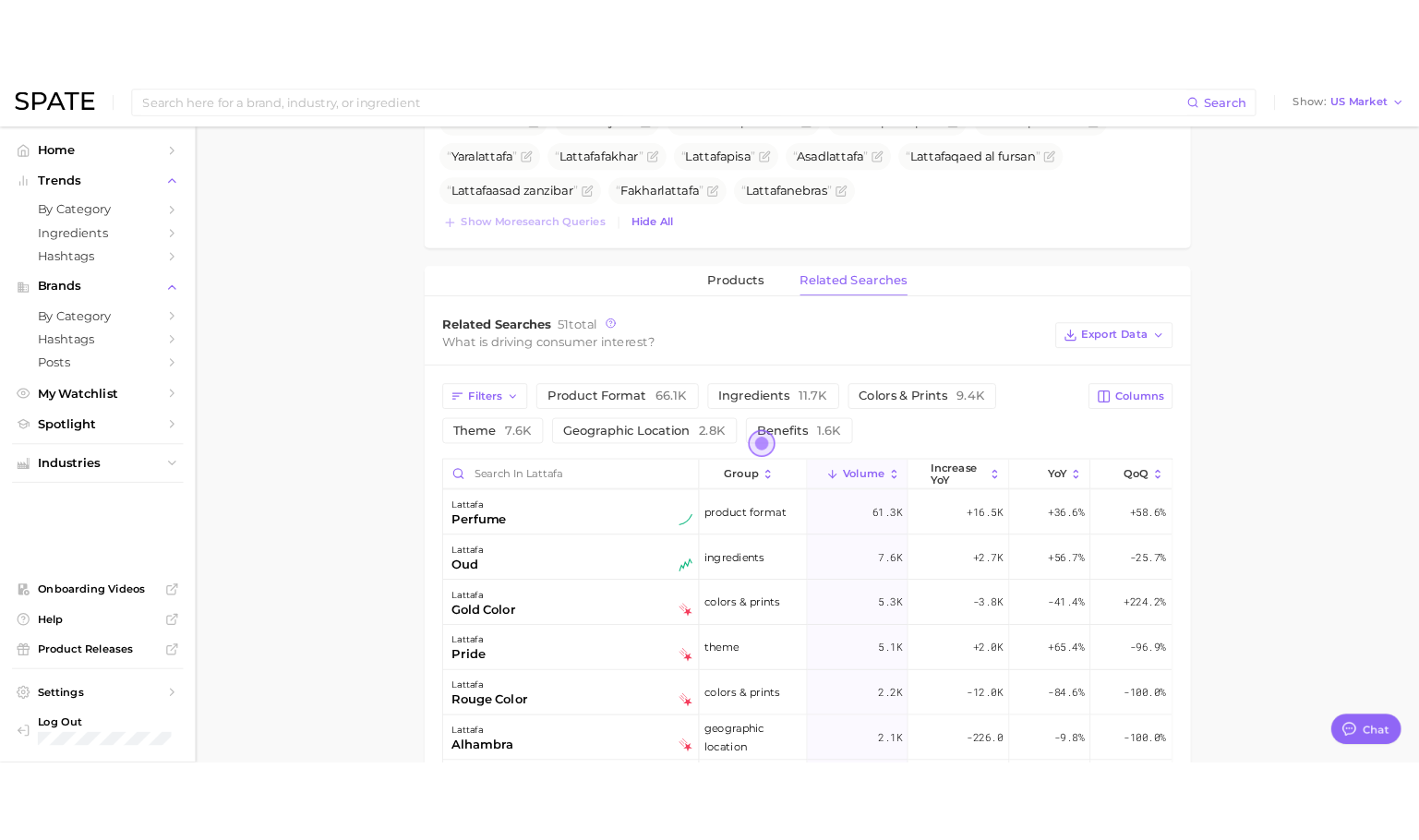
scroll to position [831, 0]
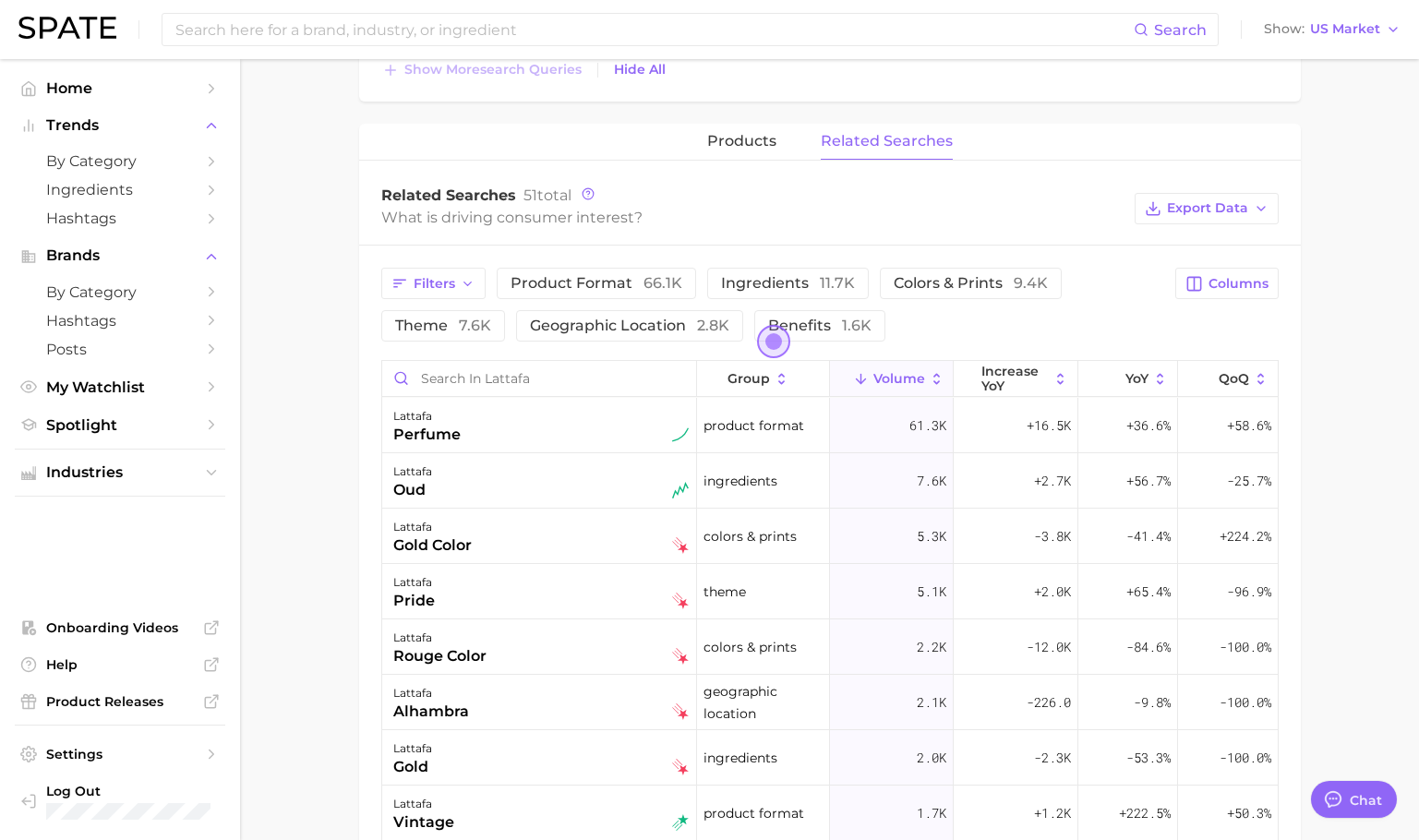
click at [887, 376] on span "Volume" at bounding box center [899, 378] width 52 height 15
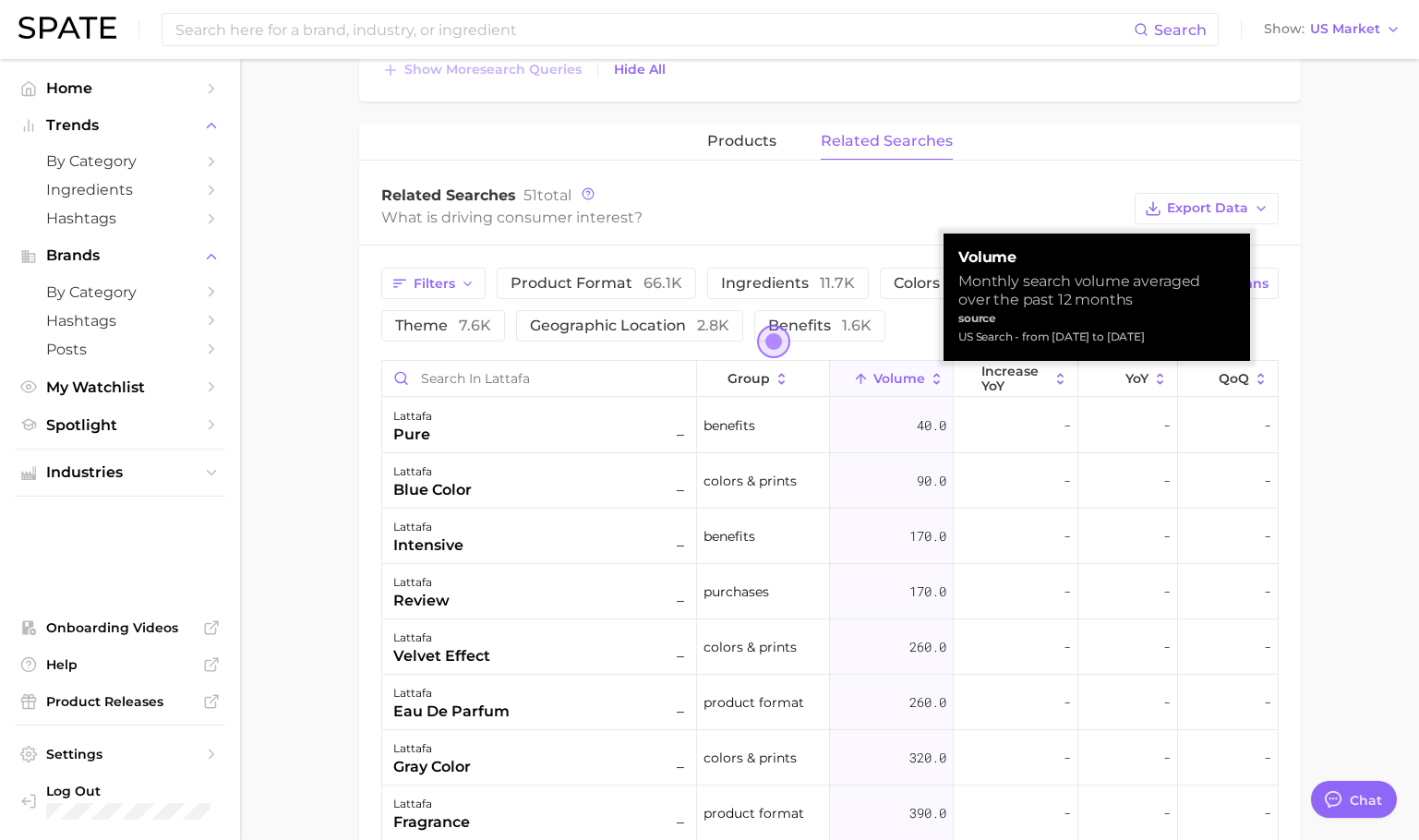
click at [887, 376] on span "Volume" at bounding box center [899, 378] width 52 height 15
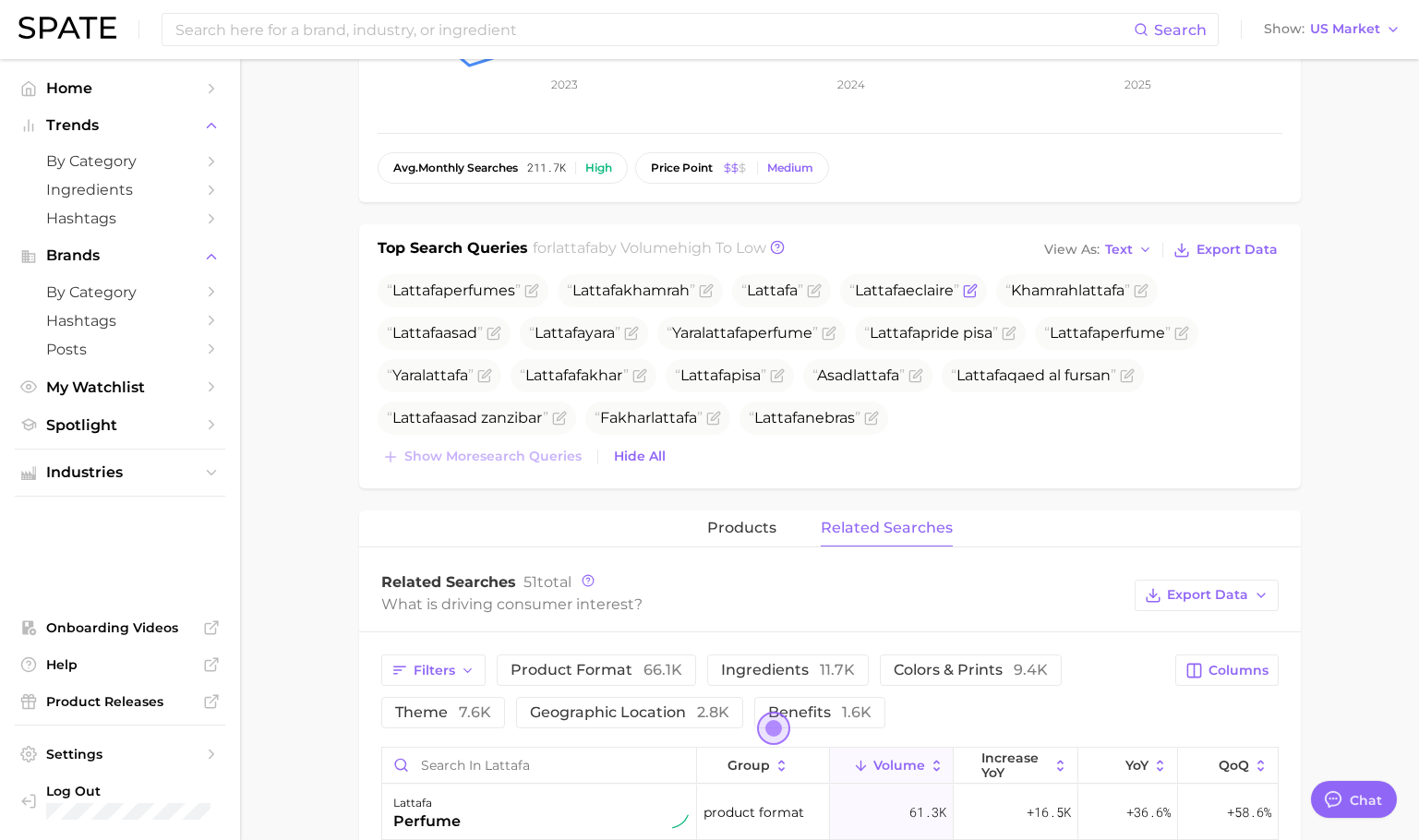
scroll to position [277, 0]
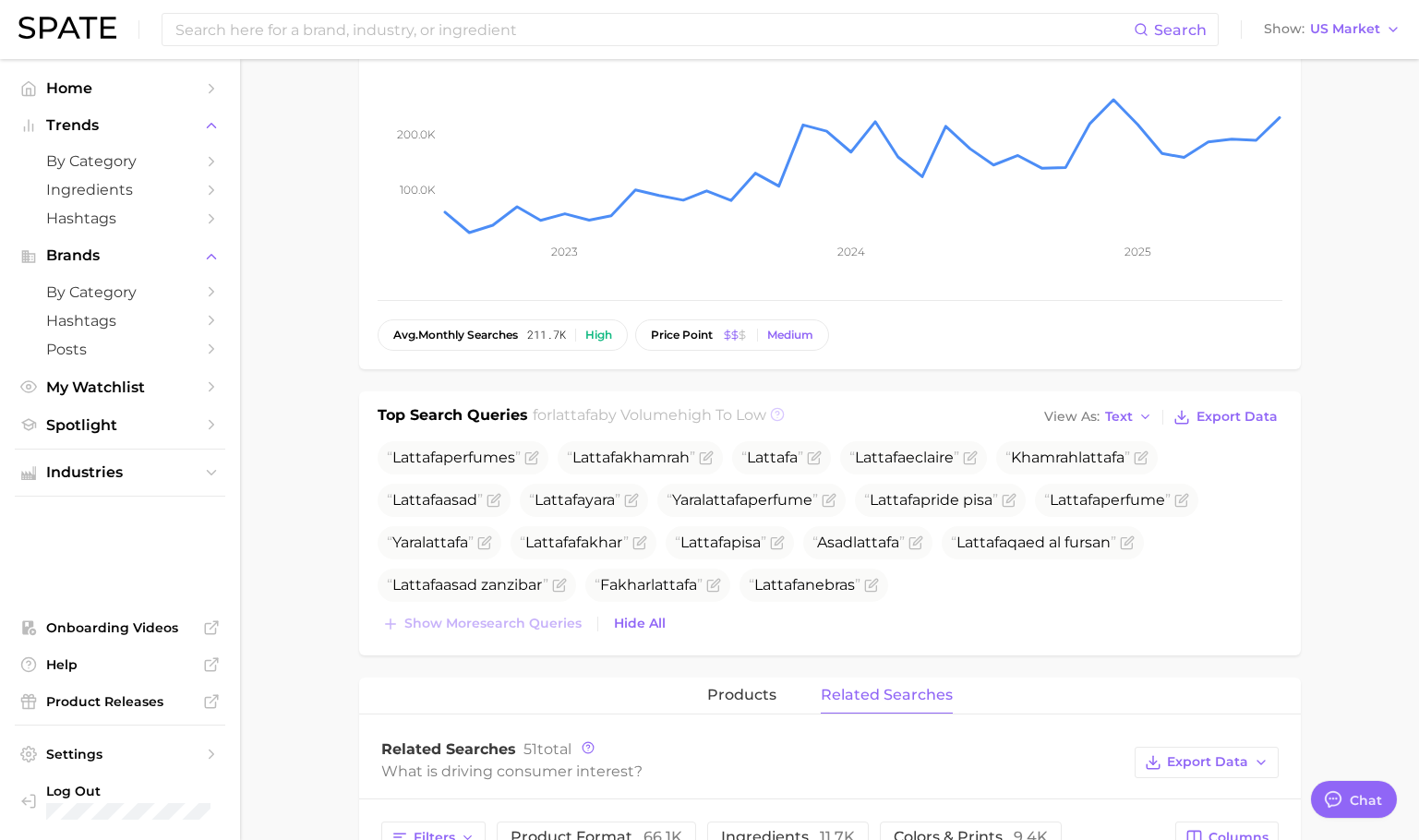
click at [784, 418] on icon at bounding box center [777, 414] width 15 height 15
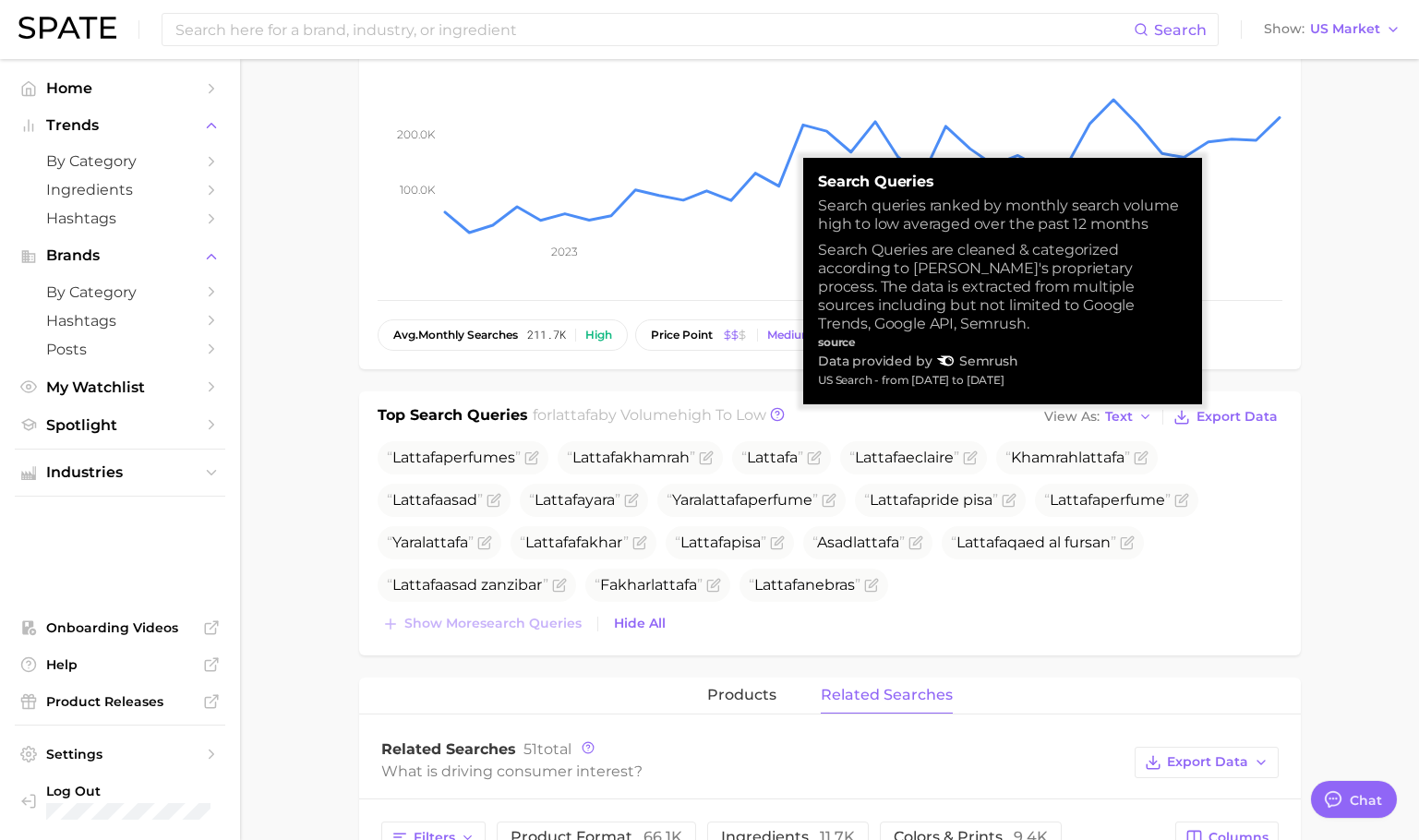
drag, startPoint x: 819, startPoint y: 204, endPoint x: 1048, endPoint y: 381, distance: 289.4
click at [1048, 381] on div "search queries Search queries ranked by monthly search volume high to low avera…" at bounding box center [1002, 280] width 369 height 217
copy div "Search queries ranked by monthly search volume high to low averaged over the pa…"
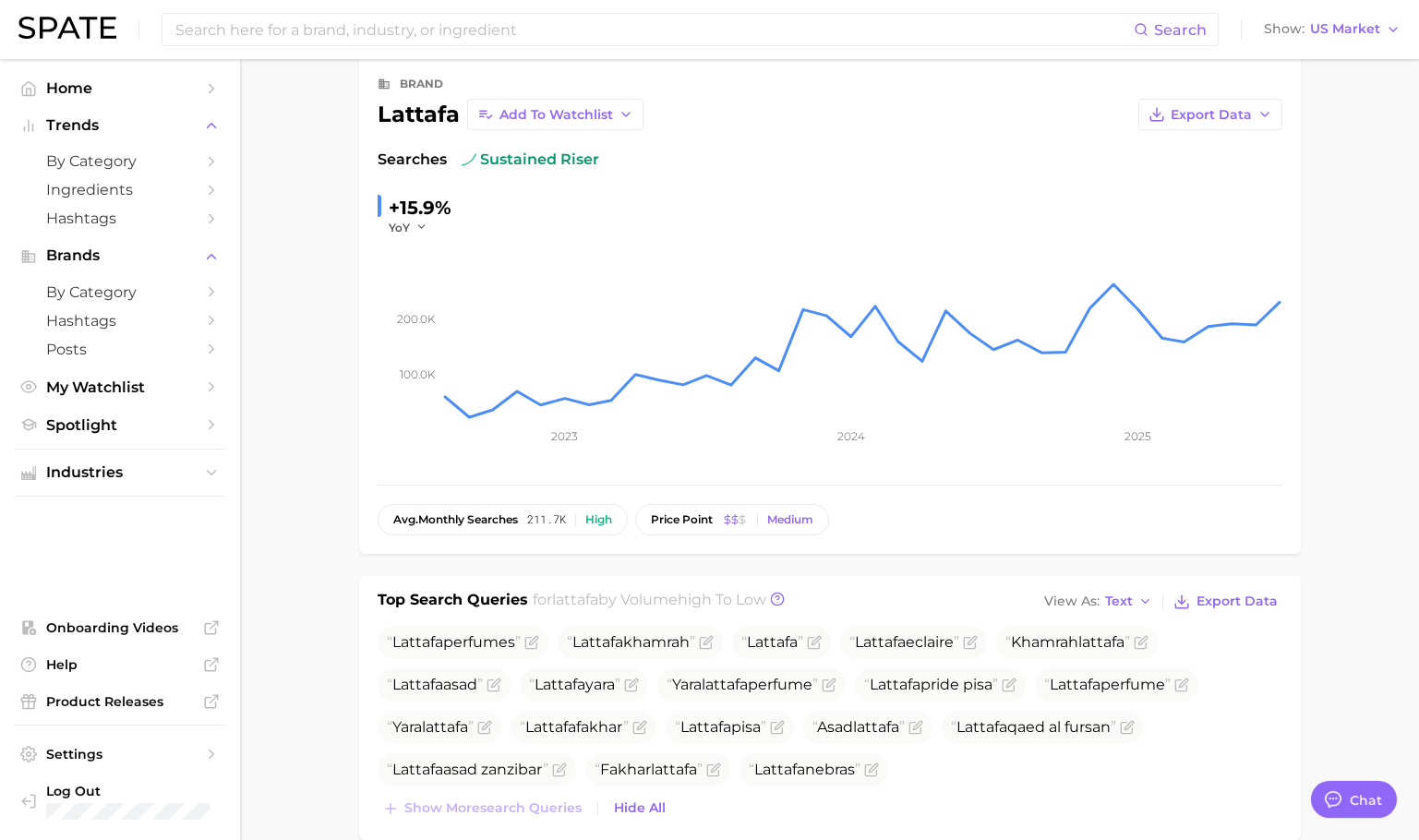
scroll to position [461, 0]
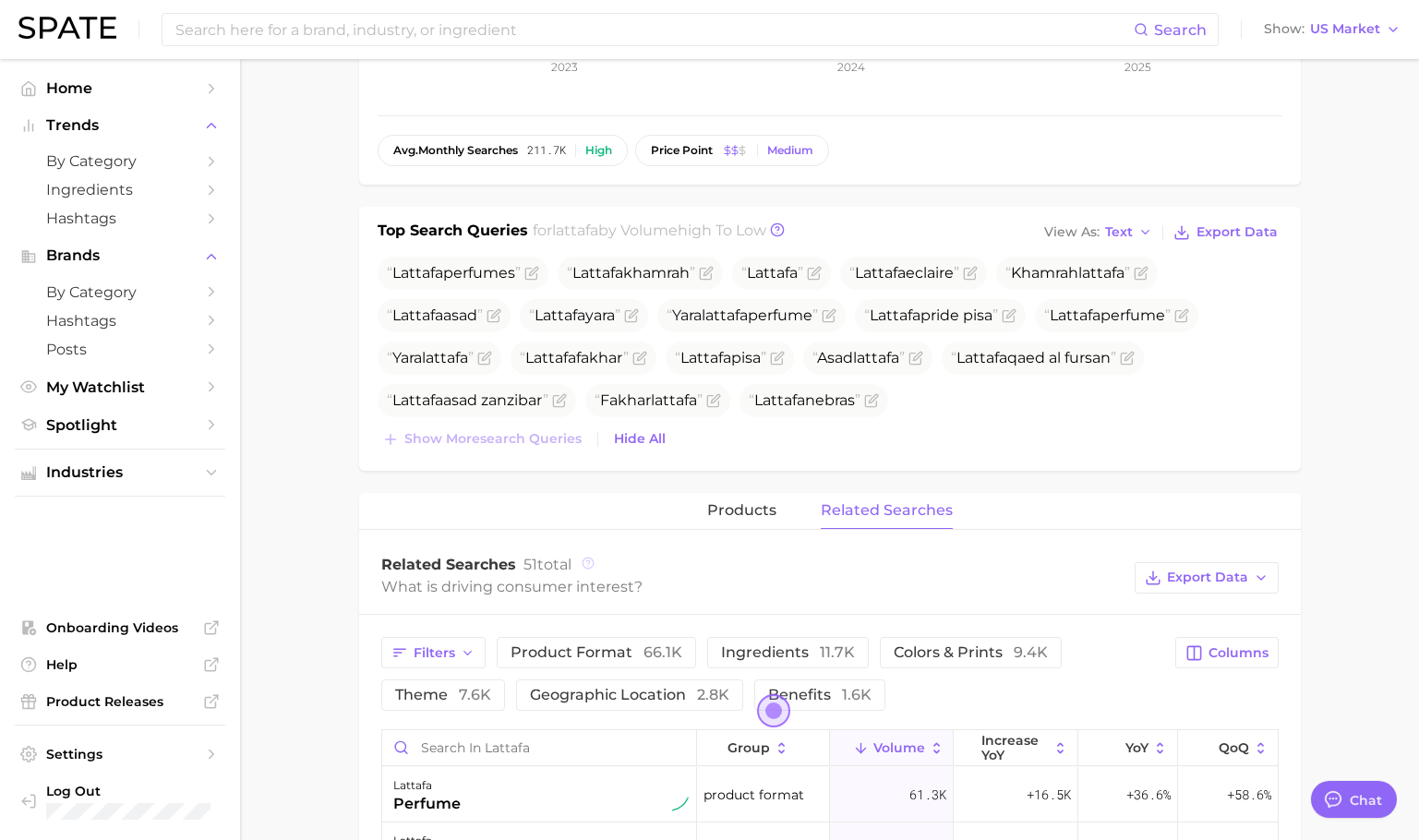
click at [588, 563] on icon at bounding box center [587, 563] width 3 height 4
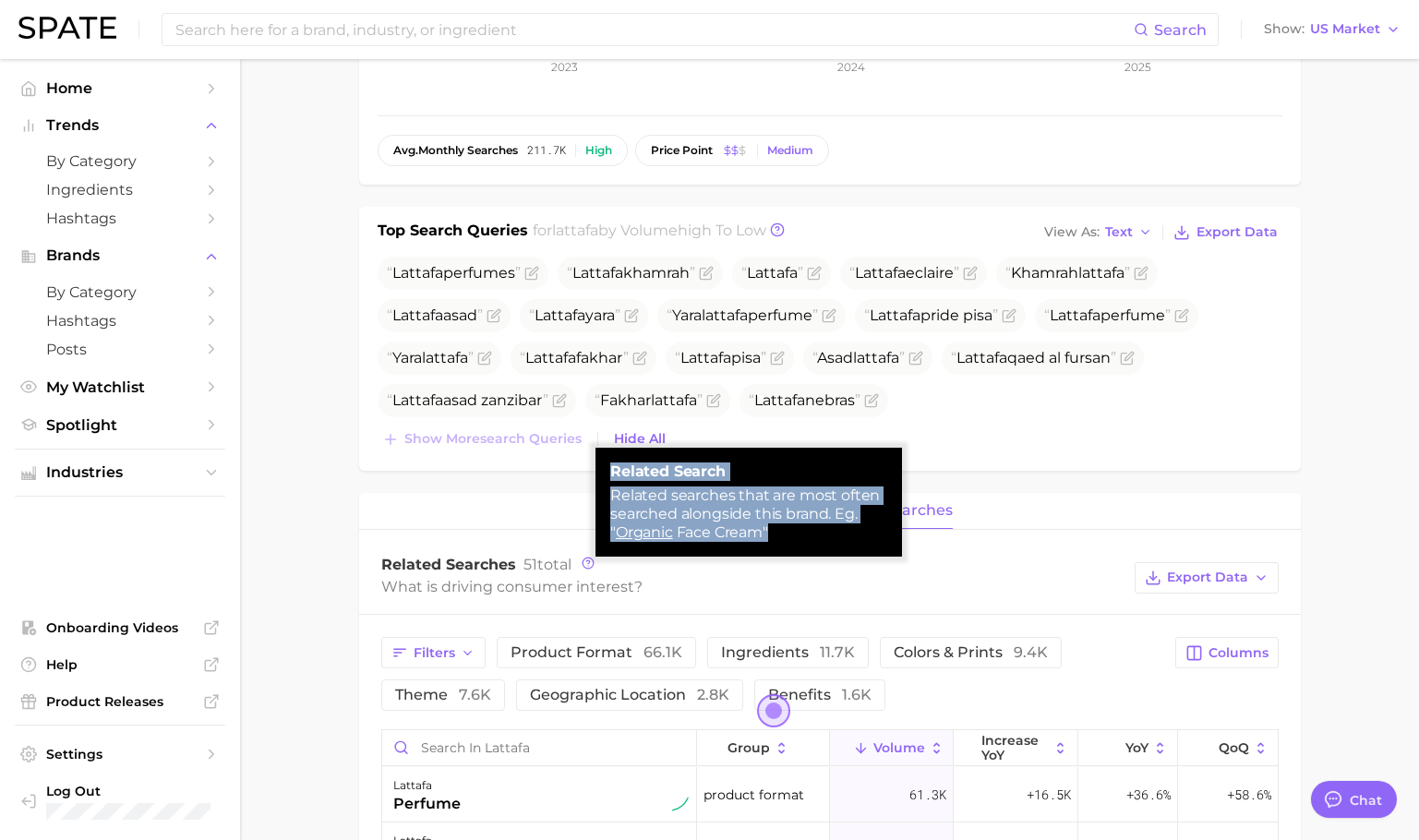
drag, startPoint x: 611, startPoint y: 467, endPoint x: 855, endPoint y: 544, distance: 255.9
click at [855, 544] on div "Related search Related searches that are most often searched alongside this bra…" at bounding box center [748, 502] width 307 height 109
copy div "Related search Related searches that are most often searched alongside this bra…"
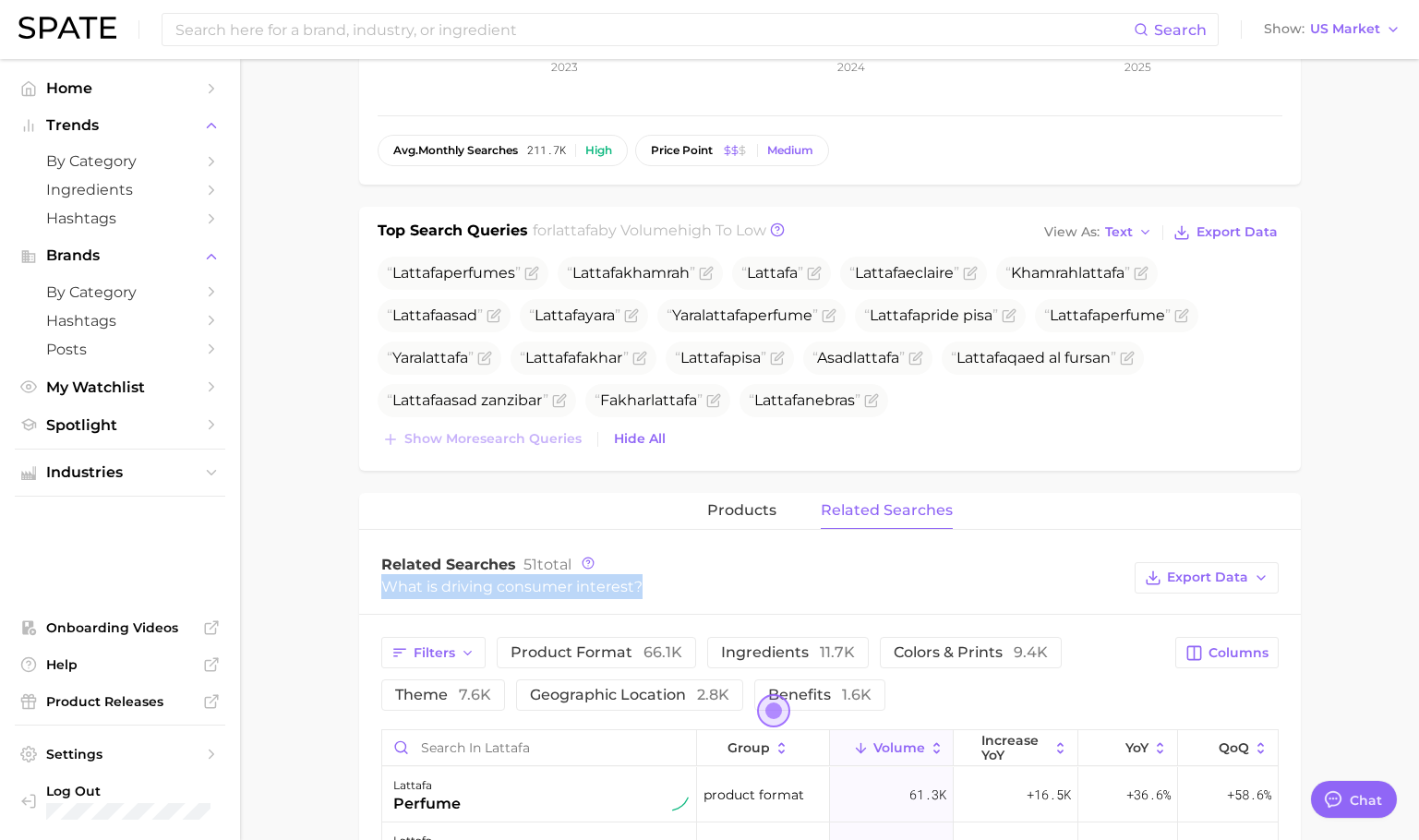
drag, startPoint x: 385, startPoint y: 589, endPoint x: 658, endPoint y: 590, distance: 273.0
click at [658, 590] on div "What is driving consumer interest?" at bounding box center [753, 587] width 745 height 25
copy div "What is driving consumer interest?"
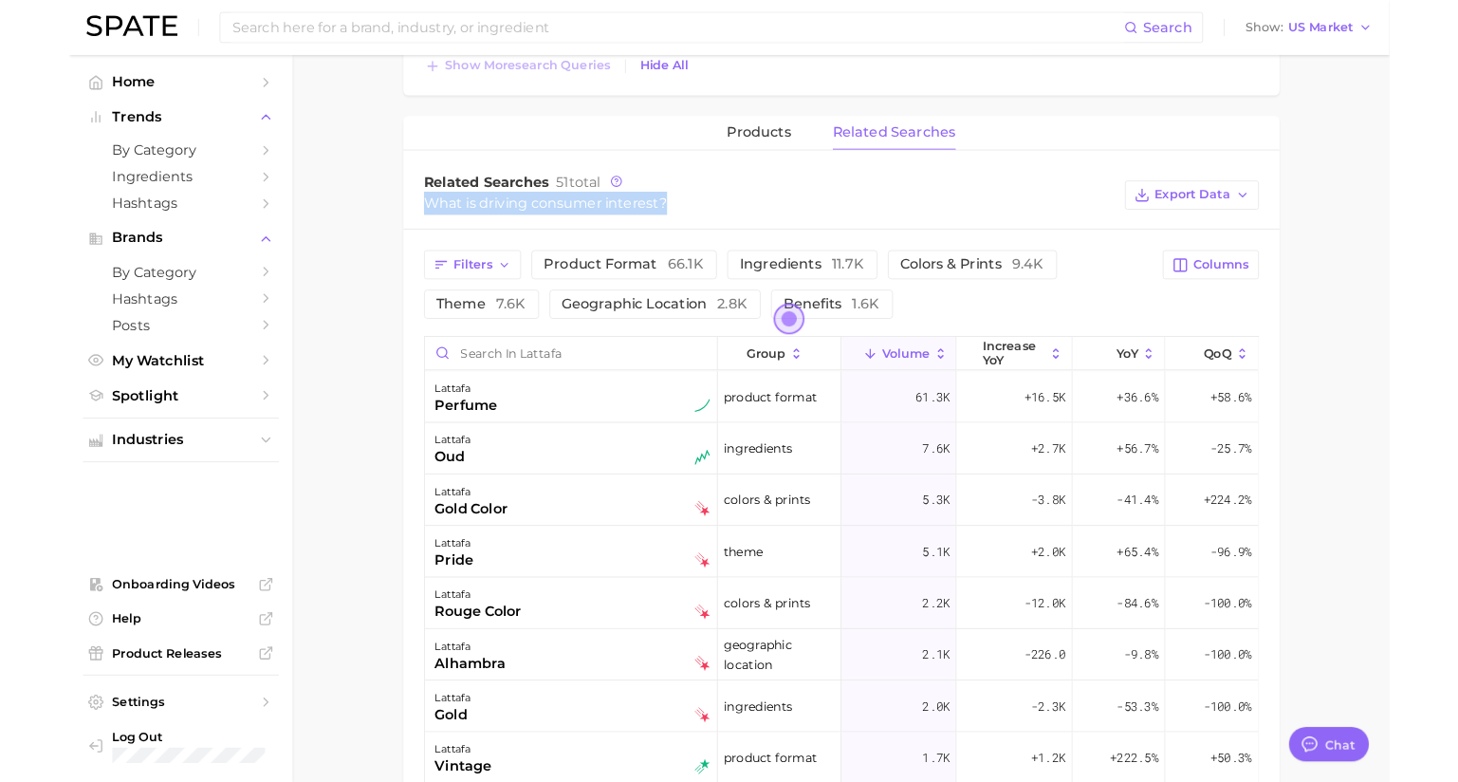
scroll to position [854, 0]
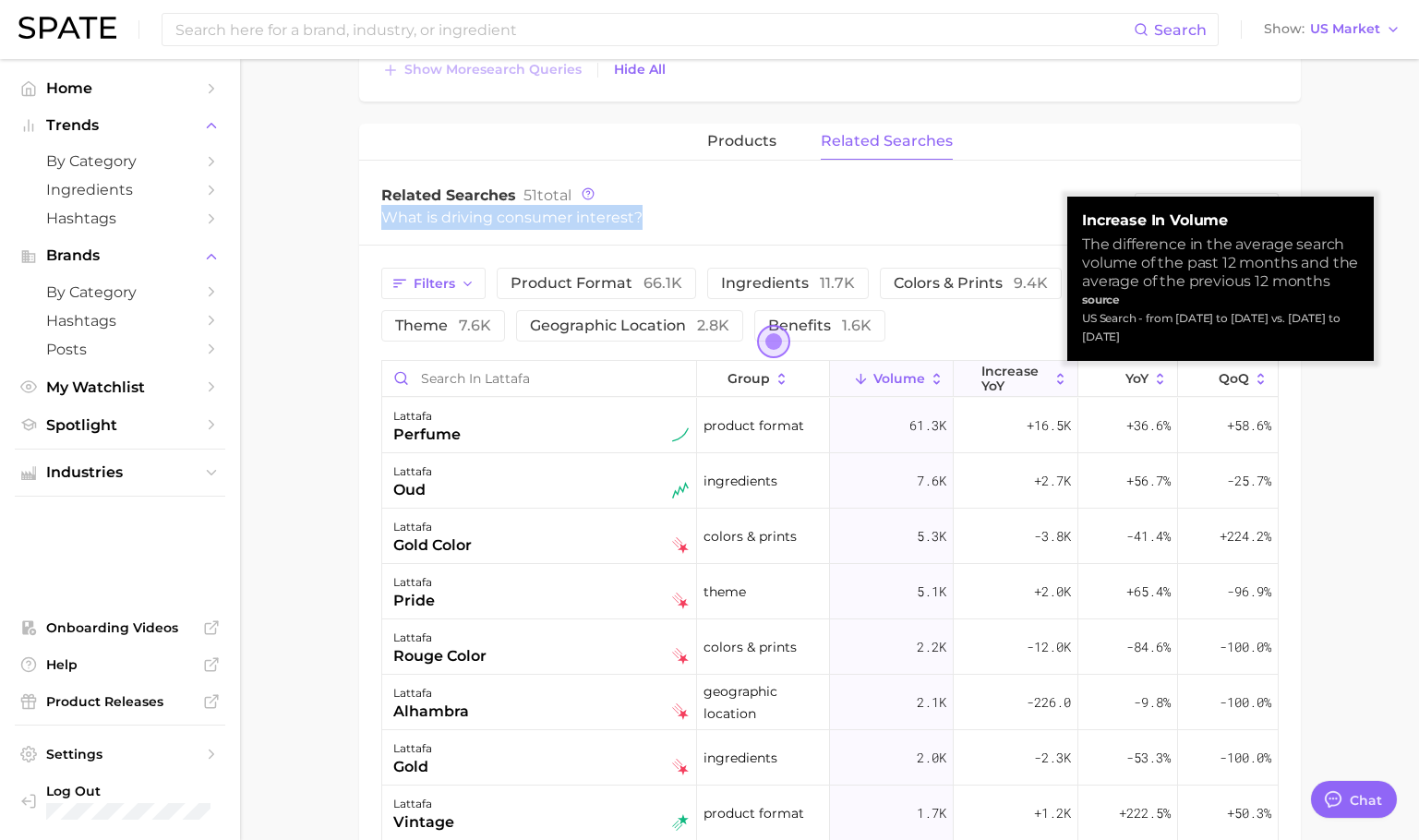
click at [1033, 386] on span "increase YoY" at bounding box center [1015, 379] width 67 height 29
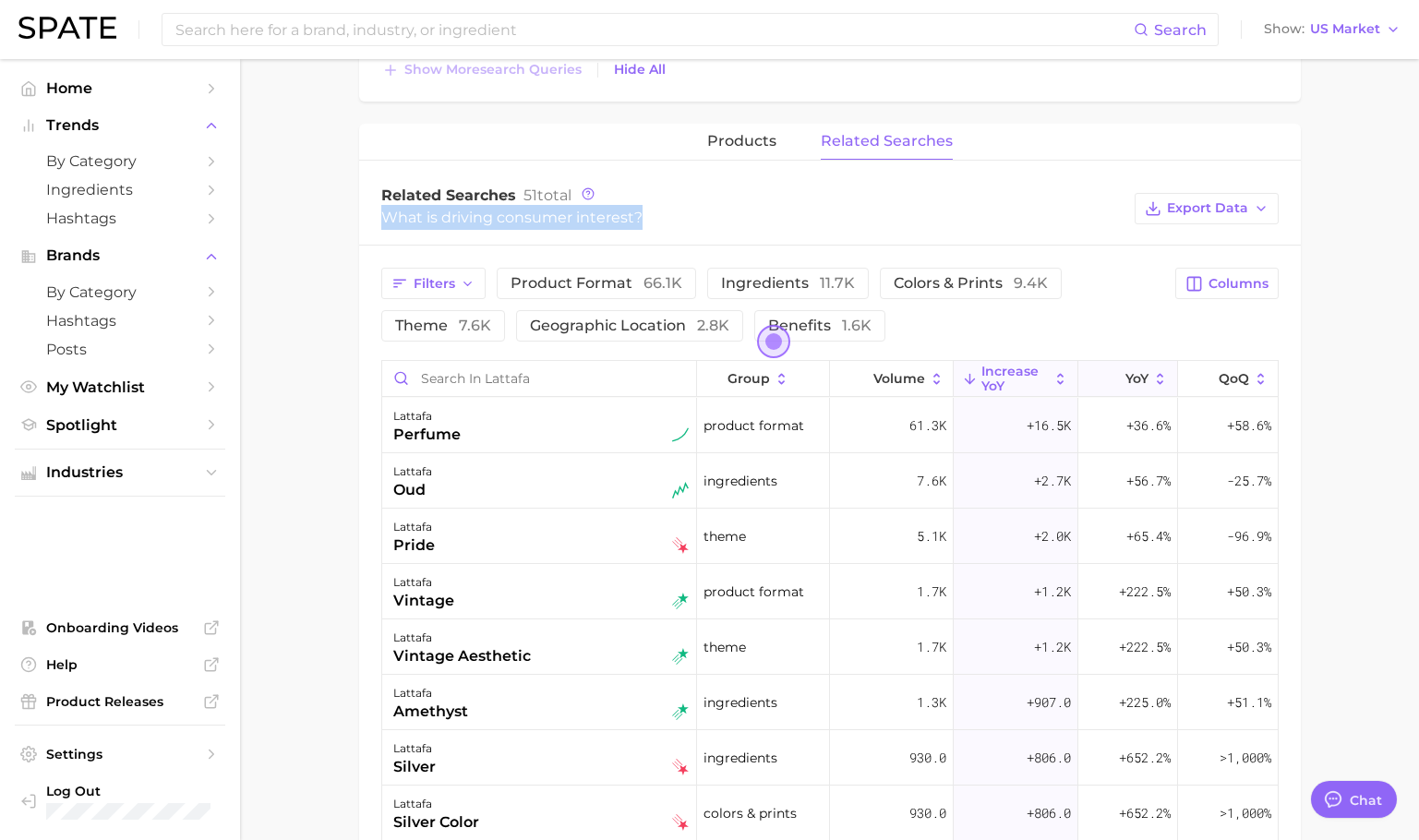
click at [1132, 377] on span "YoY" at bounding box center [1138, 378] width 23 height 15
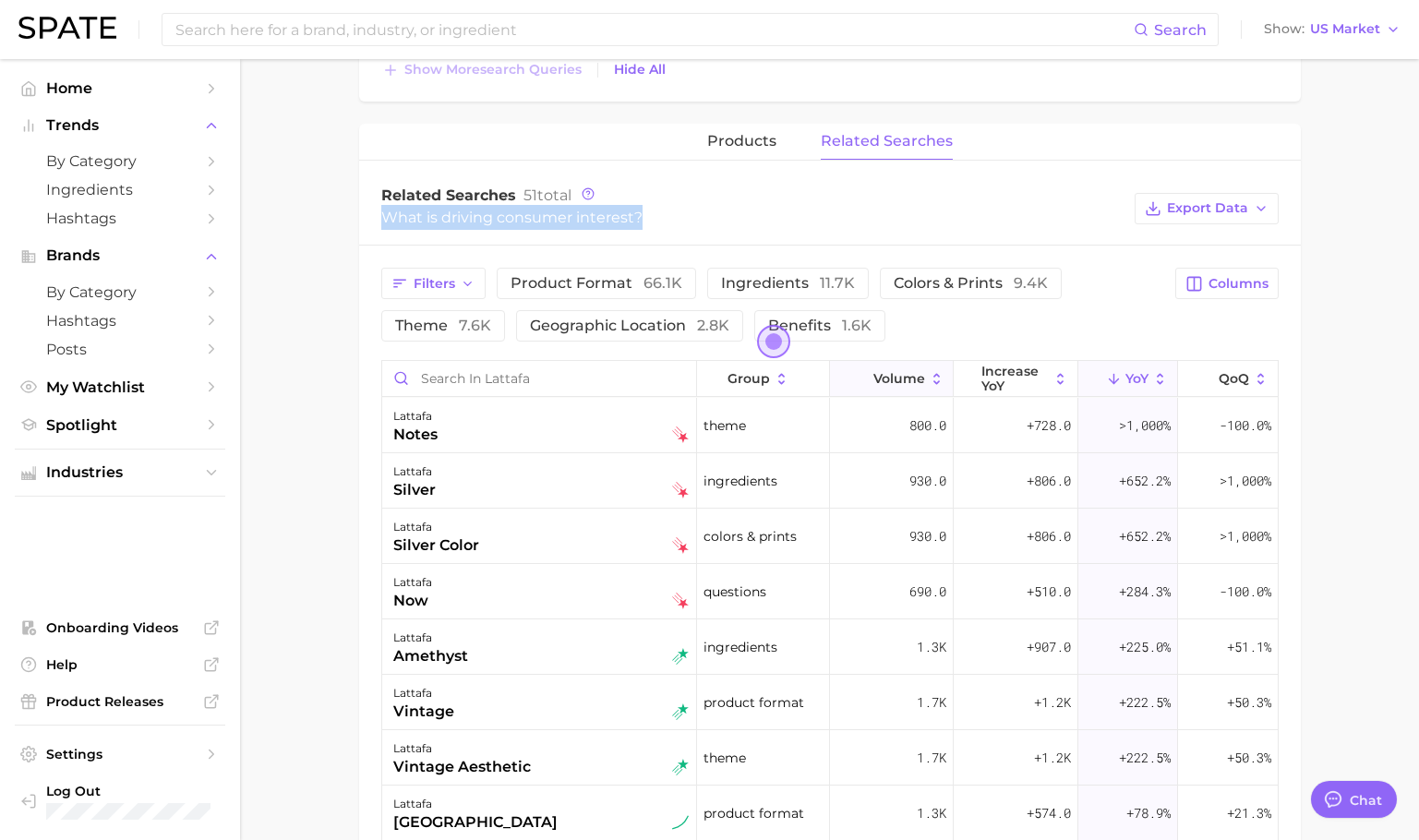
click at [928, 381] on icon at bounding box center [936, 379] width 17 height 17
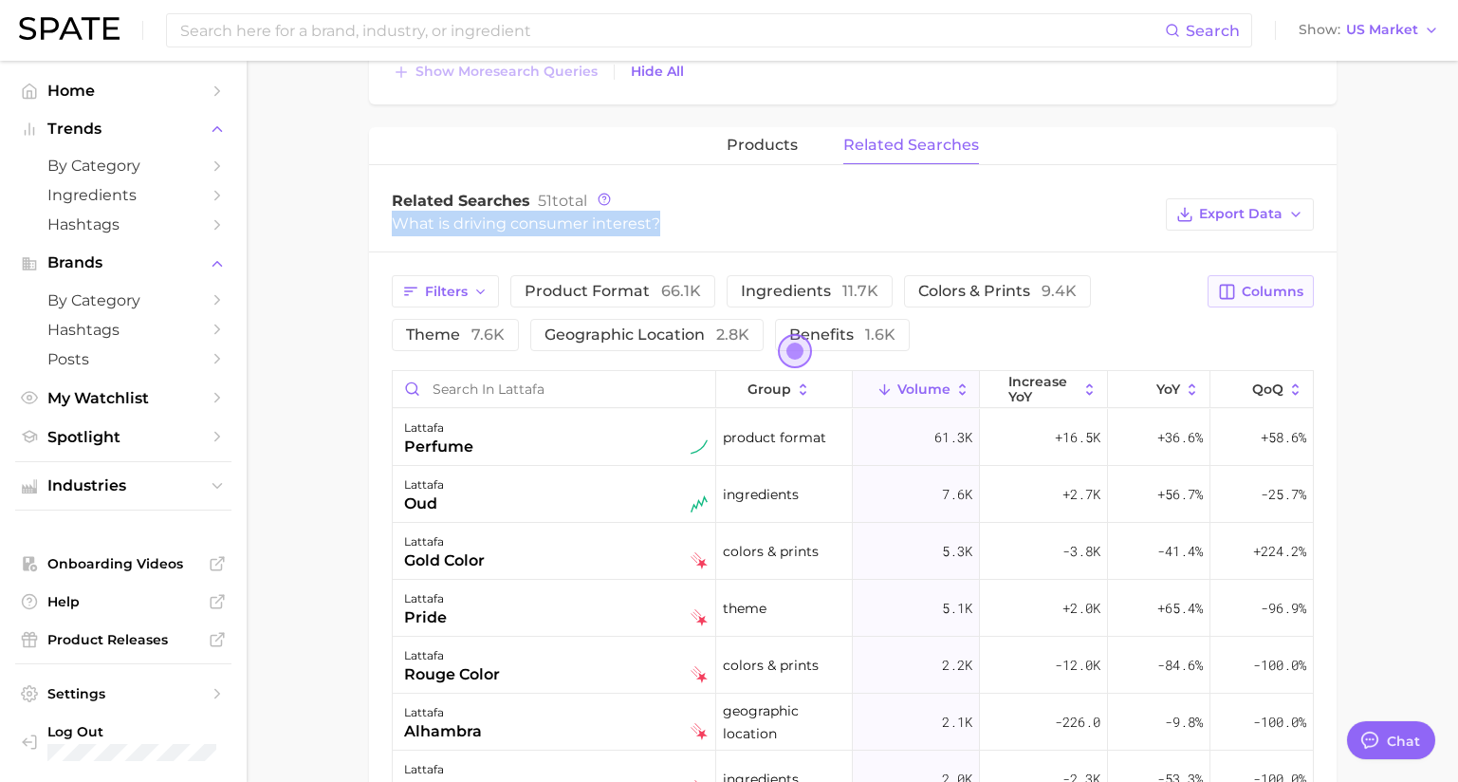
click at [1286, 297] on span "Columns" at bounding box center [1273, 292] width 62 height 16
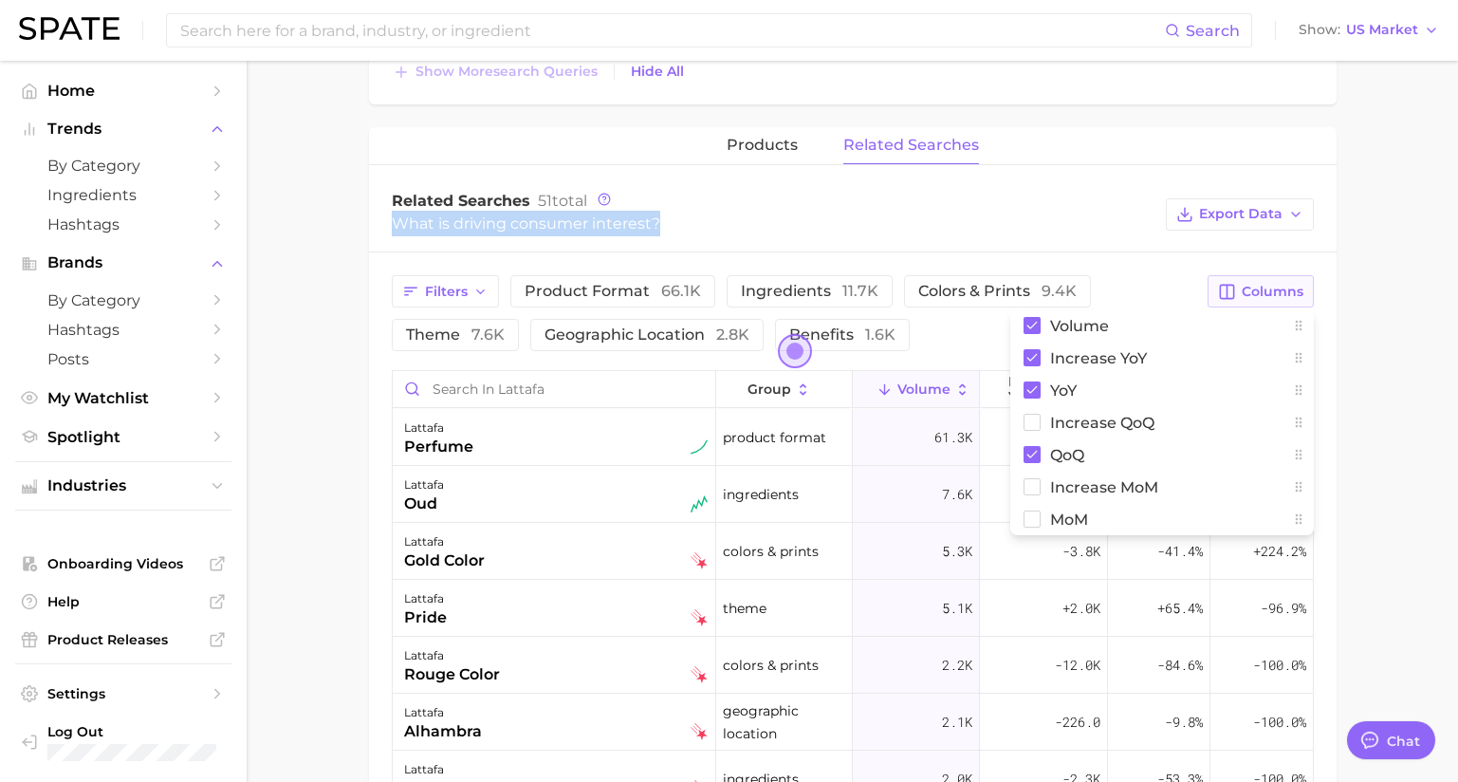
click at [1286, 297] on span "Columns" at bounding box center [1273, 292] width 62 height 16
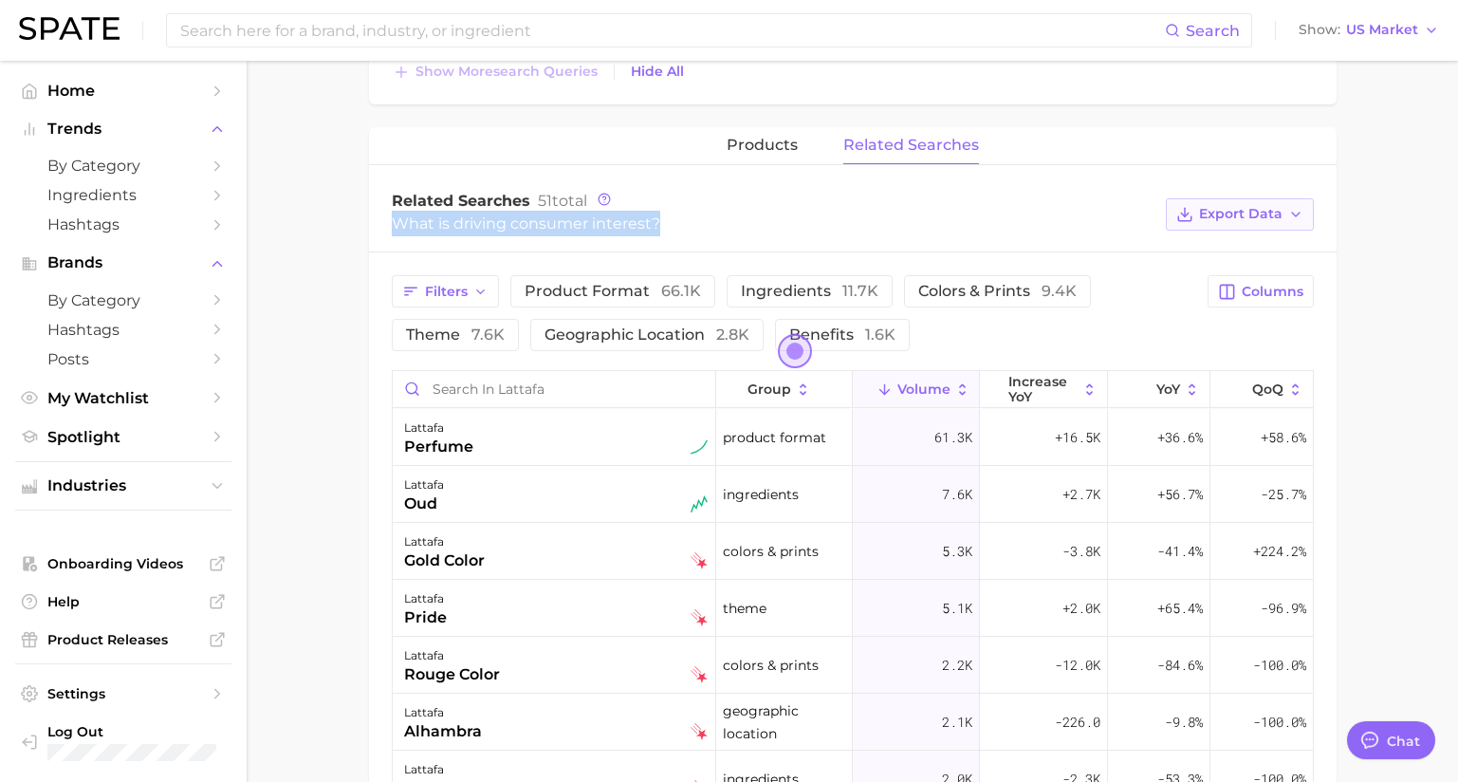
click at [1267, 229] on button "Export Data" at bounding box center [1240, 214] width 148 height 32
click at [1211, 248] on span "Table Data CSV" at bounding box center [1190, 249] width 104 height 16
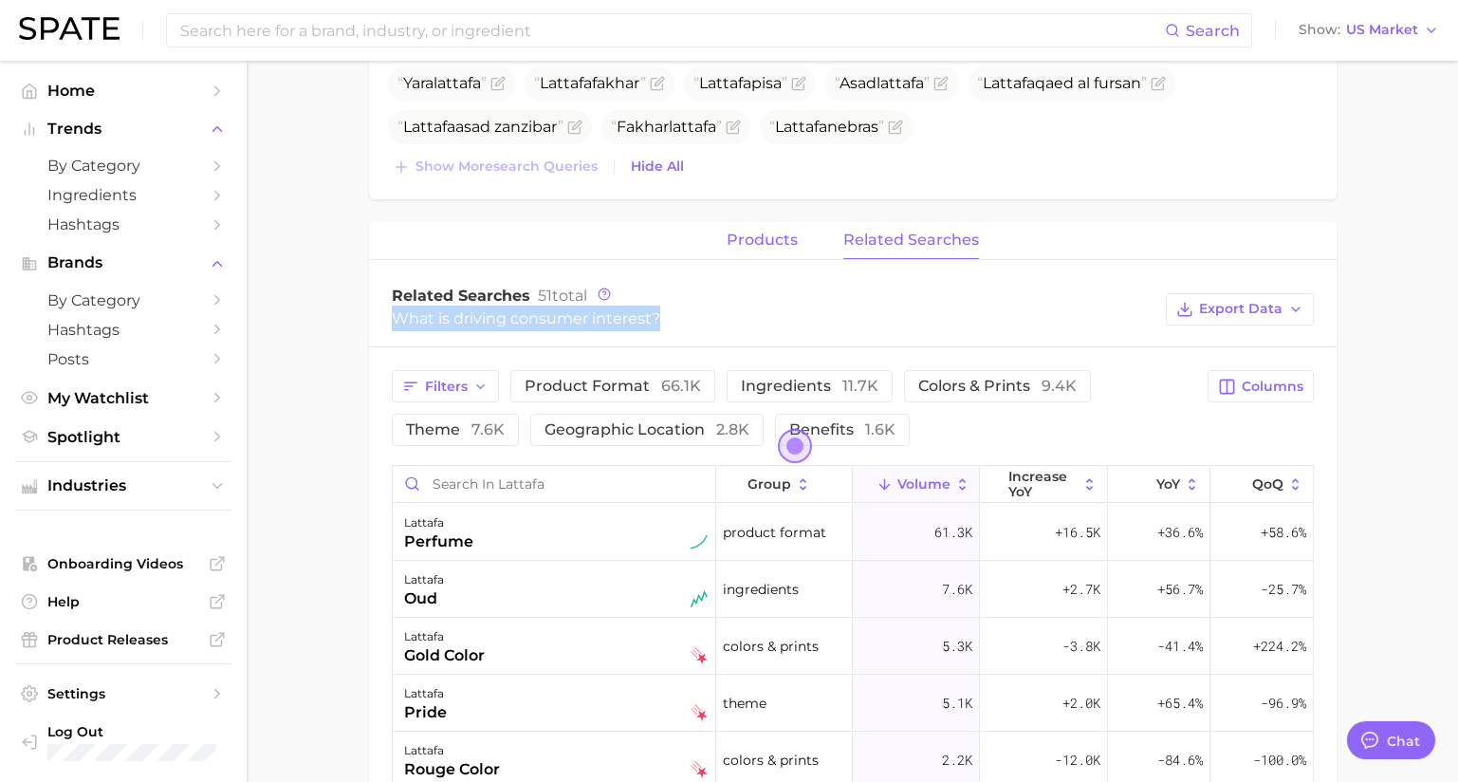
click at [756, 240] on span "products" at bounding box center [762, 239] width 71 height 17
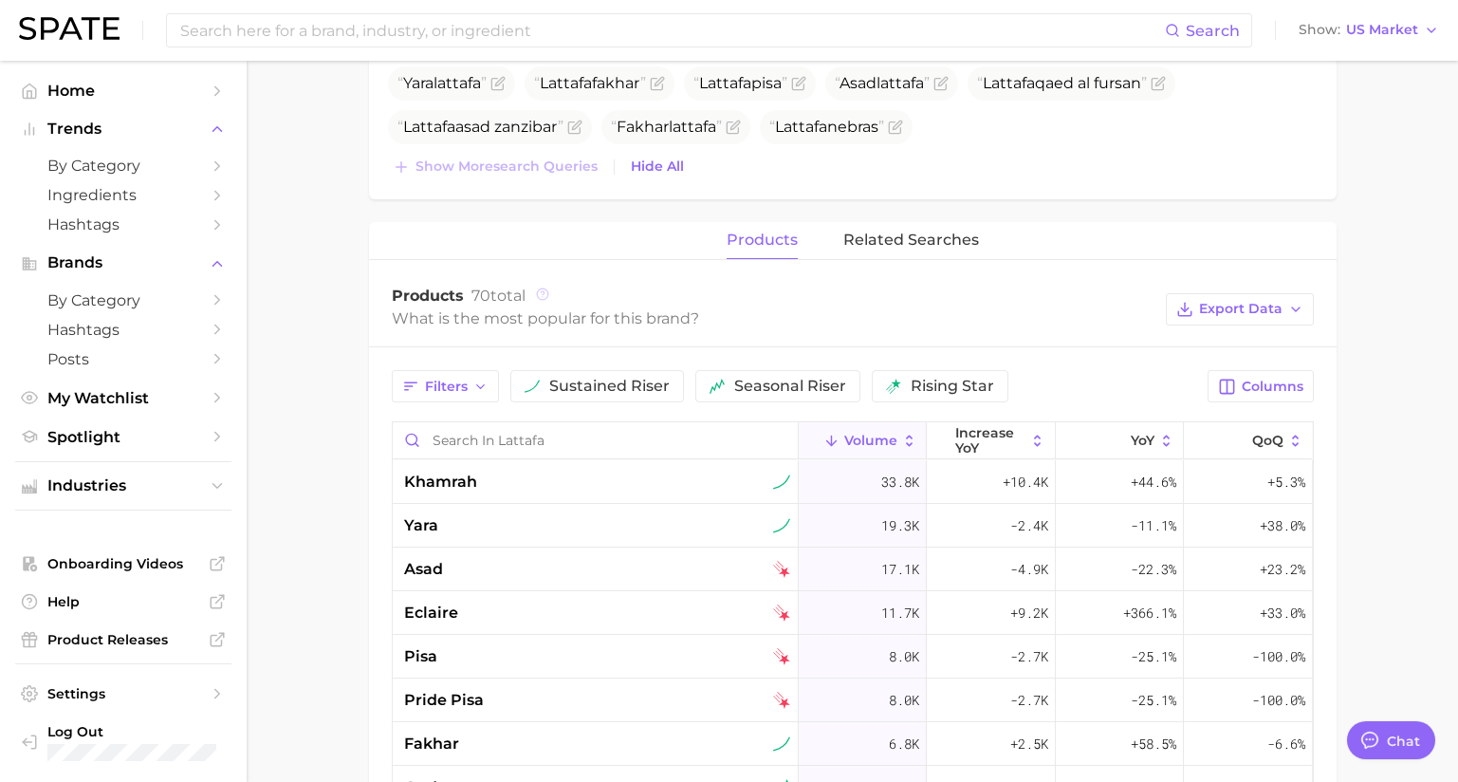
click at [546, 296] on icon at bounding box center [542, 293] width 13 height 13
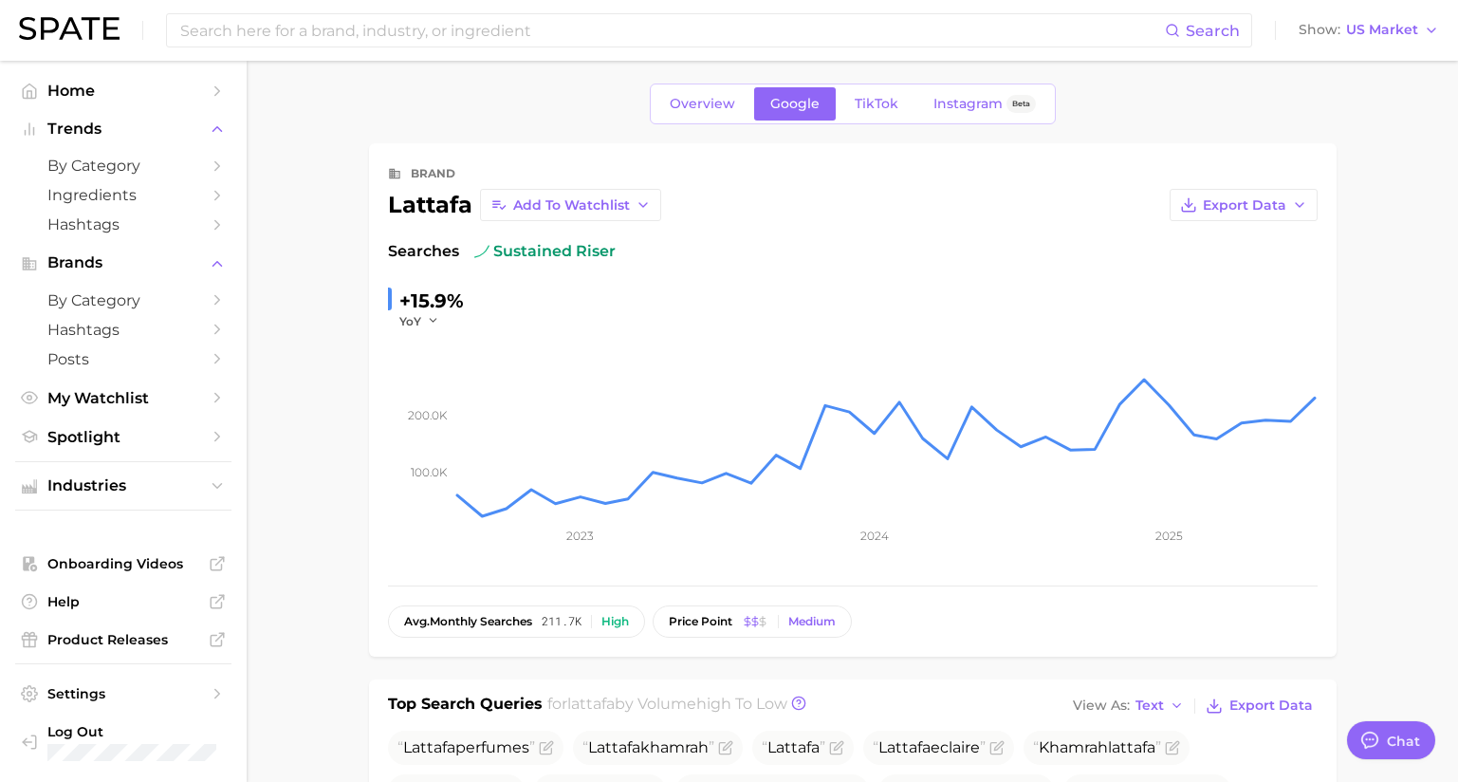
scroll to position [0, 0]
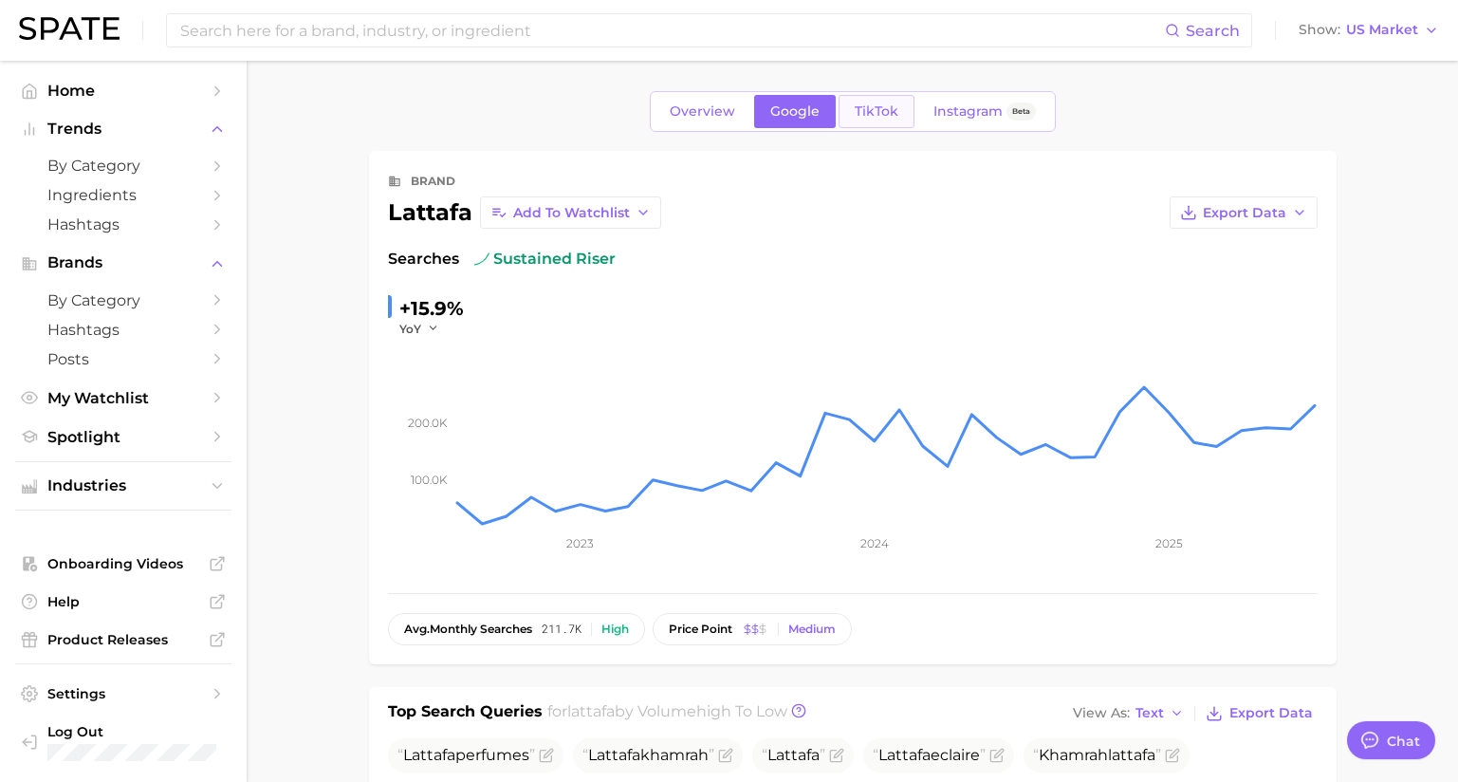
click at [868, 119] on span "TikTok" at bounding box center [877, 111] width 44 height 16
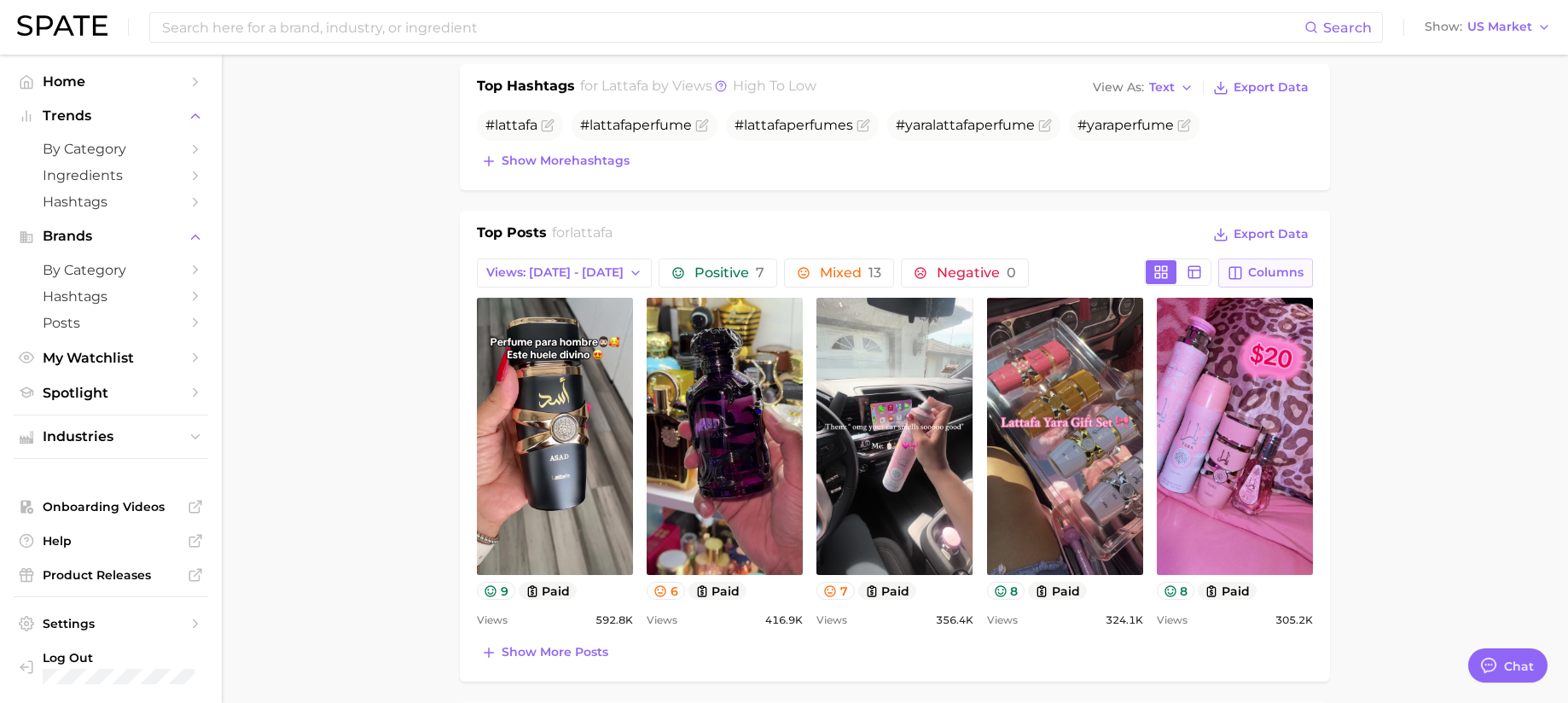
scroll to position [597, 0]
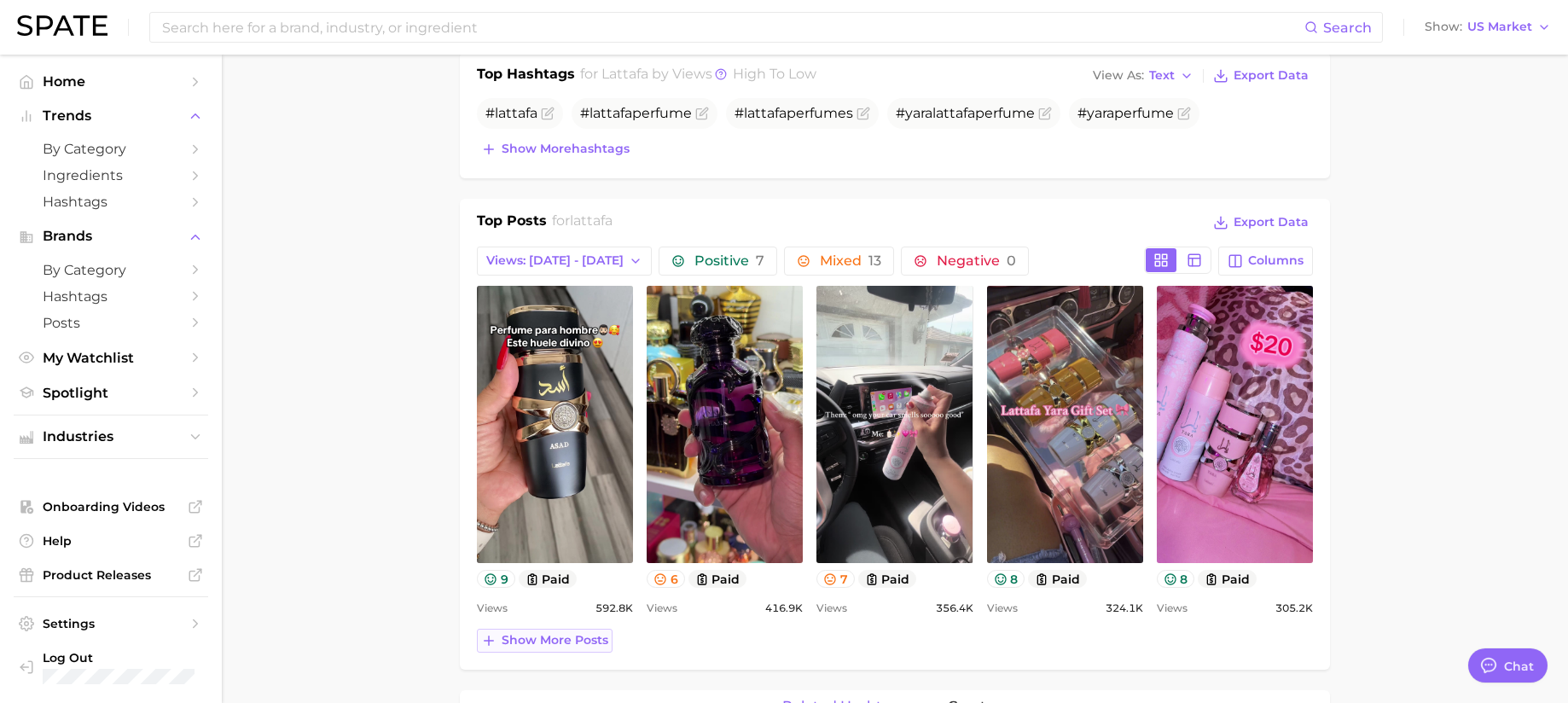
click at [513, 644] on span "Show more posts" at bounding box center [555, 640] width 107 height 14
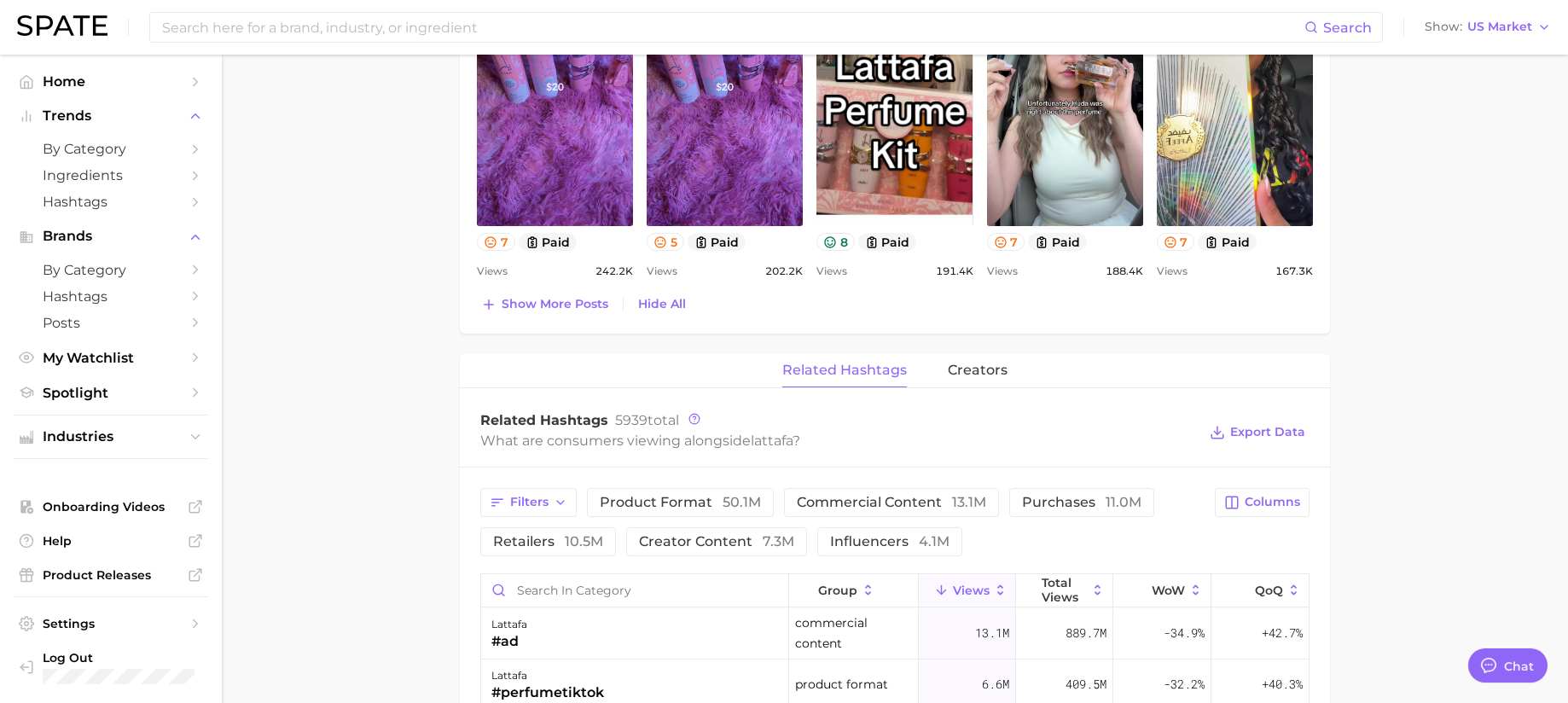
scroll to position [1450, 0]
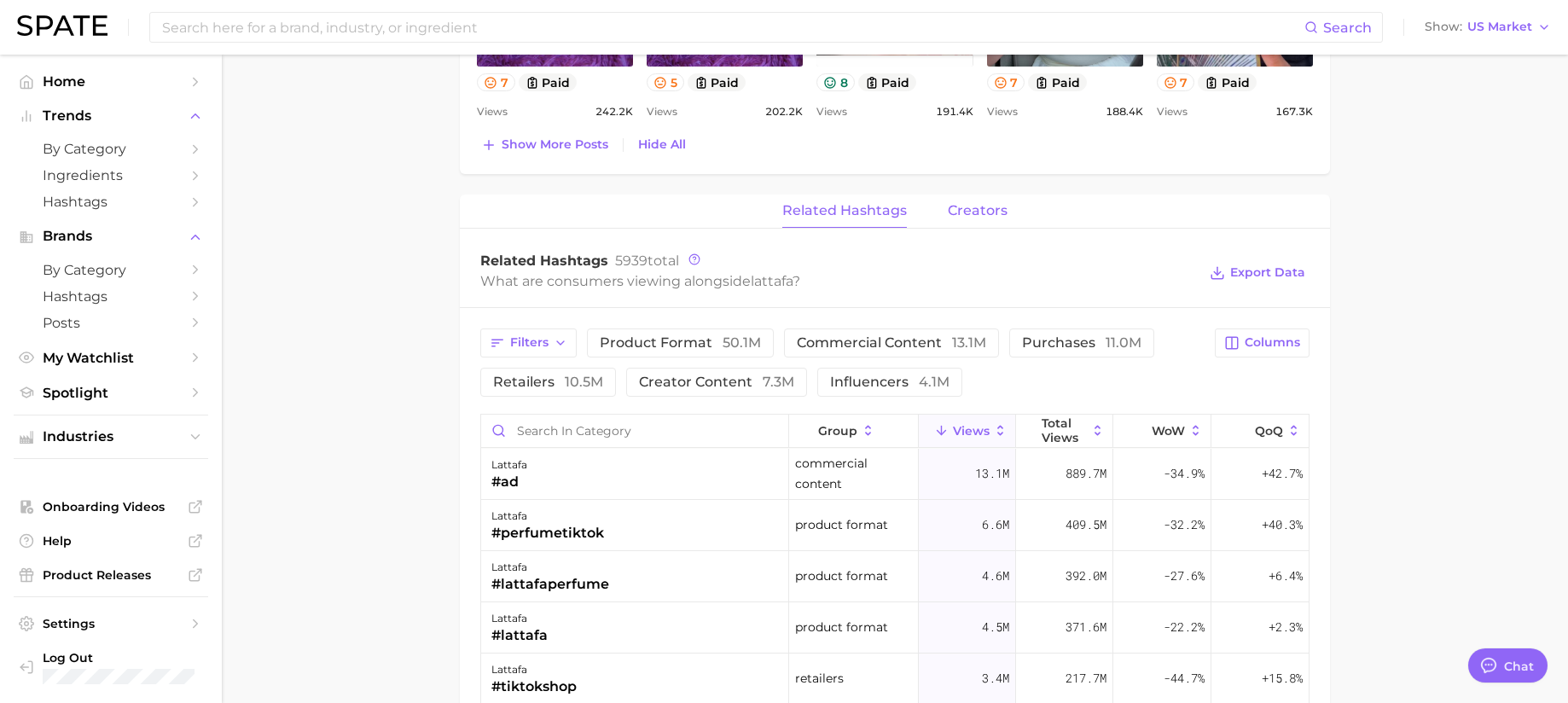
click at [984, 217] on span "creators" at bounding box center [977, 210] width 59 height 15
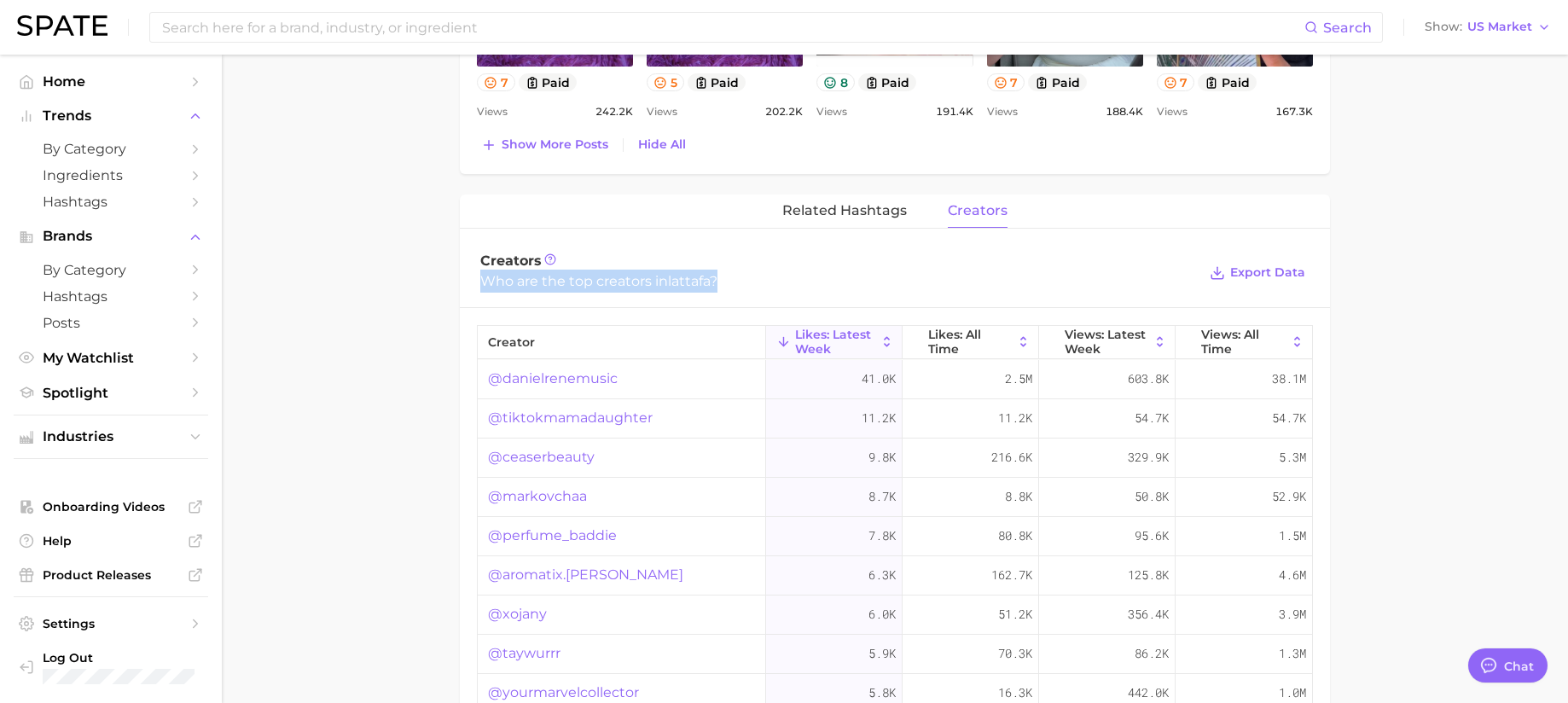
drag, startPoint x: 481, startPoint y: 283, endPoint x: 727, endPoint y: 289, distance: 246.1
click at [727, 289] on div "Who are the top creators in lattafa ?" at bounding box center [838, 281] width 717 height 23
copy div "Who are the top creators in lattafa ?"
click at [1224, 338] on span "Views: All Time" at bounding box center [1243, 341] width 85 height 27
click at [928, 337] on span "Likes: All Time" at bounding box center [970, 341] width 85 height 27
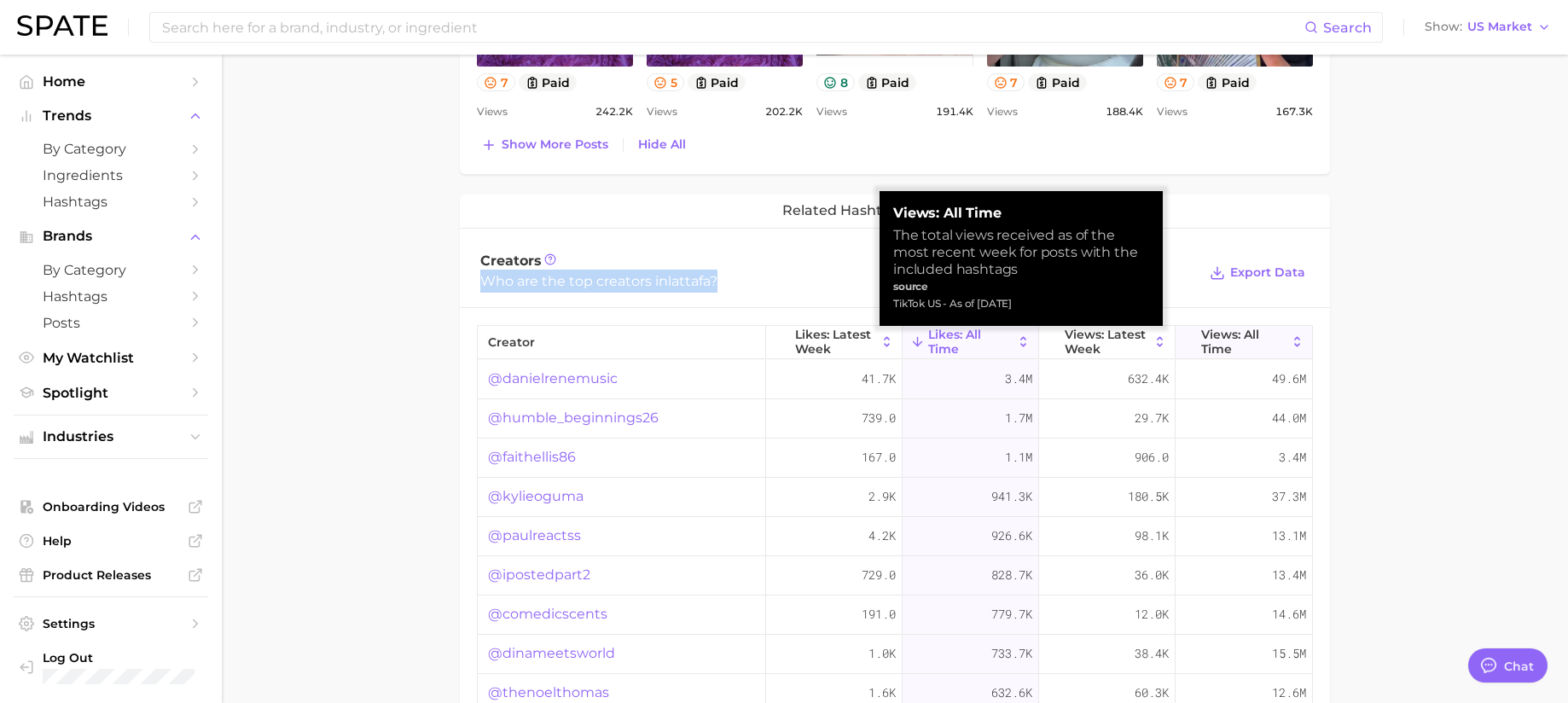
click at [1223, 333] on span "Views: All Time" at bounding box center [1243, 341] width 85 height 27
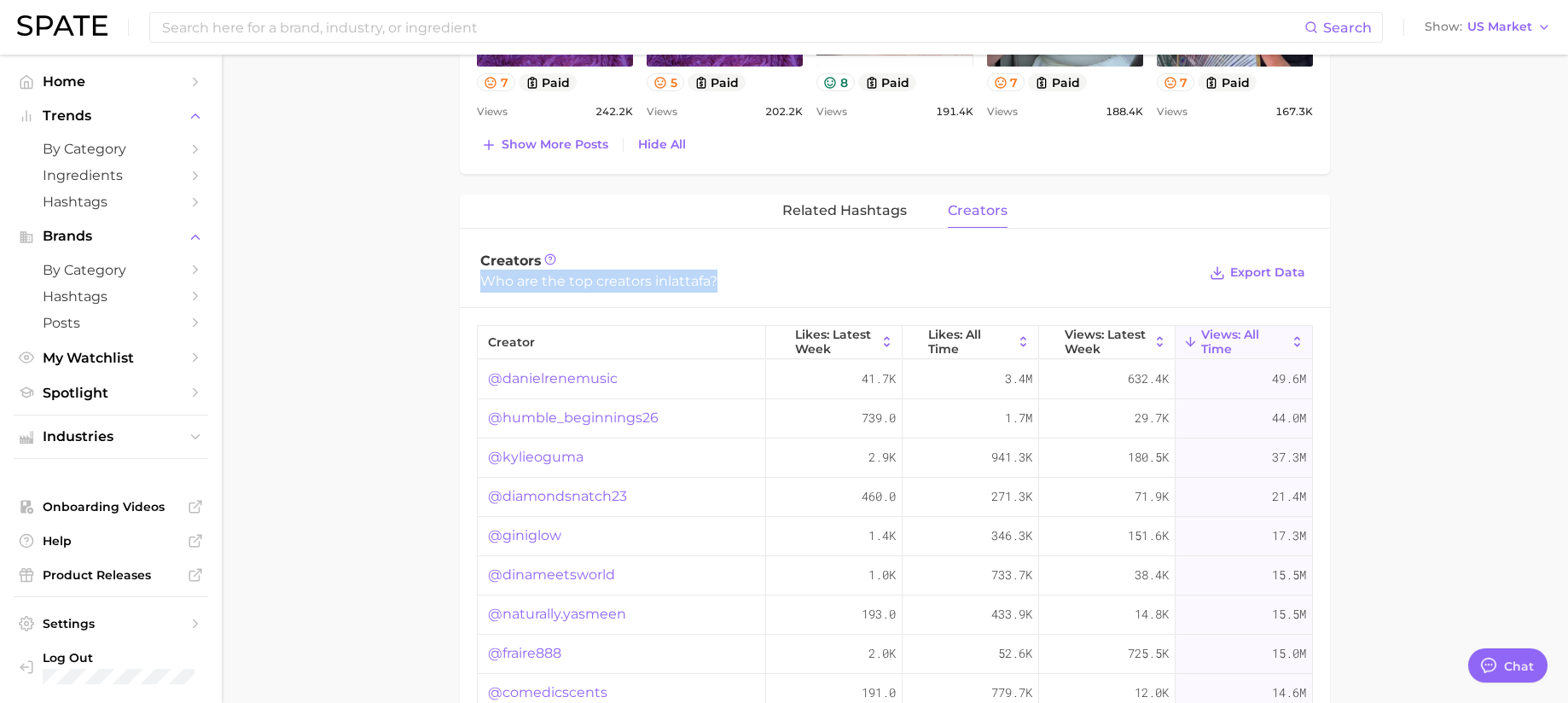
click at [560, 413] on link "@humble_beginnings26" at bounding box center [574, 417] width 171 height 21
click at [945, 344] on span "Likes: All Time" at bounding box center [970, 341] width 85 height 27
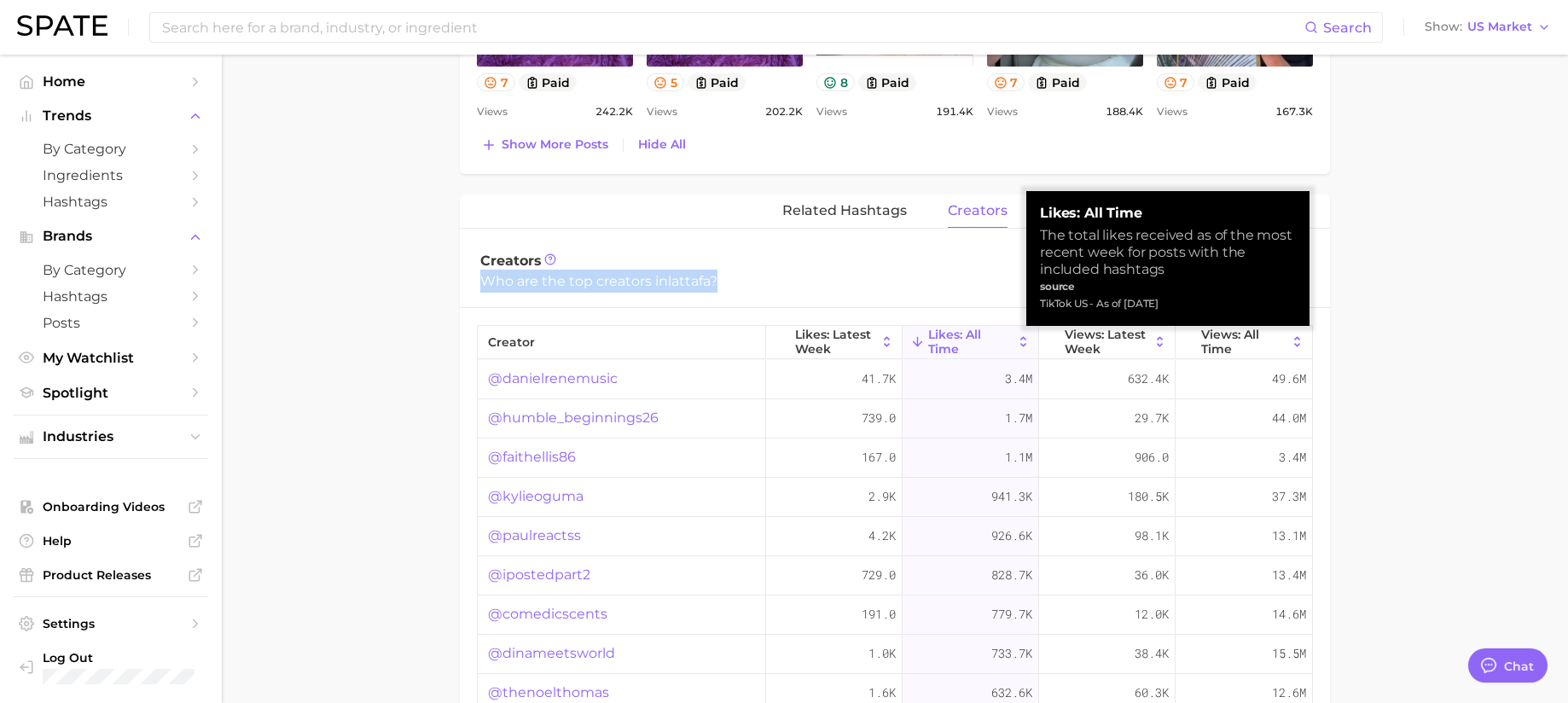
click at [945, 344] on span "Likes: All Time" at bounding box center [970, 341] width 85 height 27
click at [942, 330] on span "Likes: All Time" at bounding box center [970, 341] width 85 height 27
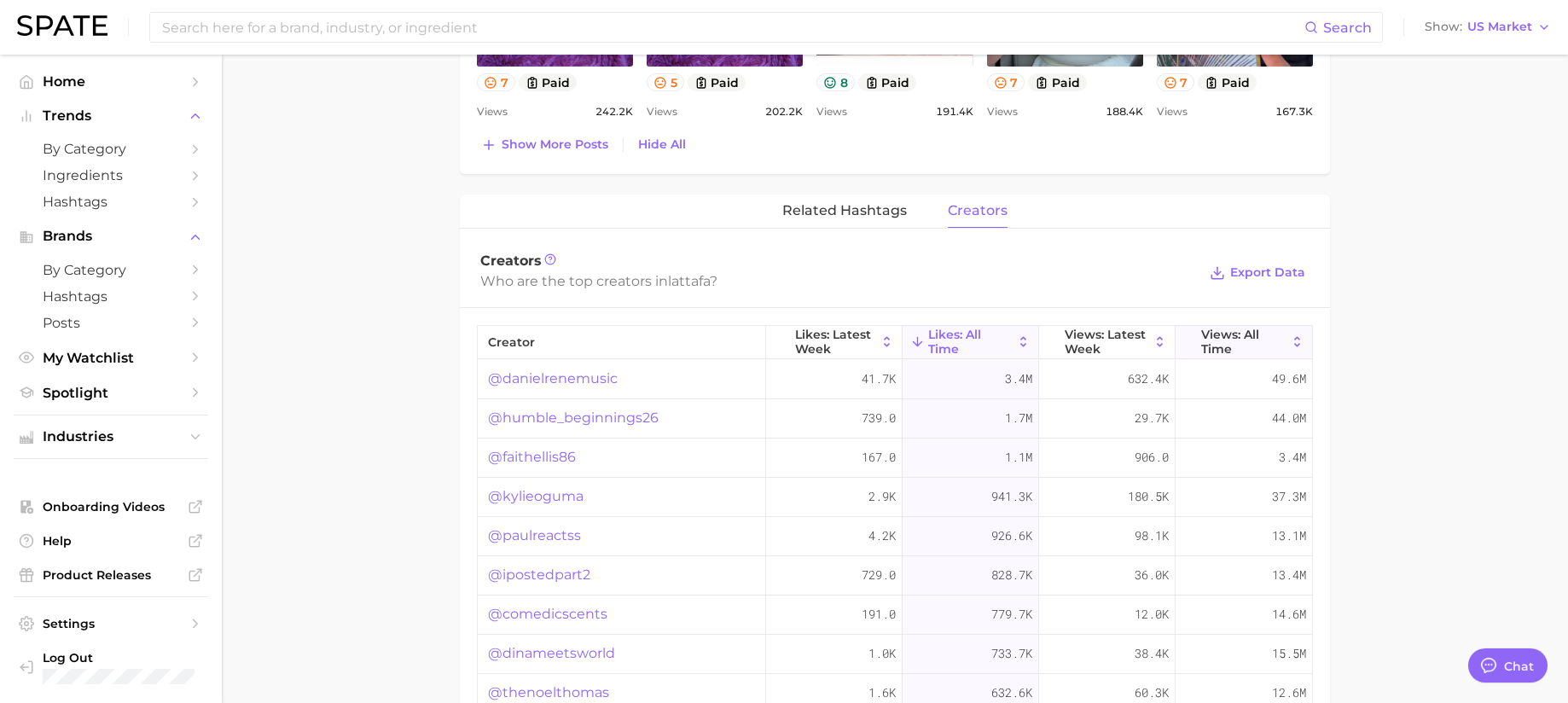
click at [1218, 345] on span "Views: All Time" at bounding box center [1243, 341] width 85 height 27
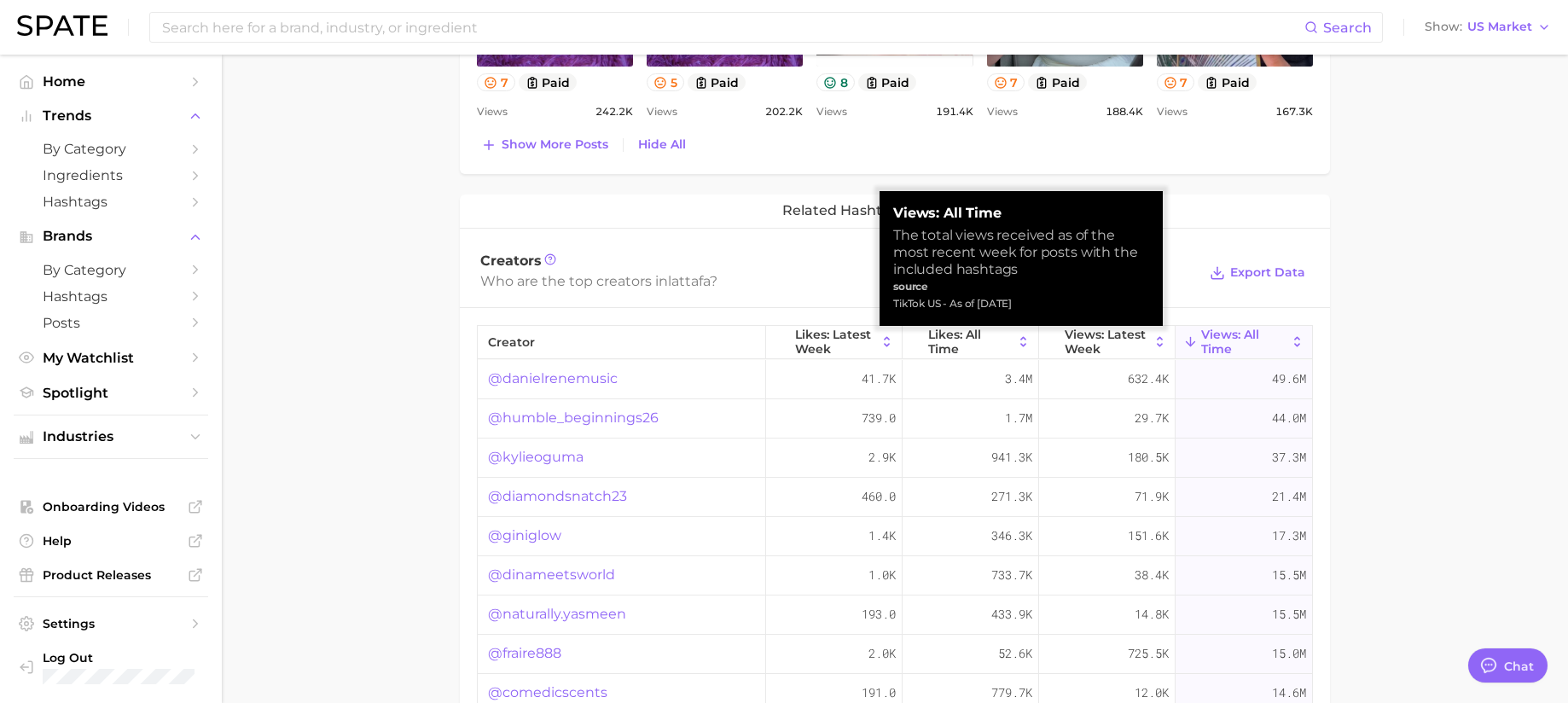
click at [1218, 345] on span "Views: All Time" at bounding box center [1243, 341] width 85 height 27
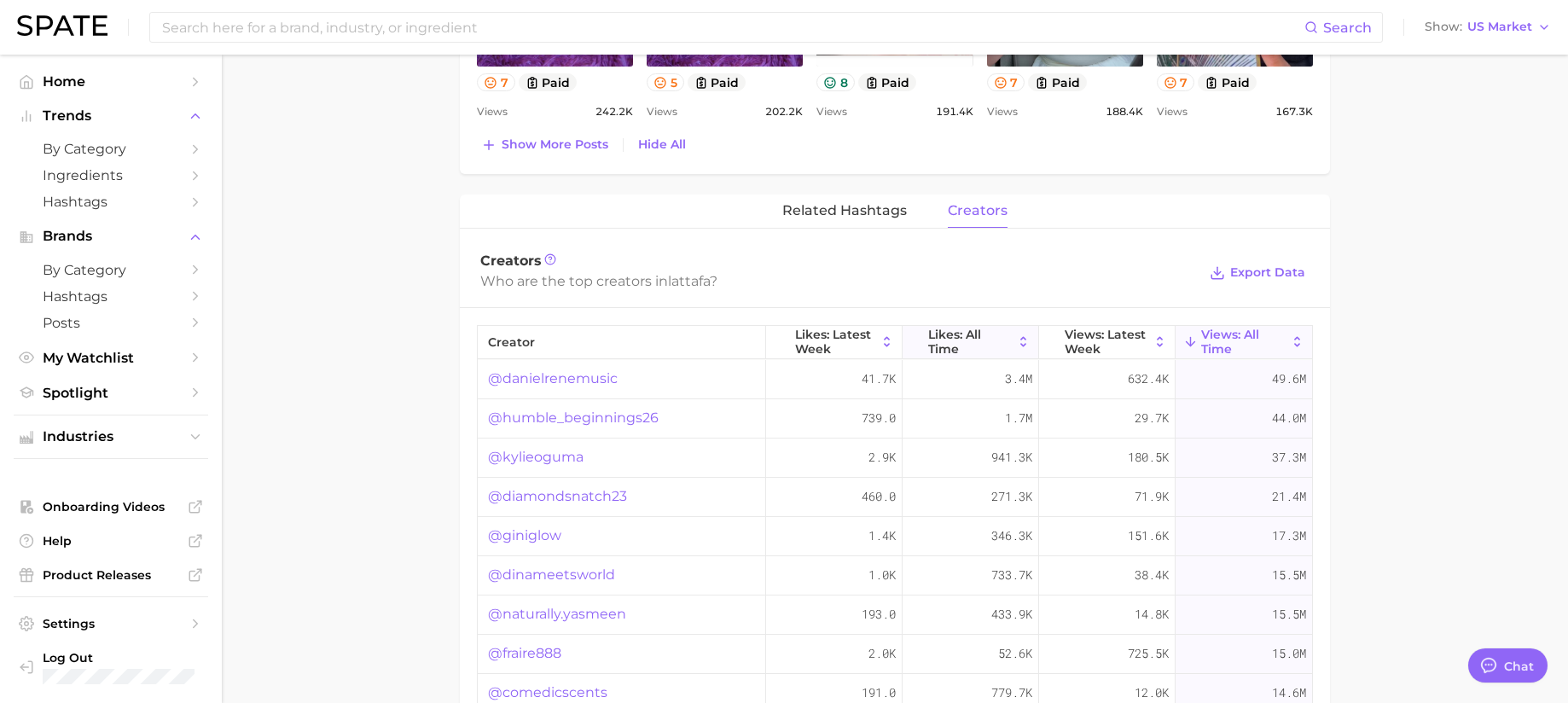
click at [950, 345] on span "Likes: All Time" at bounding box center [970, 341] width 85 height 27
click at [1243, 329] on span "Views: All Time" at bounding box center [1243, 341] width 85 height 27
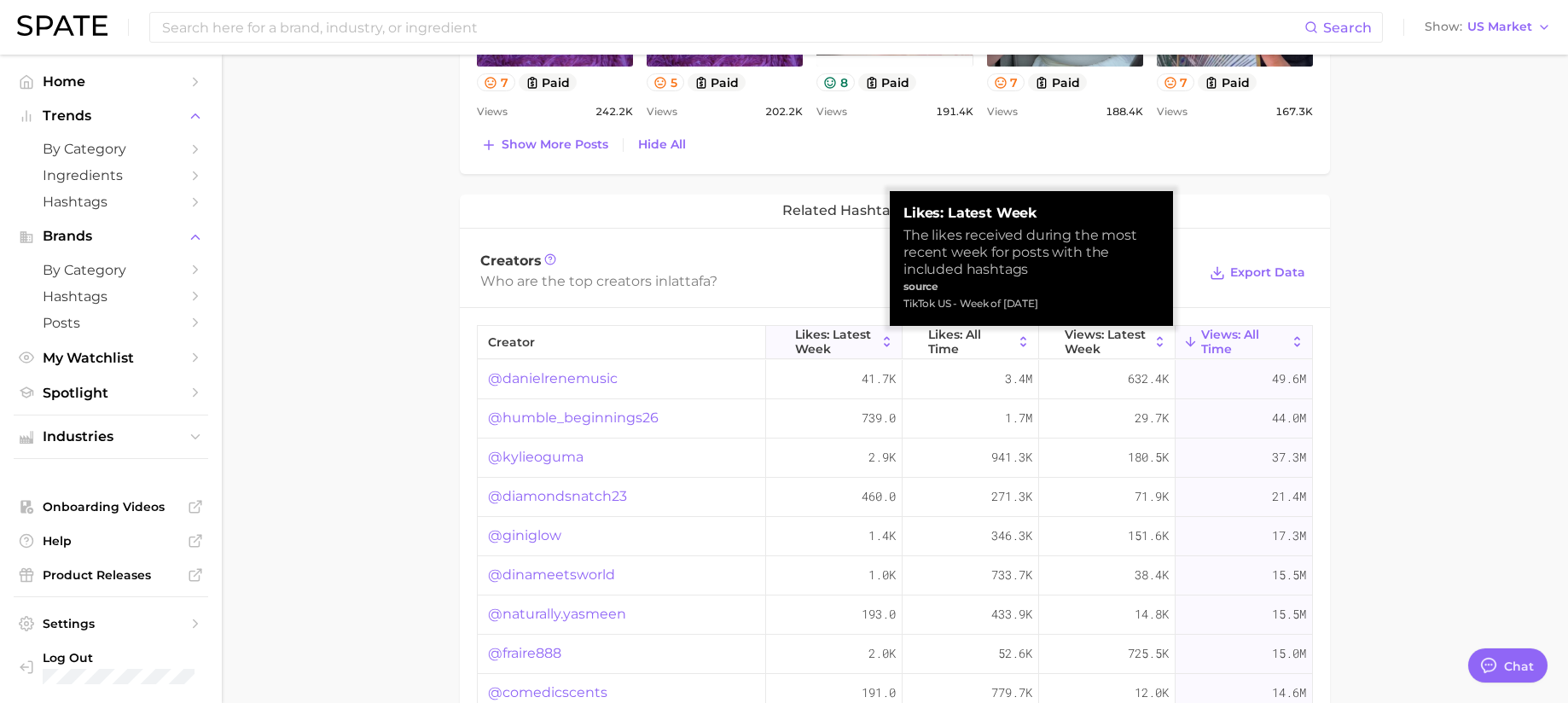
click at [799, 336] on span "Likes: Latest Week" at bounding box center [835, 341] width 81 height 27
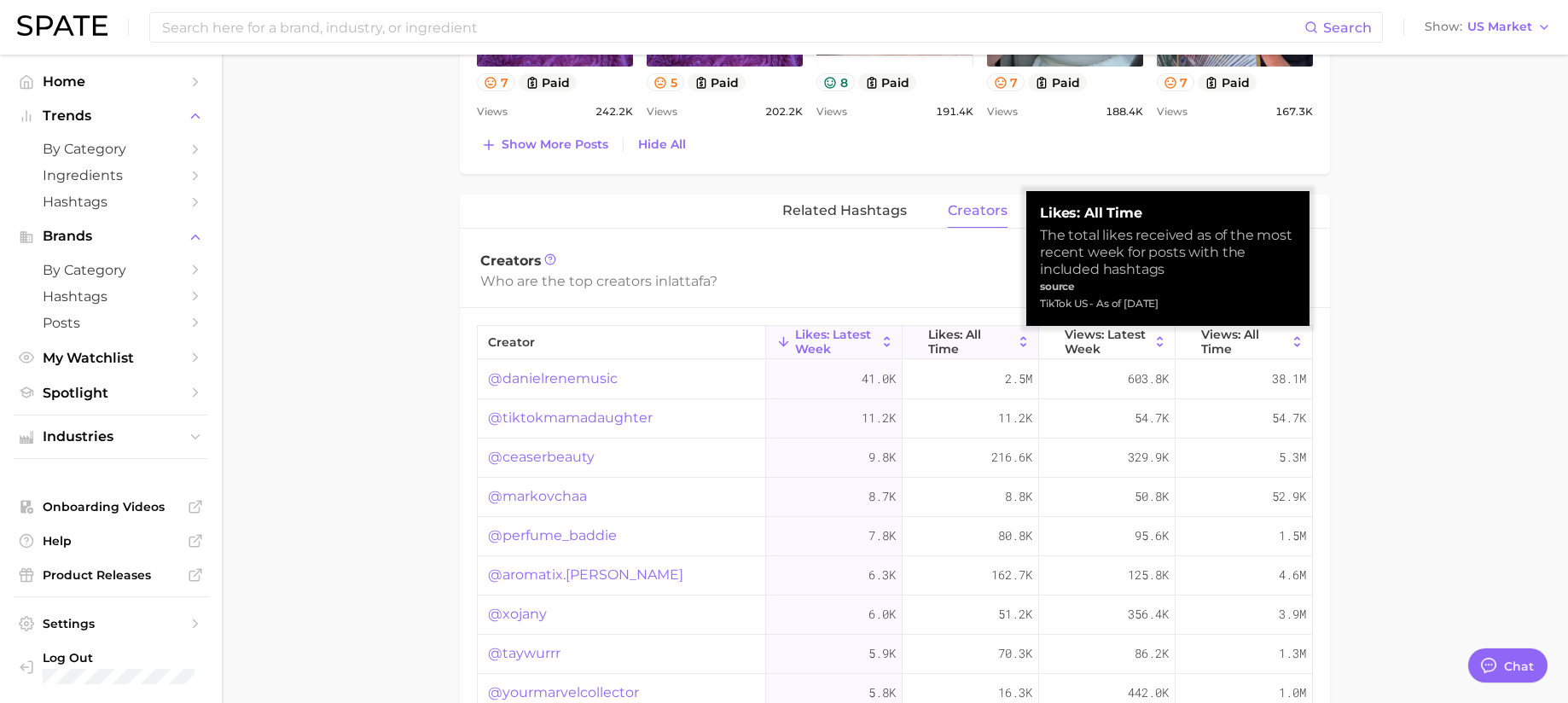
click at [948, 334] on span "Likes: All Time" at bounding box center [970, 341] width 85 height 27
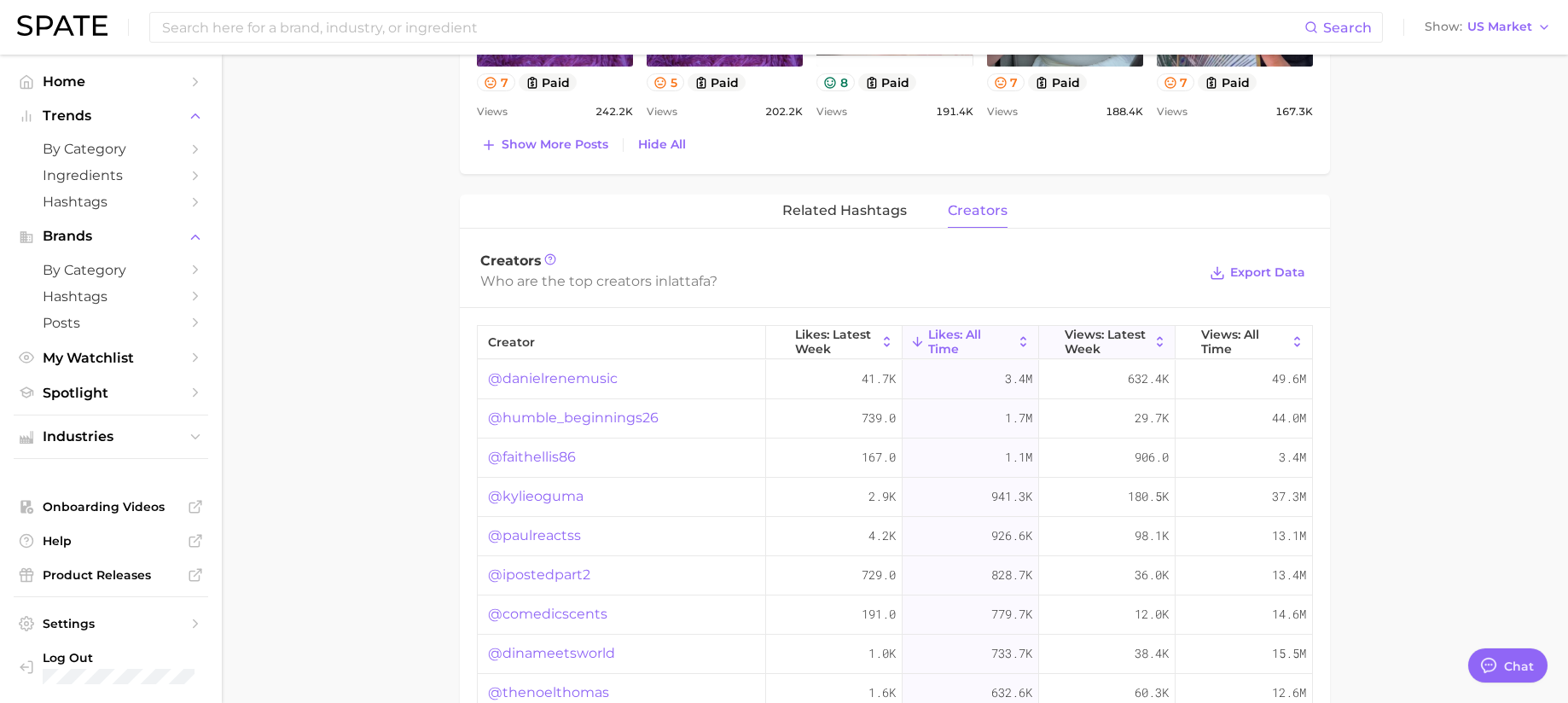
click at [1051, 338] on button "Views: Latest Week" at bounding box center [1108, 342] width 137 height 33
click at [805, 341] on span "Likes: Latest Week" at bounding box center [835, 341] width 81 height 27
click at [1262, 276] on span "Export Data" at bounding box center [1267, 272] width 75 height 14
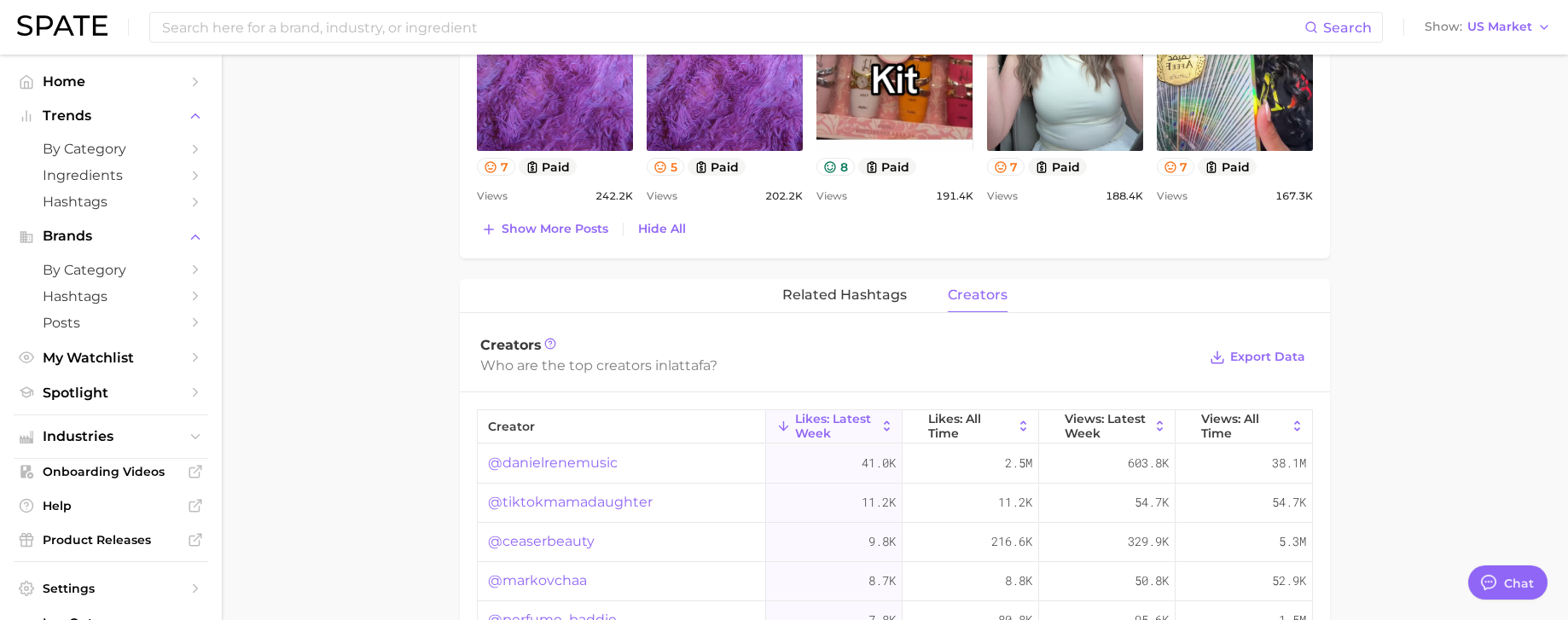
scroll to position [1364, 0]
click at [588, 465] on link "@danielrenemusic" at bounding box center [553, 464] width 129 height 21
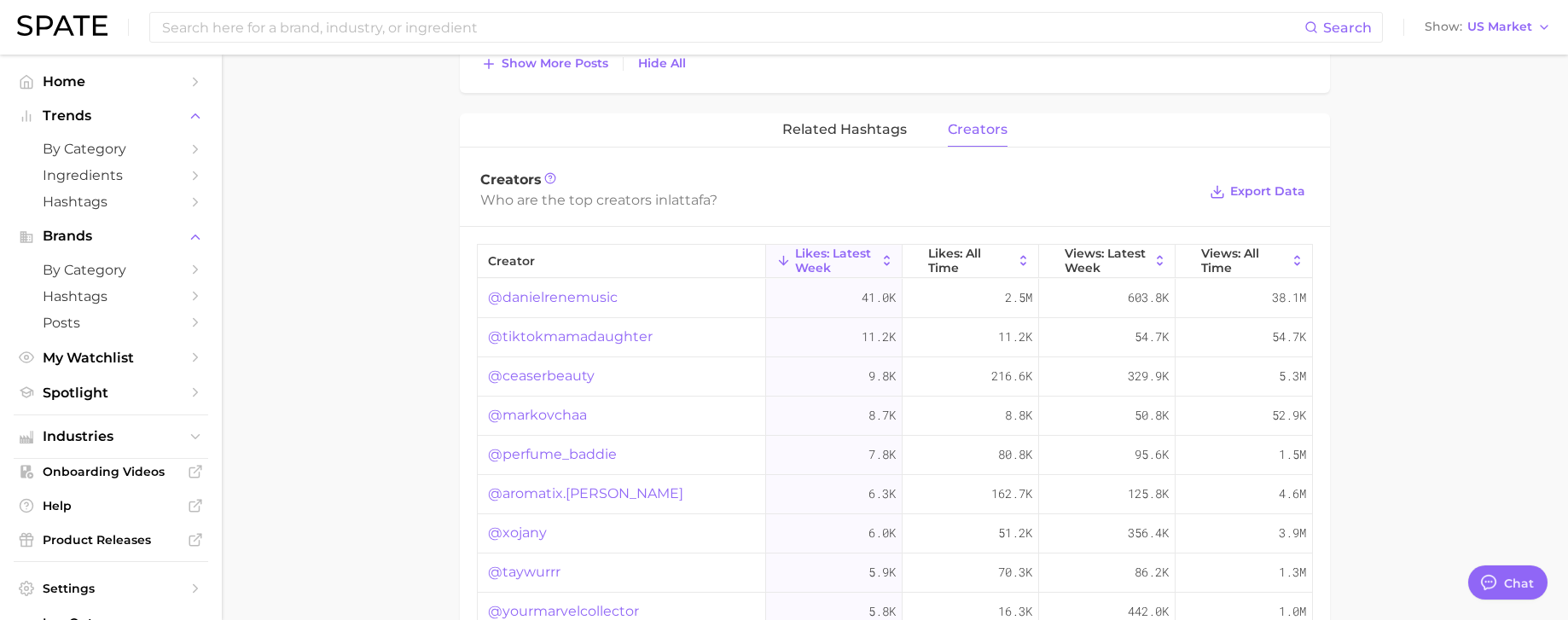
scroll to position [1535, 0]
click at [568, 370] on link "@ceaserbeauty" at bounding box center [541, 371] width 107 height 21
click at [530, 412] on link "@markovchaa" at bounding box center [538, 411] width 99 height 21
click at [548, 456] on link "@perfume_baddie" at bounding box center [552, 450] width 129 height 21
click at [578, 336] on link "@tiktokmamadaughter" at bounding box center [570, 332] width 165 height 21
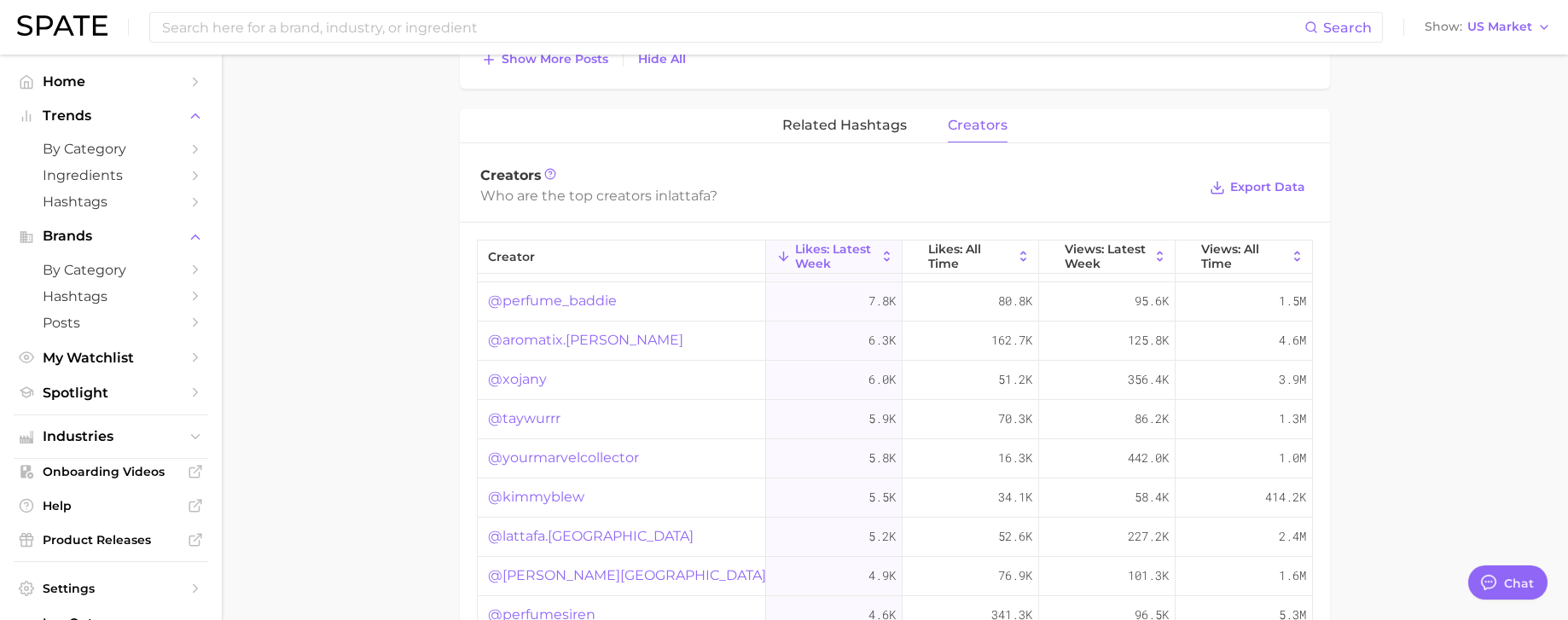
scroll to position [171, 0]
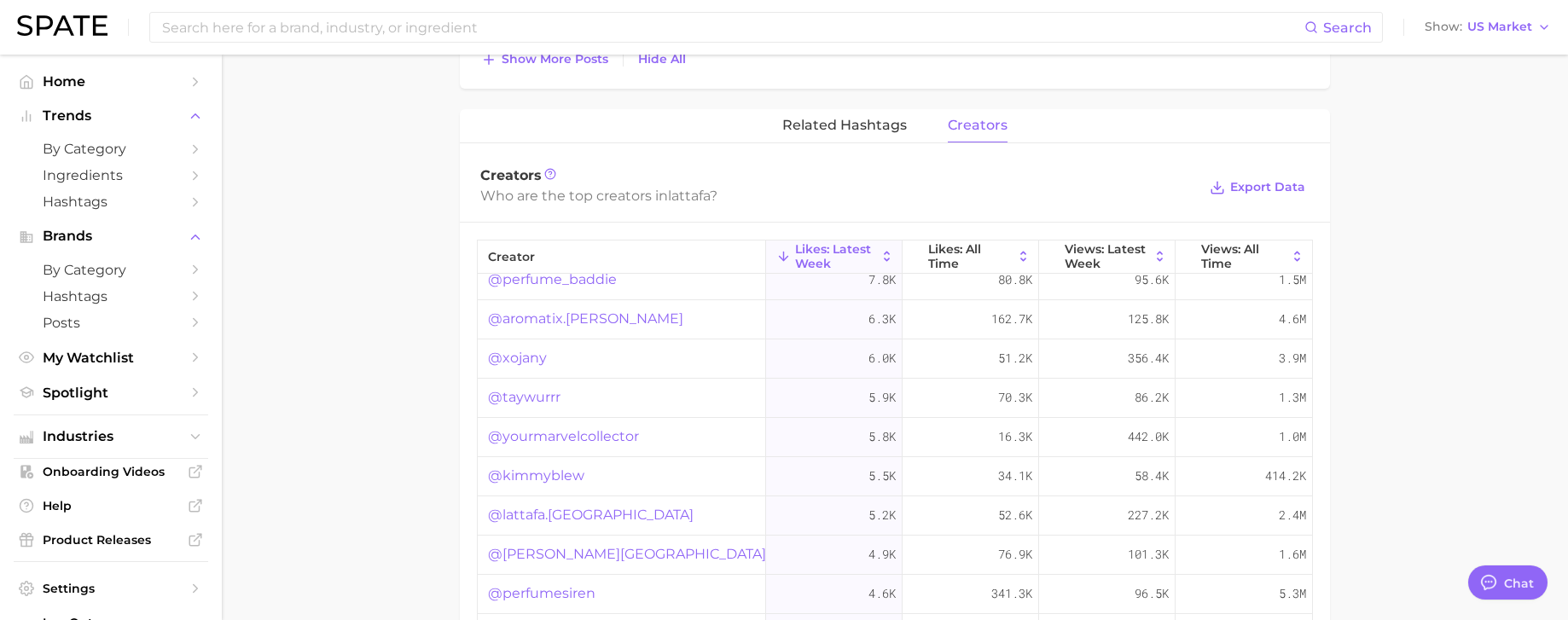
click at [530, 507] on link "@lattafa.[GEOGRAPHIC_DATA]" at bounding box center [591, 515] width 206 height 21
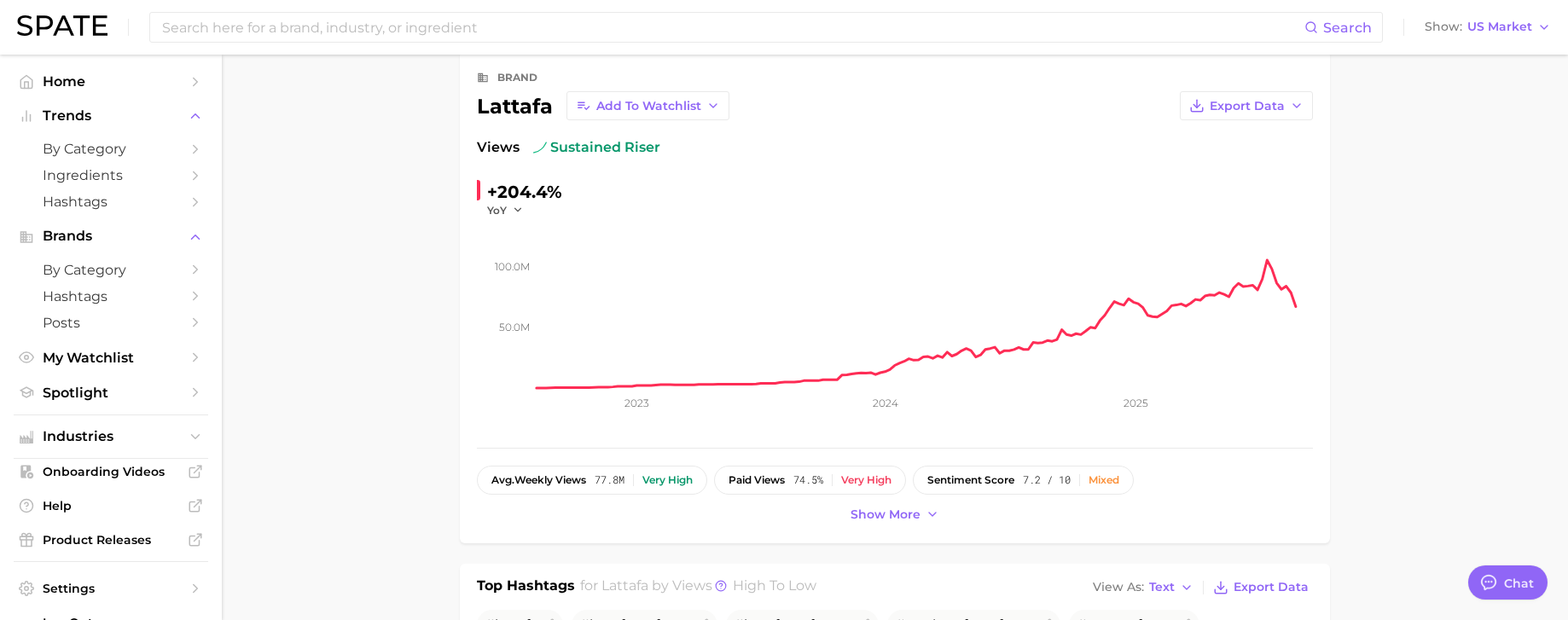
scroll to position [0, 0]
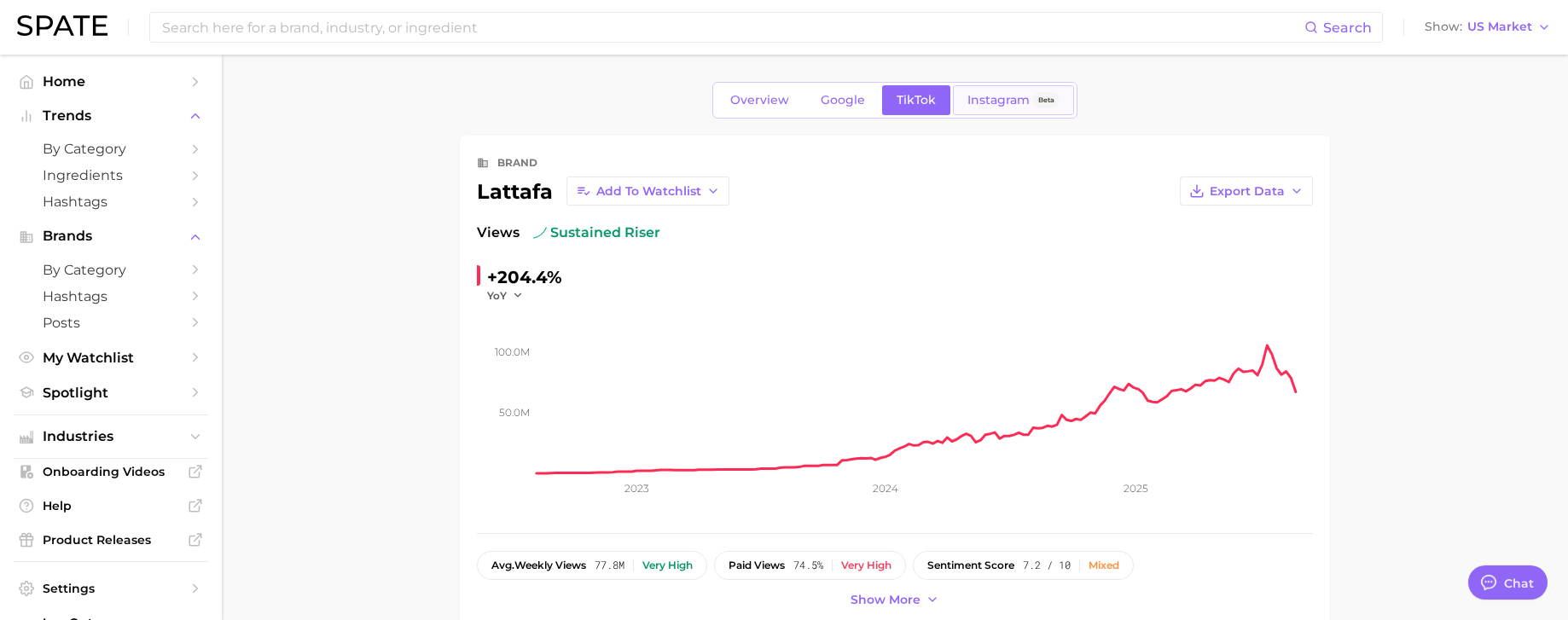
click at [986, 99] on span "Instagram" at bounding box center [998, 100] width 62 height 14
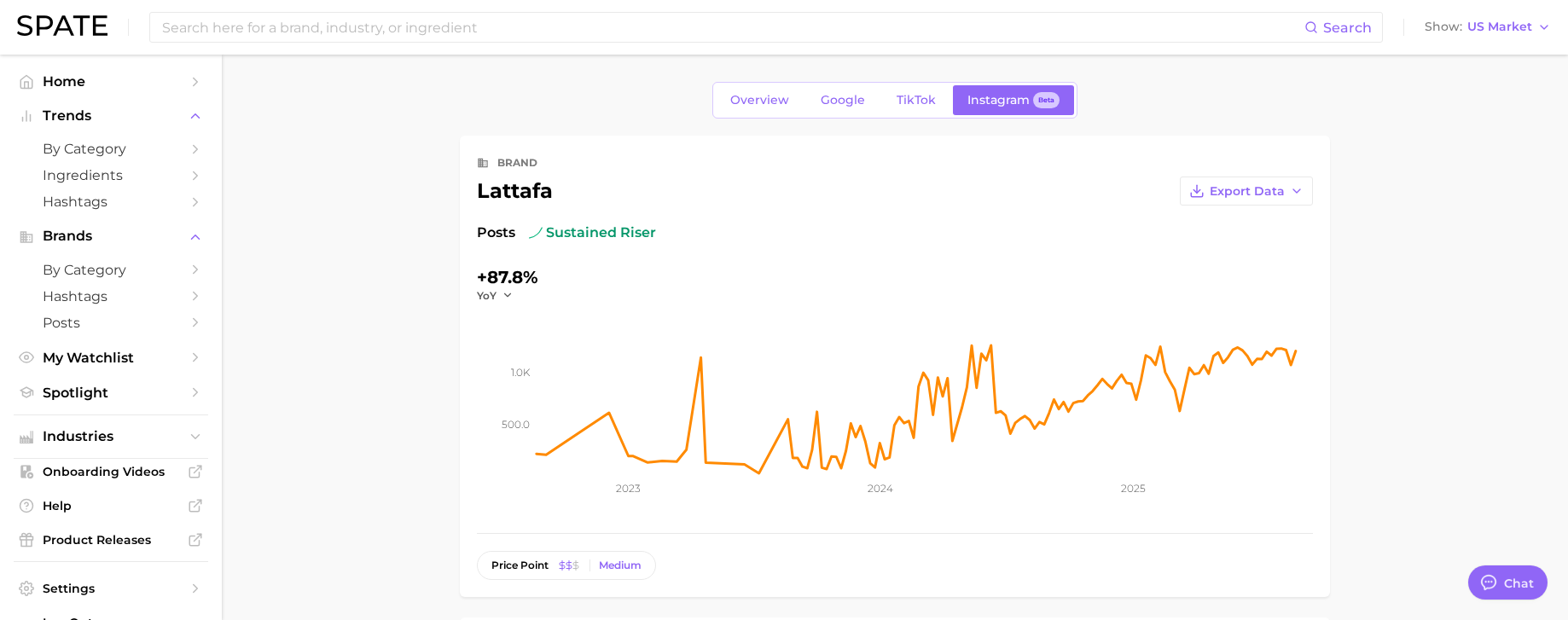
click at [752, 116] on div "Overview Google TikTok Instagram Beta" at bounding box center [895, 100] width 365 height 37
click at [769, 94] on span "Overview" at bounding box center [759, 100] width 58 height 14
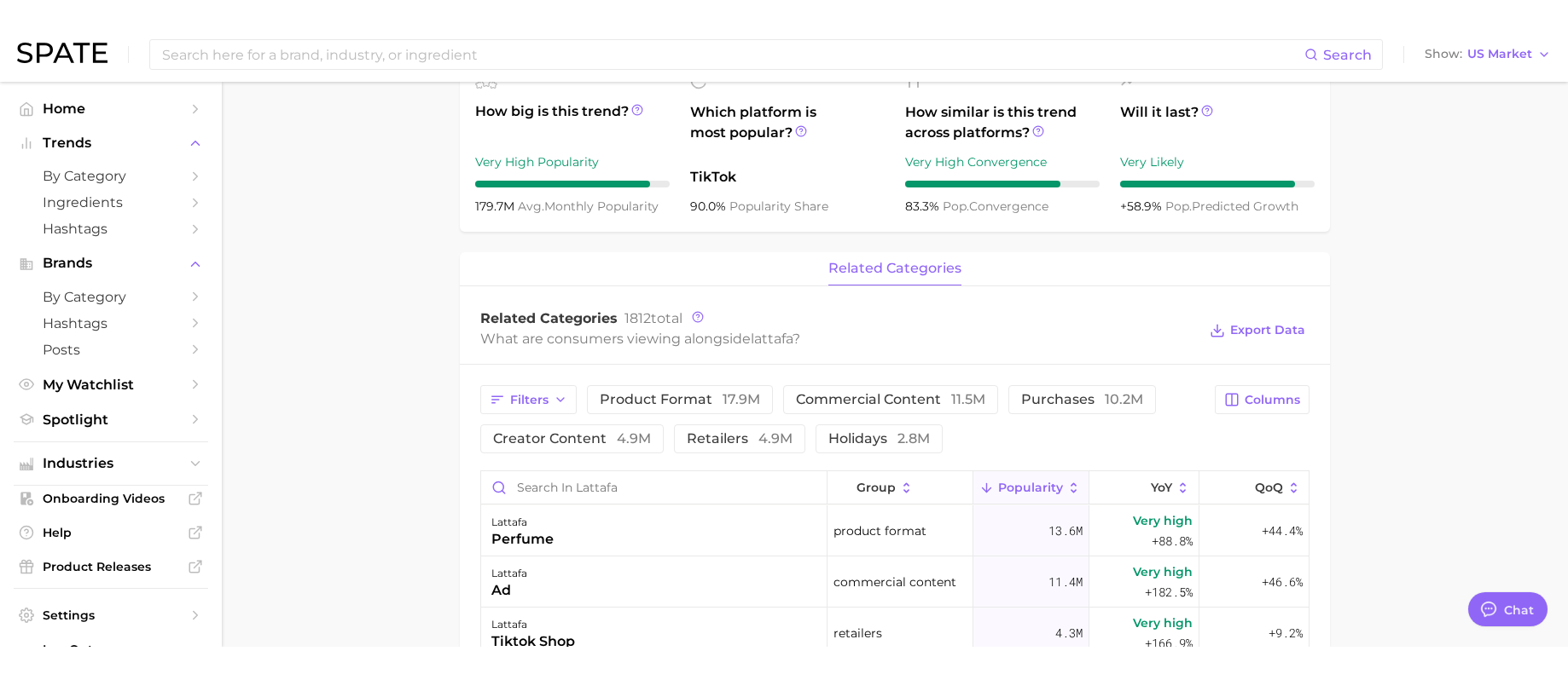
scroll to position [511, 0]
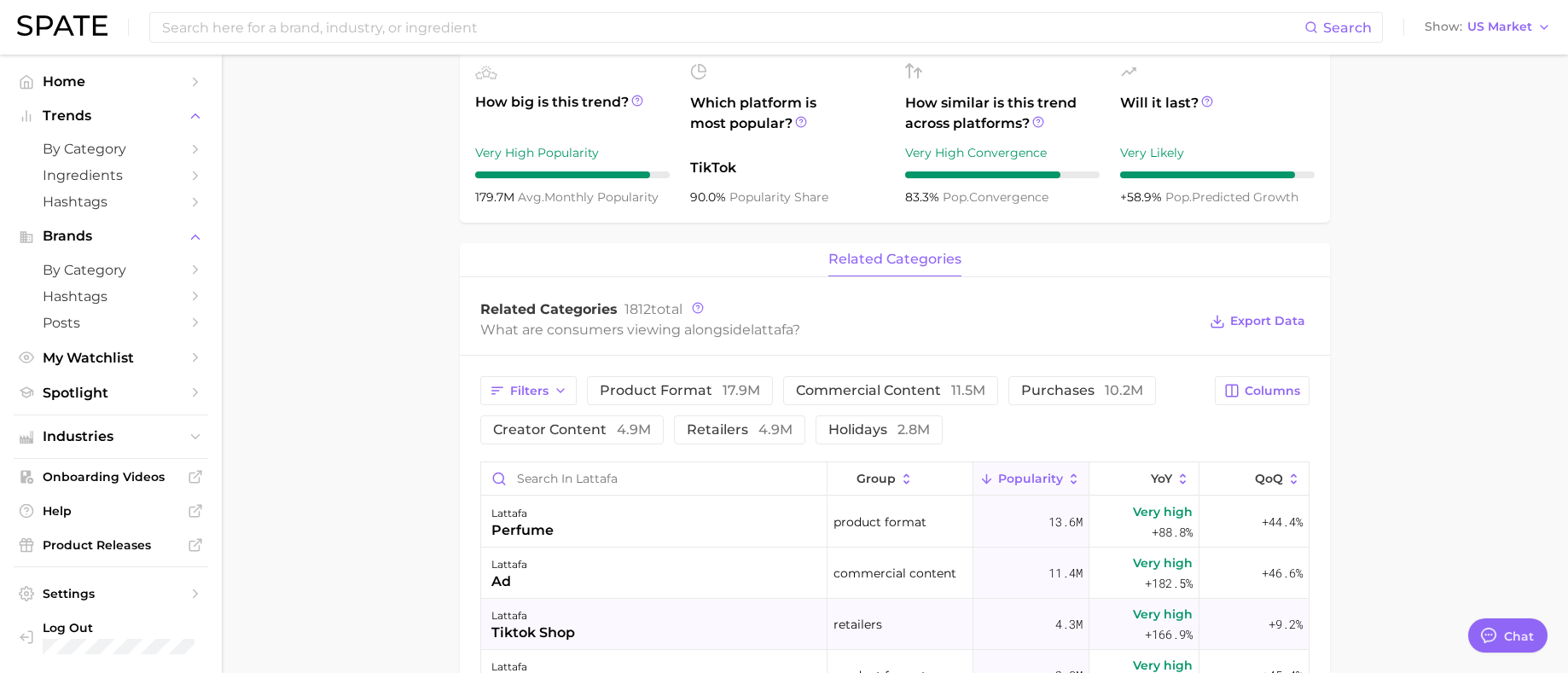
type textarea "x"
click at [697, 310] on icon at bounding box center [697, 307] width 12 height 12
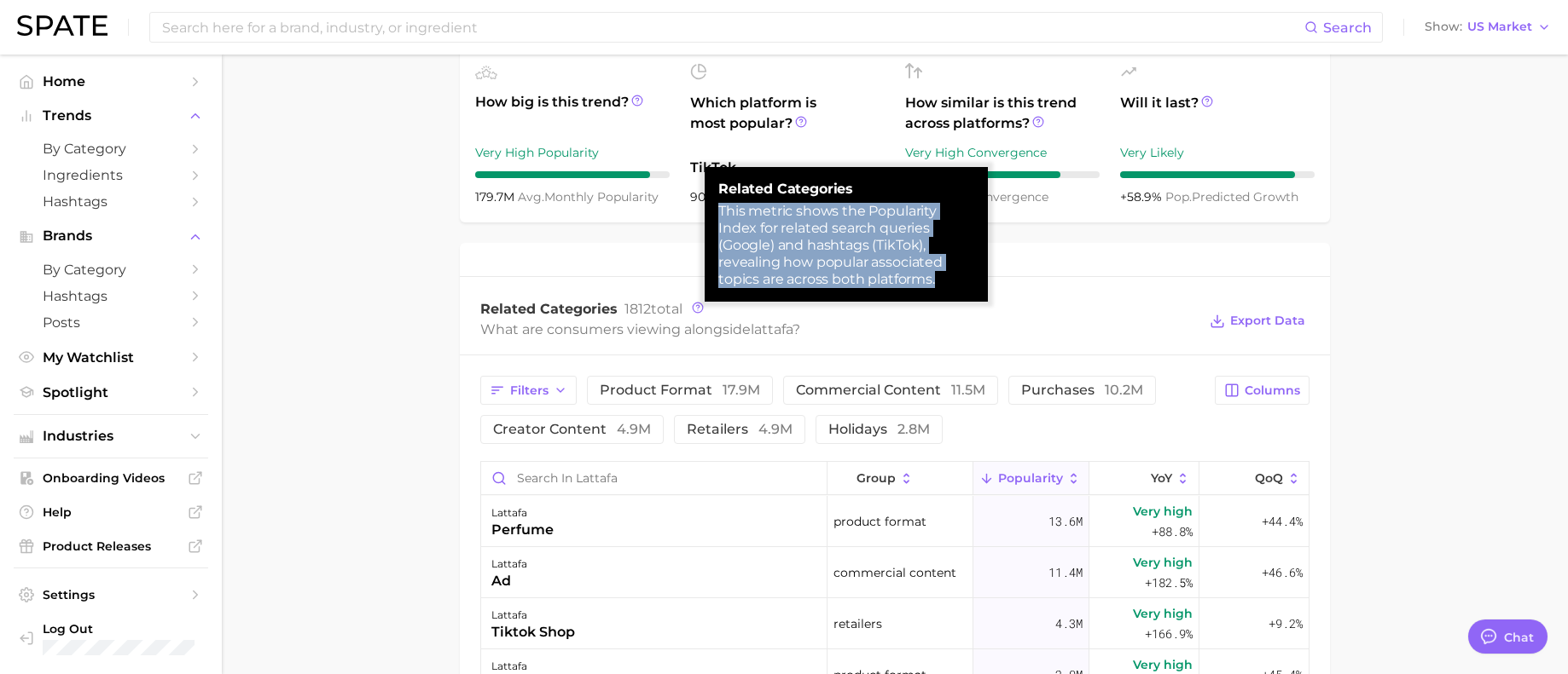
drag, startPoint x: 720, startPoint y: 208, endPoint x: 962, endPoint y: 280, distance: 252.5
click at [962, 280] on div "This metric shows the Popularity Index for related search queries (Google) and …" at bounding box center [846, 245] width 256 height 85
copy div "This metric shows the Popularity Index for related search queries (Google) and …"
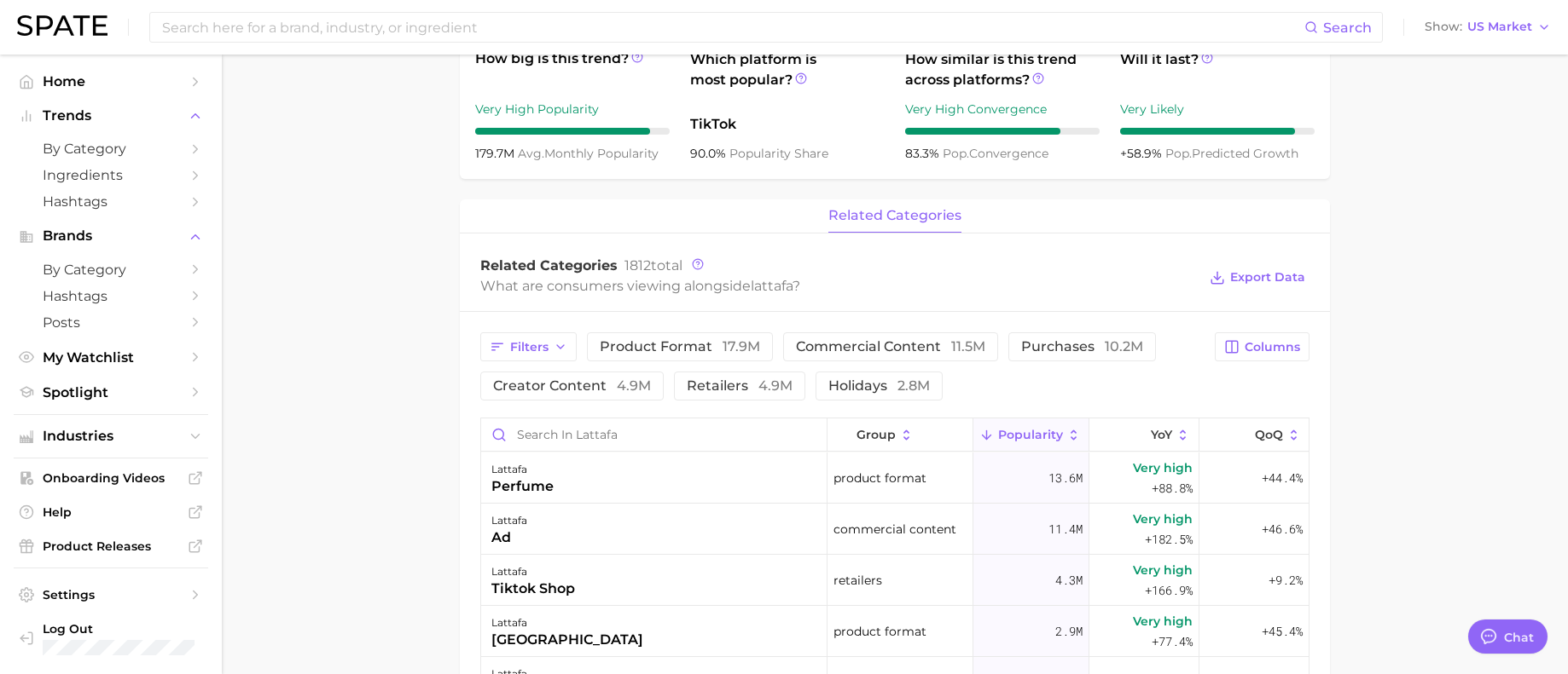
scroll to position [597, 0]
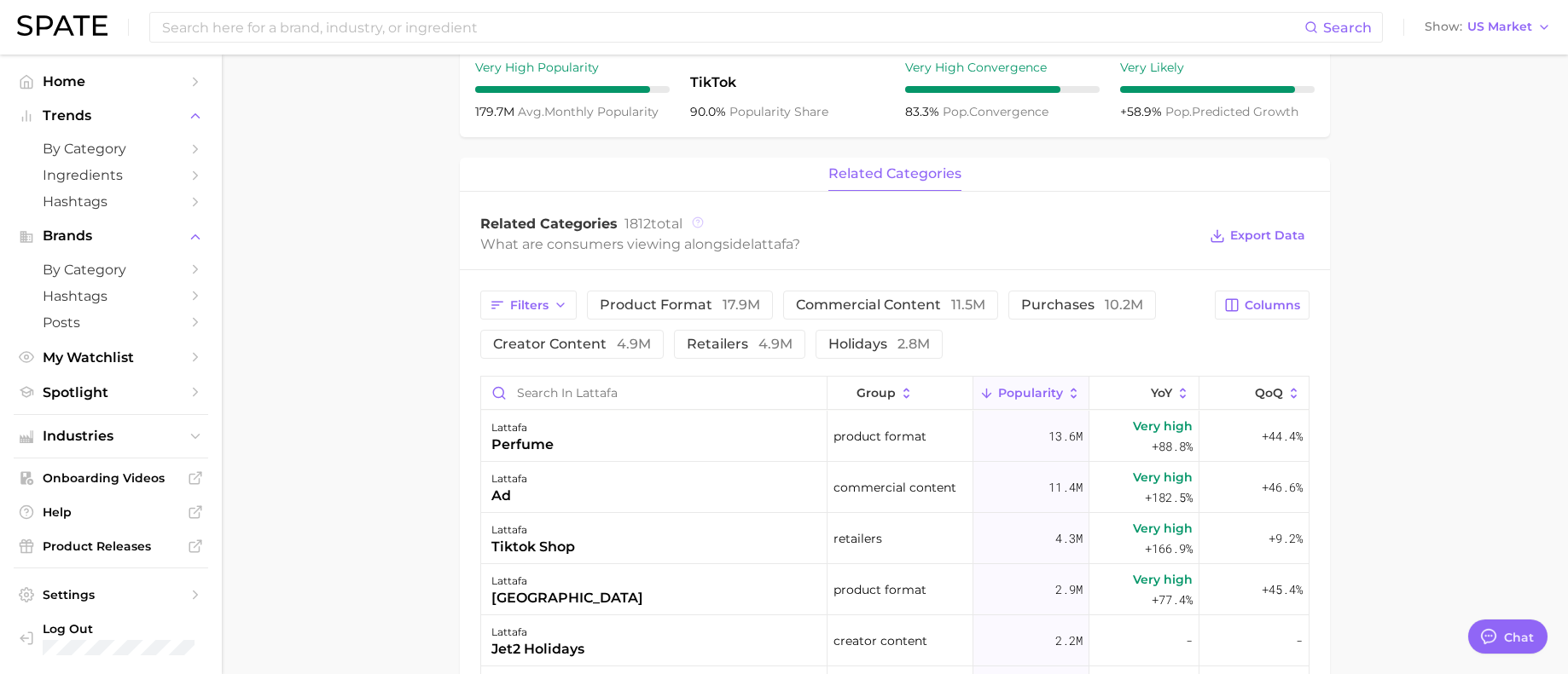
click at [699, 223] on icon at bounding box center [697, 222] width 3 height 4
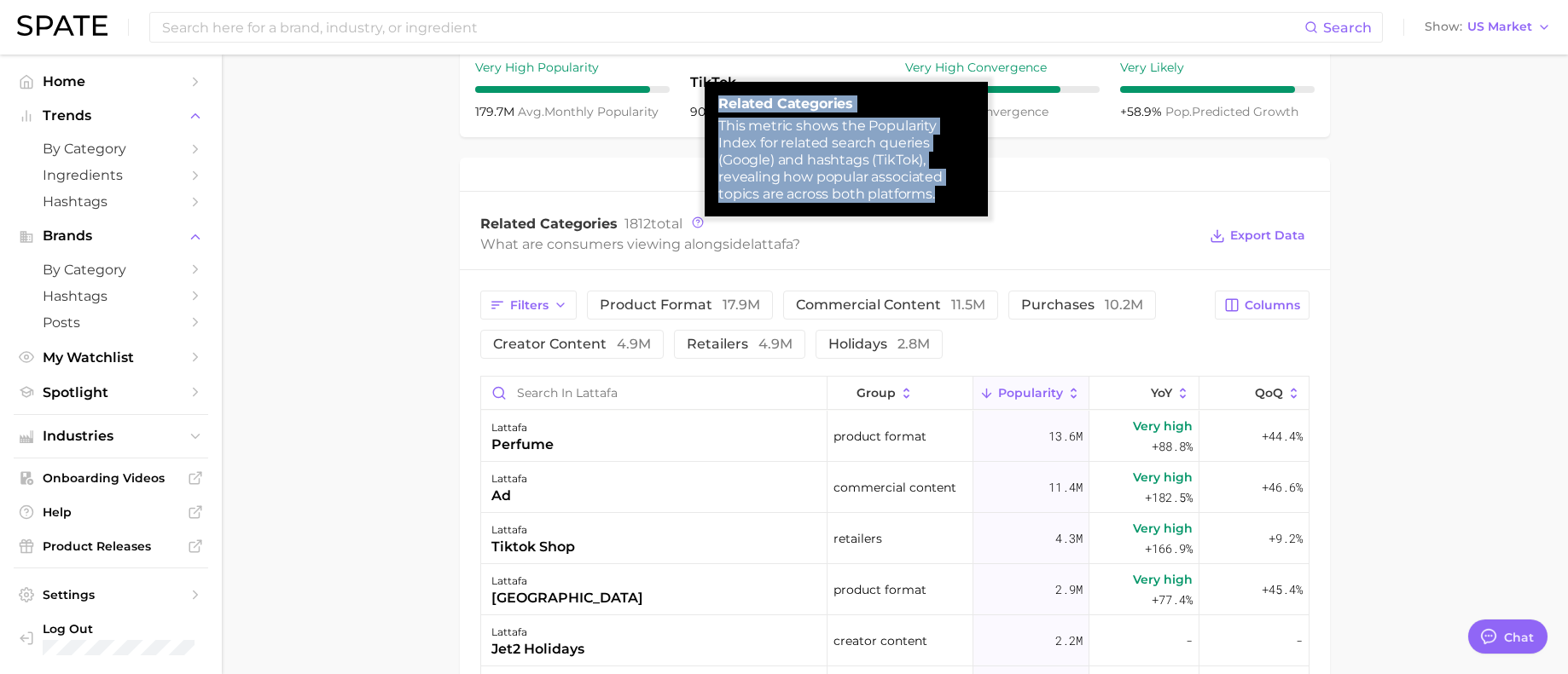
drag, startPoint x: 721, startPoint y: 108, endPoint x: 983, endPoint y: 205, distance: 279.4
click at [983, 205] on div "Related Categories This metric shows the Popularity Index for related search qu…" at bounding box center [846, 149] width 283 height 135
copy div "Related Categories This metric shows the Popularity Index for related search qu…"
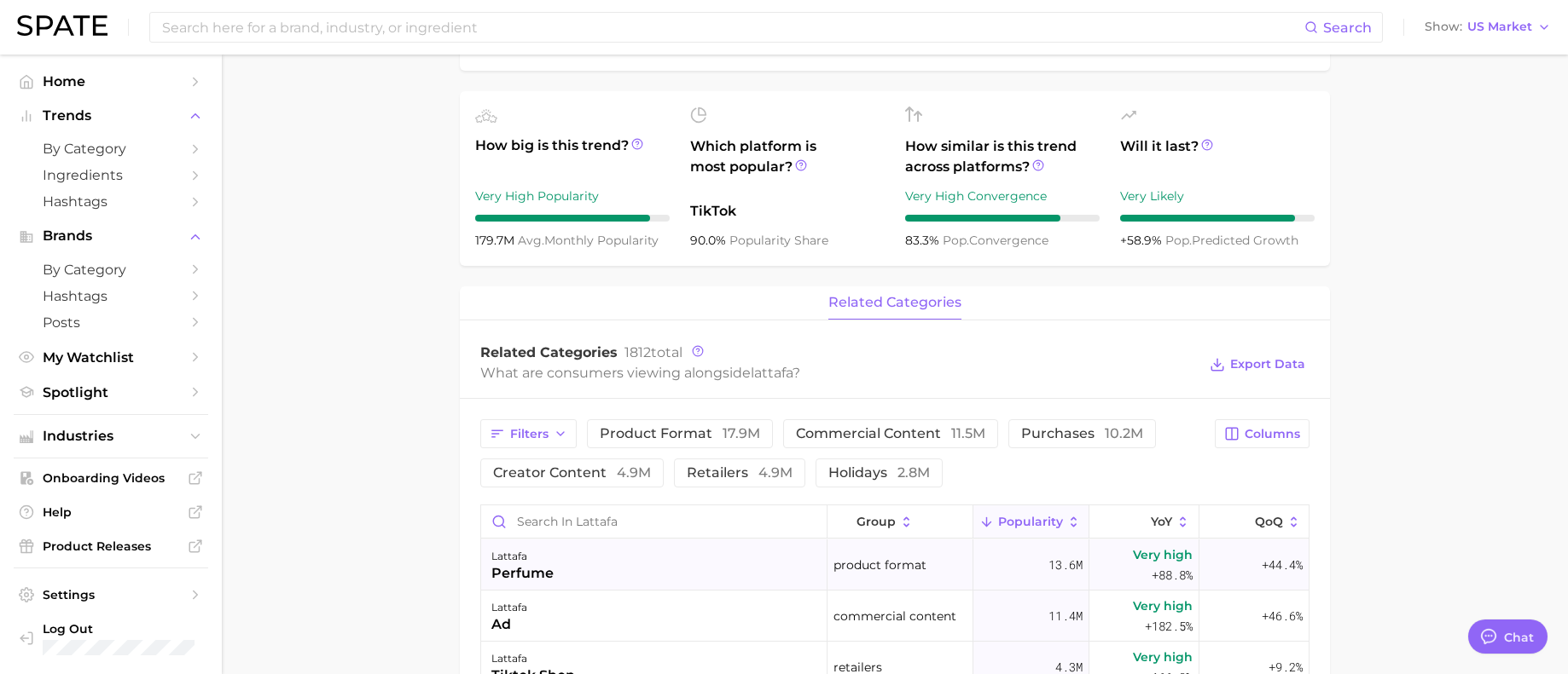
scroll to position [682, 0]
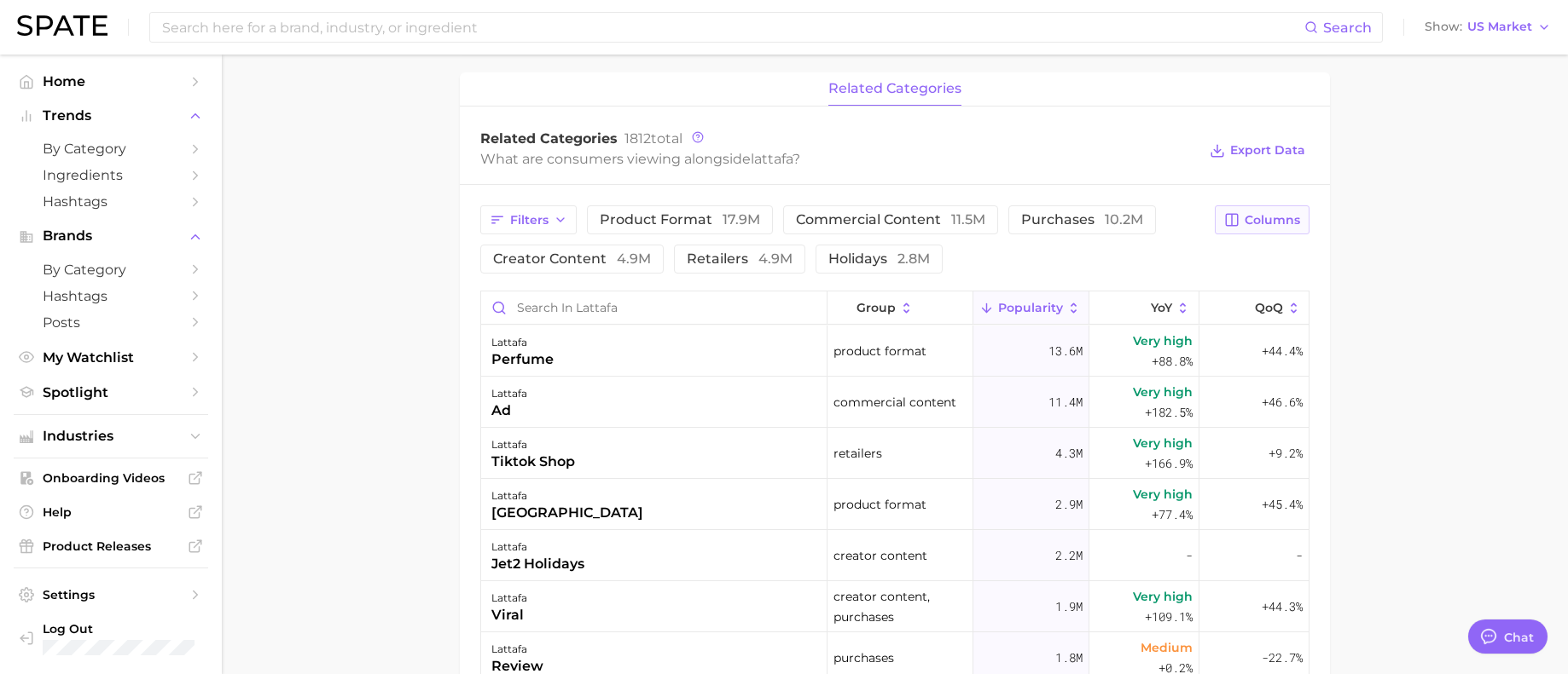
click at [1256, 215] on span "Columns" at bounding box center [1272, 220] width 56 height 14
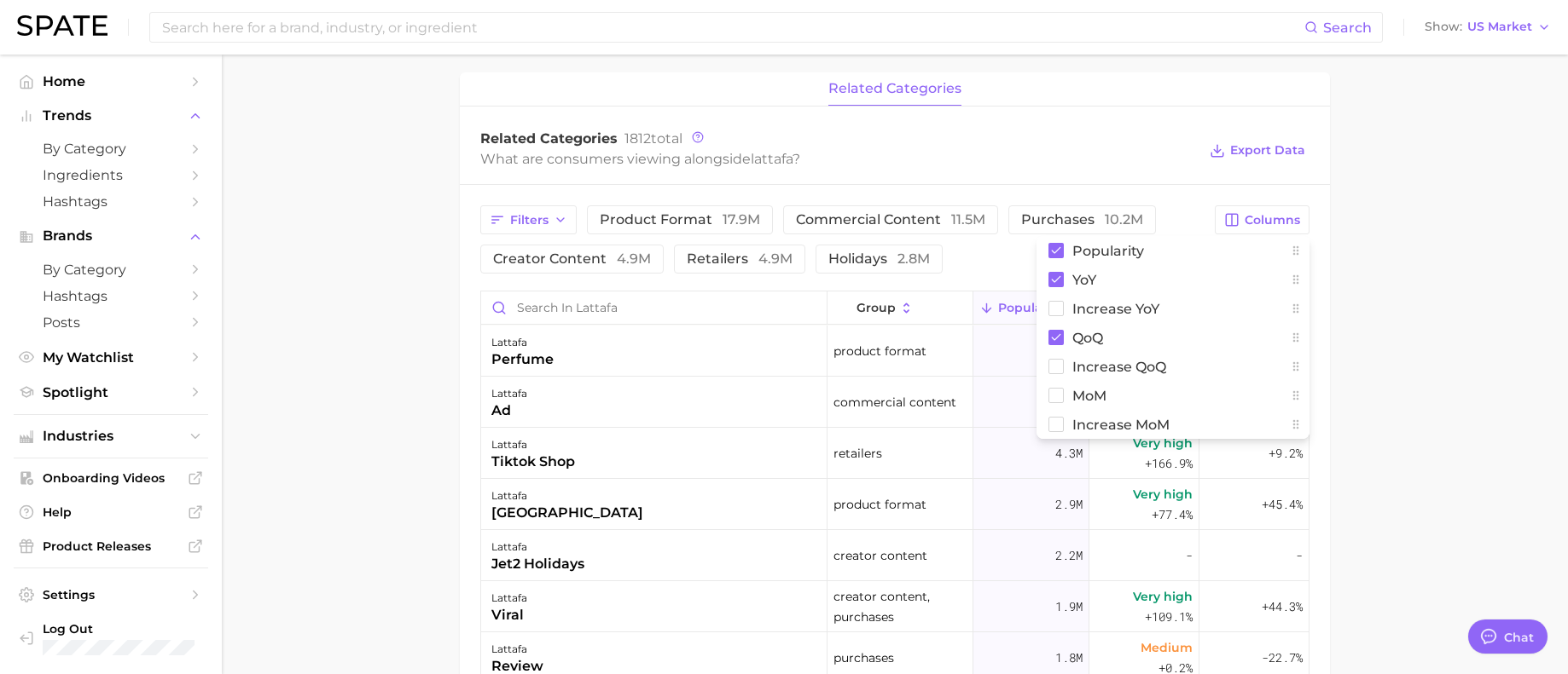
click at [1364, 163] on main "Overview Google TikTok Instagram Beta brand lattafa Add to Watchlist Export Dat…" at bounding box center [895, 222] width 1346 height 1698
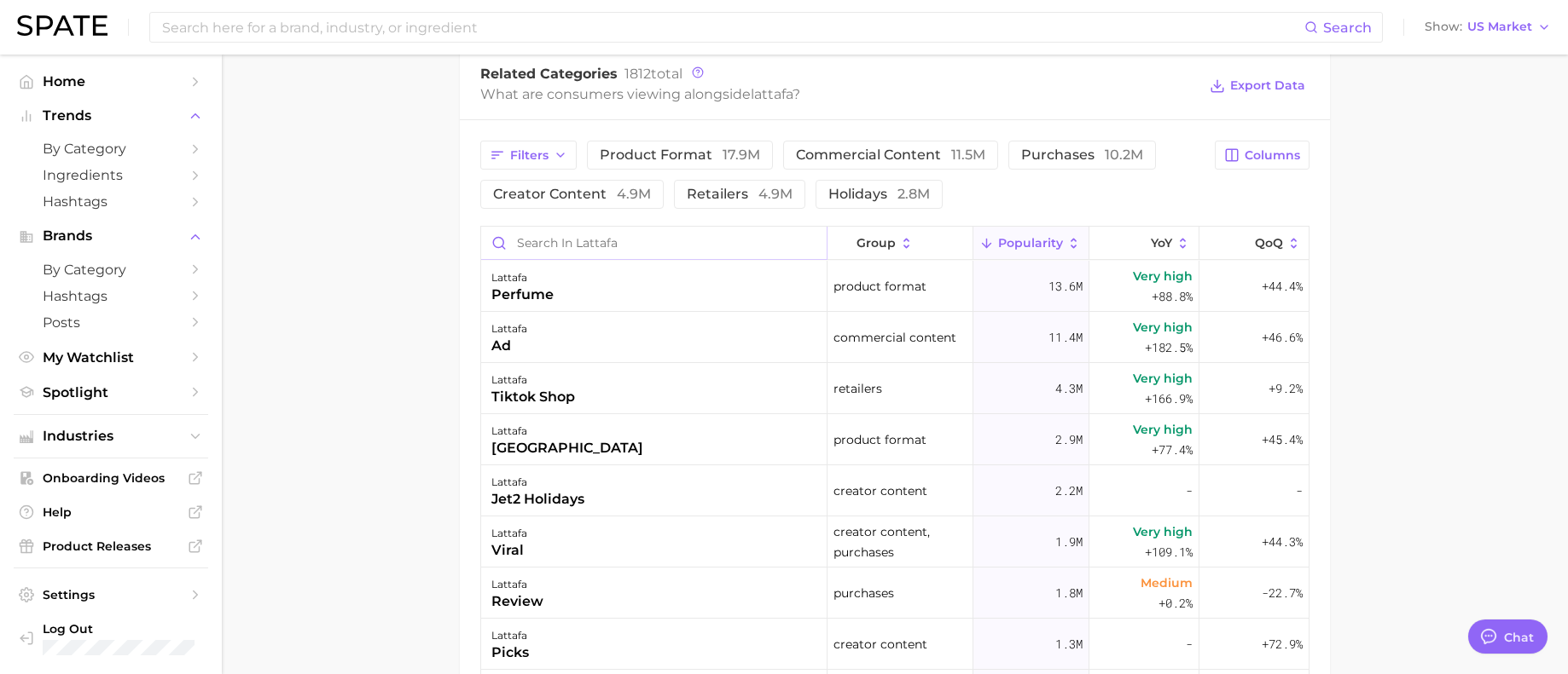
scroll to position [774, 0]
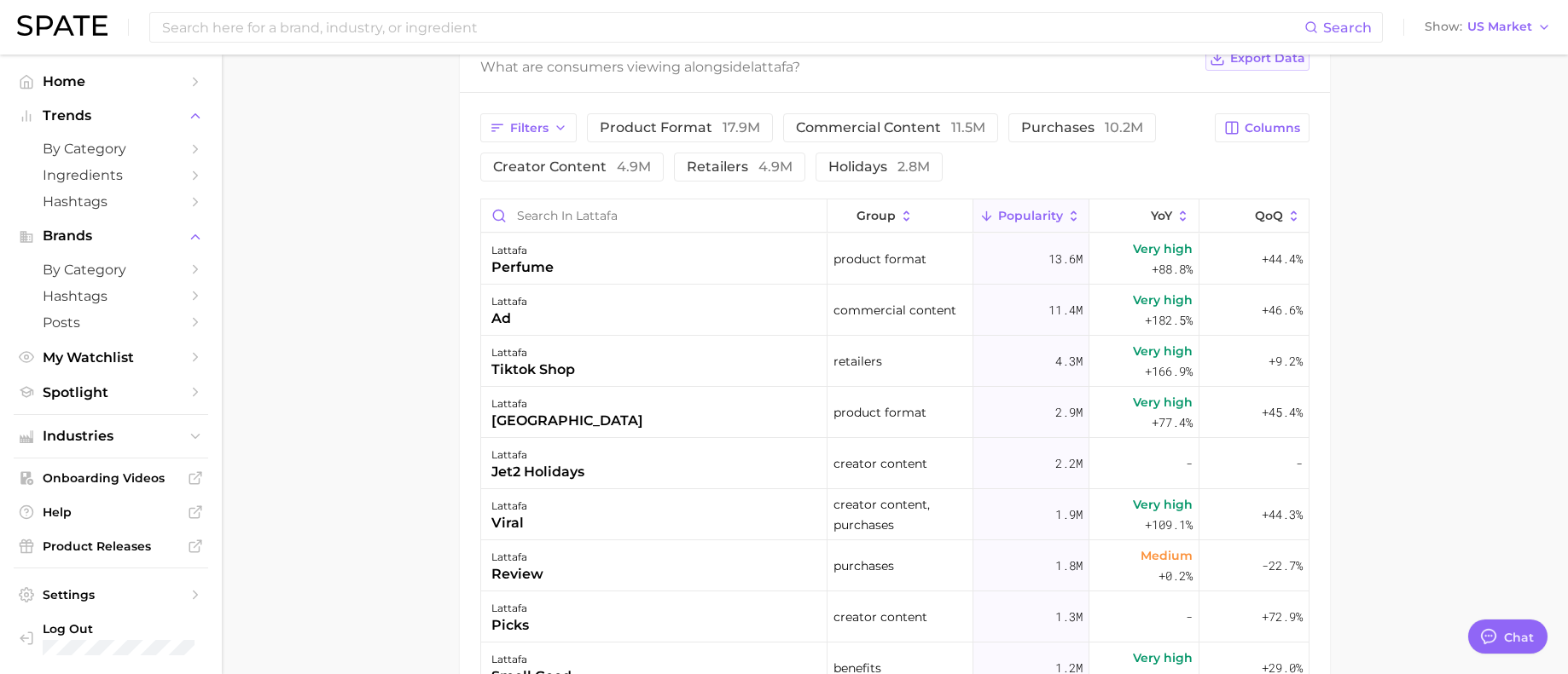
click at [1274, 63] on span "Export Data" at bounding box center [1267, 58] width 75 height 14
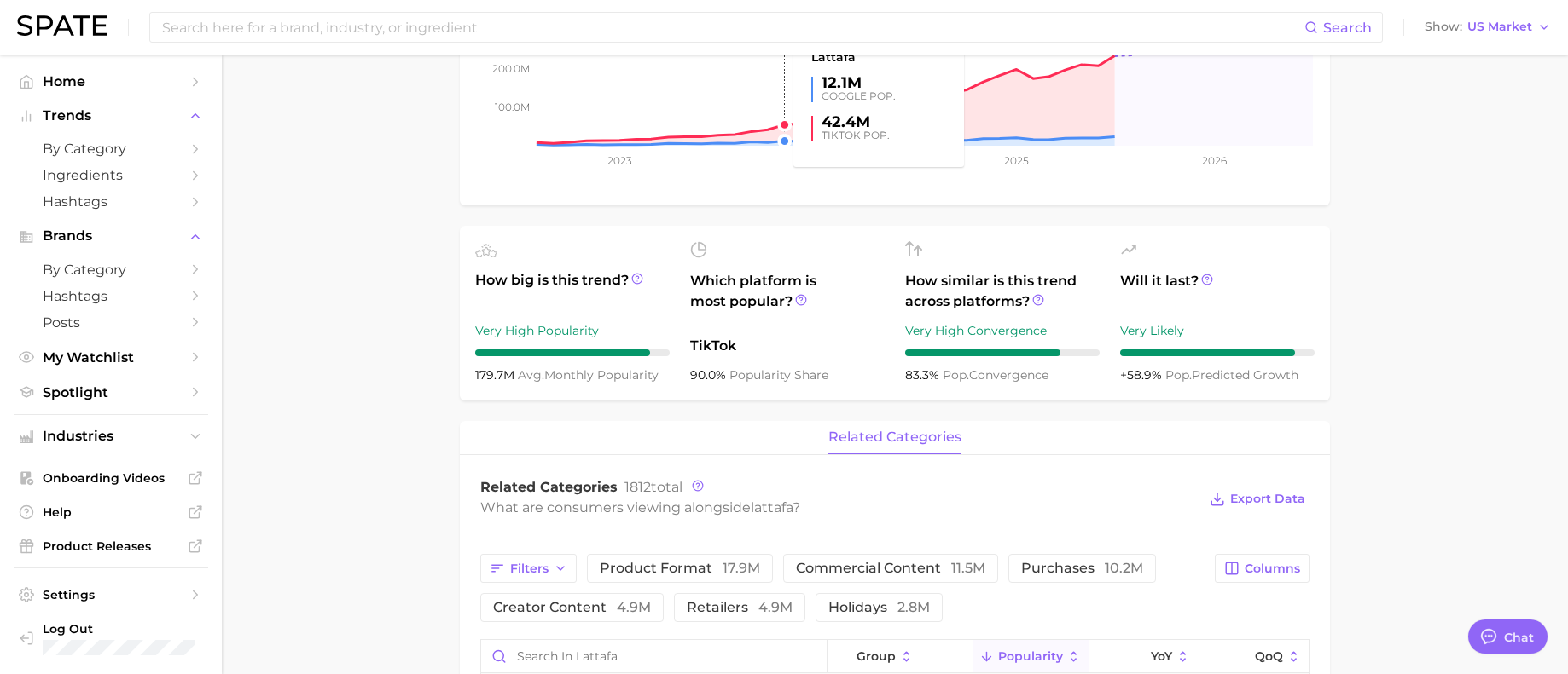
scroll to position [426, 0]
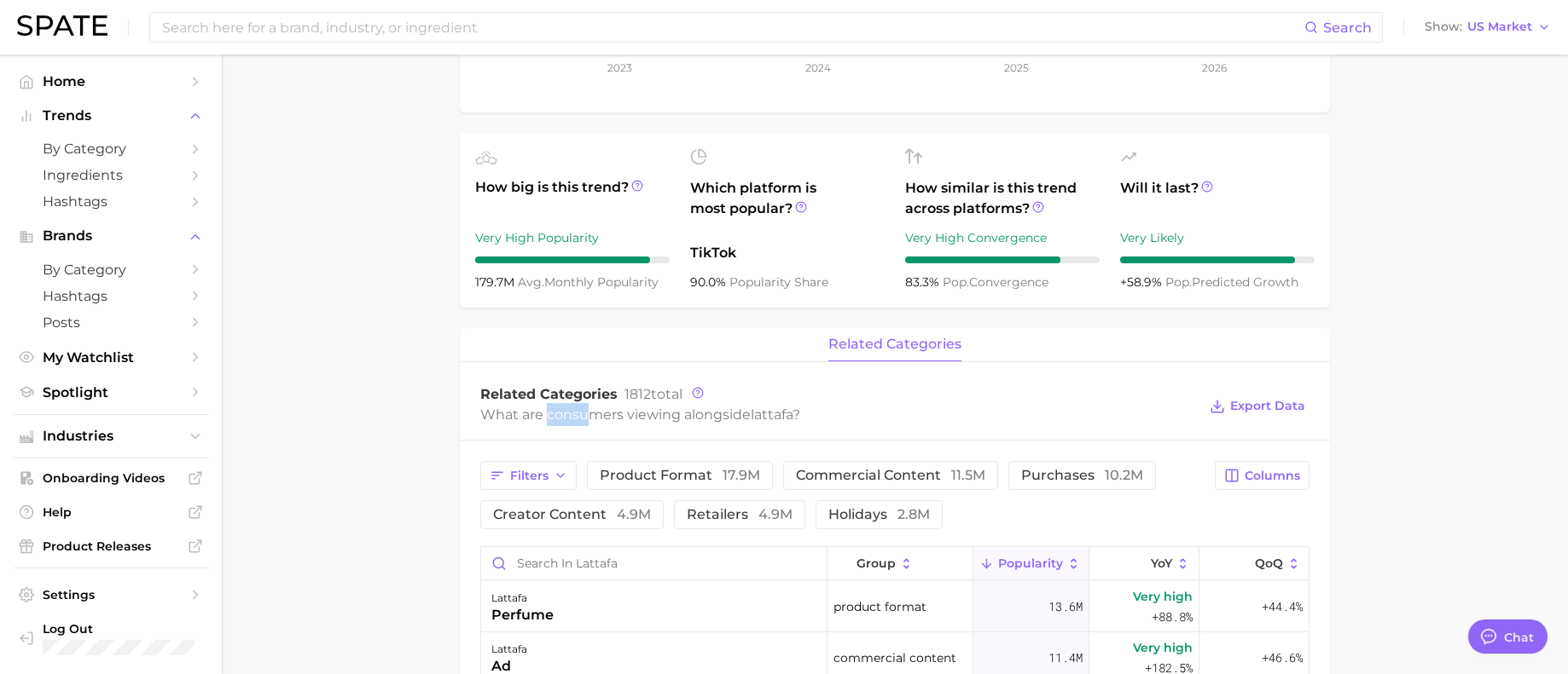
drag, startPoint x: 550, startPoint y: 415, endPoint x: 592, endPoint y: 415, distance: 42.0
click at [592, 415] on div "What are consumers viewing alongside lattafa ?" at bounding box center [838, 415] width 717 height 23
click at [541, 415] on div "What are consumers viewing alongside lattafa ?" at bounding box center [838, 415] width 717 height 23
drag, startPoint x: 548, startPoint y: 414, endPoint x: 798, endPoint y: 415, distance: 250.0
click at [798, 415] on div "What are consumers viewing alongside lattafa ?" at bounding box center [838, 415] width 717 height 23
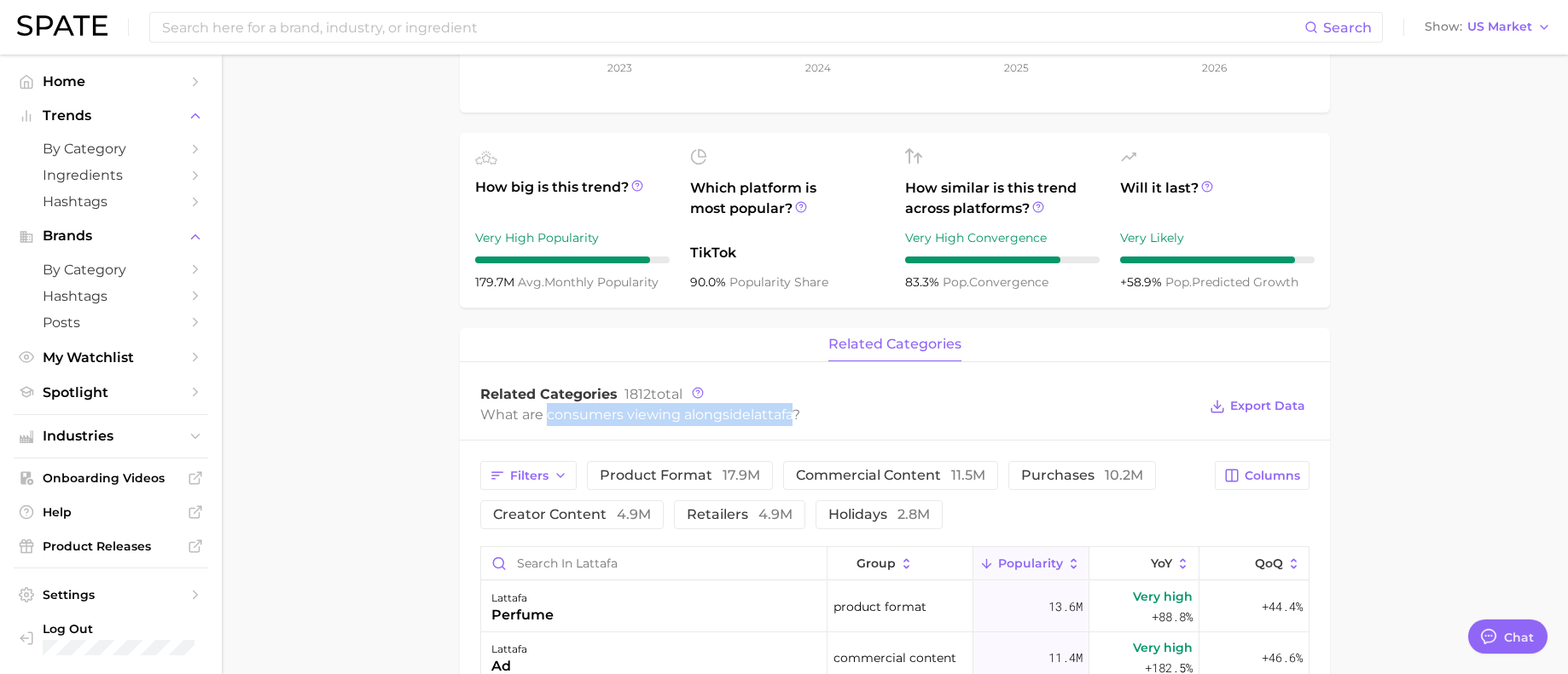
copy div "consumers viewing alongside [PERSON_NAME]"
